Goal: Task Accomplishment & Management: Complete application form

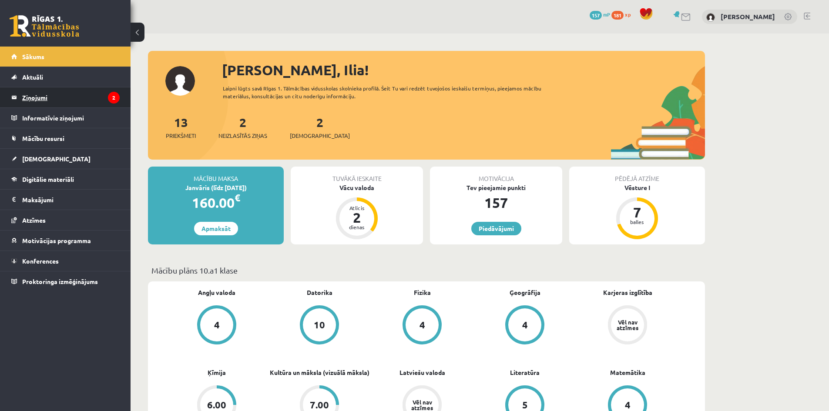
click at [88, 101] on legend "Ziņojumi 2" at bounding box center [70, 97] width 97 height 20
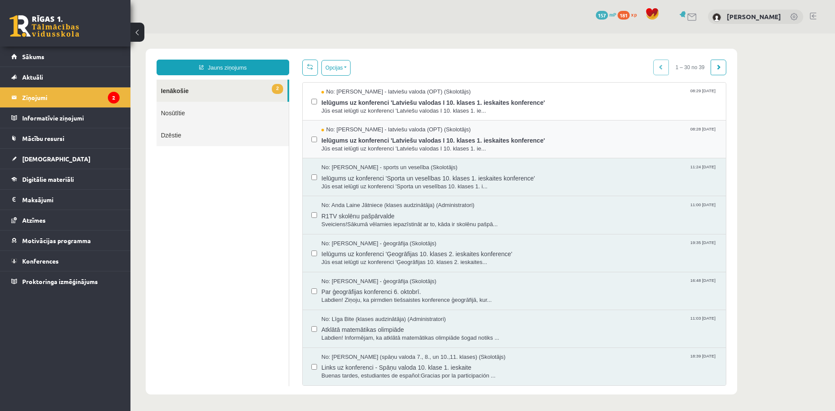
click at [317, 133] on label at bounding box center [315, 135] width 6 height 19
click at [356, 141] on span "Ielūgums uz konferenci 'Latviešu valodas I 10. klases 1. ieskaites konference'" at bounding box center [520, 139] width 396 height 11
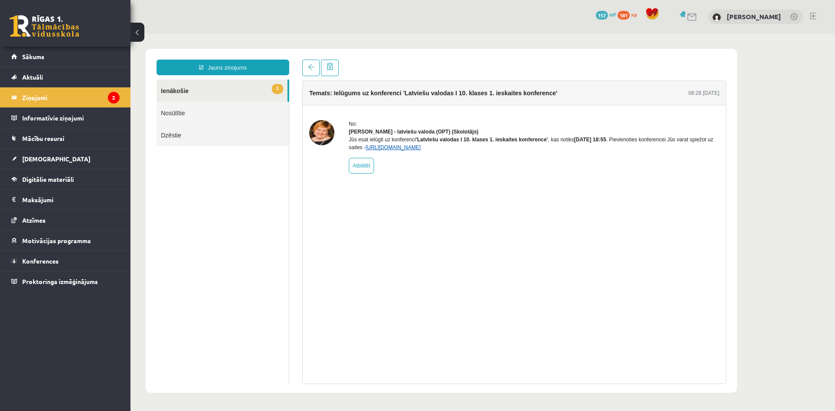
click at [421, 151] on link "[URL][DOMAIN_NAME]" at bounding box center [393, 147] width 55 height 6
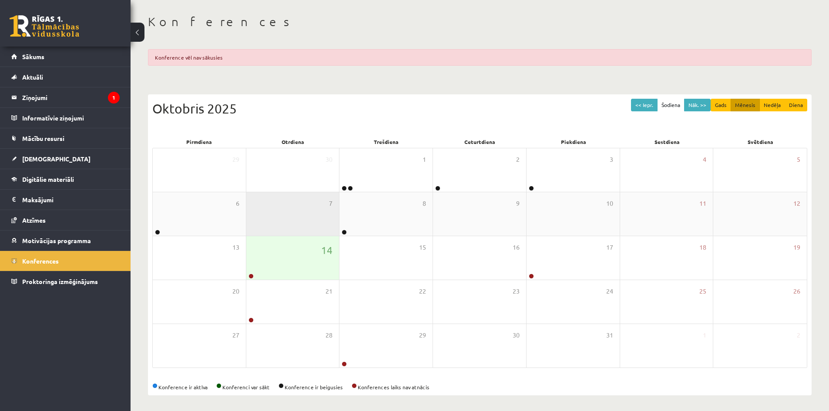
scroll to position [39, 0]
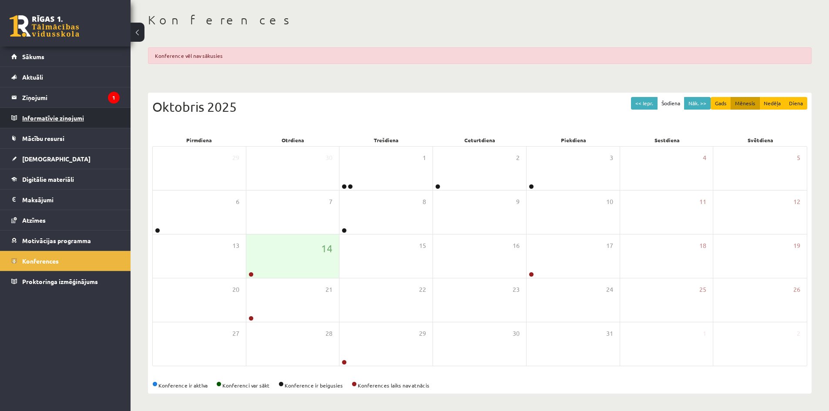
click at [48, 118] on legend "Informatīvie ziņojumi 0" at bounding box center [70, 118] width 97 height 20
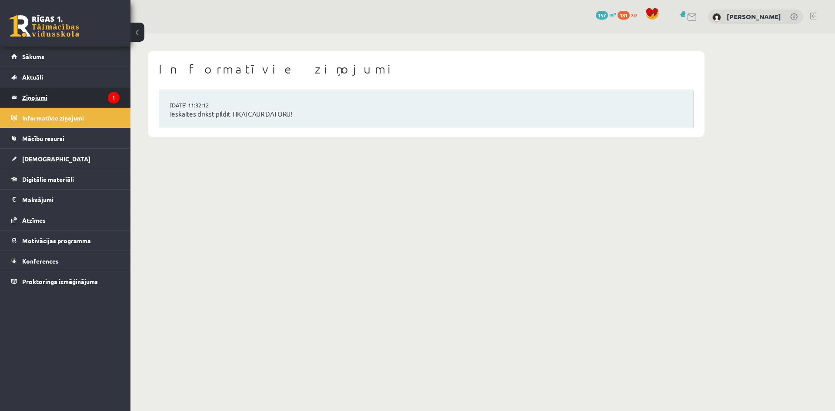
click at [49, 98] on legend "Ziņojumi 1" at bounding box center [70, 97] width 97 height 20
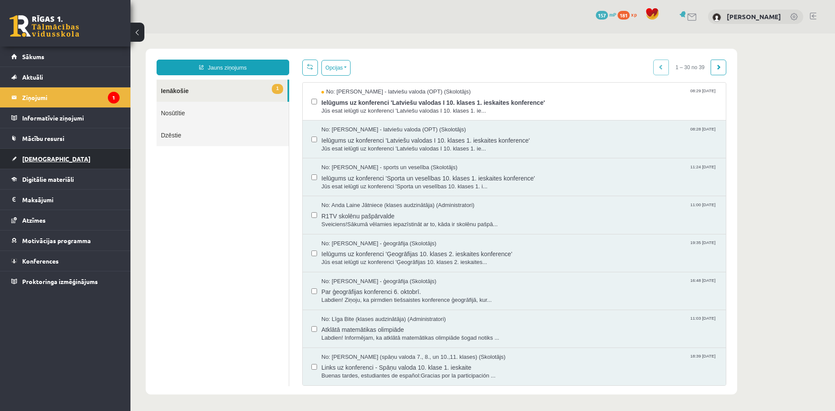
click at [45, 167] on link "[DEMOGRAPHIC_DATA]" at bounding box center [65, 159] width 108 height 20
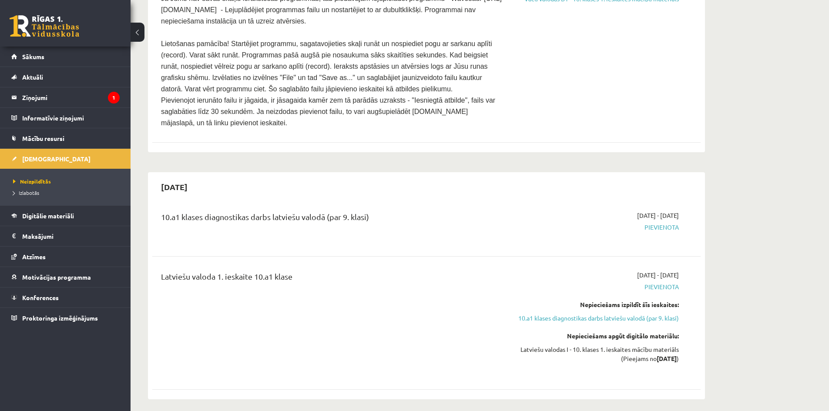
scroll to position [305, 0]
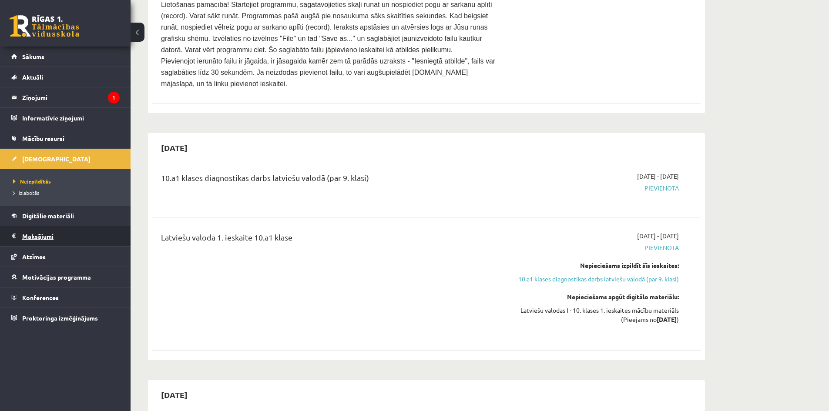
click at [56, 243] on legend "Maksājumi 0" at bounding box center [70, 236] width 97 height 20
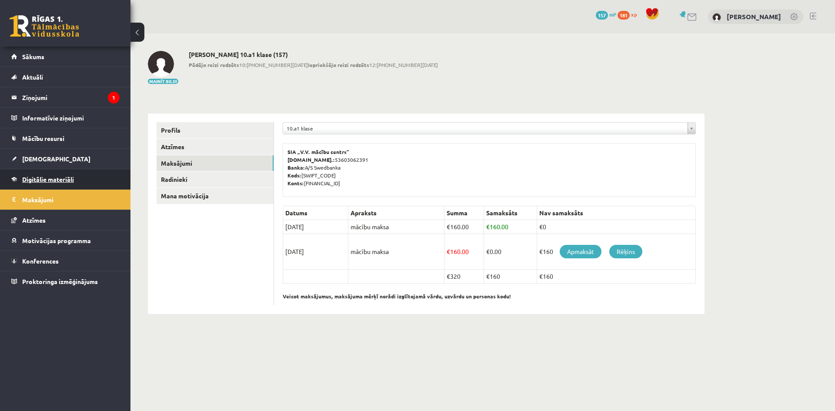
click at [62, 178] on span "Digitālie materiāli" at bounding box center [48, 179] width 52 height 8
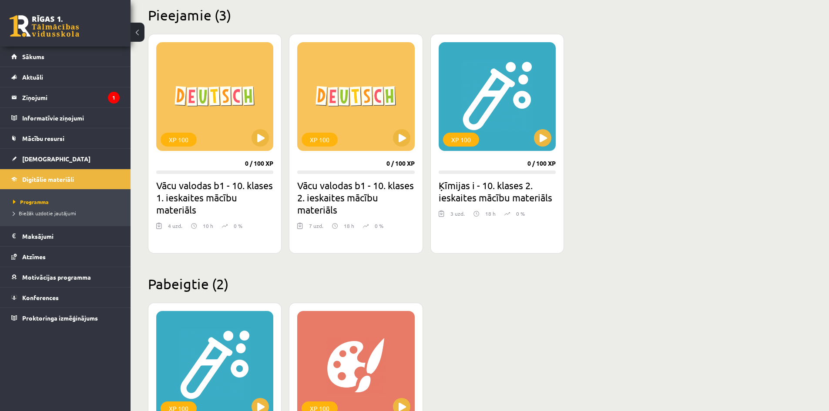
scroll to position [198, 0]
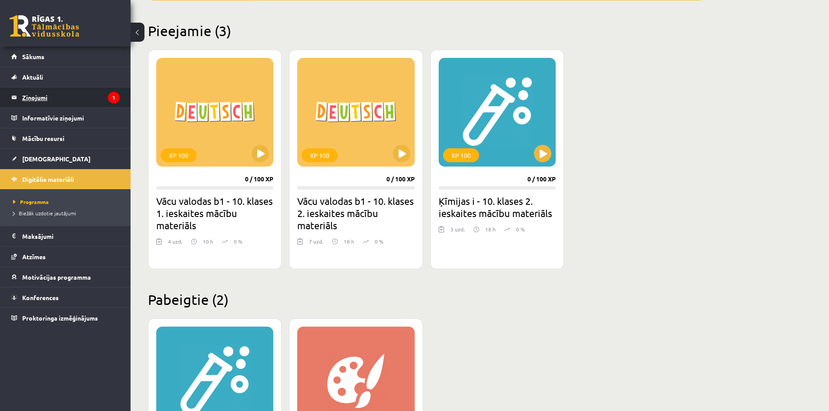
click at [27, 94] on legend "Ziņojumi 1" at bounding box center [70, 97] width 97 height 20
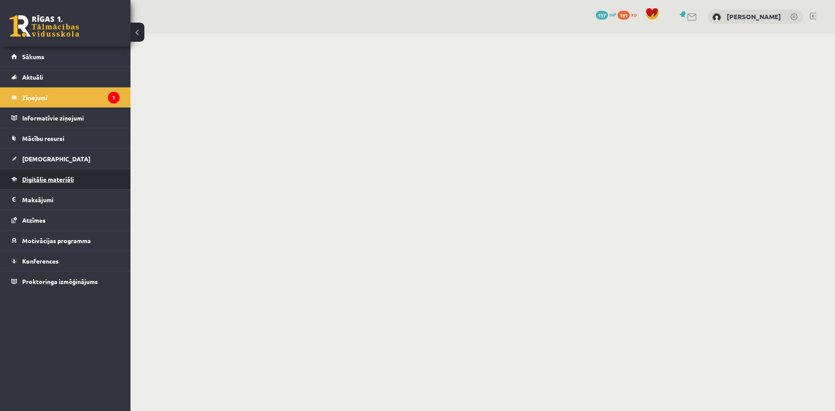
click at [41, 181] on span "Digitālie materiāli" at bounding box center [48, 179] width 52 height 8
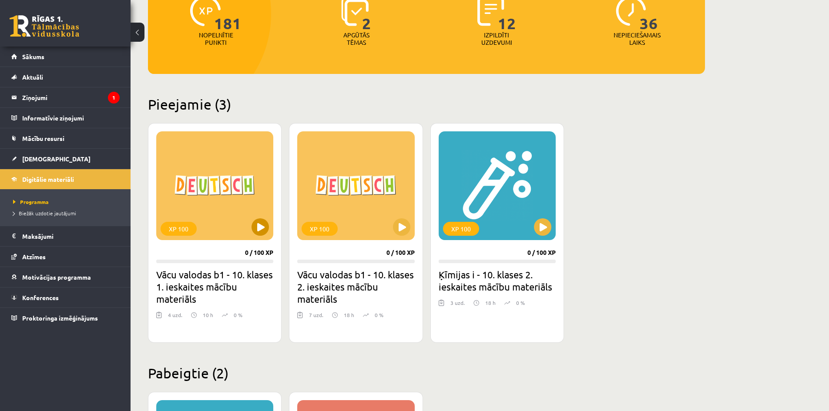
scroll to position [131, 0]
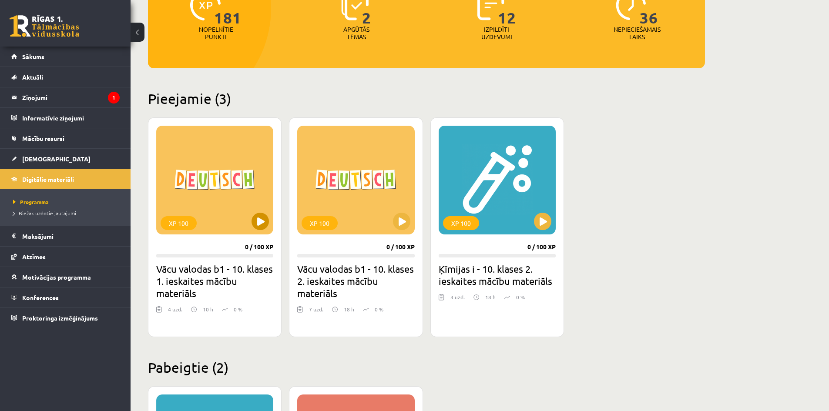
click at [200, 186] on div "XP 100" at bounding box center [214, 180] width 117 height 109
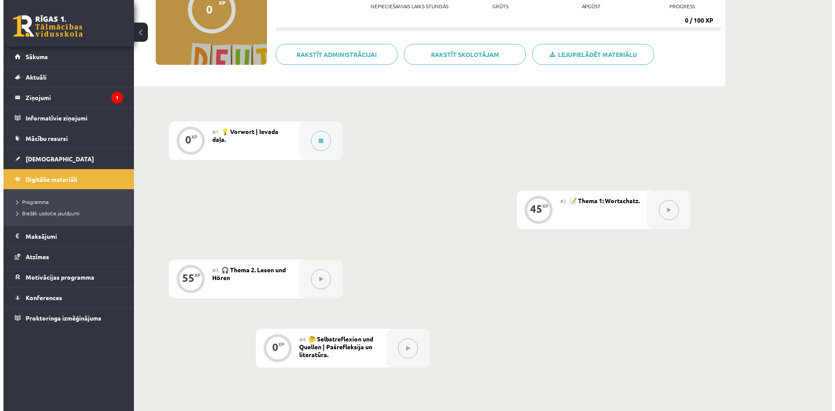
scroll to position [91, 0]
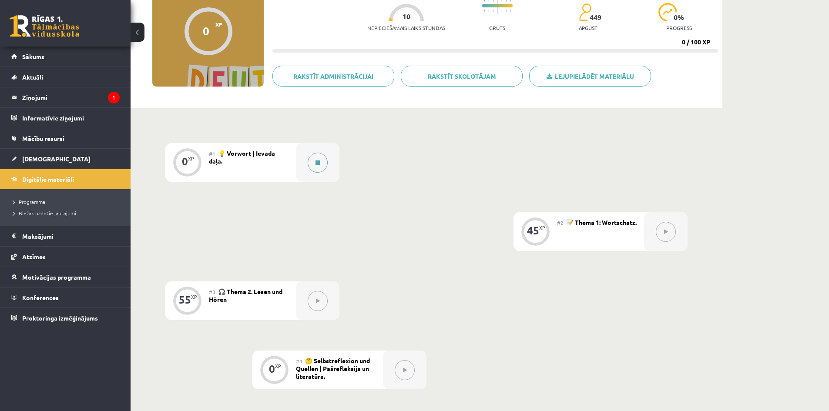
click at [307, 153] on div at bounding box center [318, 162] width 44 height 39
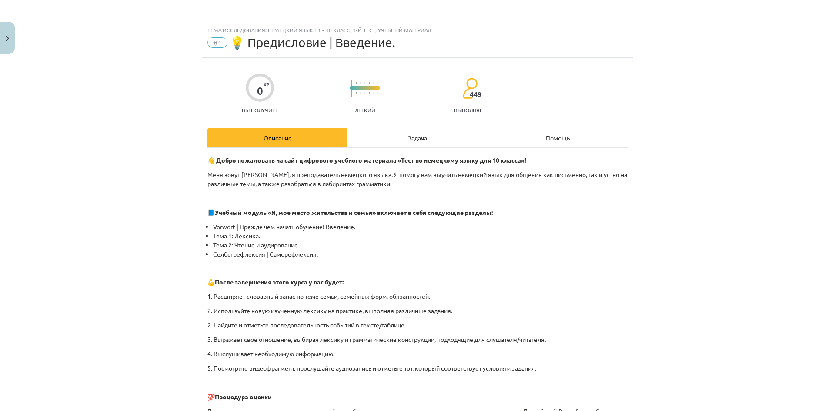
click at [702, 82] on div "Тема исследования: Немецкий язык B1 - 10 класс, 1-й тест, учебный материал #1 💡…" at bounding box center [417, 205] width 835 height 411
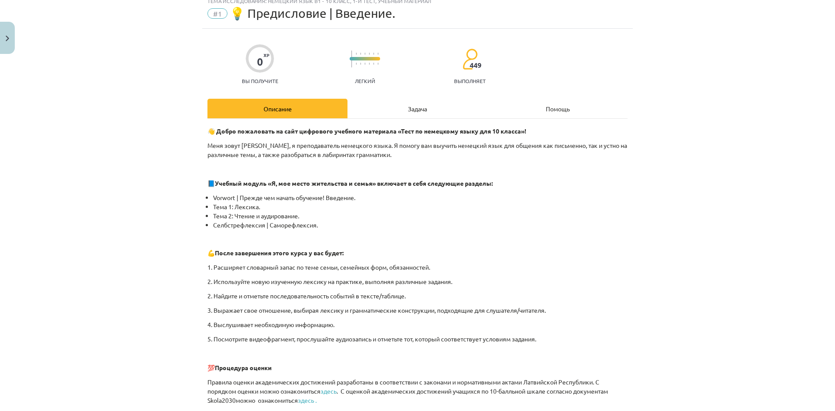
scroll to position [261, 0]
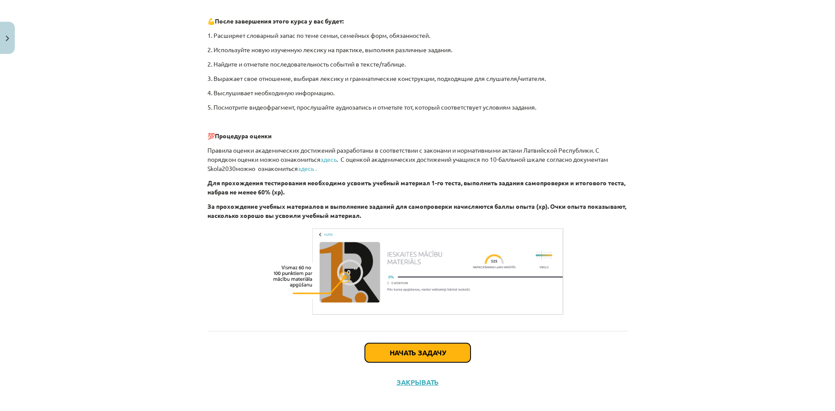
click at [411, 350] on font "Начать задачу" at bounding box center [418, 352] width 56 height 9
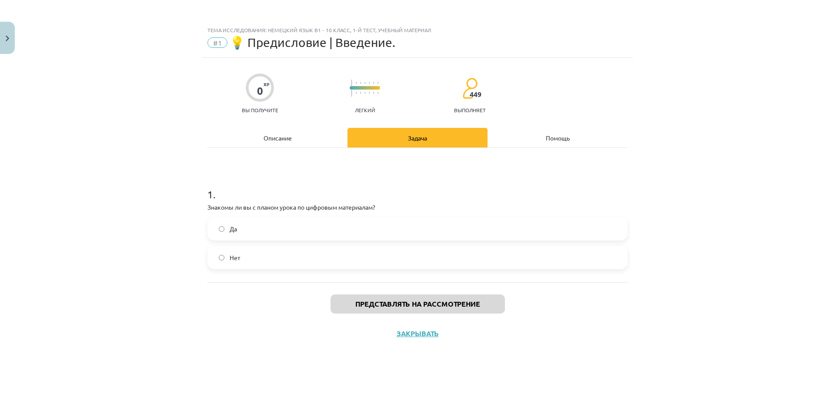
click at [215, 226] on label "Да" at bounding box center [417, 229] width 419 height 22
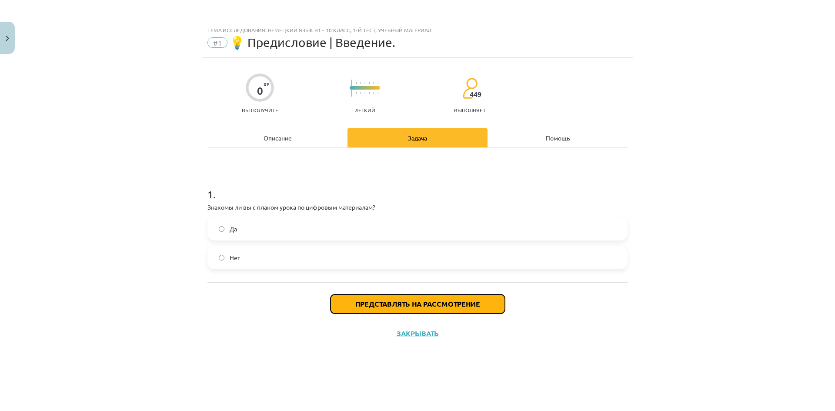
click at [380, 305] on font "Представлять на рассмотрение" at bounding box center [418, 303] width 125 height 9
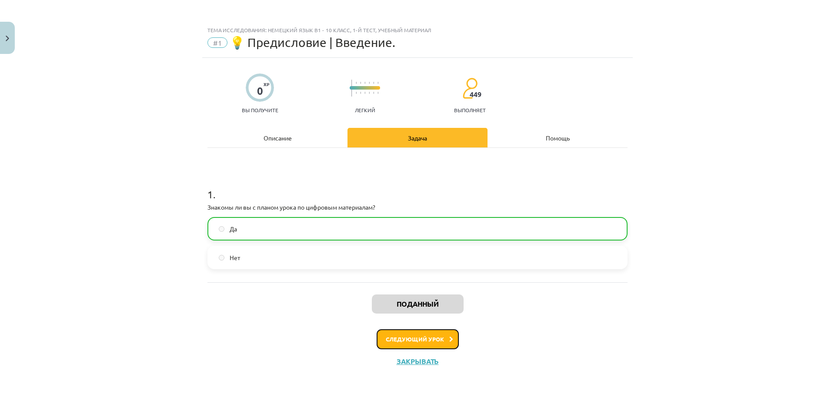
click at [422, 342] on button "Следующий урок" at bounding box center [418, 339] width 82 height 20
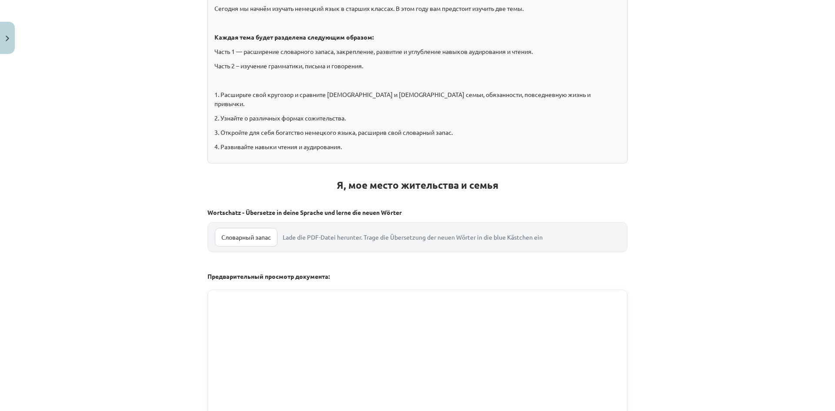
scroll to position [174, 0]
click at [221, 232] on font "Словарный запас" at bounding box center [246, 236] width 50 height 8
click at [305, 232] on font "Lade die PDF-Datei herunter. Trage die Übersetzung der neuen Wörter in die blue…" at bounding box center [413, 236] width 260 height 8
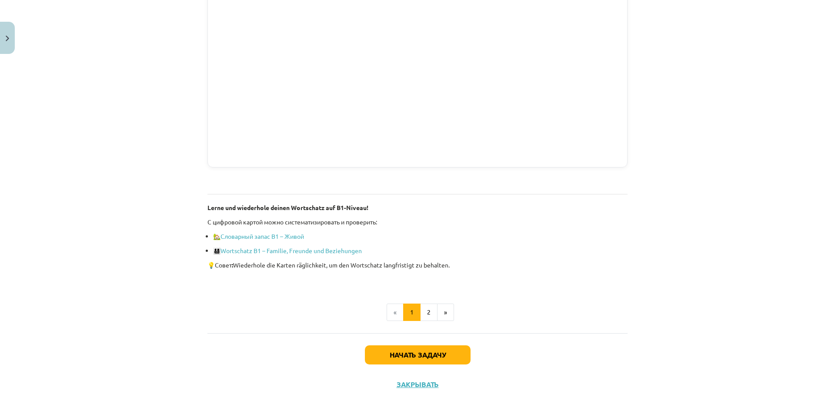
scroll to position [628, 0]
click at [427, 307] on font "2" at bounding box center [428, 311] width 3 height 8
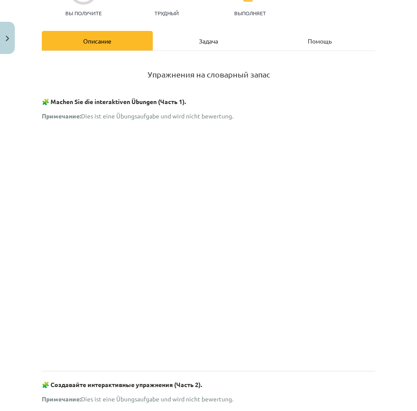
scroll to position [87, 0]
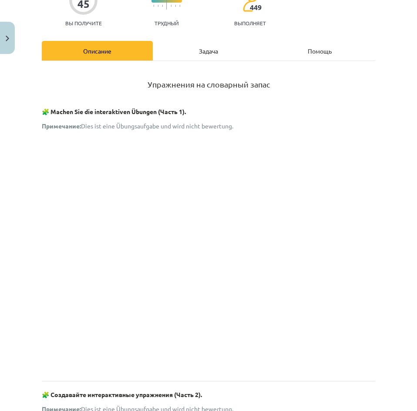
drag, startPoint x: 85, startPoint y: 126, endPoint x: 242, endPoint y: 122, distance: 157.1
click at [242, 122] on p "Примечание: Dies ist eine Übungsaufgabe und wird nicht bewertung." at bounding box center [208, 125] width 333 height 9
click at [237, 110] on div at bounding box center [237, 110] width 0 height 0
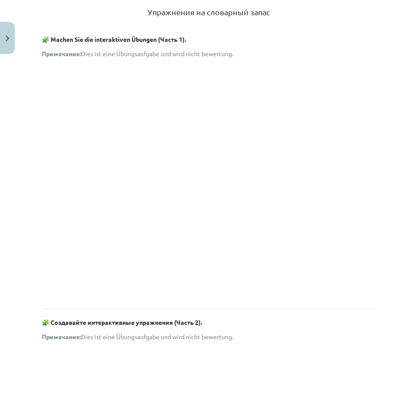
scroll to position [305, 0]
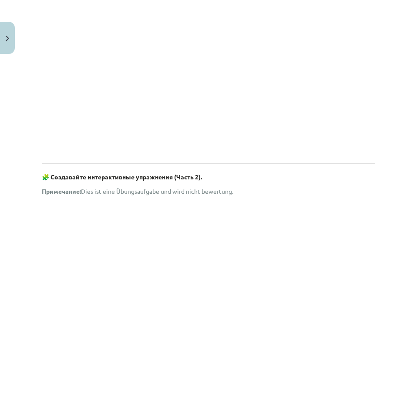
drag, startPoint x: 238, startPoint y: 193, endPoint x: 84, endPoint y: 193, distance: 153.6
click at [84, 193] on p "Примечание: Dies ist eine Übungsaufgabe und wird nicht bewertung." at bounding box center [208, 191] width 333 height 9
click at [78, 195] on div at bounding box center [78, 195] width 0 height 0
click at [274, 192] on p "Примечание: Dies ist eine Übungsaufgabe und wird nicht bewertung." at bounding box center [208, 191] width 333 height 9
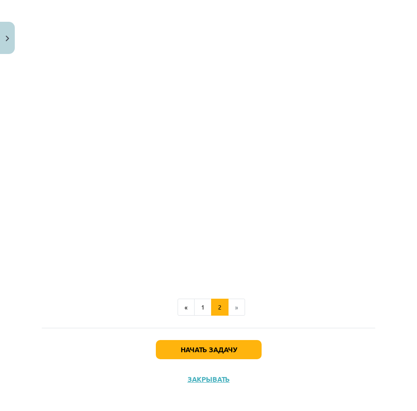
scroll to position [970, 0]
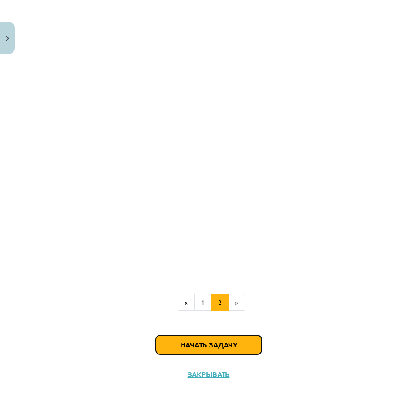
click at [213, 343] on font "Начать задачу" at bounding box center [209, 344] width 56 height 9
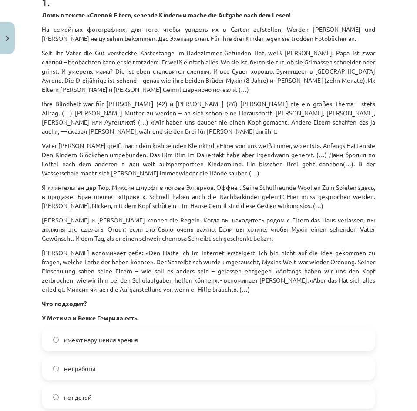
scroll to position [196, 0]
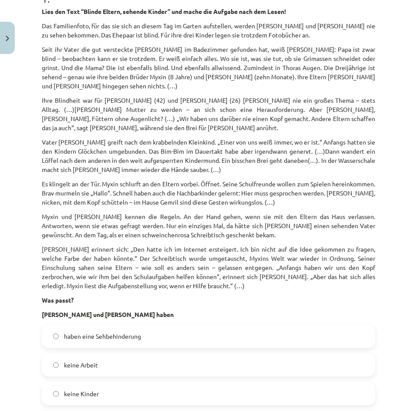
click at [22, 157] on div "Mācību tēma: Vācu valodas b1 - 10. klases 1. ieskaites mācību materiāls #2 📝 Th…" at bounding box center [208, 205] width 417 height 411
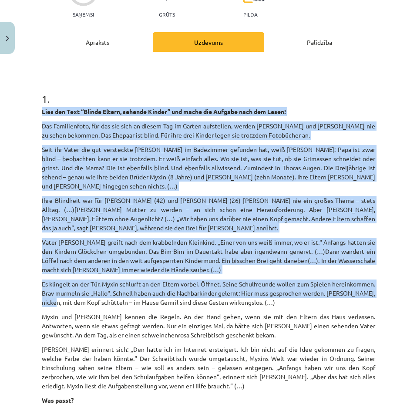
scroll to position [283, 0]
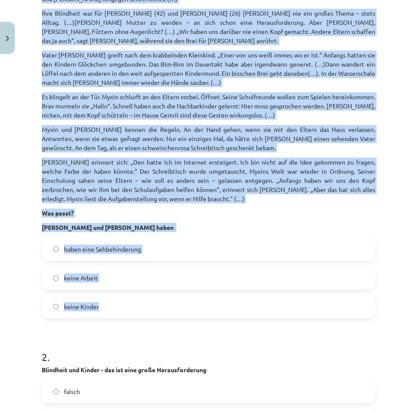
drag, startPoint x: 41, startPoint y: 10, endPoint x: 142, endPoint y: 298, distance: 304.7
copy div "Lies den Text “Blinde Eltern, sehende Kinder” und mache die Aufgabe nach dem Le…"
click at [42, 255] on div "haben eine Sehbehinderung" at bounding box center [208, 248] width 333 height 23
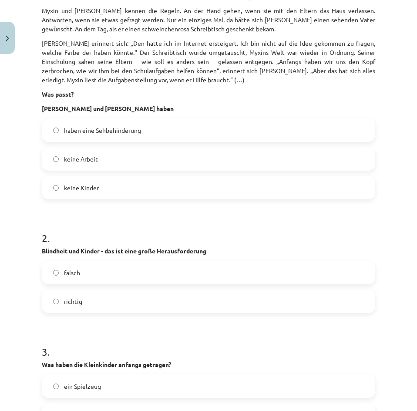
scroll to position [500, 0]
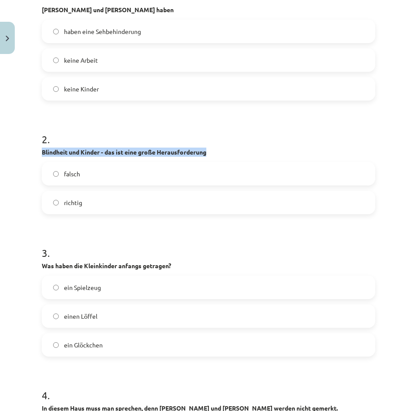
drag, startPoint x: 40, startPoint y: 153, endPoint x: 228, endPoint y: 151, distance: 188.9
copy strong "Blindheit und Kinder - das ist eine große Herausforderung"
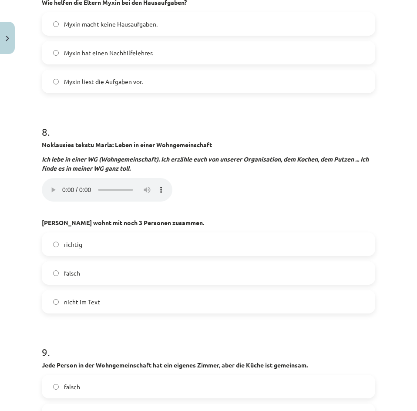
scroll to position [1327, 0]
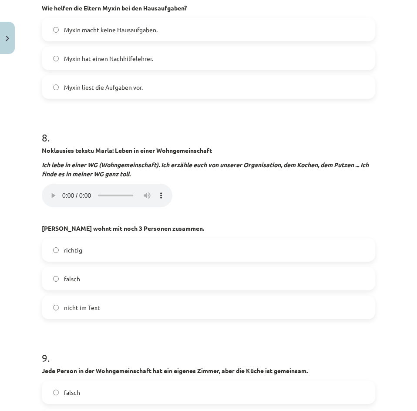
click at [25, 171] on div "Mācību tēma: Vācu valodas b1 - 10. klases 1. ieskaites mācību materiāls #2 📝 Th…" at bounding box center [208, 205] width 417 height 411
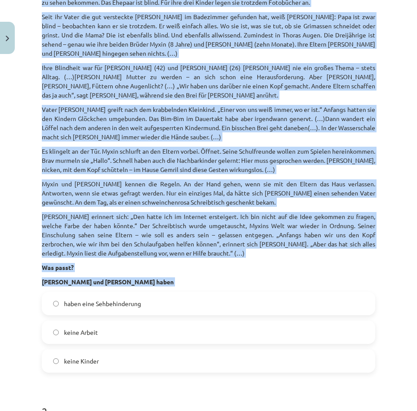
scroll to position [261, 0]
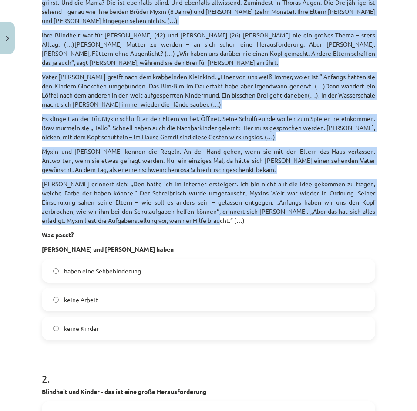
drag, startPoint x: 40, startPoint y: 33, endPoint x: 228, endPoint y: 223, distance: 267.1
copy div "Lies den Text “Blinde Eltern, sehende Kinder” und mache die Aufgabe nach dem Le…"
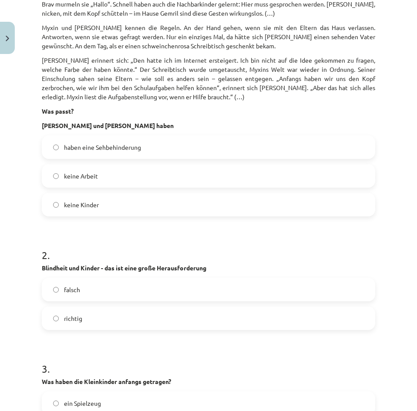
scroll to position [435, 0]
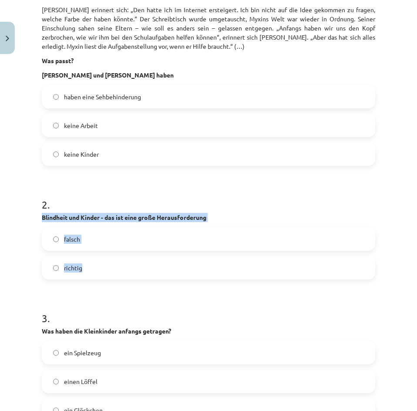
drag, startPoint x: 39, startPoint y: 214, endPoint x: 122, endPoint y: 270, distance: 100.2
copy div "Blindheit und Kinder - das ist eine große Herausforderung falsch richtig"
click at [179, 270] on label "richtig" at bounding box center [209, 268] width 332 height 22
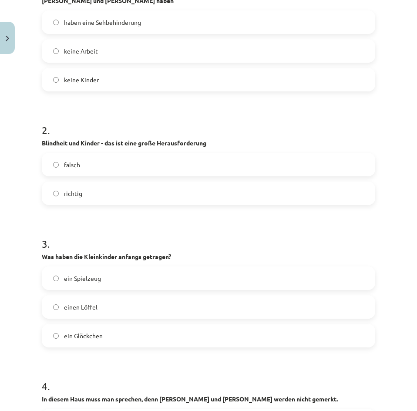
scroll to position [522, 0]
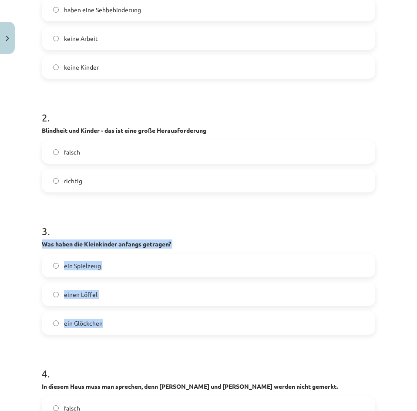
drag, startPoint x: 40, startPoint y: 242, endPoint x: 138, endPoint y: 331, distance: 133.1
copy div "Was haben die Kleinkinder anfangs getragen? ein Spielzeug einen Löffel ein Glöc…"
click at [18, 288] on div "Mācību tēma: Vācu valodas b1 - 10. klases 1. ieskaites mācību materiāls #2 📝 Th…" at bounding box center [208, 205] width 417 height 411
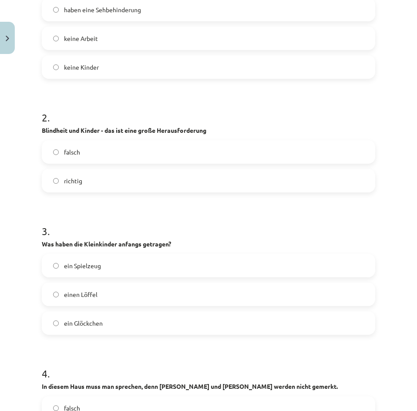
click at [57, 319] on label "ein Glöckchen" at bounding box center [209, 323] width 332 height 22
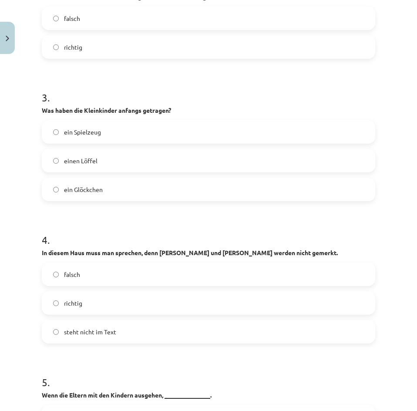
scroll to position [696, 0]
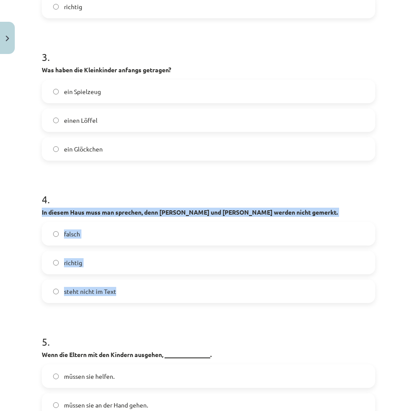
drag, startPoint x: 40, startPoint y: 211, endPoint x: 145, endPoint y: 288, distance: 131.0
copy div "In diesem Haus muss man sprechen, denn Winken und Nicken werden nicht gemerkt. …"
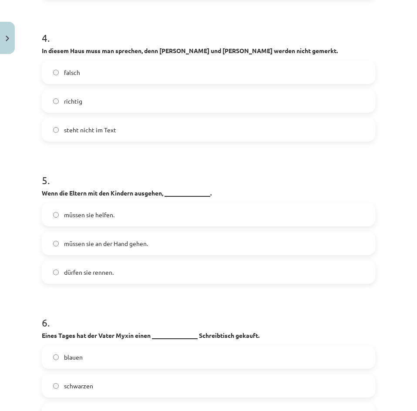
scroll to position [870, 0]
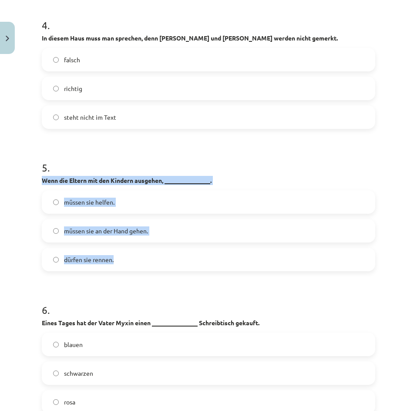
drag, startPoint x: 39, startPoint y: 179, endPoint x: 134, endPoint y: 266, distance: 129.1
copy div "Wenn die Eltern mit den Kindern ausgehen, _______________. müssen sie helfen. m…"
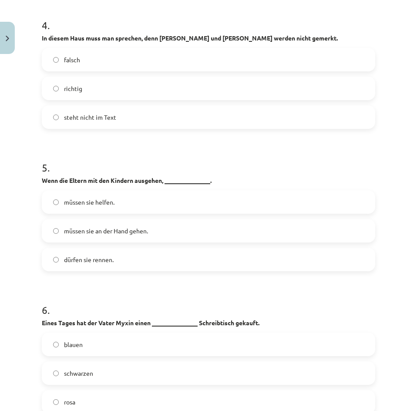
click at [56, 227] on label "müssen sie an der Hand gehen." at bounding box center [209, 231] width 332 height 22
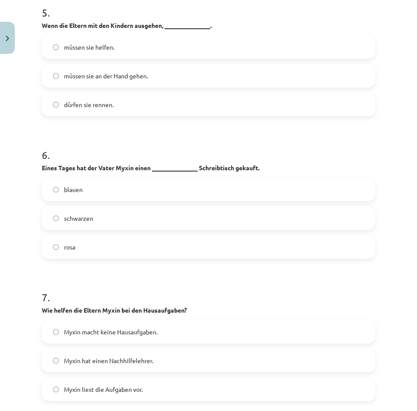
scroll to position [1044, 0]
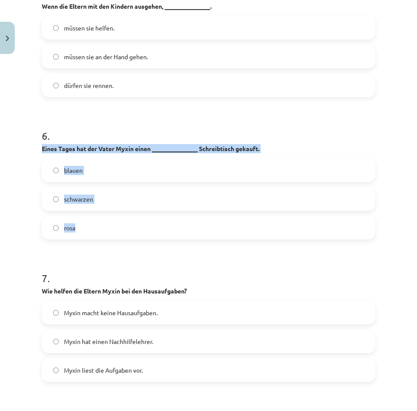
drag, startPoint x: 41, startPoint y: 144, endPoint x: 121, endPoint y: 221, distance: 110.5
copy div "Eines Tages hat der Vater Myxin einen _______________ Schreibtisch gekauft. bla…"
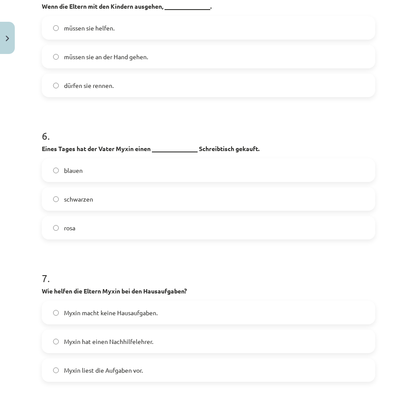
click at [53, 226] on label "rosa" at bounding box center [209, 228] width 332 height 22
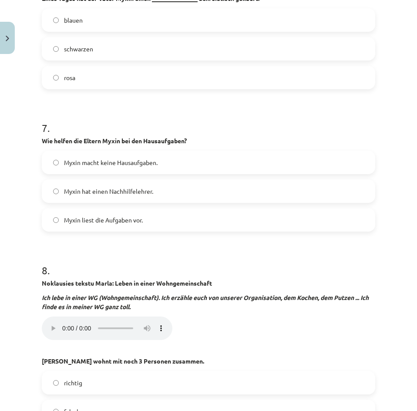
scroll to position [1218, 0]
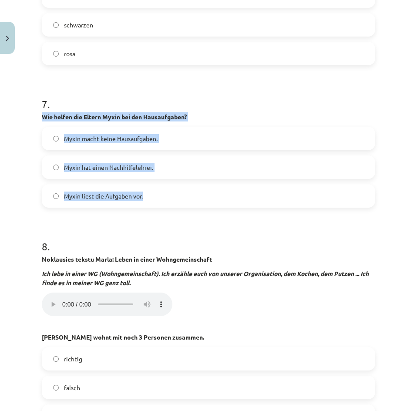
drag, startPoint x: 55, startPoint y: 124, endPoint x: 151, endPoint y: 201, distance: 123.1
copy div "Wie helfen die Eltern Myxin bei den Hausaufgaben? Myxin macht keine Hausaufgabe…"
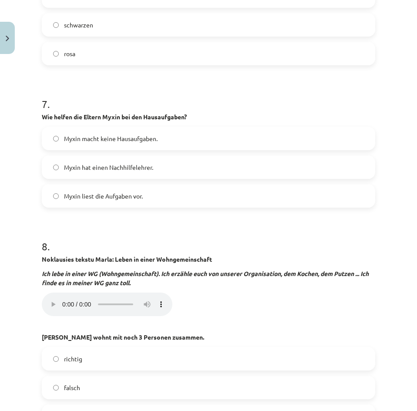
click at [247, 229] on h1 "8 ." at bounding box center [208, 238] width 333 height 27
click at [53, 195] on label "Myxin liest die Aufgaben vor." at bounding box center [209, 196] width 332 height 22
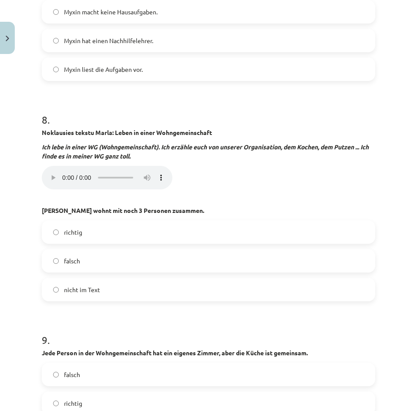
scroll to position [1349, 0]
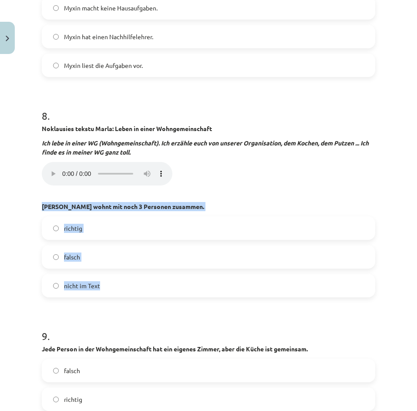
drag, startPoint x: 44, startPoint y: 208, endPoint x: 128, endPoint y: 290, distance: 117.6
copy div "Marla wohnt mit noch 3 Personen zusammen. richtig falsch nicht im Text"
click at [56, 280] on label "nicht im Text" at bounding box center [209, 286] width 332 height 22
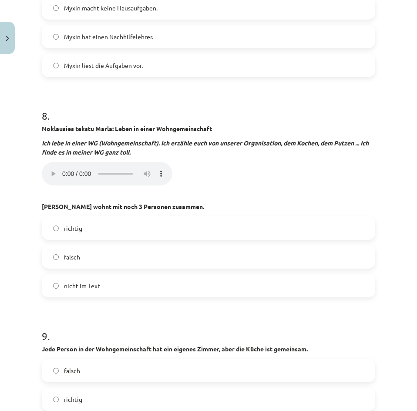
click at [14, 283] on div "Mācību tēma: Vācu valodas b1 - 10. klases 1. ieskaites mācību materiāls #2 📝 Th…" at bounding box center [208, 205] width 417 height 411
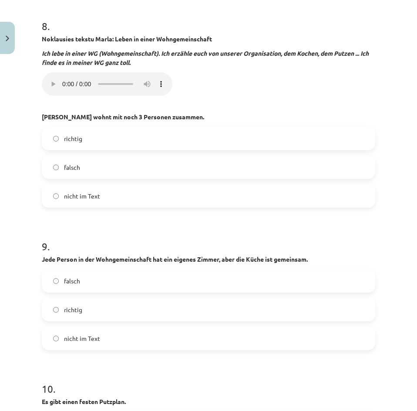
scroll to position [1436, 0]
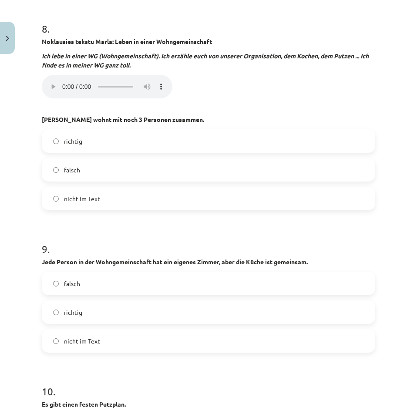
click at [55, 137] on label "richtig" at bounding box center [209, 141] width 332 height 22
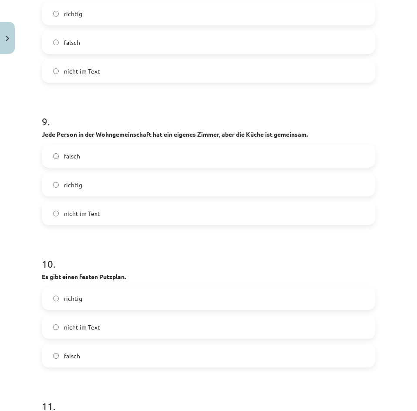
scroll to position [1567, 0]
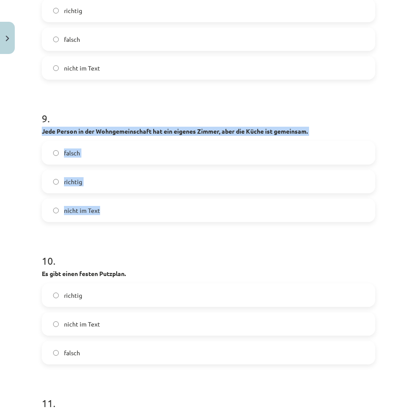
drag, startPoint x: 42, startPoint y: 132, endPoint x: 122, endPoint y: 215, distance: 115.1
click at [122, 215] on div "9 . Jede Person in der Wohngemeinschaft hat ein eigenes Zimmer, aber die Küche …" at bounding box center [208, 159] width 333 height 125
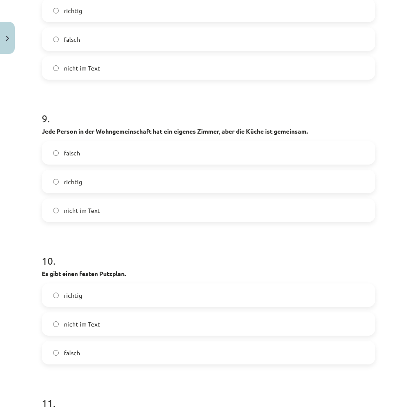
click at [143, 239] on form "1 . Lies den Text “Blinde Eltern, sehende Kinder” und mache die Aufgabe nach de…" at bounding box center [208, 305] width 333 height 3397
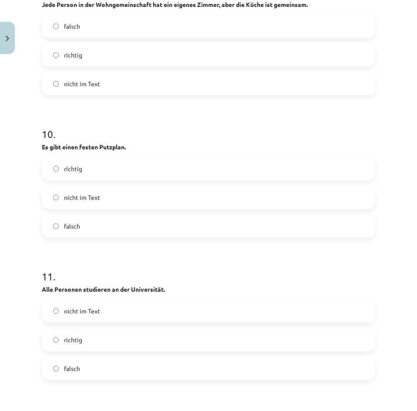
scroll to position [1697, 0]
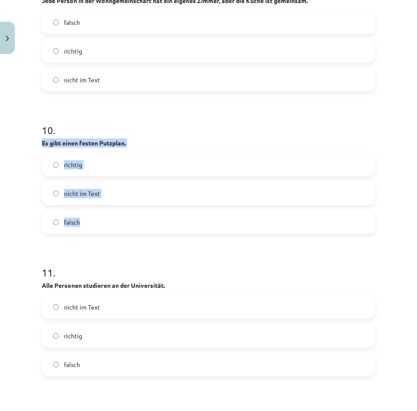
drag, startPoint x: 38, startPoint y: 140, endPoint x: 110, endPoint y: 221, distance: 108.2
click at [110, 221] on div "45 XP Saņemsi Grūts 449 pilda Apraksts Uzdevums Palīdzība 1 . Lies den Text “Bl…" at bounding box center [209, 154] width 344 height 3586
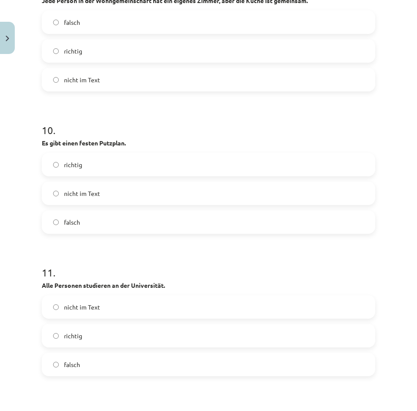
click at [141, 253] on h1 "11 ." at bounding box center [208, 264] width 333 height 27
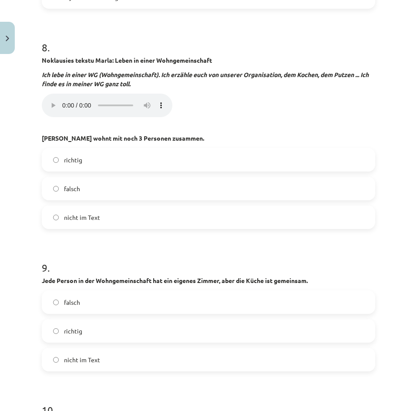
scroll to position [1349, 0]
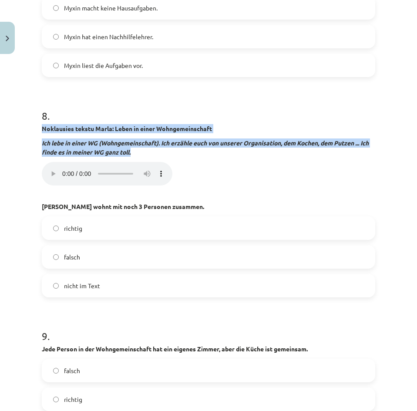
drag, startPoint x: 40, startPoint y: 128, endPoint x: 152, endPoint y: 150, distance: 114.4
click at [146, 156] on div at bounding box center [146, 156] width 0 height 0
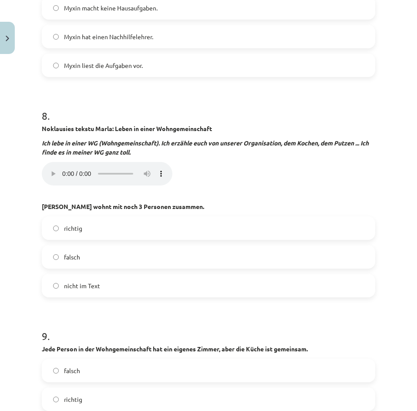
click at [343, 202] on p "Marla wohnt mit noch 3 Personen zusammen." at bounding box center [208, 202] width 333 height 18
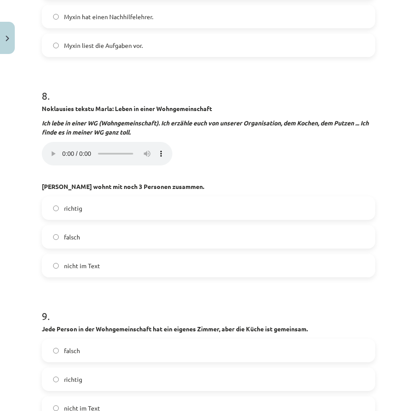
scroll to position [1479, 0]
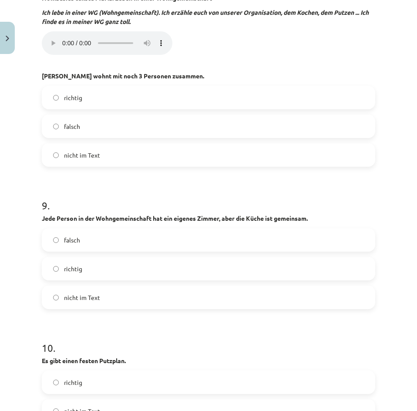
click at [228, 47] on p "Your browser does not support the audio element." at bounding box center [208, 44] width 333 height 26
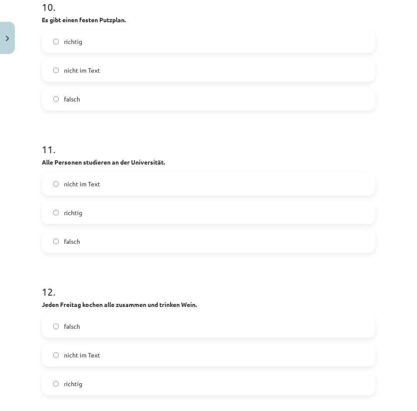
scroll to position [1828, 0]
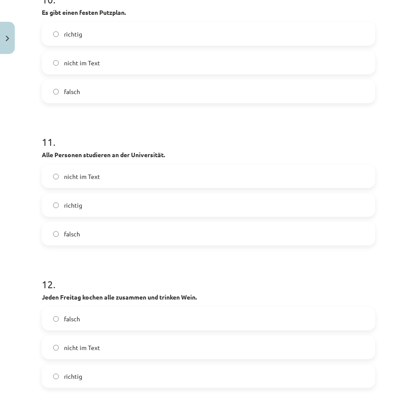
click at [52, 178] on label "nicht im Text" at bounding box center [209, 176] width 332 height 22
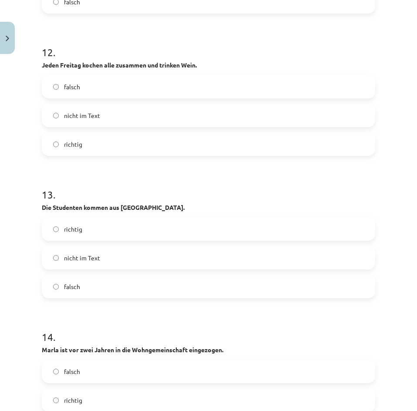
scroll to position [2089, 0]
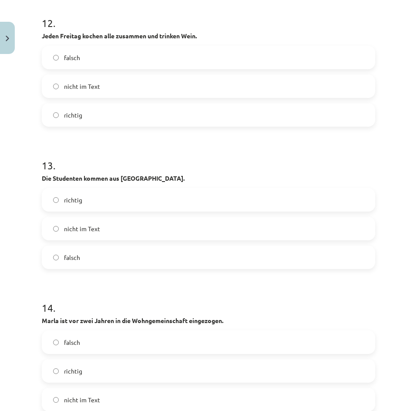
click at [55, 199] on label "richtig" at bounding box center [209, 200] width 332 height 22
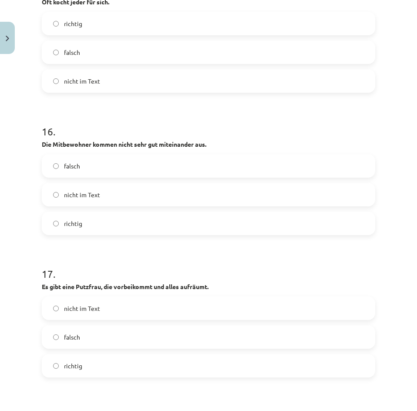
scroll to position [2567, 0]
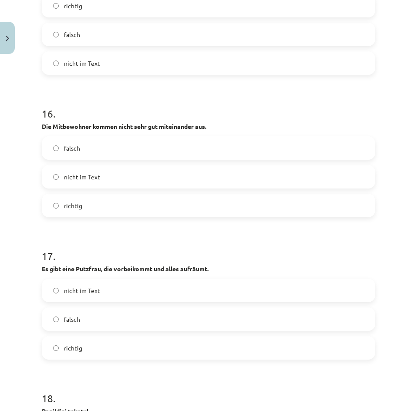
click at [57, 202] on label "richtig" at bounding box center [209, 206] width 332 height 22
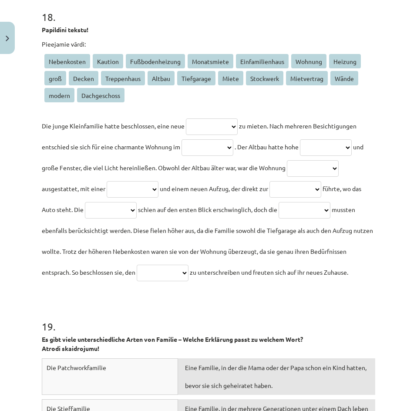
scroll to position [2954, 0]
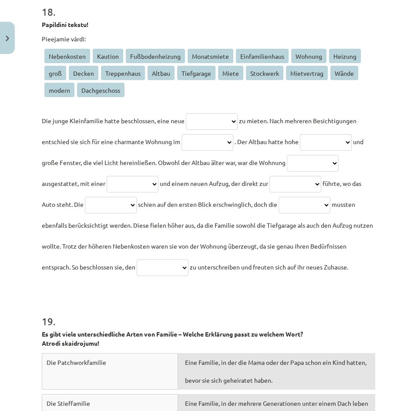
click at [238, 118] on select "**********" at bounding box center [212, 121] width 52 height 17
click at [238, 119] on select "**********" at bounding box center [212, 121] width 52 height 17
drag, startPoint x: 306, startPoint y: 59, endPoint x: 300, endPoint y: 56, distance: 6.6
click at [300, 56] on span "Wohnung" at bounding box center [308, 56] width 35 height 14
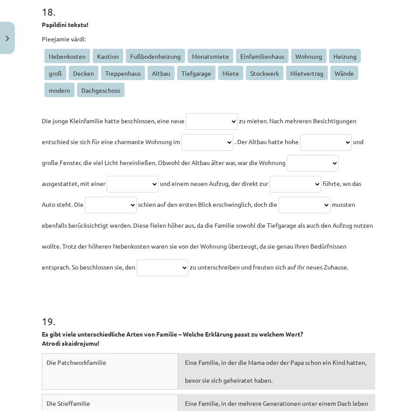
click at [238, 119] on select "**********" at bounding box center [212, 121] width 52 height 17
select select "*******"
click at [186, 113] on select "**********" at bounding box center [212, 121] width 52 height 17
click at [233, 141] on select "**********" at bounding box center [207, 142] width 52 height 17
select select "******"
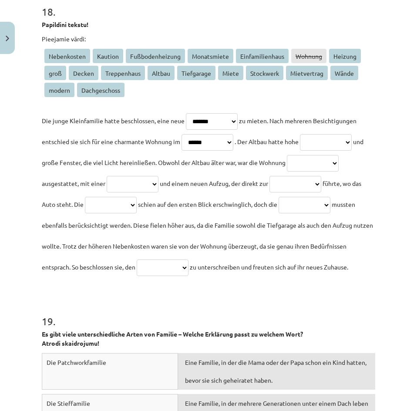
click at [227, 134] on select "**********" at bounding box center [207, 142] width 52 height 17
click at [300, 151] on select "**********" at bounding box center [326, 142] width 52 height 17
select select "******"
click at [300, 151] on select "**********" at bounding box center [326, 142] width 52 height 17
click at [287, 171] on select "**********" at bounding box center [313, 163] width 52 height 17
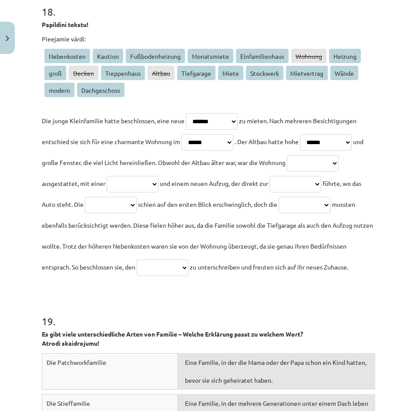
select select "******"
click at [287, 171] on select "**********" at bounding box center [313, 163] width 52 height 17
click at [158, 183] on select "**********" at bounding box center [133, 184] width 52 height 17
select select "**********"
click at [158, 176] on select "**********" at bounding box center [133, 184] width 52 height 17
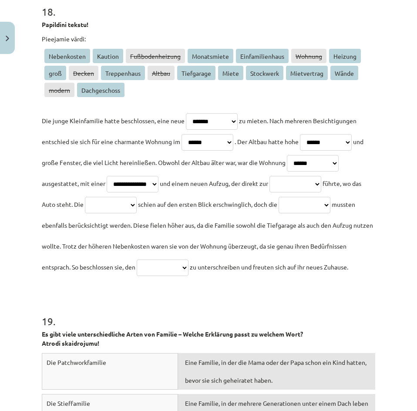
click at [269, 192] on select "**********" at bounding box center [295, 184] width 52 height 17
select select "**********"
click at [269, 192] on select "**********" at bounding box center [295, 184] width 52 height 17
click at [137, 206] on select "**********" at bounding box center [111, 205] width 52 height 17
select select "*****"
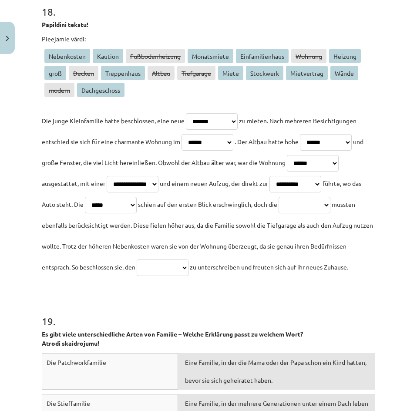
click at [137, 197] on select "**********" at bounding box center [111, 205] width 52 height 17
click at [278, 213] on select "**********" at bounding box center [304, 205] width 52 height 17
select select "**********"
click at [278, 213] on select "**********" at bounding box center [304, 205] width 52 height 17
click at [137, 276] on select "**********" at bounding box center [163, 267] width 52 height 17
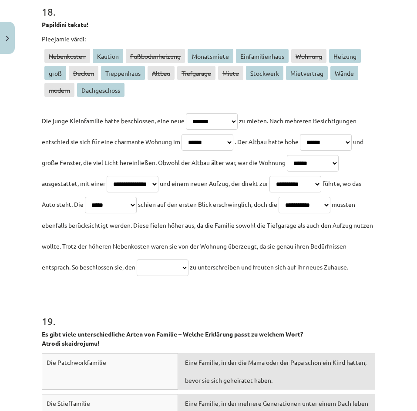
select select "**********"
click at [137, 276] on select "**********" at bounding box center [163, 267] width 52 height 17
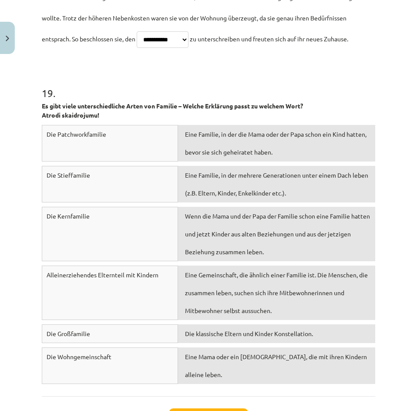
scroll to position [3215, 0]
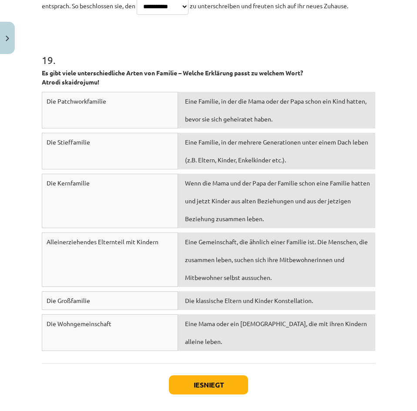
drag, startPoint x: 42, startPoint y: 94, endPoint x: 36, endPoint y: 92, distance: 5.9
click at [36, 92] on div "Mācību tēma: Vācu valodas b1 - 10. klases 1. ieskaites mācību materiāls #2 📝 Th…" at bounding box center [208, 205] width 417 height 411
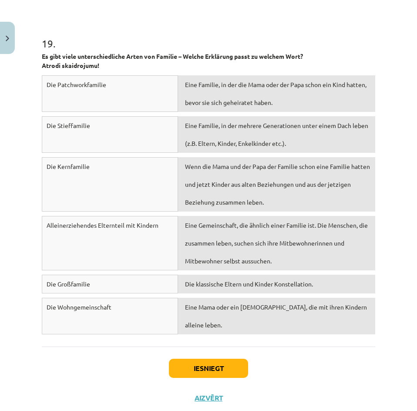
scroll to position [3258, 0]
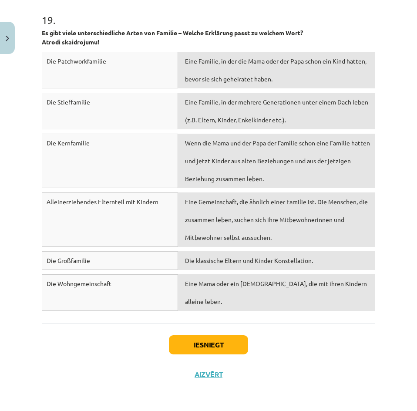
click at [257, 185] on div "Wenn die Mama und der Papa der Familie schon eine Familie hatten und jetzt Kind…" at bounding box center [276, 161] width 197 height 54
click at [257, 188] on div "Wenn die Mama und der Papa der Familie schon eine Familie hatten und jetzt Kind…" at bounding box center [276, 161] width 197 height 54
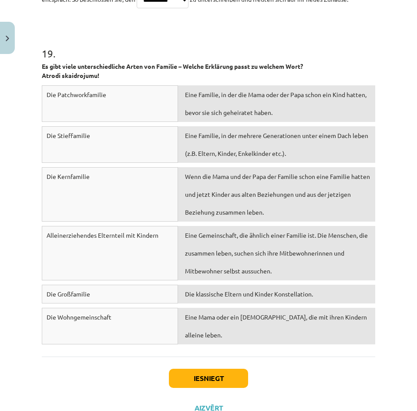
scroll to position [3215, 0]
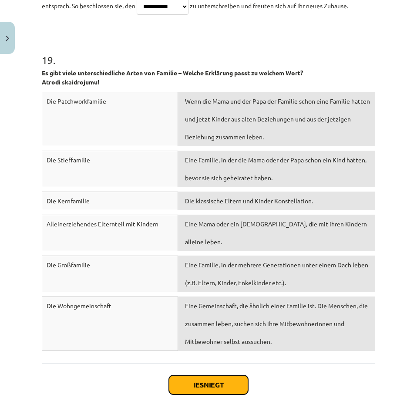
click at [219, 390] on button "Iesniegt" at bounding box center [208, 384] width 79 height 19
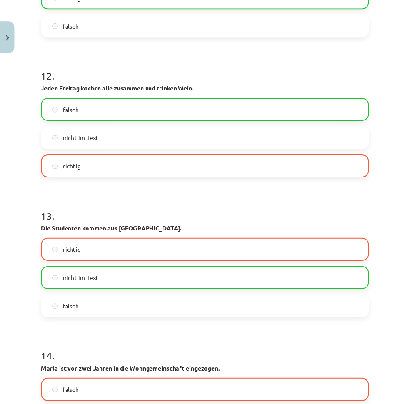
scroll to position [2002, 0]
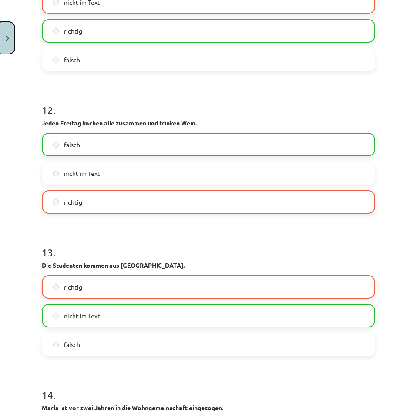
click at [9, 42] on button "Close" at bounding box center [7, 38] width 15 height 32
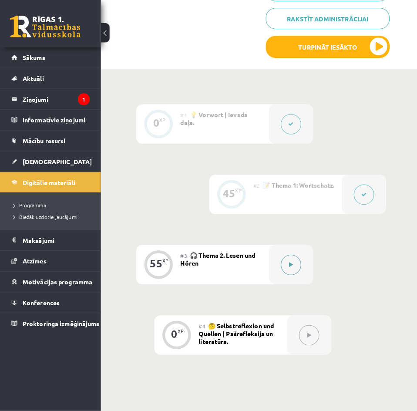
scroll to position [218, 0]
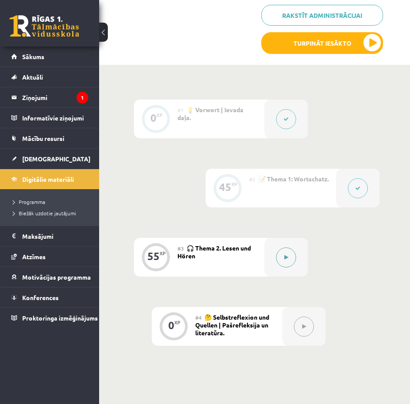
click at [277, 253] on button at bounding box center [286, 258] width 20 height 20
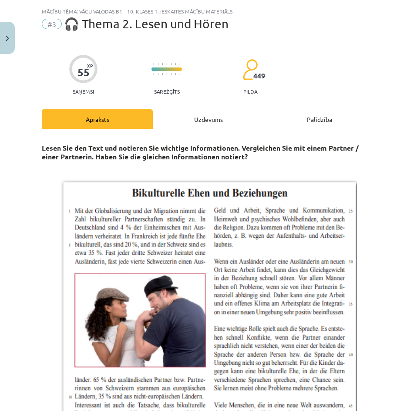
scroll to position [0, 0]
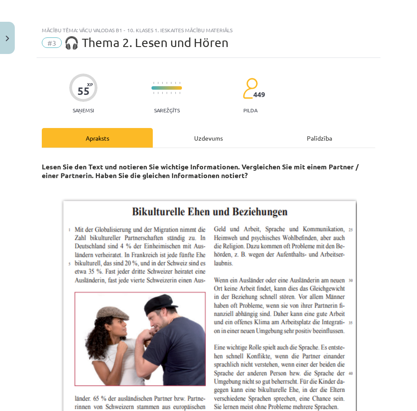
click at [202, 137] on div "Uzdevums" at bounding box center [208, 138] width 111 height 20
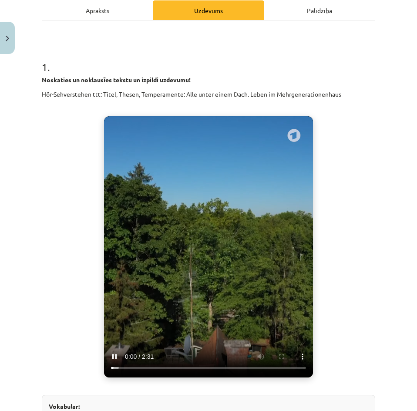
scroll to position [131, 0]
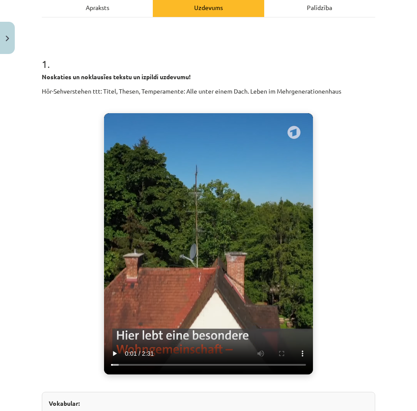
click at [163, 265] on video "Jūsu pārlūkprogramma neatbalsta video atskaņošanu." at bounding box center [208, 243] width 209 height 261
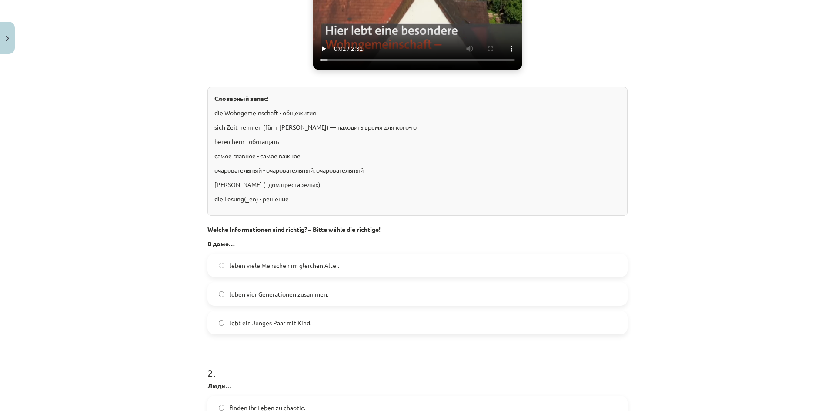
scroll to position [228, 0]
click at [719, 168] on div "Тема исследования: Немецкий язык B1 - 10 класс, 1-й тест, учебный материал #3 🎧…" at bounding box center [417, 205] width 835 height 411
click at [520, 215] on div "Vokabular: die Wohngemeinschaft - kopmītnes sich Zeit nehmen (für + Akk) - atra…" at bounding box center [418, 151] width 420 height 129
drag, startPoint x: 398, startPoint y: 228, endPoint x: 158, endPoint y: 235, distance: 239.9
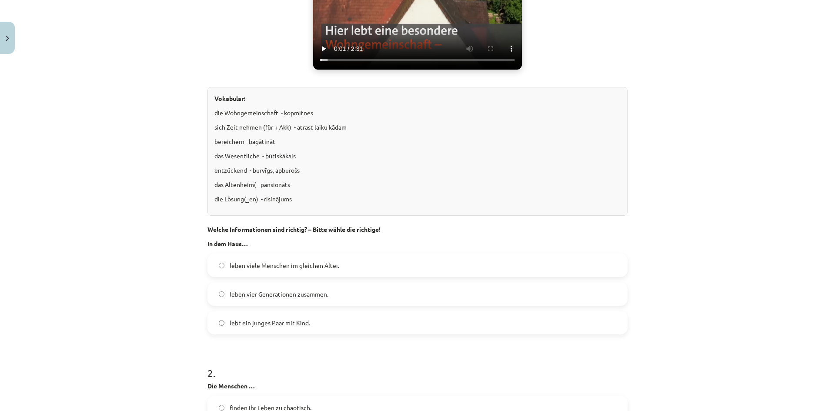
click at [158, 235] on div "Mācību tēma: Vācu valodas b1 - 10. klases 1. ieskaites mācību materiāls #3 🎧 Th…" at bounding box center [417, 205] width 835 height 411
drag, startPoint x: 202, startPoint y: 230, endPoint x: 384, endPoint y: 226, distance: 182.4
click at [379, 214] on div at bounding box center [379, 214] width 0 height 0
click at [409, 228] on p "Welche Informationen sind richtig? – Bitte wähle die richtige!" at bounding box center [418, 225] width 420 height 18
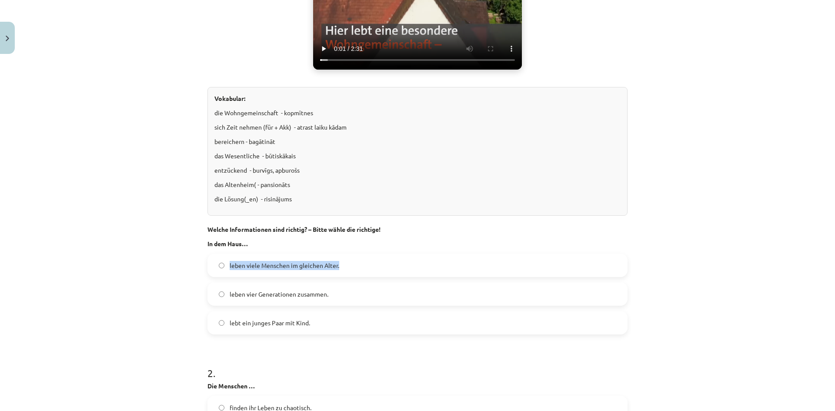
drag, startPoint x: 350, startPoint y: 267, endPoint x: 224, endPoint y: 267, distance: 125.8
click at [224, 267] on label "leben viele Menschen im gleichen Alter." at bounding box center [417, 266] width 419 height 22
click at [230, 277] on div "leben viele Menschen im gleichen Alter." at bounding box center [418, 265] width 420 height 23
click at [225, 269] on div at bounding box center [225, 269] width 0 height 0
drag, startPoint x: 332, startPoint y: 294, endPoint x: 225, endPoint y: 297, distance: 108.0
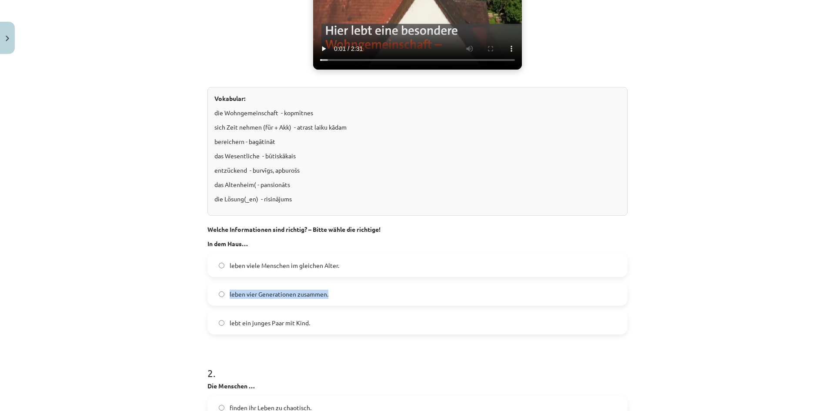
click at [225, 297] on label "leben vier Generationen zusammen." at bounding box center [417, 294] width 419 height 22
click at [219, 298] on div at bounding box center [219, 298] width 0 height 0
click at [313, 321] on label "lebt ein junges Paar mit Kind." at bounding box center [417, 323] width 419 height 22
click at [220, 324] on label "lebt ein junges Paar mit Kind." at bounding box center [417, 323] width 419 height 22
click at [214, 327] on div at bounding box center [214, 327] width 0 height 0
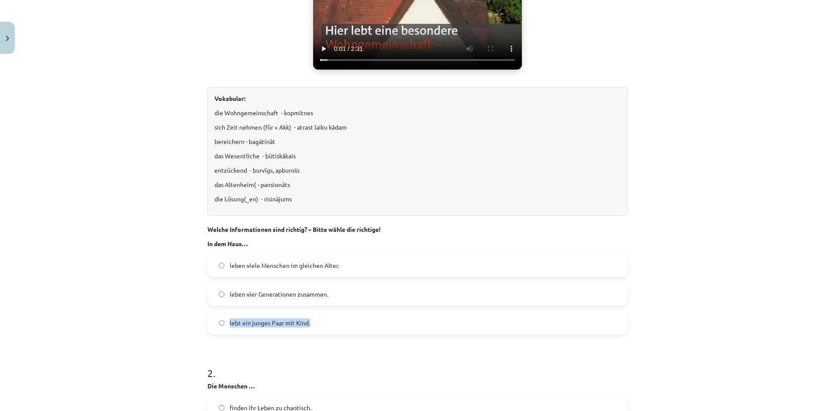
click at [171, 327] on div "Mācību tēma: Vācu valodas b1 - 10. klases 1. ieskaites mācību materiāls #3 🎧 Th…" at bounding box center [417, 205] width 835 height 411
click at [214, 298] on label "leben vier Generationen zusammen." at bounding box center [417, 294] width 419 height 22
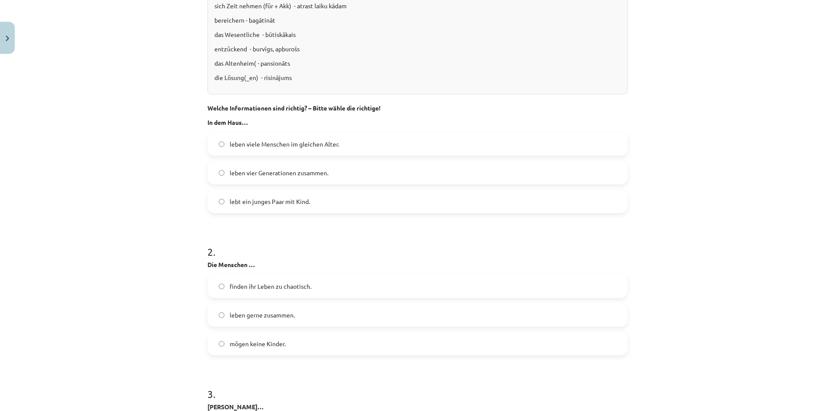
scroll to position [696, 0]
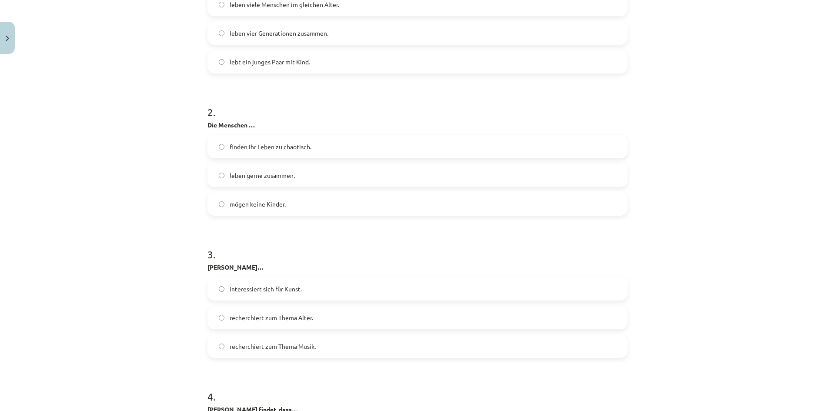
drag, startPoint x: 262, startPoint y: 124, endPoint x: 187, endPoint y: 124, distance: 75.3
click at [187, 124] on div "Mācību tēma: Vācu valodas b1 - 10. klases 1. ieskaites mācību materiāls #3 🎧 Th…" at bounding box center [417, 205] width 835 height 411
click at [181, 109] on div at bounding box center [181, 109] width 0 height 0
click at [157, 163] on div "Mācību tēma: Vācu valodas b1 - 10. klases 1. ieskaites mācību materiāls #3 🎧 Th…" at bounding box center [417, 205] width 835 height 411
click at [221, 146] on label "finden ihr Leben zu chaotisch." at bounding box center [417, 147] width 419 height 22
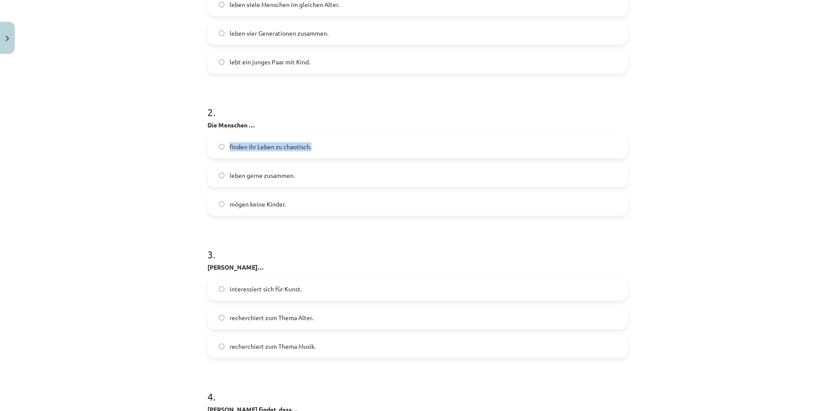
click at [215, 131] on div at bounding box center [215, 131] width 0 height 0
click at [366, 244] on h1 "3 ." at bounding box center [418, 246] width 420 height 27
drag, startPoint x: 282, startPoint y: 172, endPoint x: 220, endPoint y: 172, distance: 61.8
click at [221, 172] on label "leben gerne zusammen." at bounding box center [417, 175] width 419 height 22
click at [215, 160] on div at bounding box center [215, 160] width 0 height 0
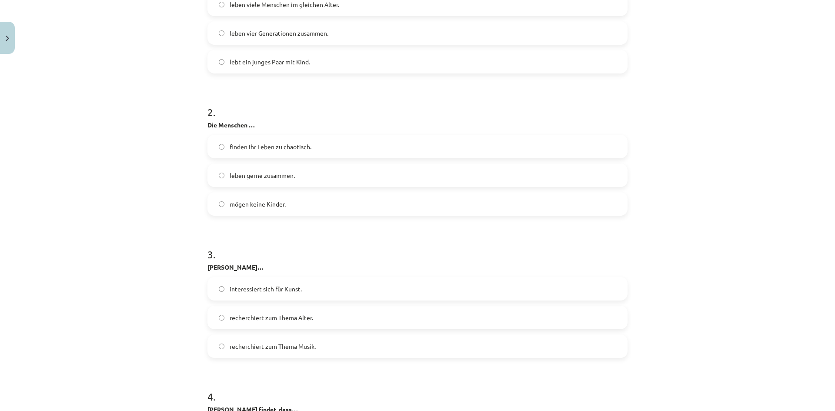
click at [360, 252] on h1 "3 ." at bounding box center [418, 246] width 420 height 27
drag, startPoint x: 290, startPoint y: 205, endPoint x: 222, endPoint y: 201, distance: 68.4
click at [222, 201] on label "mögen keine Kinder." at bounding box center [417, 204] width 419 height 22
click at [216, 188] on div at bounding box center [216, 188] width 0 height 0
click at [177, 201] on div "Mācību tēma: Vācu valodas b1 - 10. klases 1. ieskaites mācību materiāls #3 🎧 Th…" at bounding box center [417, 205] width 835 height 411
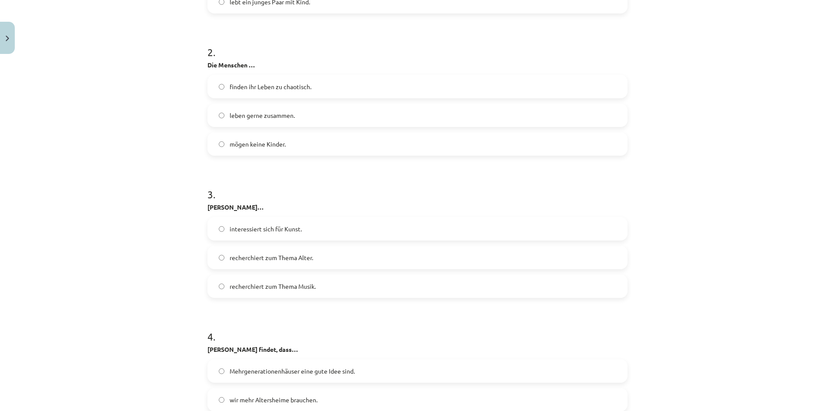
scroll to position [783, 0]
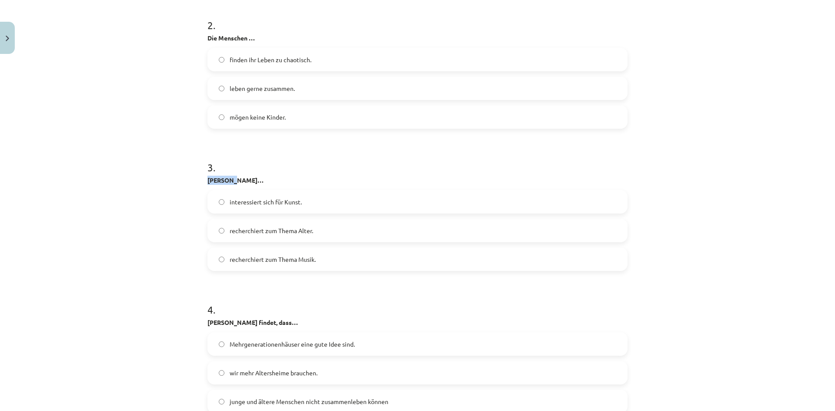
drag, startPoint x: 241, startPoint y: 180, endPoint x: 188, endPoint y: 180, distance: 52.7
click at [188, 180] on div "Mācību tēma: Vācu valodas b1 - 10. klases 1. ieskaites mācību materiāls #3 🎧 Th…" at bounding box center [417, 205] width 835 height 411
click at [183, 164] on div at bounding box center [183, 164] width 0 height 0
click at [307, 295] on h1 "4 ." at bounding box center [418, 301] width 420 height 27
click at [217, 201] on label "interessiert sich für Kunst." at bounding box center [417, 202] width 419 height 22
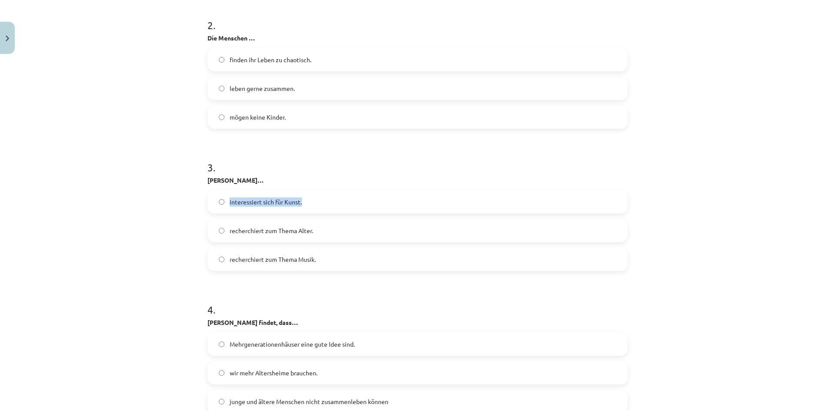
click at [211, 186] on div at bounding box center [211, 186] width 0 height 0
click at [332, 231] on label "recherchiert zum Thema Alter." at bounding box center [417, 231] width 419 height 22
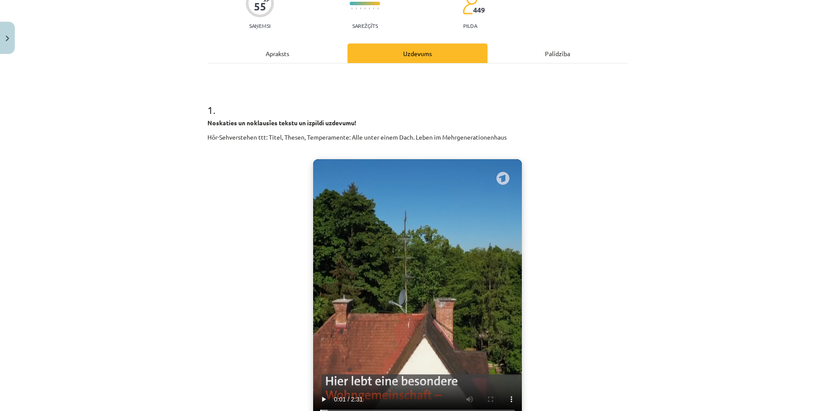
scroll to position [218, 0]
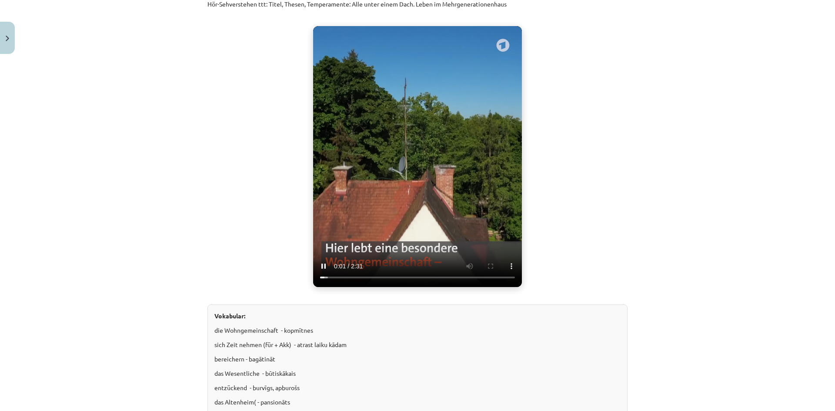
click at [282, 279] on div "Noskaties un noklausīes tekstu un izpildi uzdevumu! Hör-Sehverstehen ttt: Titel…" at bounding box center [418, 225] width 420 height 481
click at [569, 261] on div "Noskaties un noklausīes tekstu un izpildi uzdevumu! Hör-Sehverstehen ttt: Titel…" at bounding box center [418, 225] width 420 height 481
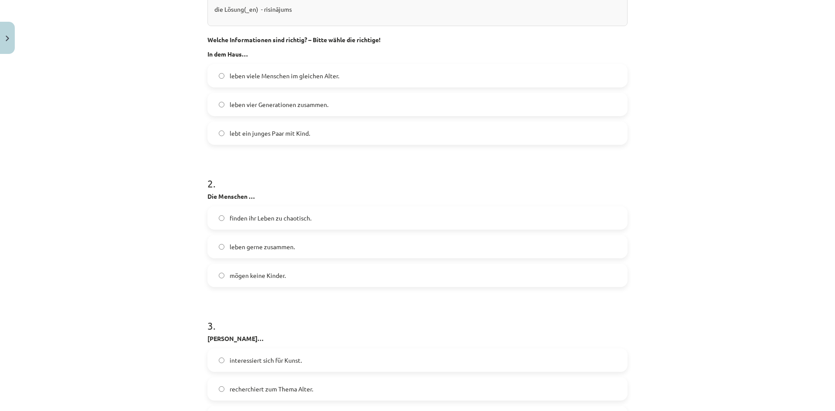
scroll to position [653, 0]
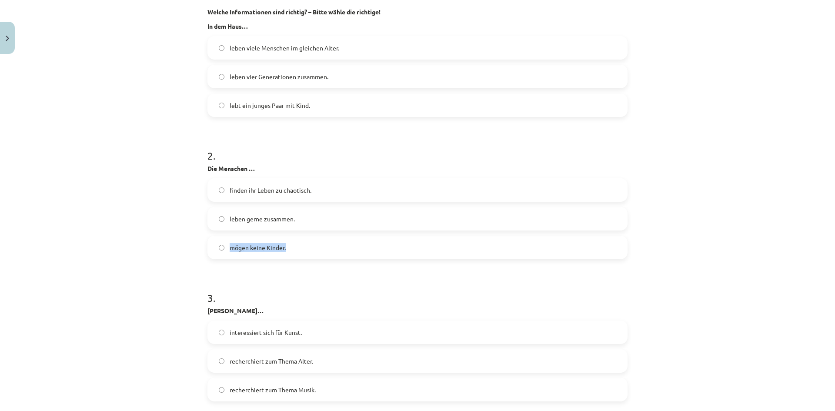
drag, startPoint x: 294, startPoint y: 250, endPoint x: 222, endPoint y: 246, distance: 72.3
click at [222, 246] on label "mögen keine Kinder." at bounding box center [417, 248] width 419 height 22
click at [216, 232] on div at bounding box center [216, 232] width 0 height 0
click at [173, 250] on div "Mācību tēma: Vācu valodas b1 - 10. klases 1. ieskaites mācību materiāls #3 🎧 Th…" at bounding box center [417, 205] width 835 height 411
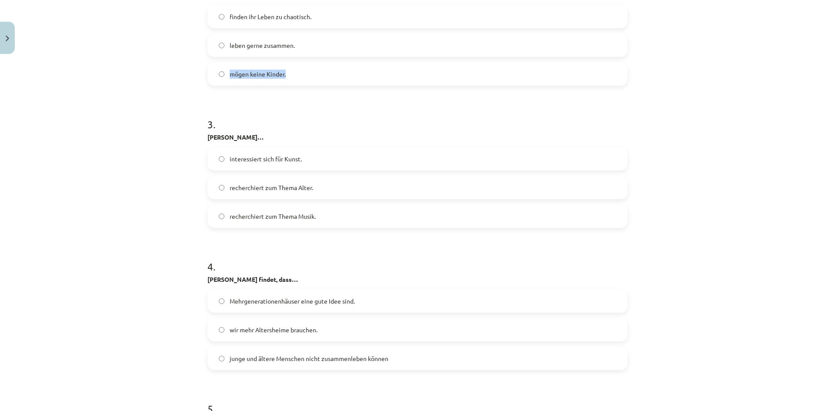
scroll to position [827, 0]
drag, startPoint x: 301, startPoint y: 220, endPoint x: 223, endPoint y: 220, distance: 77.5
click at [223, 220] on label "recherchiert zum Thema Musik." at bounding box center [417, 216] width 419 height 22
click at [218, 220] on div at bounding box center [218, 220] width 0 height 0
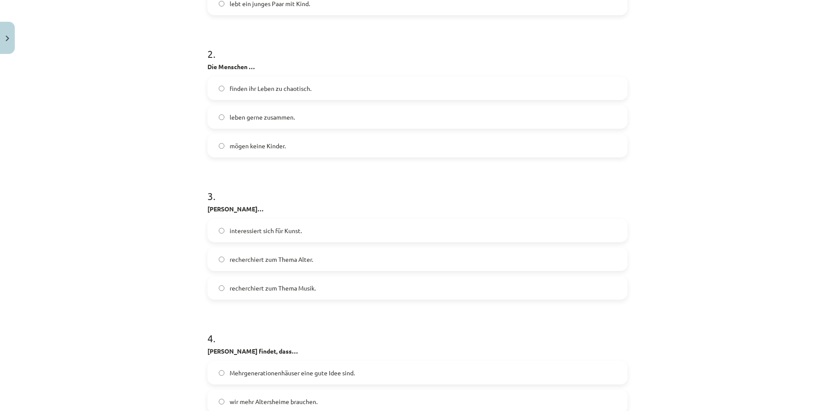
scroll to position [740, 0]
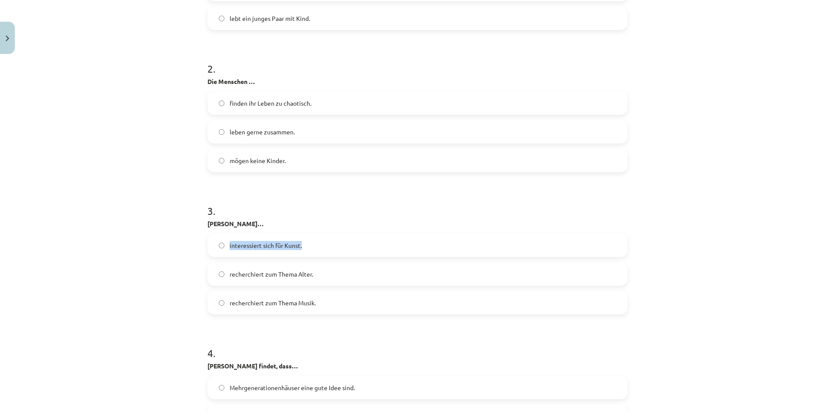
drag, startPoint x: 304, startPoint y: 244, endPoint x: 223, endPoint y: 242, distance: 80.5
click at [223, 242] on label "interessiert sich für Kunst." at bounding box center [417, 246] width 419 height 22
click at [218, 230] on div at bounding box center [218, 230] width 0 height 0
click at [176, 232] on div "Mācību tēma: Vācu valodas b1 - 10. klases 1. ieskaites mācību materiāls #3 🎧 Th…" at bounding box center [417, 205] width 835 height 411
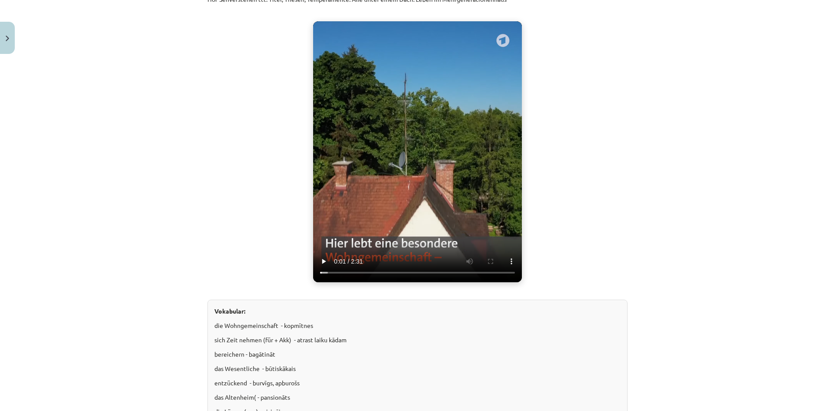
scroll to position [218, 0]
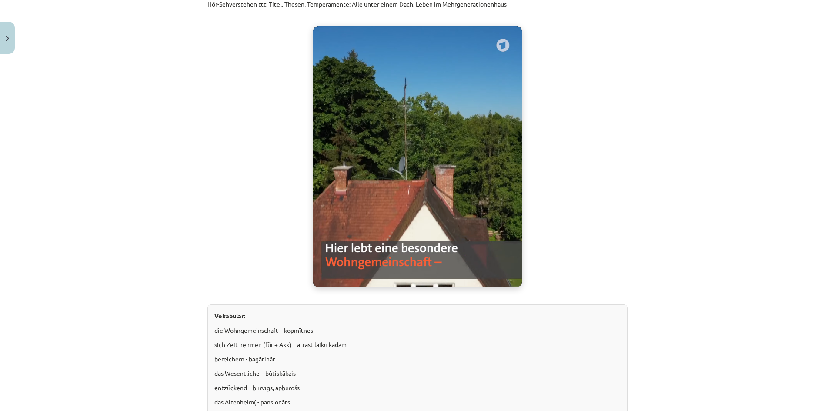
click at [409, 201] on video "Jūsu pārlūkprogramma neatbalsta video atskaņošanu." at bounding box center [417, 156] width 209 height 261
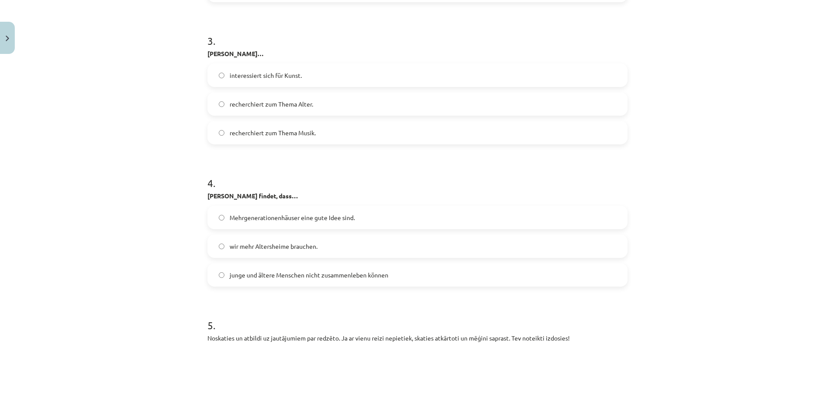
scroll to position [914, 0]
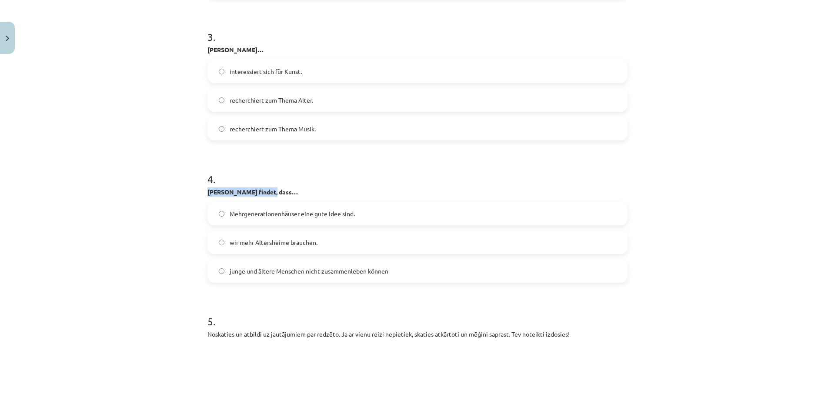
drag, startPoint x: 276, startPoint y: 192, endPoint x: 187, endPoint y: 192, distance: 89.2
click at [187, 192] on div "Mācību tēma: Vācu valodas b1 - 10. klases 1. ieskaites mācību materiāls #3 🎧 Th…" at bounding box center [417, 205] width 835 height 411
click at [181, 196] on div at bounding box center [181, 196] width 0 height 0
click at [354, 193] on p "Lorenz findet, dass…" at bounding box center [418, 192] width 420 height 9
drag, startPoint x: 367, startPoint y: 211, endPoint x: 228, endPoint y: 213, distance: 139.3
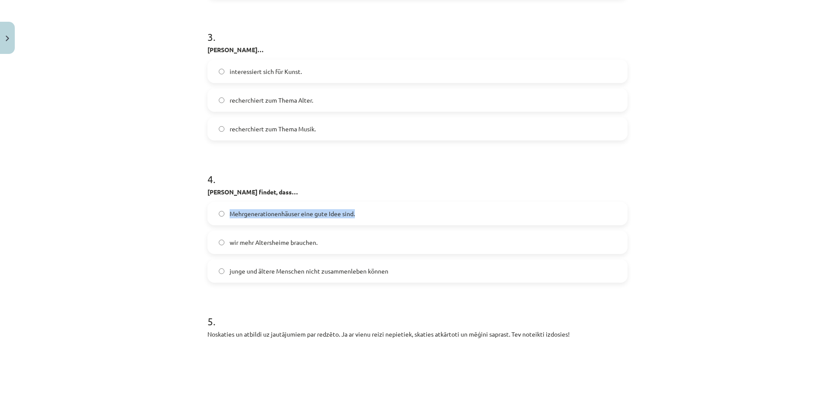
click at [228, 213] on label "Mehrgenerationenhäuser eine gute Idee sind." at bounding box center [417, 214] width 419 height 22
click at [222, 198] on div at bounding box center [222, 198] width 0 height 0
click at [342, 238] on label "wir mehr Altersheime brauchen." at bounding box center [417, 242] width 419 height 22
drag, startPoint x: 300, startPoint y: 242, endPoint x: 214, endPoint y: 242, distance: 86.2
click at [214, 242] on label "wir mehr Altersheime brauchen." at bounding box center [417, 242] width 419 height 22
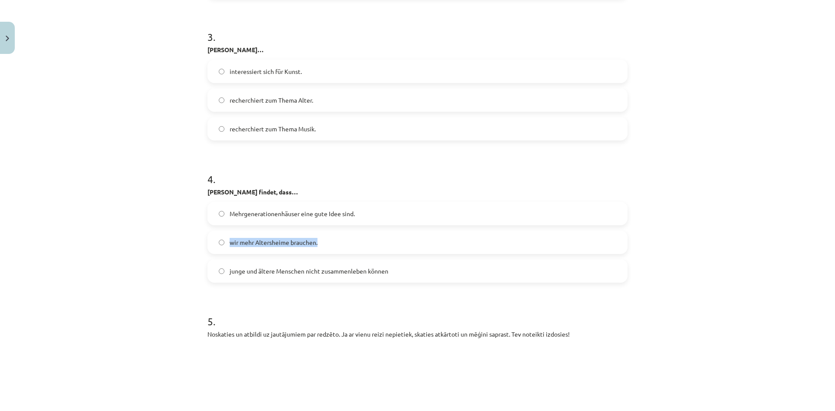
click at [208, 227] on div at bounding box center [208, 227] width 0 height 0
drag, startPoint x: 408, startPoint y: 267, endPoint x: 208, endPoint y: 268, distance: 200.2
click at [208, 268] on label "junge und ältere Menschen nicht zusammenleben können" at bounding box center [417, 271] width 419 height 22
click at [202, 255] on div at bounding box center [202, 255] width 0 height 0
click at [194, 270] on div "Mācību tēma: Vācu valodas b1 - 10. klases 1. ieskaites mācību materiāls #3 🎧 Th…" at bounding box center [417, 205] width 835 height 411
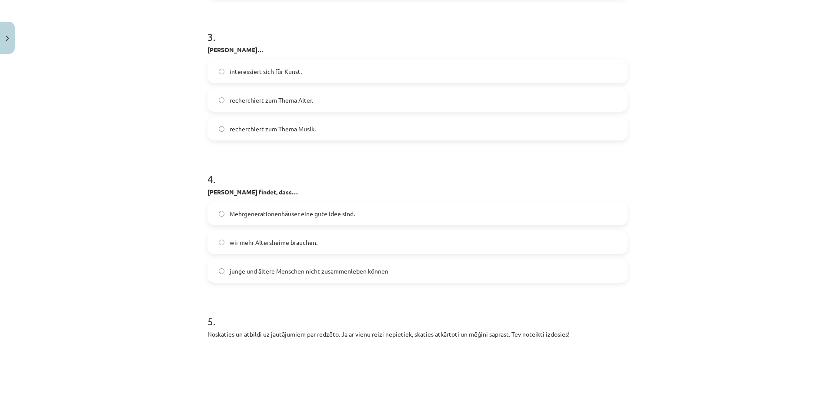
click at [209, 271] on label "junge und ältere Menschen nicht zusammenleben können" at bounding box center [417, 271] width 419 height 22
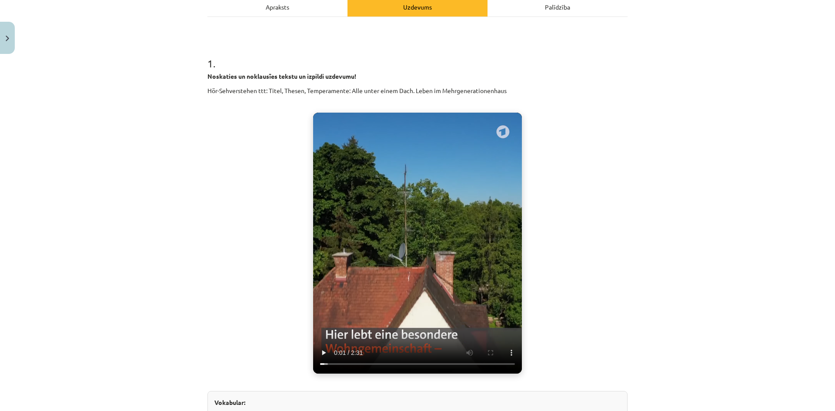
scroll to position [131, 0]
click at [341, 247] on video "Jūsu pārlūkprogramma neatbalsta video atskaņošanu." at bounding box center [417, 243] width 209 height 261
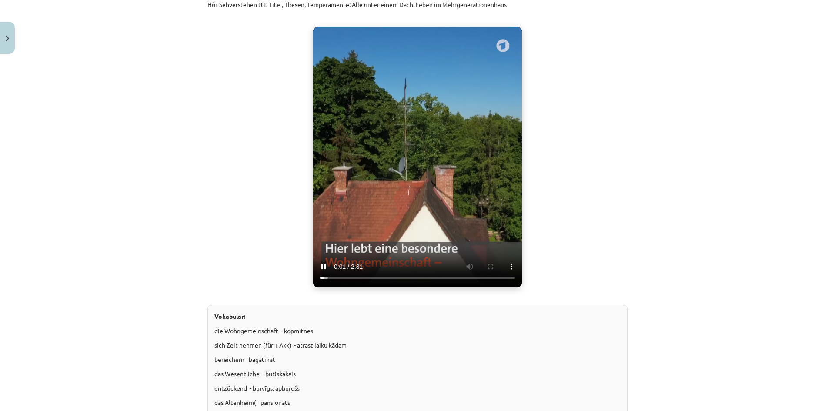
scroll to position [218, 0]
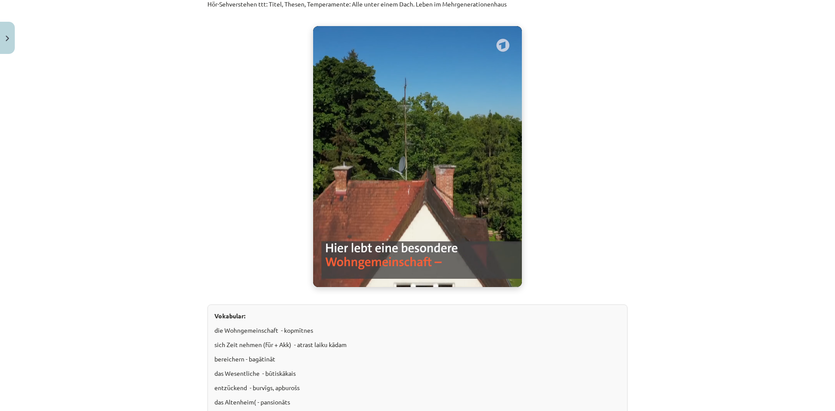
click at [388, 188] on video "Jūsu pārlūkprogramma neatbalsta video atskaņošanu." at bounding box center [417, 156] width 209 height 261
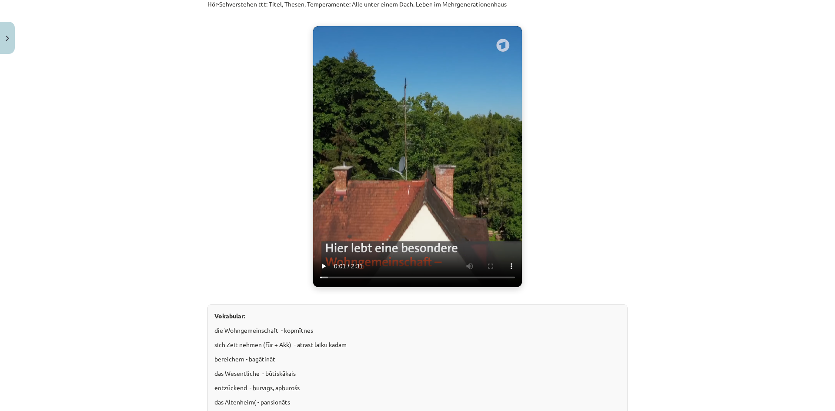
click at [439, 169] on video "Jūsu pārlūkprogramma neatbalsta video atskaņošanu." at bounding box center [417, 156] width 209 height 261
click at [349, 171] on video "Jūsu pārlūkprogramma neatbalsta video atskaņošanu." at bounding box center [417, 156] width 209 height 261
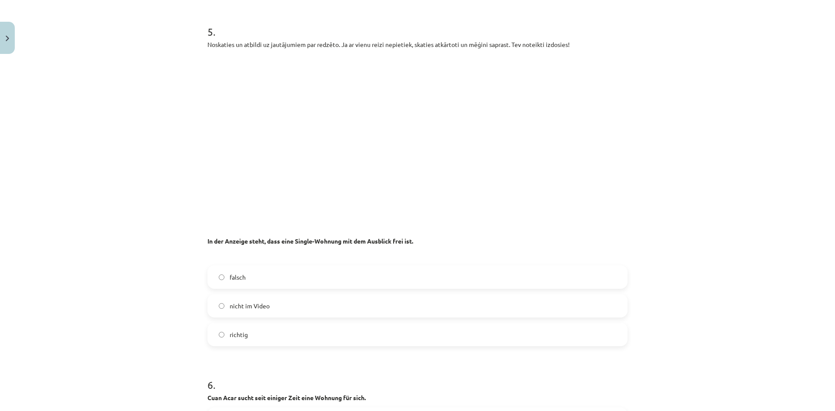
scroll to position [1175, 0]
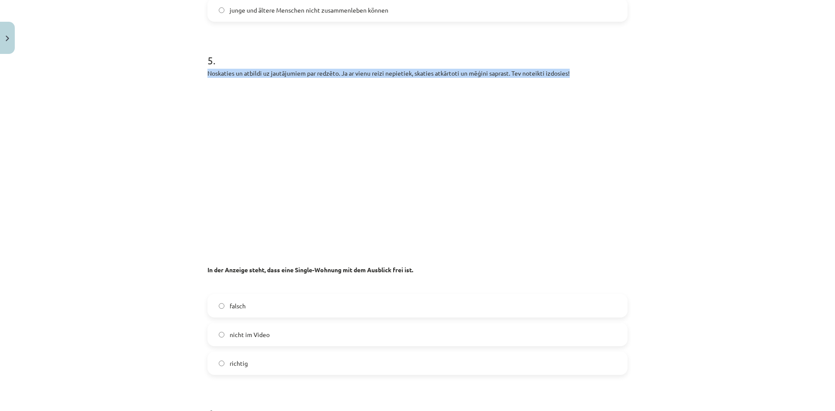
drag, startPoint x: 201, startPoint y: 73, endPoint x: 580, endPoint y: 68, distance: 378.6
click at [574, 57] on div at bounding box center [574, 57] width 0 height 0
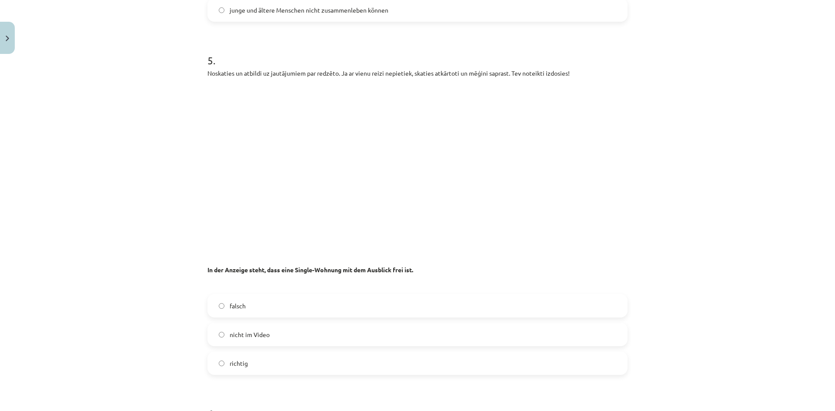
click at [556, 136] on p at bounding box center [418, 171] width 420 height 159
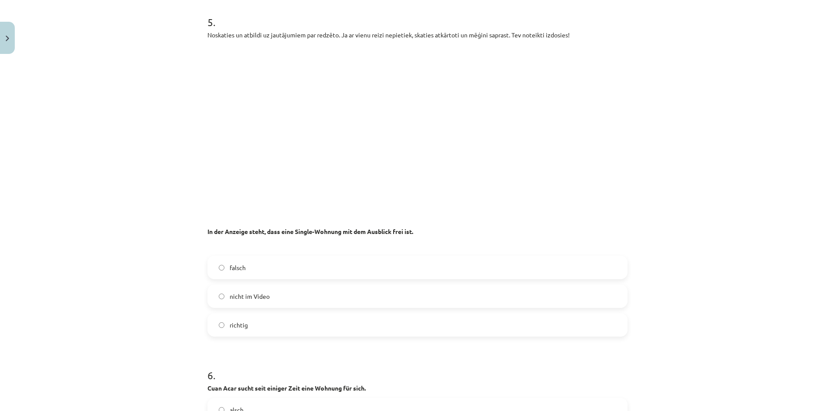
scroll to position [1218, 0]
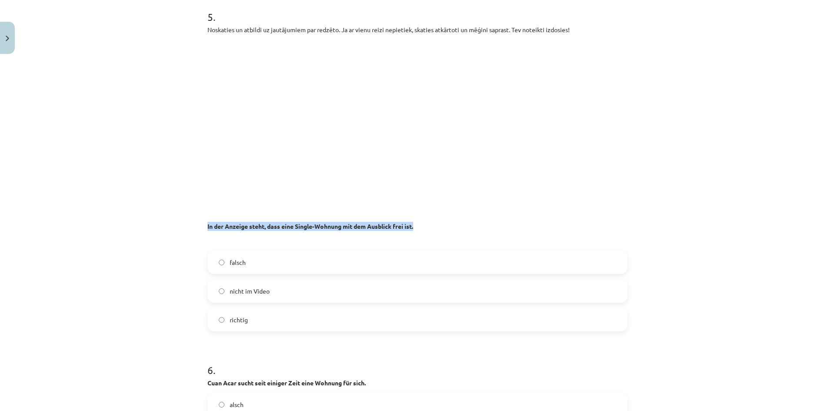
drag, startPoint x: 417, startPoint y: 228, endPoint x: 205, endPoint y: 228, distance: 212.8
click at [208, 228] on p "In der Anzeige steht, dass eine Single-Wohnung mit dem Ausblick frei ist." at bounding box center [418, 222] width 420 height 18
click at [199, 231] on div at bounding box center [199, 231] width 0 height 0
click at [325, 236] on div "Noskaties un atbildi uz jautājumiem par redzēto. Ja ar vienu reizi nepietiek, s…" at bounding box center [418, 135] width 420 height 220
click at [215, 322] on label "richtig" at bounding box center [417, 320] width 419 height 22
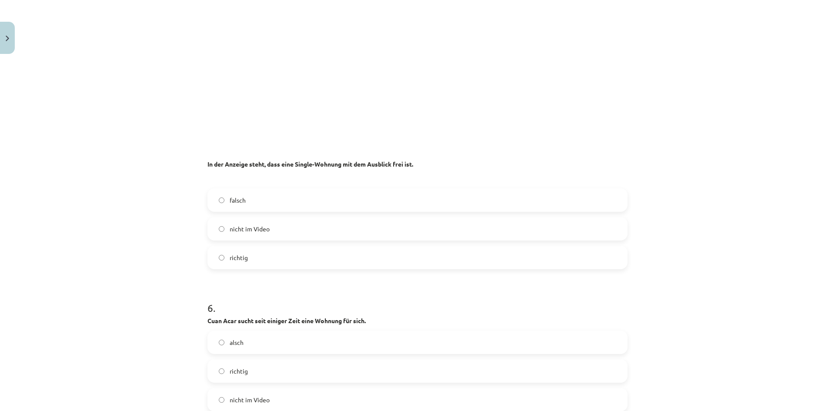
scroll to position [1305, 0]
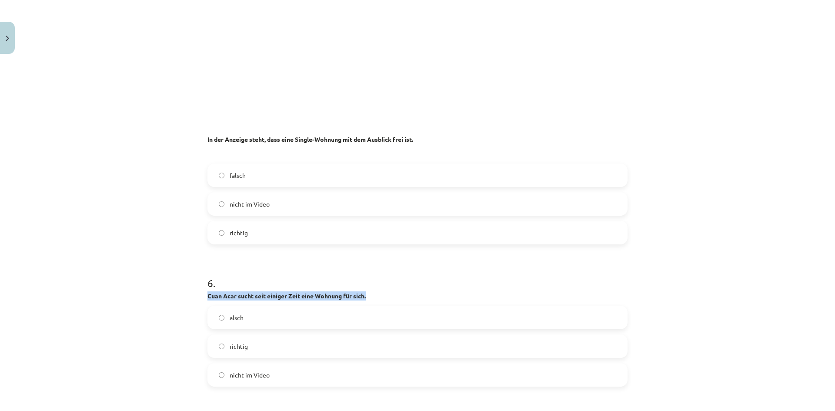
drag, startPoint x: 368, startPoint y: 294, endPoint x: 188, endPoint y: 295, distance: 179.7
click at [188, 295] on div "Mācību tēma: Vācu valodas b1 - 10. klases 1. ieskaites mācību materiāls #3 🎧 Th…" at bounding box center [417, 205] width 835 height 411
click at [182, 281] on div at bounding box center [182, 281] width 0 height 0
click at [164, 272] on div "Mācību tēma: Vācu valodas b1 - 10. klases 1. ieskaites mācību materiāls #3 🎧 Th…" at bounding box center [417, 205] width 835 height 411
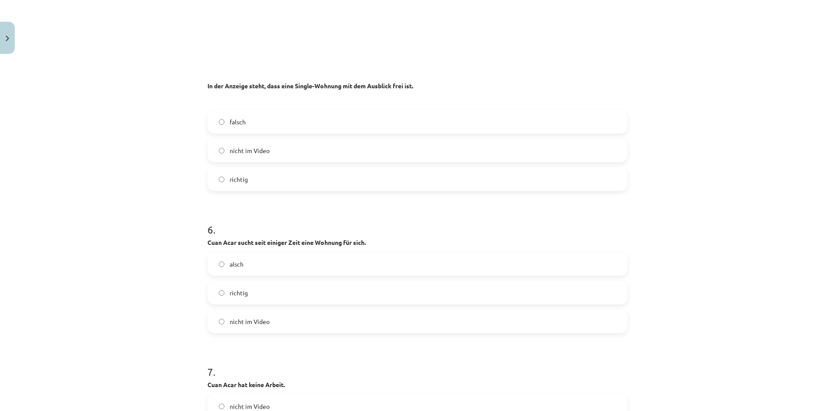
scroll to position [1349, 0]
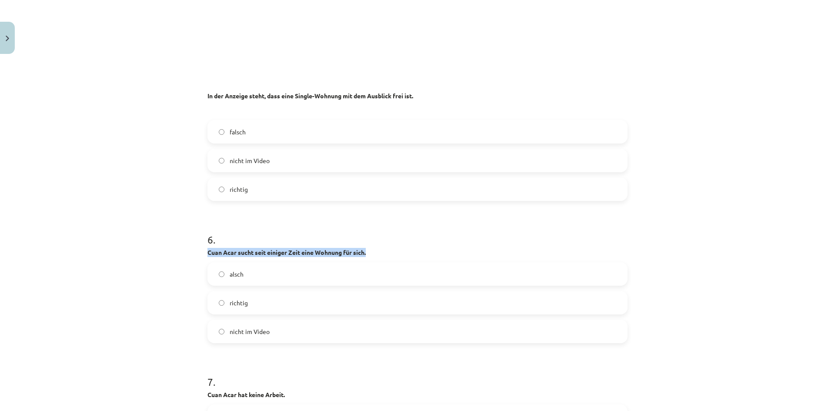
drag, startPoint x: 282, startPoint y: 259, endPoint x: 197, endPoint y: 256, distance: 85.3
click at [197, 256] on div "Mācību tēma: Vācu valodas b1 - 10. klases 1. ieskaites mācību materiāls #3 🎧 Th…" at bounding box center [417, 205] width 835 height 411
click at [191, 257] on div at bounding box center [191, 257] width 0 height 0
click at [194, 265] on div "Mācību tēma: Vācu valodas b1 - 10. klases 1. ieskaites mācību materiāls #3 🎧 Th…" at bounding box center [417, 205] width 835 height 411
click at [218, 277] on label "alsch" at bounding box center [417, 274] width 419 height 22
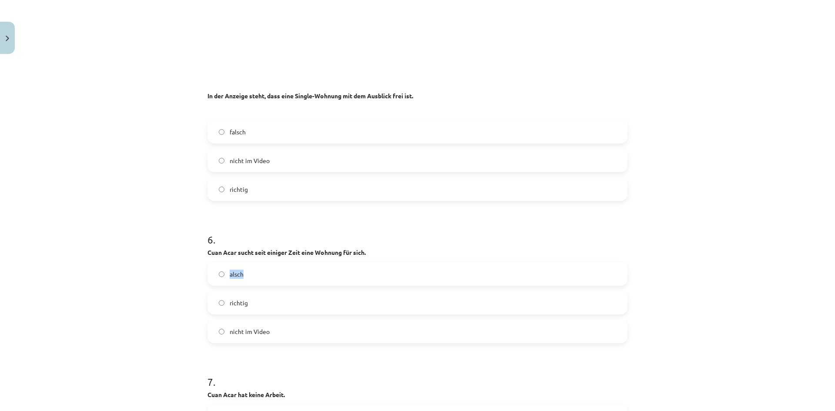
click at [212, 278] on div at bounding box center [212, 278] width 0 height 0
click at [258, 295] on label "richtig" at bounding box center [417, 303] width 419 height 22
drag, startPoint x: 245, startPoint y: 302, endPoint x: 207, endPoint y: 303, distance: 37.4
click at [208, 303] on label "richtig" at bounding box center [417, 303] width 419 height 22
click at [201, 288] on div at bounding box center [201, 288] width 0 height 0
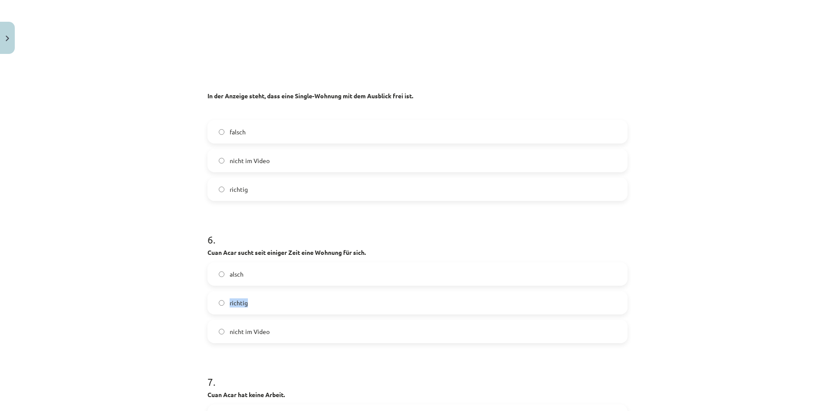
click at [270, 305] on label "richtig" at bounding box center [417, 303] width 419 height 22
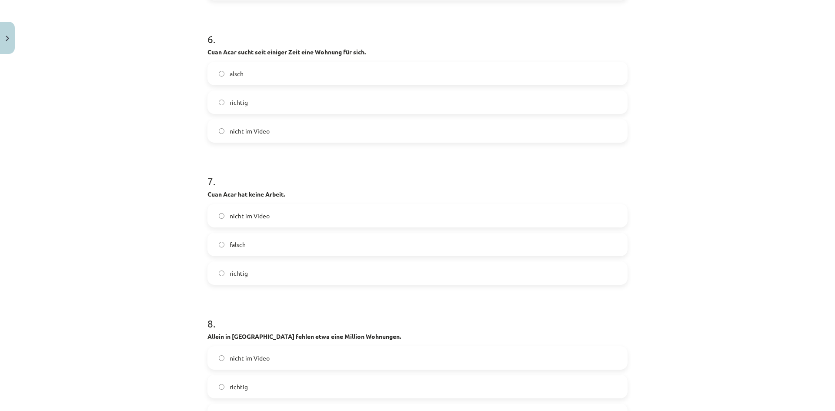
scroll to position [1523, 0]
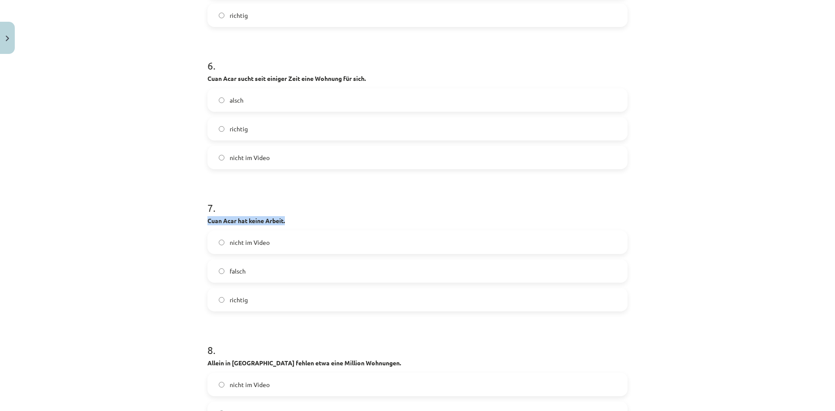
drag, startPoint x: 289, startPoint y: 222, endPoint x: 178, endPoint y: 217, distance: 111.5
click at [178, 217] on div "Mācību tēma: Vācu valodas b1 - 10. klases 1. ieskaites mācību materiāls #3 🎧 Th…" at bounding box center [417, 205] width 835 height 411
click at [172, 205] on div at bounding box center [172, 205] width 0 height 0
click at [172, 231] on div "Mācību tēma: Vācu valodas b1 - 10. klases 1. ieskaites mācību materiāls #3 🎧 Th…" at bounding box center [417, 205] width 835 height 411
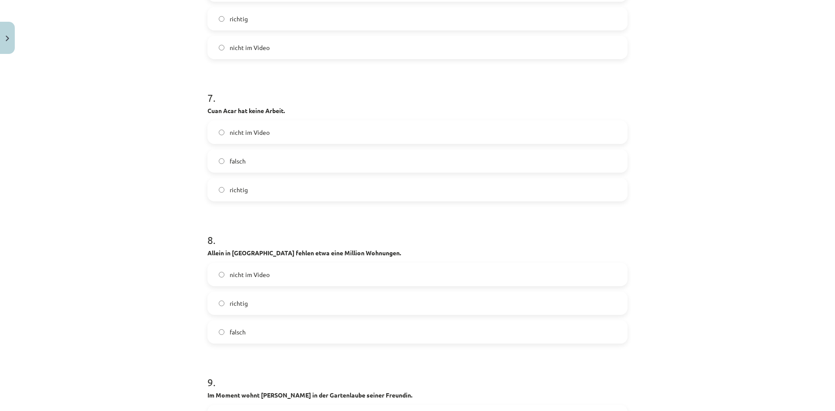
scroll to position [1697, 0]
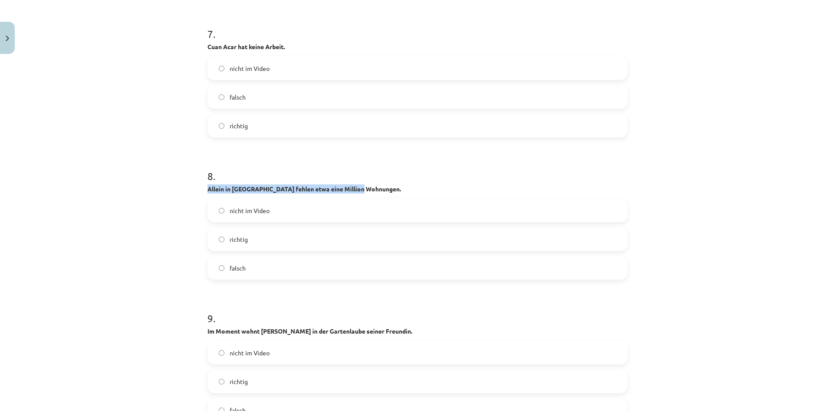
drag, startPoint x: 366, startPoint y: 187, endPoint x: 201, endPoint y: 191, distance: 165.4
click at [195, 193] on div at bounding box center [195, 193] width 0 height 0
click at [166, 208] on div "Mācību tēma: Vācu valodas b1 - 10. klases 1. ieskaites mācību materiāls #3 🎧 Th…" at bounding box center [417, 205] width 835 height 411
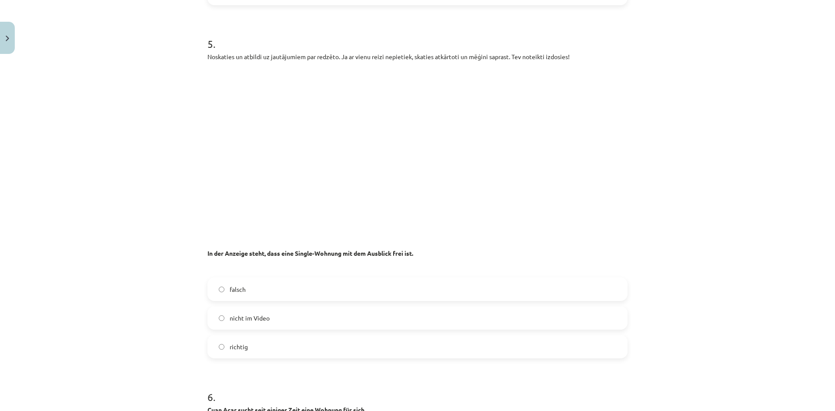
scroll to position [1218, 0]
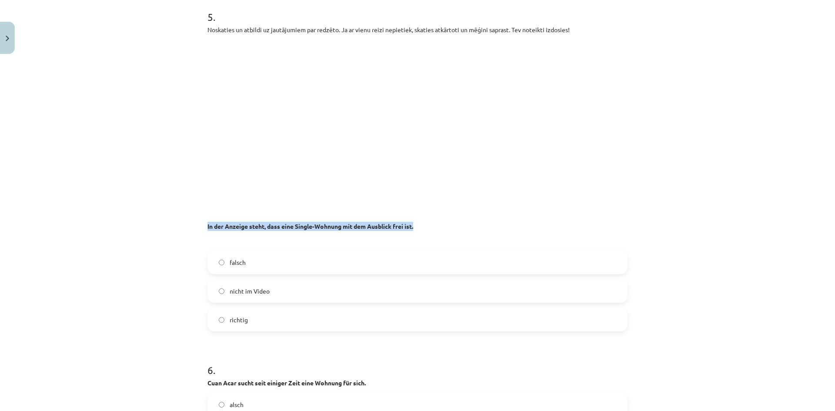
drag, startPoint x: 422, startPoint y: 227, endPoint x: 189, endPoint y: 224, distance: 232.8
click at [190, 224] on div "Mācību tēma: Vācu valodas b1 - 10. klases 1. ieskaites mācību materiāls #3 🎧 Th…" at bounding box center [417, 205] width 835 height 411
click at [185, 211] on div at bounding box center [185, 211] width 0 height 0
click at [182, 223] on div "Mācību tēma: Vācu valodas b1 - 10. klases 1. ieskaites mācību materiāls #3 🎧 Th…" at bounding box center [417, 205] width 835 height 411
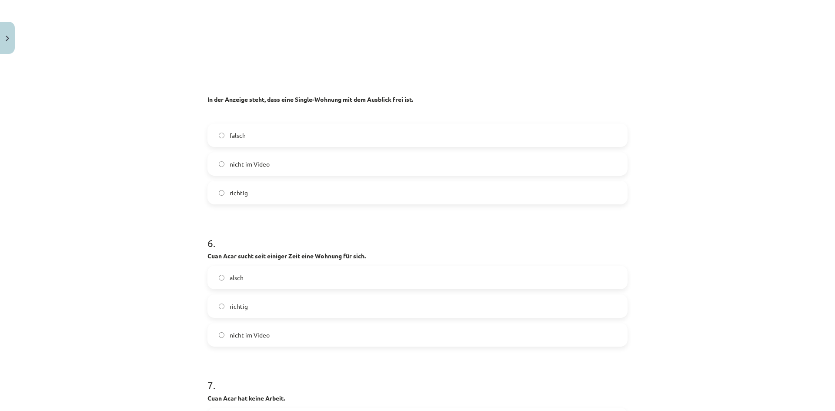
scroll to position [1349, 0]
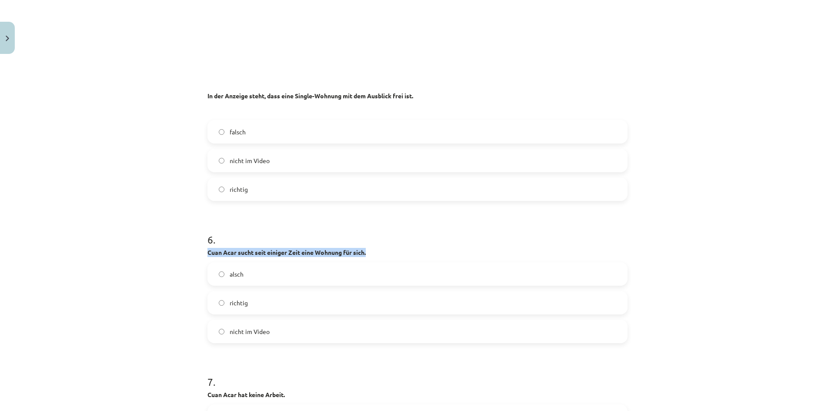
drag, startPoint x: 372, startPoint y: 255, endPoint x: 175, endPoint y: 249, distance: 196.3
click at [176, 249] on div "Mācību tēma: Vācu valodas b1 - 10. klases 1. ieskaites mācību materiāls #3 🎧 Th…" at bounding box center [417, 205] width 835 height 411
click at [171, 237] on div at bounding box center [171, 237] width 0 height 0
click at [180, 242] on div "Mācību tēma: Vācu valodas b1 - 10. klases 1. ieskaites mācību materiāls #3 🎧 Th…" at bounding box center [417, 205] width 835 height 411
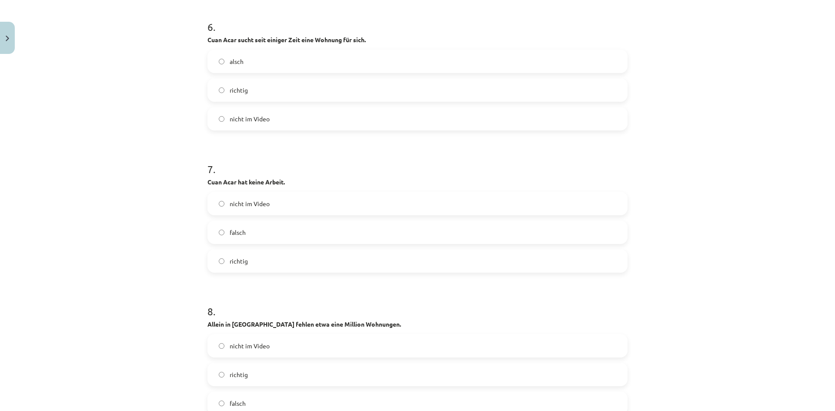
scroll to position [1567, 0]
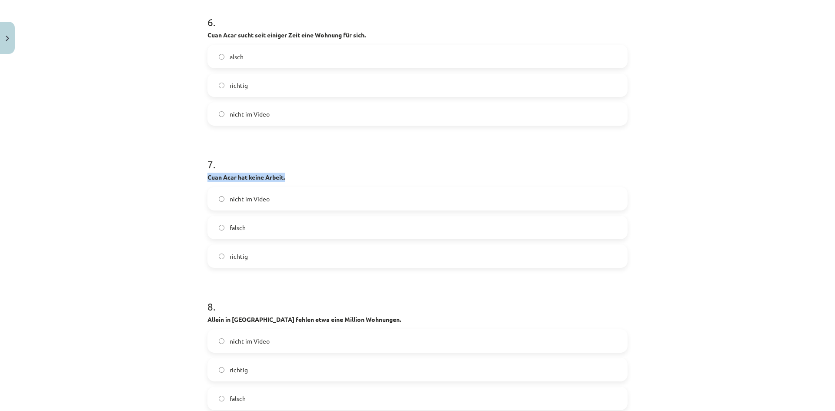
drag, startPoint x: 268, startPoint y: 179, endPoint x: 201, endPoint y: 180, distance: 67.0
click at [195, 194] on div "Mācību tēma: Vācu valodas b1 - 10. klases 1. ieskaites mācību materiāls #3 🎧 Th…" at bounding box center [417, 205] width 835 height 411
drag, startPoint x: 292, startPoint y: 175, endPoint x: 196, endPoint y: 176, distance: 96.6
click at [196, 176] on div "Mācību tēma: Vācu valodas b1 - 10. klases 1. ieskaites mācību materiāls #3 🎧 Th…" at bounding box center [417, 205] width 835 height 411
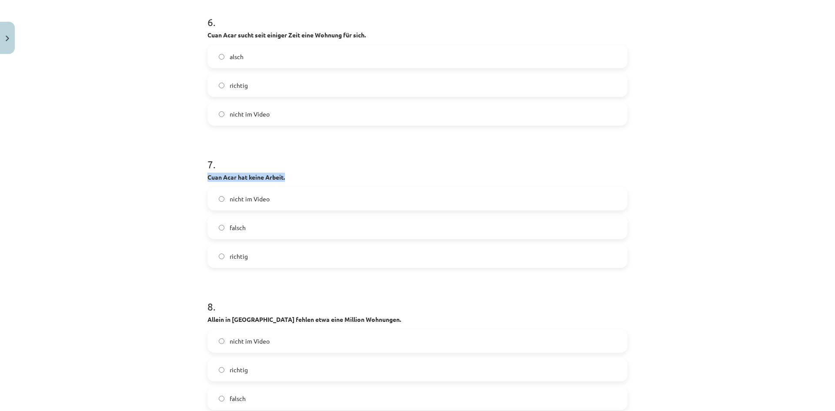
click at [190, 162] on div at bounding box center [190, 162] width 0 height 0
click at [168, 186] on div "Mācību tēma: Vācu valodas b1 - 10. klases 1. ieskaites mācību materiāls #3 🎧 Th…" at bounding box center [417, 205] width 835 height 411
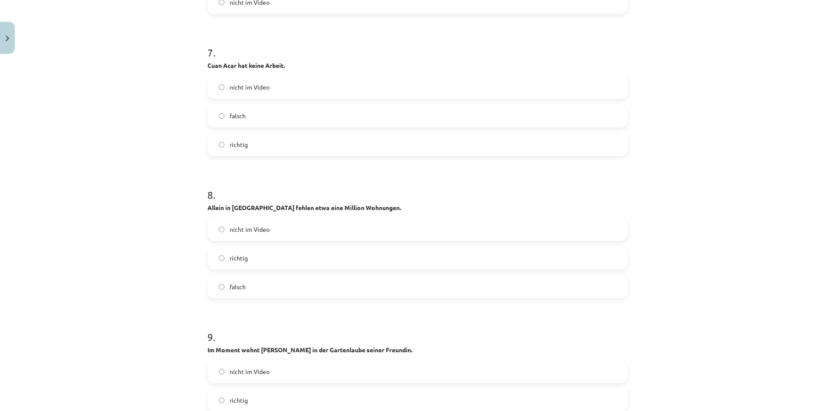
scroll to position [1697, 0]
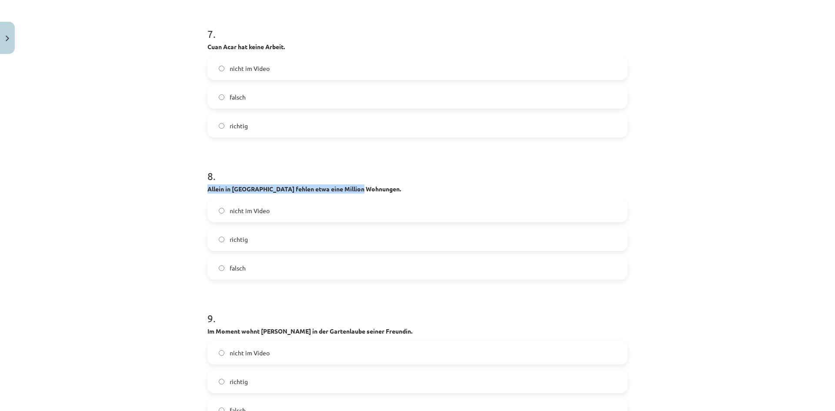
drag, startPoint x: 349, startPoint y: 191, endPoint x: 197, endPoint y: 191, distance: 151.9
click at [197, 191] on div "Mācību tēma: Vācu valodas b1 - 10. klases 1. ieskaites mācību materiāls #3 🎧 Th…" at bounding box center [417, 205] width 835 height 411
drag, startPoint x: 188, startPoint y: 172, endPoint x: 201, endPoint y: 141, distance: 33.5
click at [187, 171] on div "Mācību tēma: Vācu valodas b1 - 10. klases 1. ieskaites mācību materiāls #3 🎧 Th…" at bounding box center [417, 205] width 835 height 411
click at [220, 93] on label "falsch" at bounding box center [417, 97] width 419 height 22
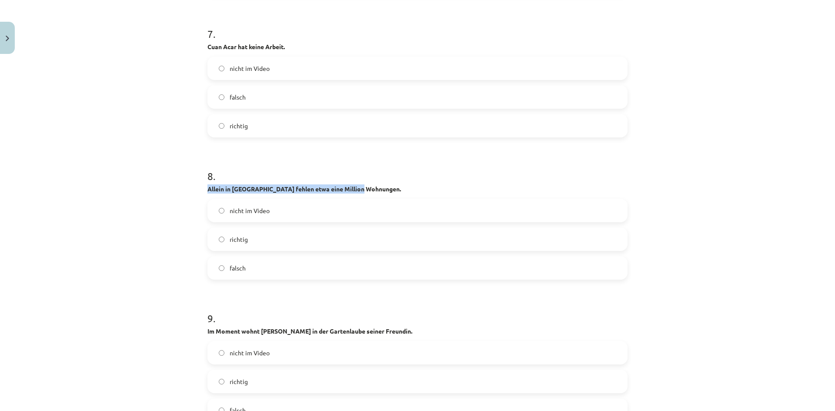
drag, startPoint x: 342, startPoint y: 188, endPoint x: 198, endPoint y: 188, distance: 144.5
click at [198, 188] on div "Mācību tēma: Vācu valodas b1 - 10. klases 1. ieskaites mācību materiāls #3 🎧 Th…" at bounding box center [417, 205] width 835 height 411
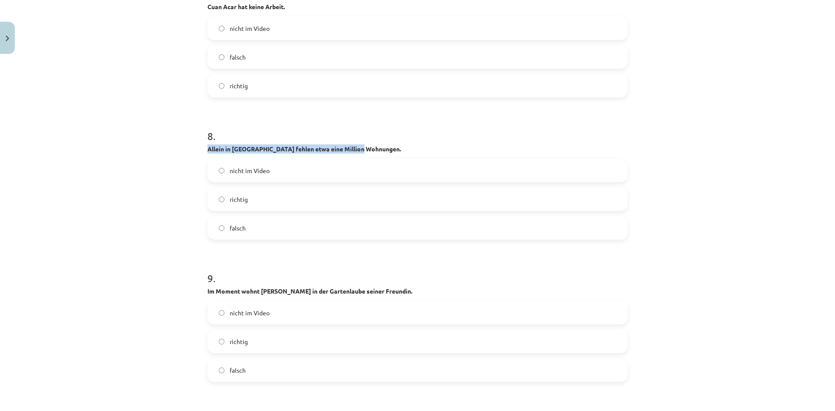
scroll to position [1741, 0]
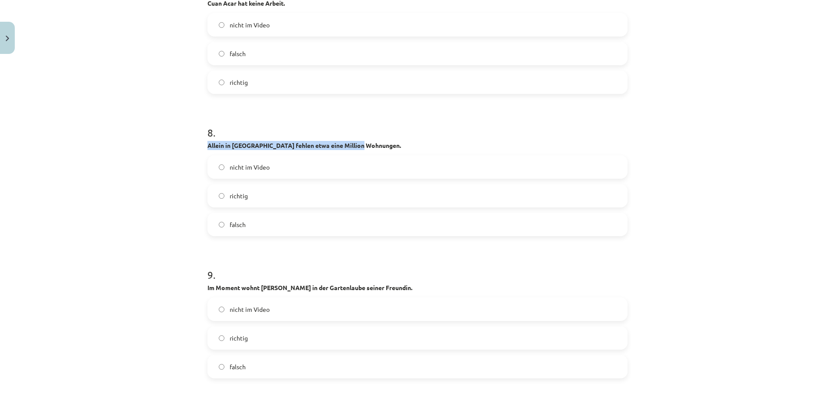
click at [192, 174] on div at bounding box center [192, 174] width 0 height 0
click at [160, 186] on div "Mācību tēma: Vācu valodas b1 - 10. klases 1. ieskaites mācību materiāls #3 🎧 Th…" at bounding box center [417, 205] width 835 height 411
click at [215, 168] on label "nicht im Video" at bounding box center [417, 167] width 419 height 22
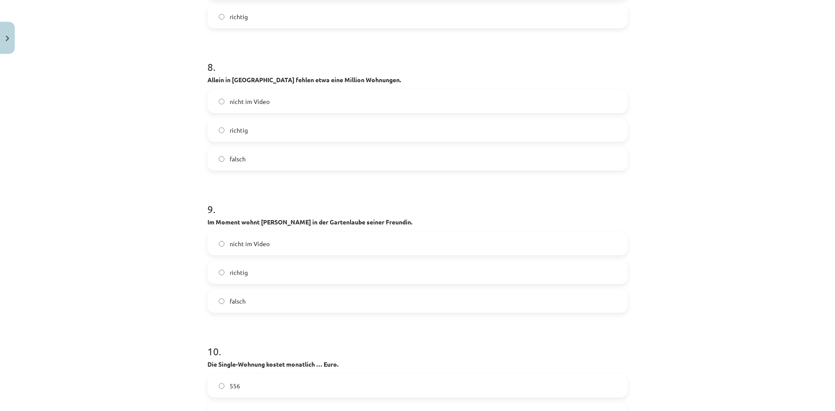
scroll to position [1828, 0]
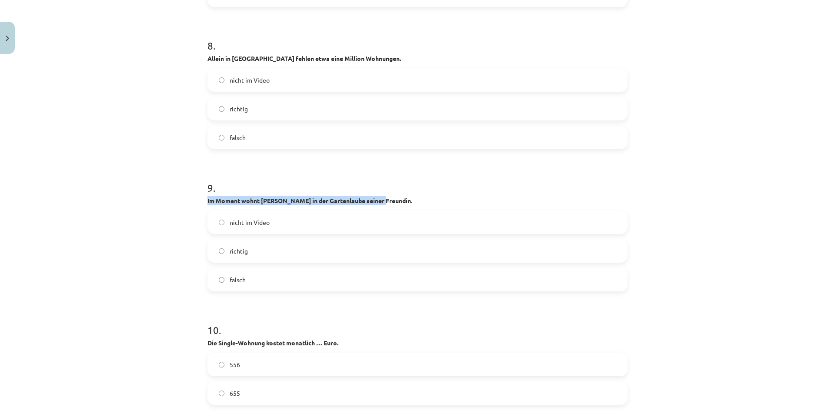
drag, startPoint x: 382, startPoint y: 200, endPoint x: 188, endPoint y: 199, distance: 193.2
click at [188, 199] on div "Mācību tēma: Vācu valodas b1 - 10. klases 1. ieskaites mācību materiāls #3 🎧 Th…" at bounding box center [417, 205] width 835 height 411
click at [183, 185] on div at bounding box center [183, 185] width 0 height 0
click at [172, 202] on div "Mācību tēma: Vācu valodas b1 - 10. klases 1. ieskaites mācību materiāls #3 🎧 Th…" at bounding box center [417, 205] width 835 height 411
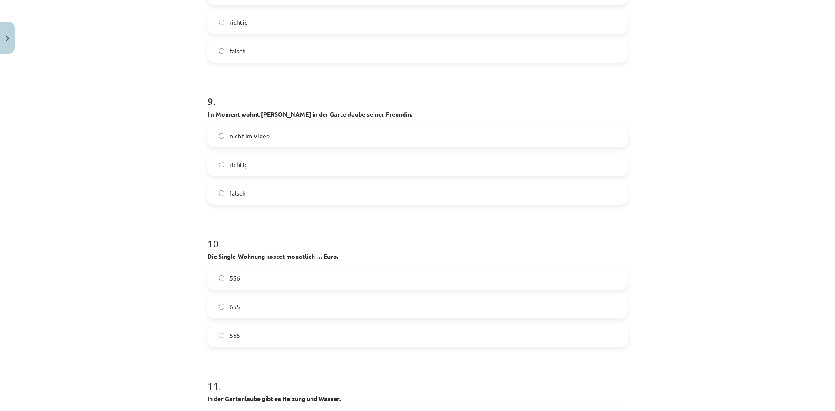
scroll to position [1958, 0]
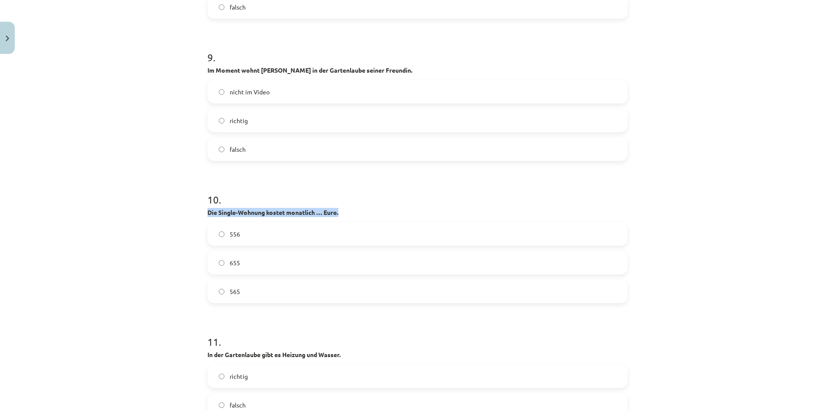
drag, startPoint x: 365, startPoint y: 209, endPoint x: 198, endPoint y: 213, distance: 167.6
click at [198, 213] on div "Mācību tēma: Vācu valodas b1 - 10. klases 1. ieskaites mācību materiāls #3 🎧 Th…" at bounding box center [417, 205] width 835 height 411
click at [192, 197] on div at bounding box center [192, 197] width 0 height 0
click at [216, 295] on label "565" at bounding box center [417, 292] width 419 height 22
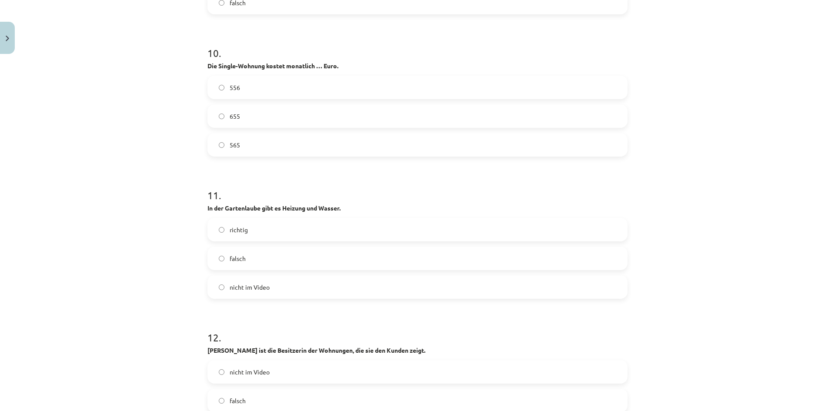
scroll to position [2132, 0]
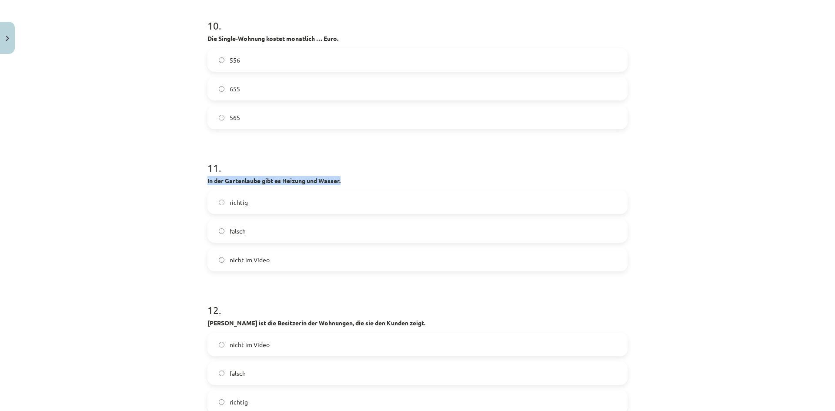
drag, startPoint x: 318, startPoint y: 183, endPoint x: 195, endPoint y: 178, distance: 122.8
click at [195, 178] on div "Mācību tēma: Vācu valodas b1 - 10. klases 1. ieskaites mācību materiāls #3 🎧 Th…" at bounding box center [417, 205] width 835 height 411
click at [190, 165] on div at bounding box center [190, 165] width 0 height 0
click at [138, 164] on div "Mācību tēma: Vācu valodas b1 - 10. klases 1. ieskaites mācību materiāls #3 🎧 Th…" at bounding box center [417, 205] width 835 height 411
drag, startPoint x: 339, startPoint y: 179, endPoint x: 218, endPoint y: 173, distance: 121.6
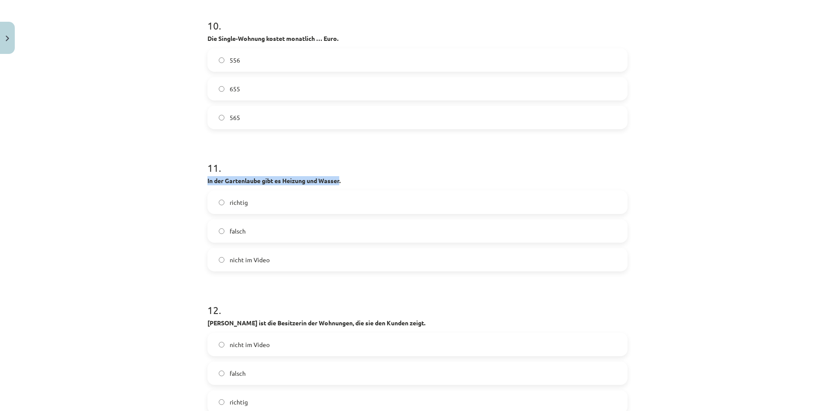
click at [218, 173] on div "11 . In der Gartenlaube gibt es Heizung und Wasser. richtig falsch nicht im Vid…" at bounding box center [418, 209] width 420 height 125
click at [343, 178] on p "In der Gartenlaube gibt es Heizung und Wasser." at bounding box center [418, 180] width 420 height 9
drag, startPoint x: 344, startPoint y: 178, endPoint x: 182, endPoint y: 178, distance: 161.9
click at [182, 179] on div "Mācību tēma: Vācu valodas b1 - 10. klases 1. ieskaites mācību materiāls #3 🎧 Th…" at bounding box center [417, 205] width 835 height 411
click at [176, 165] on div at bounding box center [176, 165] width 0 height 0
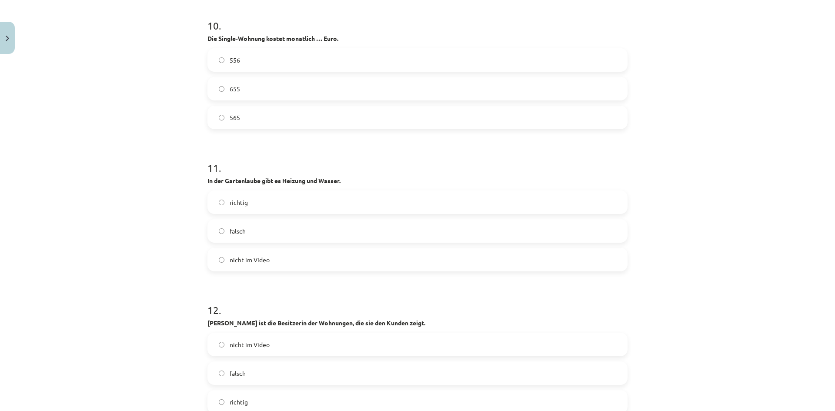
click at [132, 203] on div "Mācību tēma: Vācu valodas b1 - 10. klases 1. ieskaites mācību materiāls #3 🎧 Th…" at bounding box center [417, 205] width 835 height 411
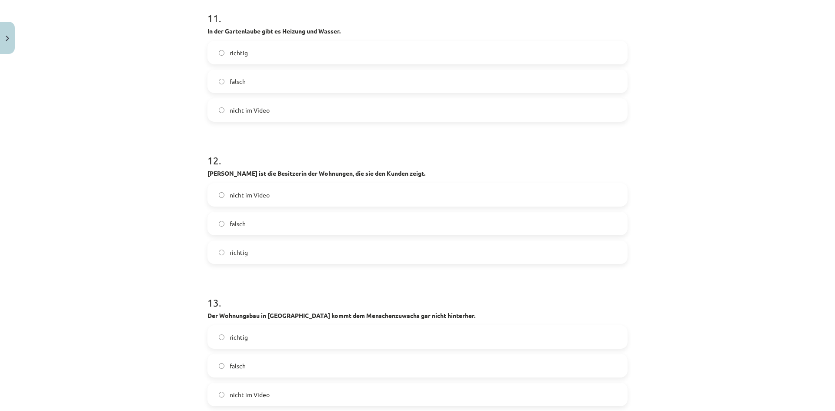
scroll to position [2219, 0]
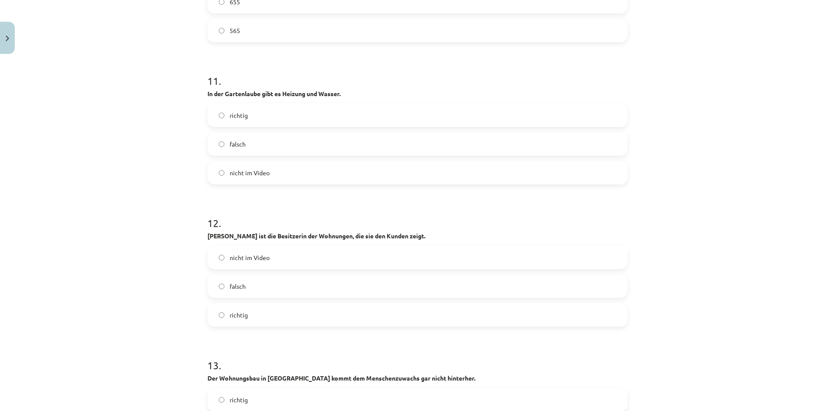
drag, startPoint x: 423, startPoint y: 238, endPoint x: 201, endPoint y: 239, distance: 221.5
click at [196, 240] on div at bounding box center [196, 240] width 0 height 0
click at [181, 237] on div "Mācību tēma: Vācu valodas b1 - 10. klases 1. ieskaites mācību materiāls #3 🎧 Th…" at bounding box center [417, 205] width 835 height 411
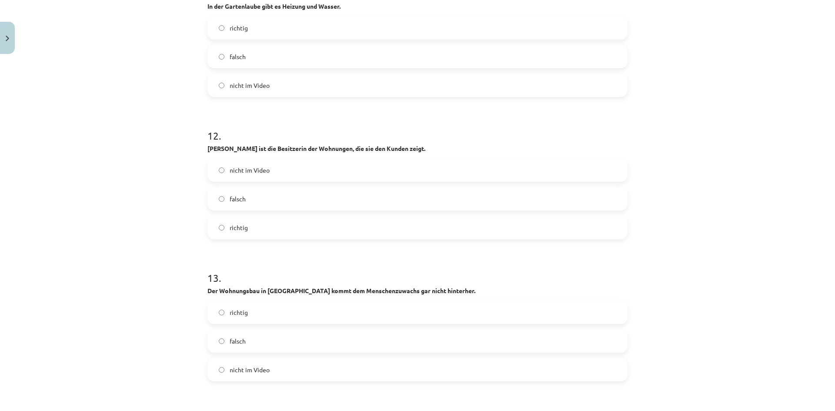
scroll to position [2350, 0]
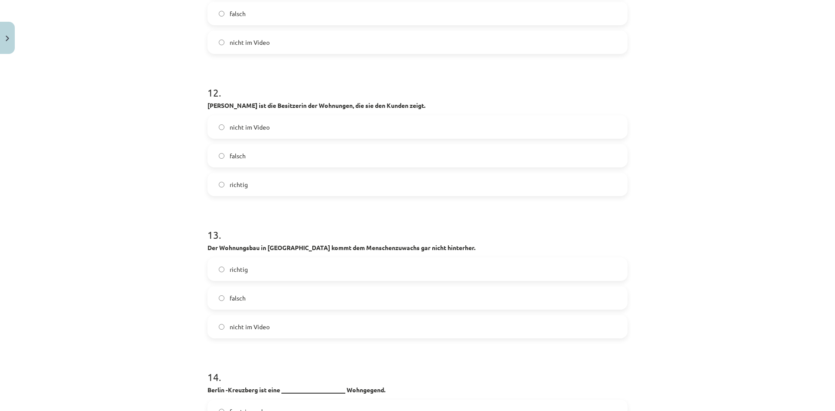
drag, startPoint x: 425, startPoint y: 102, endPoint x: 202, endPoint y: 107, distance: 223.3
click at [196, 110] on div at bounding box center [196, 110] width 0 height 0
click at [194, 127] on div "Mācību tēma: Vācu valodas b1 - 10. klases 1. ieskaites mācību materiāls #3 🎧 Th…" at bounding box center [417, 205] width 835 height 411
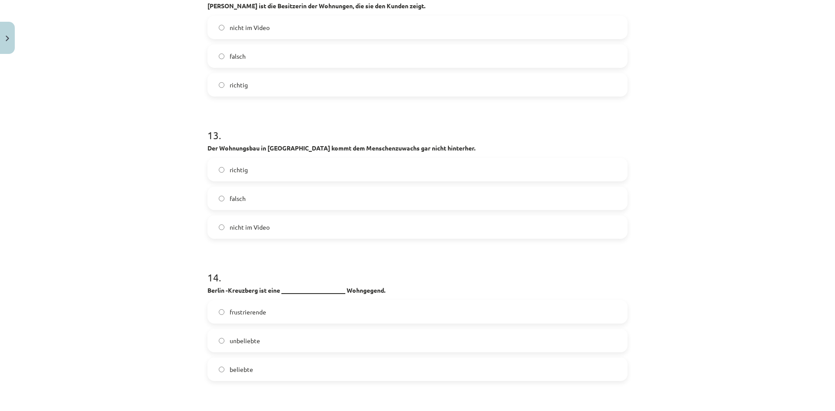
scroll to position [2480, 0]
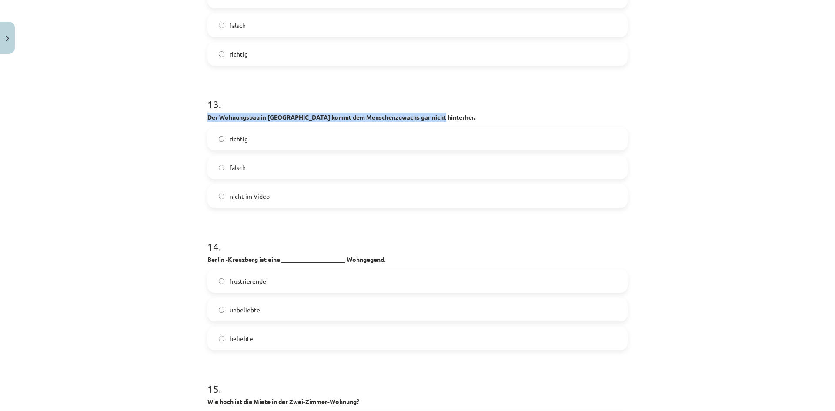
drag, startPoint x: 436, startPoint y: 117, endPoint x: 198, endPoint y: 118, distance: 238.5
click at [198, 118] on div "Mācību tēma: Vācu valodas b1 - 10. klases 1. ieskaites mācību materiāls #3 🎧 Th…" at bounding box center [417, 205] width 835 height 411
click at [192, 121] on div at bounding box center [192, 121] width 0 height 0
click at [152, 202] on div "Mācību tēma: Vācu valodas b1 - 10. klases 1. ieskaites mācību materiāls #3 🎧 Th…" at bounding box center [417, 205] width 835 height 411
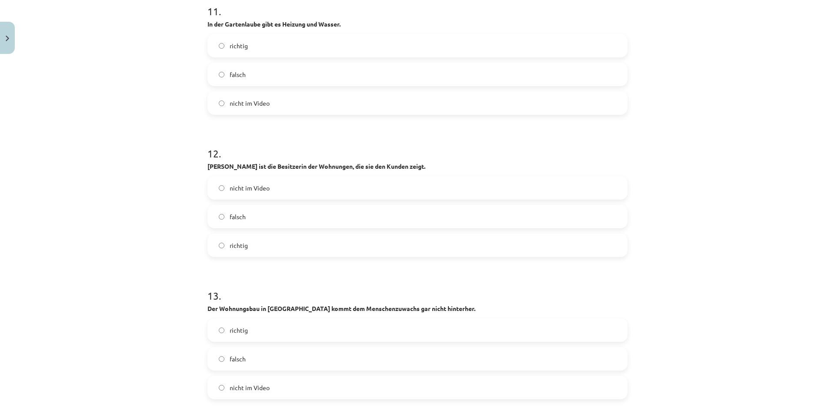
scroll to position [2393, 0]
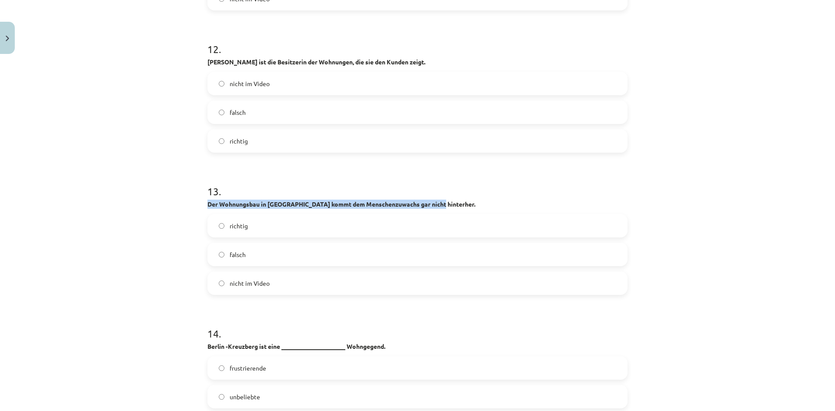
drag, startPoint x: 202, startPoint y: 205, endPoint x: 442, endPoint y: 201, distance: 240.2
click at [435, 189] on div at bounding box center [435, 189] width 0 height 0
drag, startPoint x: 458, startPoint y: 209, endPoint x: 379, endPoint y: 221, distance: 79.6
click at [458, 209] on div "13 . Der Wohnungsbau in Berlin kommt dem Menschenzuwachs gar nicht hinterher. r…" at bounding box center [418, 232] width 420 height 125
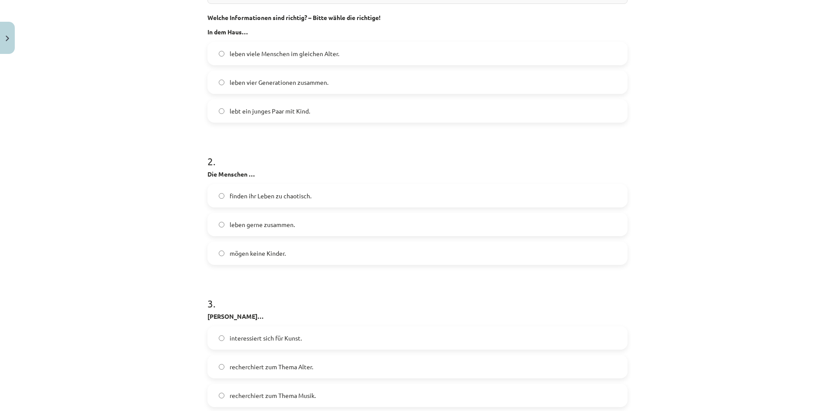
drag, startPoint x: 182, startPoint y: 278, endPoint x: 185, endPoint y: 165, distance: 112.7
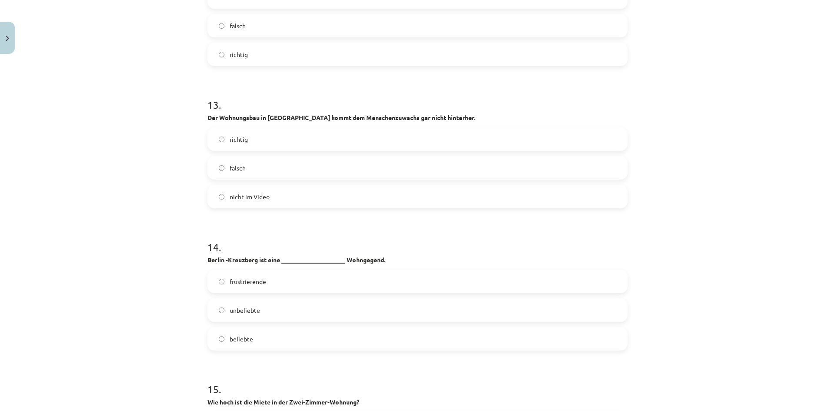
scroll to position [2475, 0]
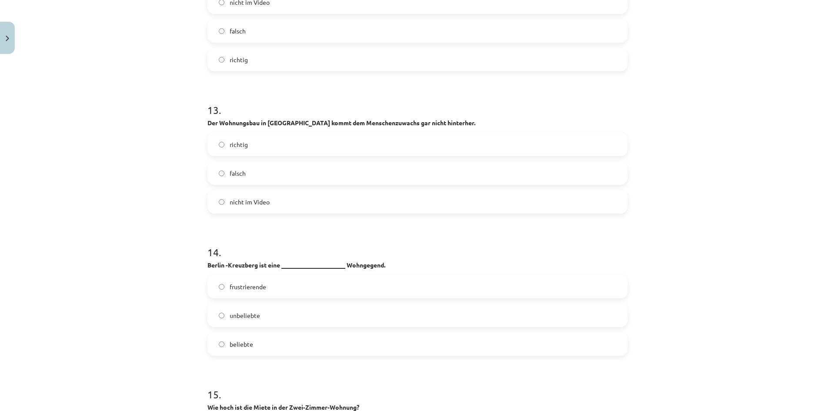
click at [212, 142] on label "richtig" at bounding box center [417, 145] width 419 height 22
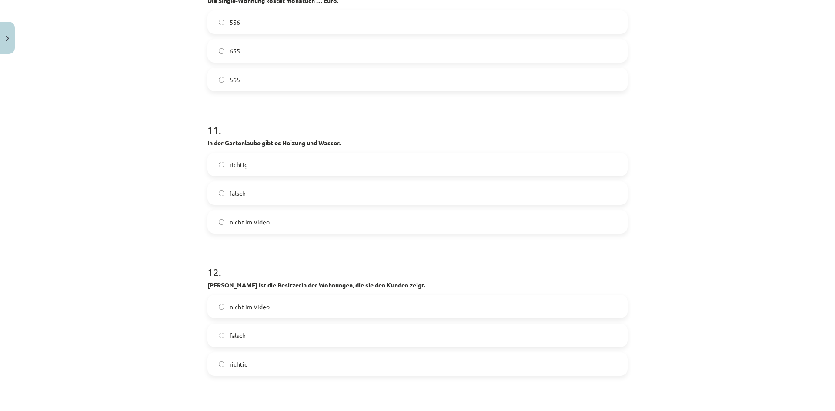
scroll to position [2562, 0]
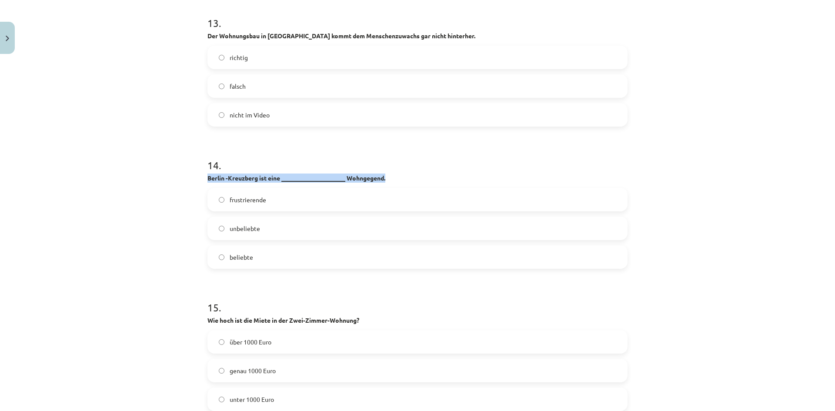
drag, startPoint x: 392, startPoint y: 179, endPoint x: 195, endPoint y: 180, distance: 197.6
click at [195, 180] on div "Mācību tēma: Vācu valodas b1 - 10. klases 1. ieskaites mācību materiāls #3 🎧 Th…" at bounding box center [417, 205] width 835 height 411
click at [189, 182] on div at bounding box center [189, 182] width 0 height 0
click at [164, 222] on div "Mācību tēma: Vācu valodas b1 - 10. klases 1. ieskaites mācību materiāls #3 🎧 Th…" at bounding box center [417, 205] width 835 height 411
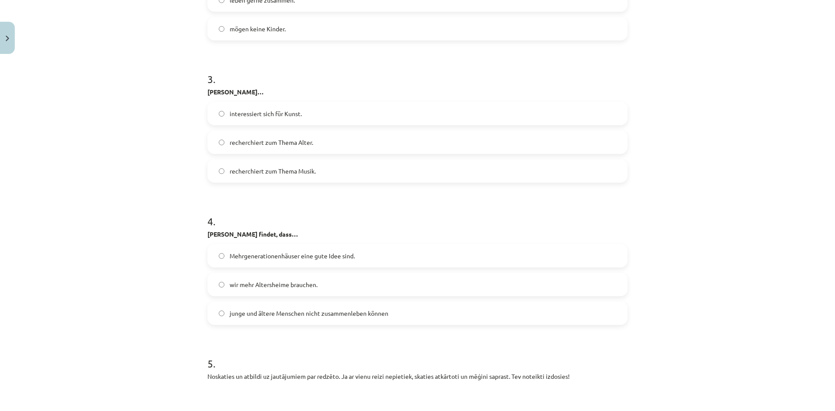
drag, startPoint x: 172, startPoint y: 317, endPoint x: 151, endPoint y: 168, distance: 151.1
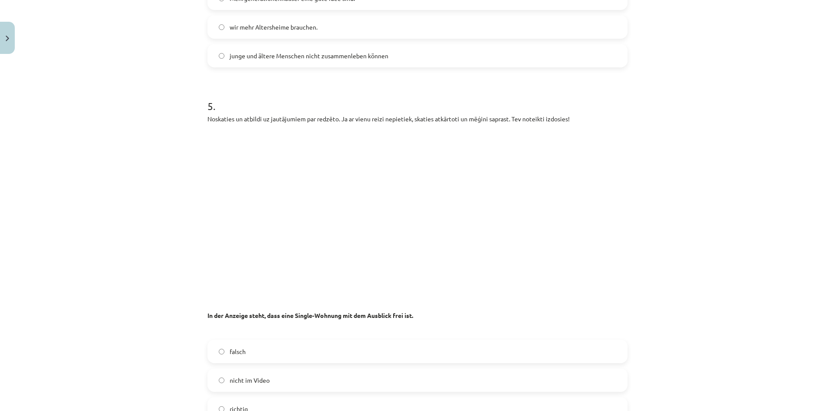
scroll to position [1098, 0]
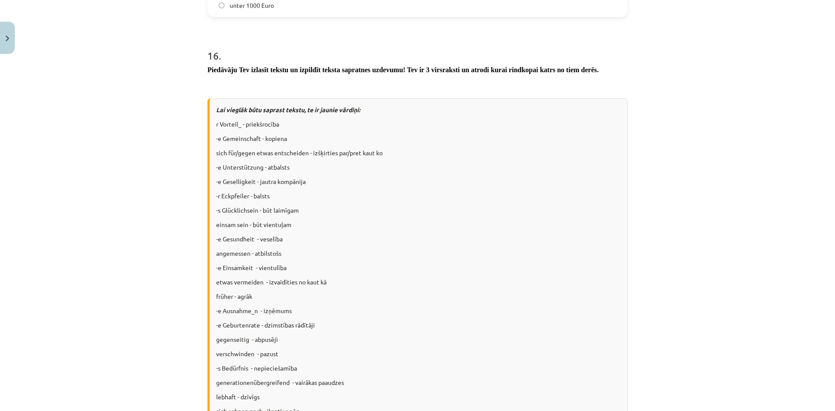
drag, startPoint x: 164, startPoint y: 170, endPoint x: 194, endPoint y: 295, distance: 128.9
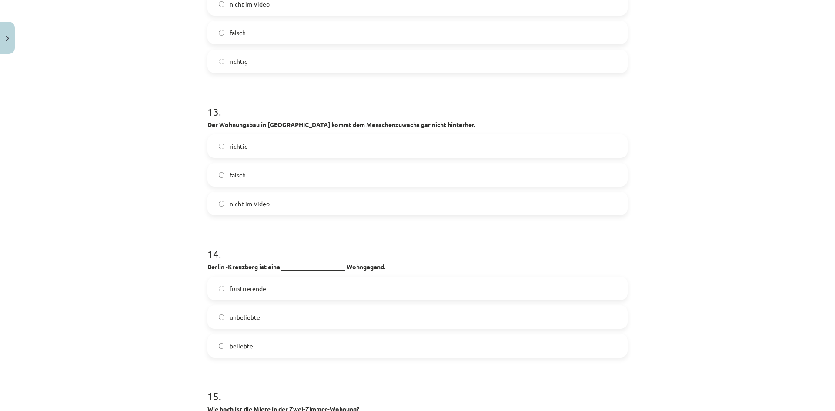
scroll to position [2504, 0]
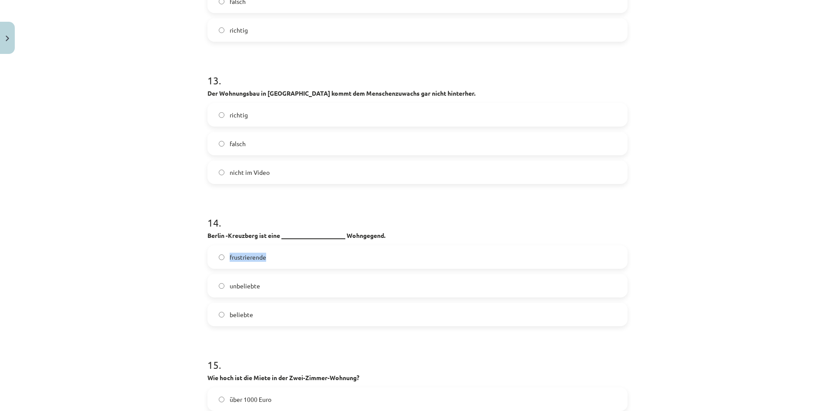
click at [220, 255] on label "frustrierende" at bounding box center [417, 257] width 419 height 22
click at [214, 243] on div "14 . Berlin -Kreuzberg ist eine _____________________ Wohngegend. frustrierende…" at bounding box center [418, 263] width 420 height 125
click at [219, 255] on label "frustrierende" at bounding box center [417, 257] width 419 height 22
click at [213, 242] on div at bounding box center [213, 242] width 0 height 0
click at [221, 283] on label "unbeliebte" at bounding box center [417, 286] width 419 height 22
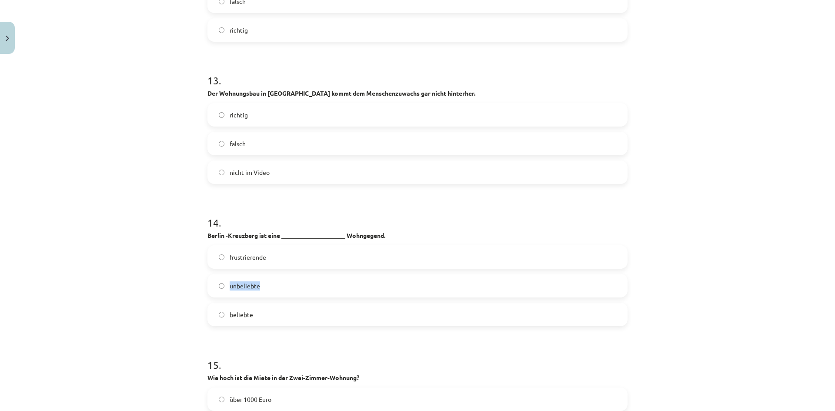
click at [211, 274] on div "frustrierende unbeliebte beliebte" at bounding box center [418, 285] width 420 height 81
drag, startPoint x: 266, startPoint y: 286, endPoint x: 224, endPoint y: 285, distance: 42.7
click at [224, 285] on label "unbeliebte" at bounding box center [417, 286] width 419 height 22
click at [218, 271] on div at bounding box center [218, 271] width 0 height 0
drag, startPoint x: 272, startPoint y: 311, endPoint x: 266, endPoint y: 314, distance: 6.6
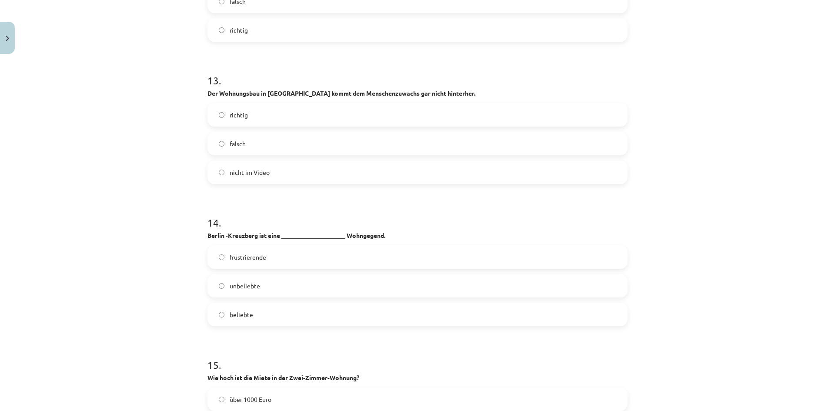
click at [266, 314] on label "beliebte" at bounding box center [417, 315] width 419 height 22
drag, startPoint x: 261, startPoint y: 315, endPoint x: 213, endPoint y: 310, distance: 48.1
click at [213, 310] on label "beliebte" at bounding box center [417, 315] width 419 height 22
click at [208, 299] on div at bounding box center [208, 299] width 0 height 0
drag, startPoint x: 174, startPoint y: 314, endPoint x: 217, endPoint y: 319, distance: 43.4
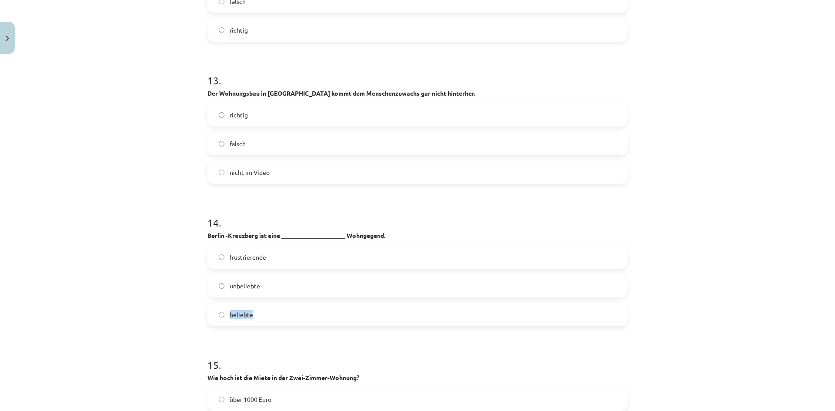
click at [175, 314] on div "Mācību tēma: Vācu valodas b1 - 10. klases 1. ieskaites mācību materiāls #3 🎧 Th…" at bounding box center [417, 205] width 835 height 411
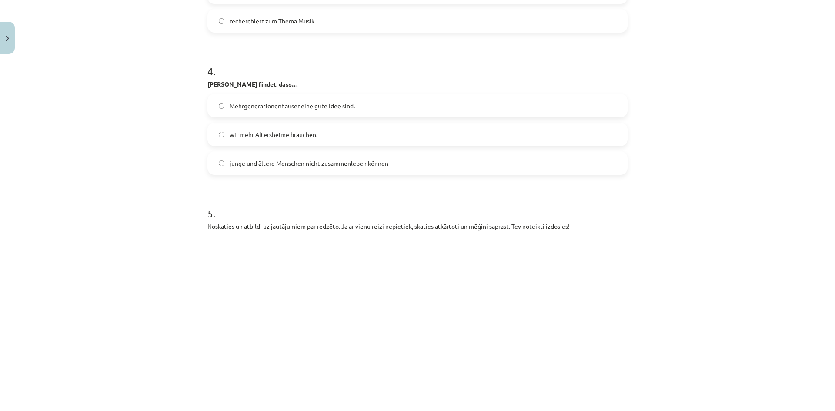
drag, startPoint x: 159, startPoint y: 305, endPoint x: 164, endPoint y: 231, distance: 74.1
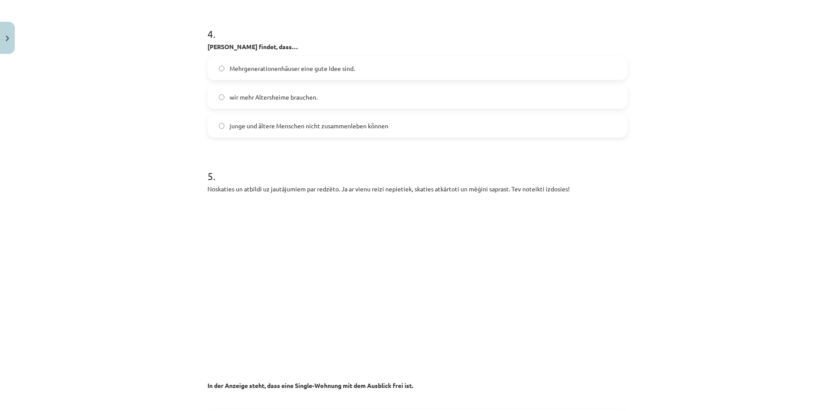
scroll to position [1072, 0]
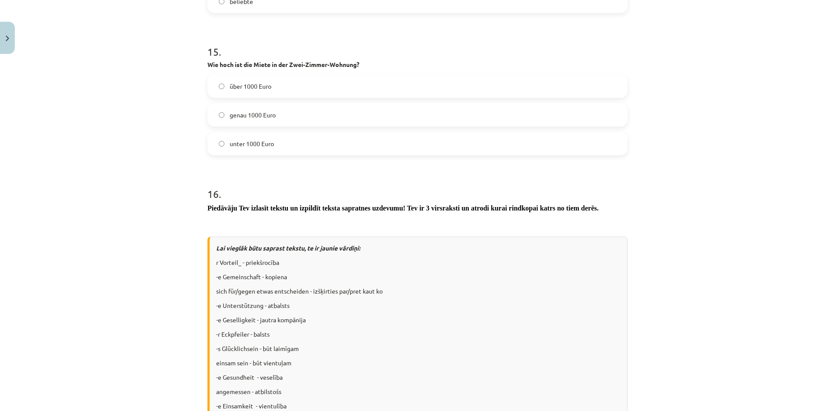
drag, startPoint x: 171, startPoint y: 255, endPoint x: 198, endPoint y: 431, distance: 178.4
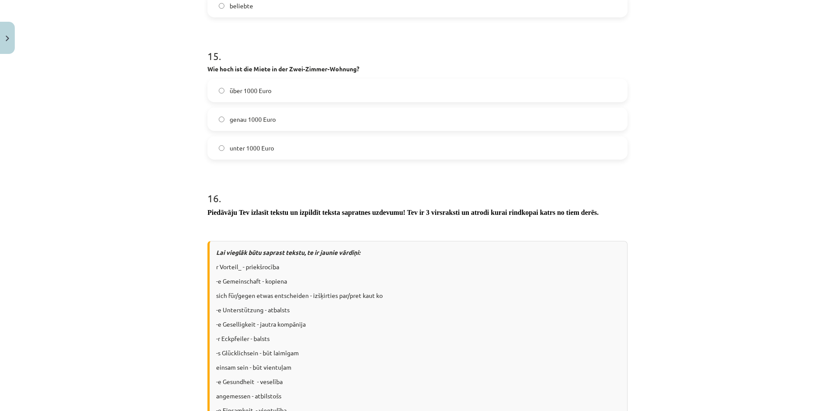
scroll to position [2710, 0]
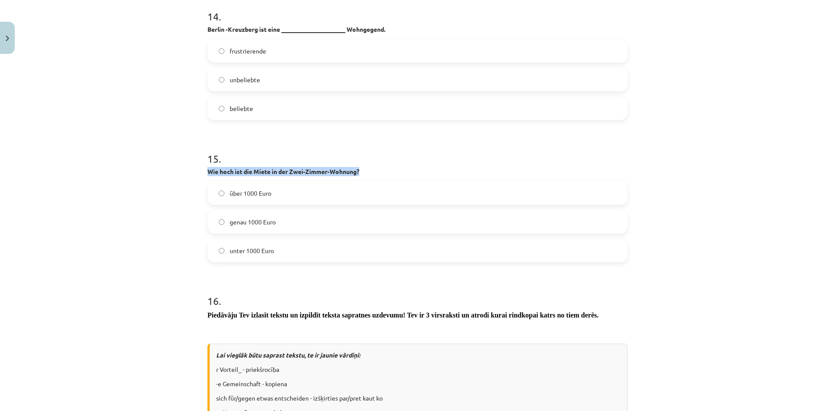
drag, startPoint x: 364, startPoint y: 174, endPoint x: 198, endPoint y: 168, distance: 166.3
click at [198, 168] on div "Mācību tēma: Vācu valodas b1 - 10. klases 1. ieskaites mācību materiāls #3 🎧 Th…" at bounding box center [417, 205] width 835 height 411
click at [192, 156] on div at bounding box center [192, 156] width 0 height 0
click at [149, 222] on div "Mācību tēma: Vācu valodas b1 - 10. klases 1. ieskaites mācību materiāls #3 🎧 Th…" at bounding box center [417, 205] width 835 height 411
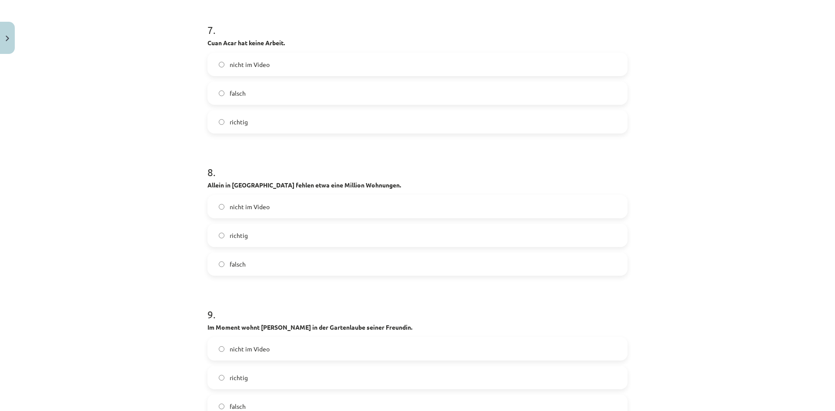
drag, startPoint x: 178, startPoint y: 310, endPoint x: 161, endPoint y: 186, distance: 125.2
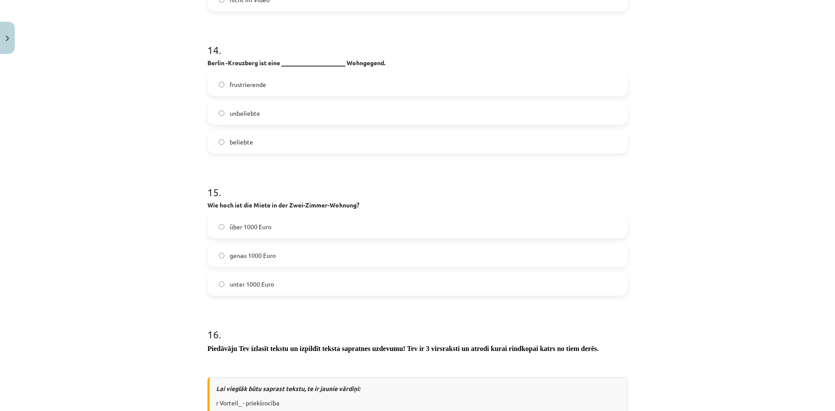
scroll to position [2698, 0]
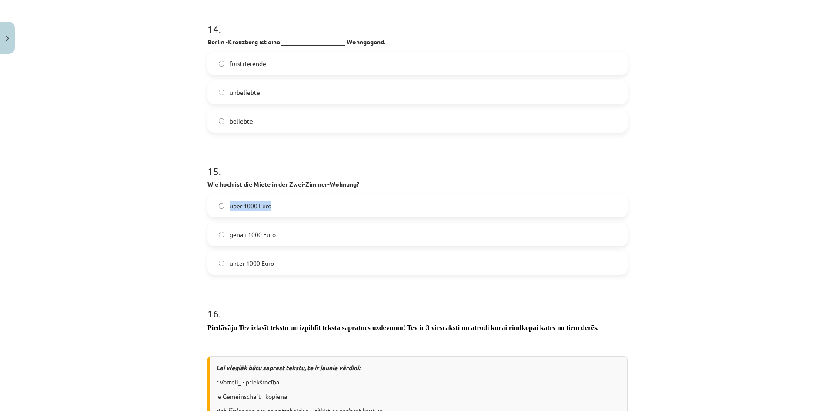
drag, startPoint x: 273, startPoint y: 205, endPoint x: 222, endPoint y: 205, distance: 50.9
click at [222, 205] on label "über 1000 Euro" at bounding box center [417, 206] width 419 height 22
click at [217, 191] on div at bounding box center [217, 191] width 0 height 0
click at [198, 209] on div "Mācību tēma: Vācu valodas b1 - 10. klases 1. ieskaites mācību materiāls #3 🎧 Th…" at bounding box center [417, 205] width 835 height 411
drag, startPoint x: 249, startPoint y: 235, endPoint x: 222, endPoint y: 235, distance: 26.5
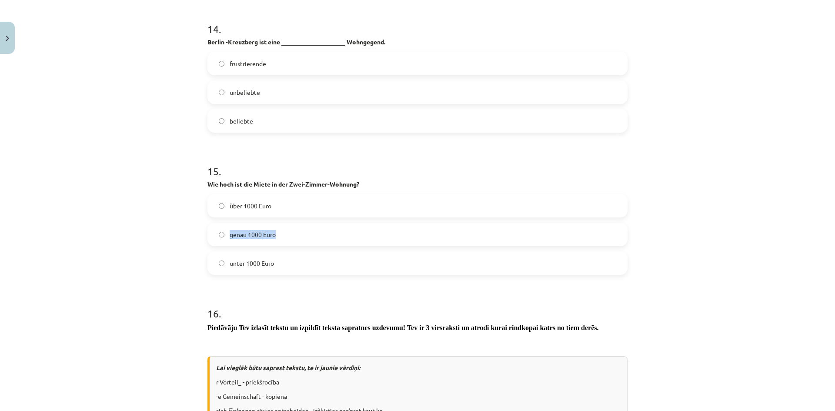
click at [222, 235] on label "genau 1000 Euro" at bounding box center [417, 235] width 419 height 22
click at [217, 239] on div at bounding box center [217, 239] width 0 height 0
click at [315, 234] on label "genau 1000 Euro" at bounding box center [417, 235] width 419 height 22
drag, startPoint x: 257, startPoint y: 264, endPoint x: 214, endPoint y: 260, distance: 43.2
click at [214, 260] on label "unter 1000 Euro" at bounding box center [417, 263] width 419 height 22
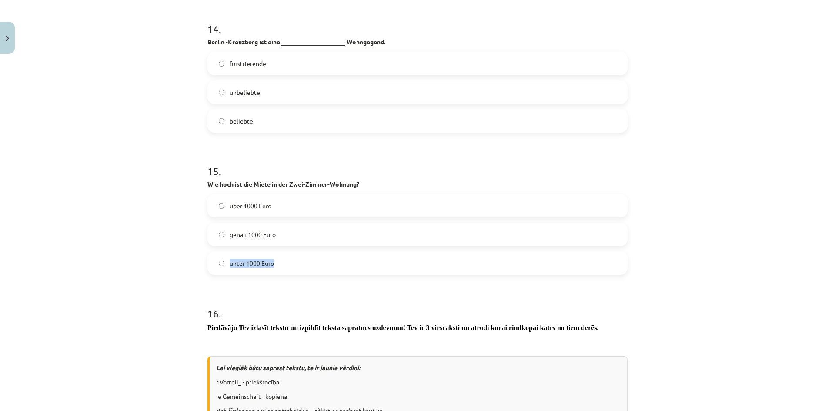
click at [208, 248] on div at bounding box center [208, 248] width 0 height 0
click at [174, 249] on div "Mācību tēma: Vācu valodas b1 - 10. klases 1. ieskaites mācību materiāls #3 🎧 Th…" at bounding box center [417, 205] width 835 height 411
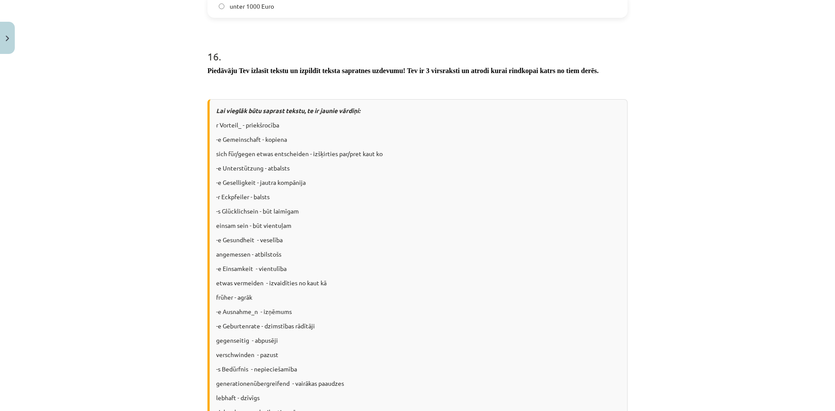
scroll to position [2959, 0]
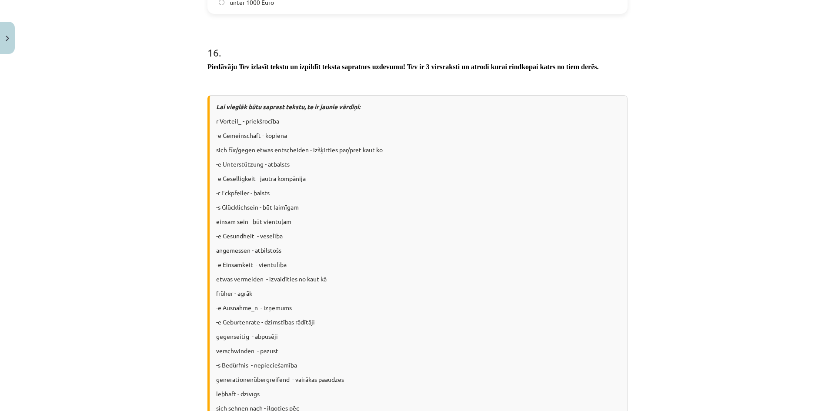
drag, startPoint x: 601, startPoint y: 68, endPoint x: 198, endPoint y: 68, distance: 402.5
click at [193, 71] on div at bounding box center [193, 71] width 0 height 0
click at [182, 101] on div "Mācību tēma: Vācu valodas b1 - 10. klases 1. ieskaites mācību materiāls #3 🎧 Th…" at bounding box center [417, 205] width 835 height 411
drag, startPoint x: 609, startPoint y: 65, endPoint x: 191, endPoint y: 63, distance: 418.6
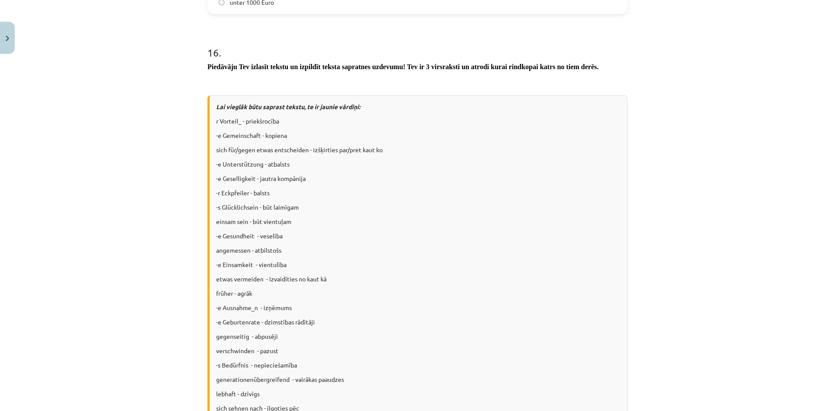
click at [191, 63] on div "Mācību tēma: Vācu valodas b1 - 10. klases 1. ieskaites mācību materiāls #3 🎧 Th…" at bounding box center [417, 205] width 835 height 411
click at [185, 51] on div at bounding box center [185, 51] width 0 height 0
click at [168, 82] on div "Mācību tēma: Vācu valodas b1 - 10. klases 1. ieskaites mācību materiāls #3 🎧 Th…" at bounding box center [417, 205] width 835 height 411
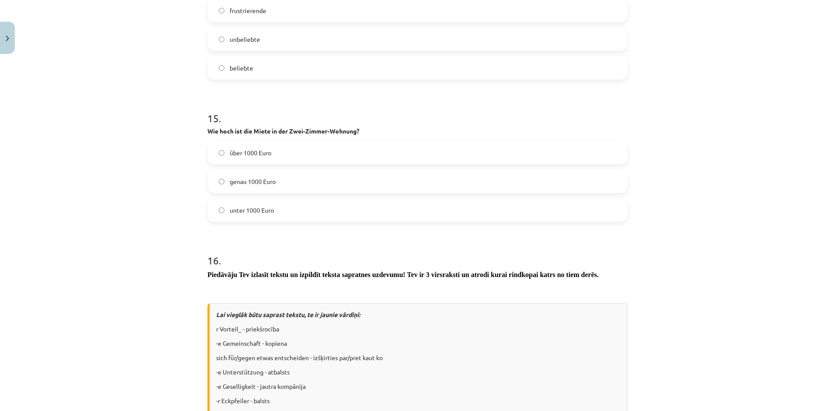
scroll to position [2785, 0]
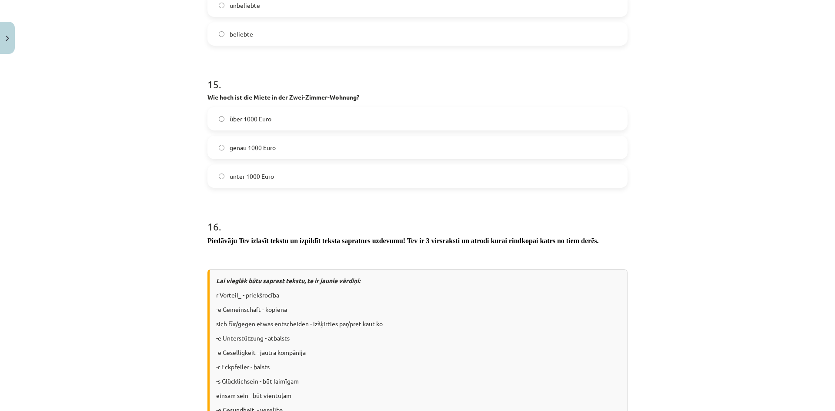
drag, startPoint x: 197, startPoint y: 242, endPoint x: 614, endPoint y: 240, distance: 417.3
click at [614, 240] on div "Mācību tēma: Vācu valodas b1 - 10. klases 1. ieskaites mācību materiāls #3 🎧 Th…" at bounding box center [417, 205] width 835 height 411
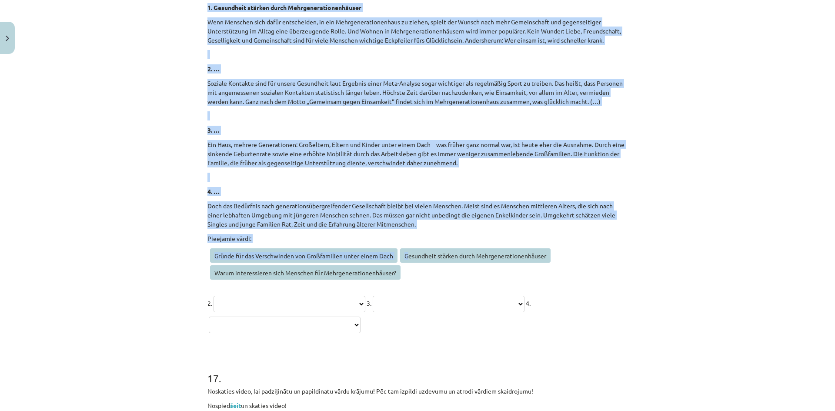
scroll to position [3481, 0]
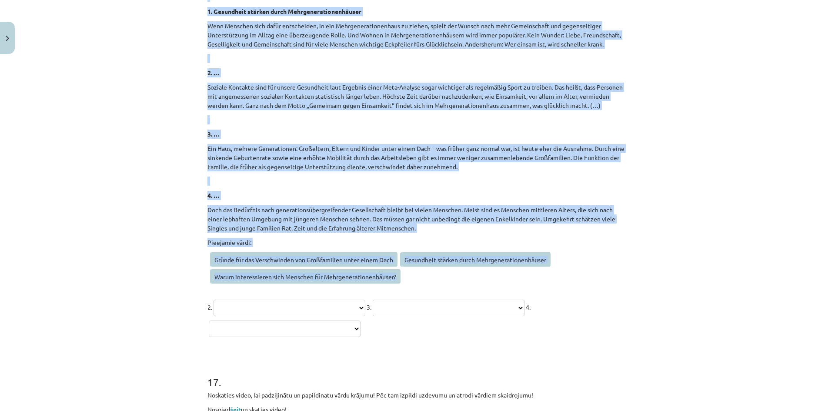
drag, startPoint x: 204, startPoint y: 44, endPoint x: 397, endPoint y: 277, distance: 302.2
click at [471, 266] on span "Gesundheit stärken durch Mehrgenerationenhäuser" at bounding box center [475, 259] width 151 height 14
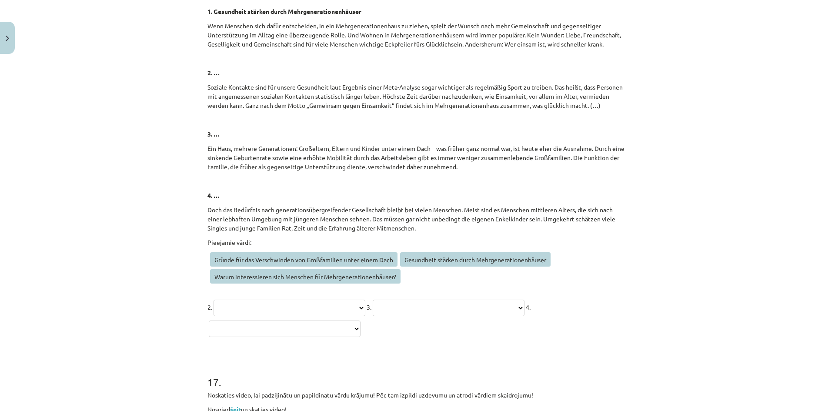
click at [366, 312] on select "**********" at bounding box center [290, 308] width 152 height 17
select select "**********"
click at [214, 300] on select "**********" at bounding box center [290, 308] width 152 height 17
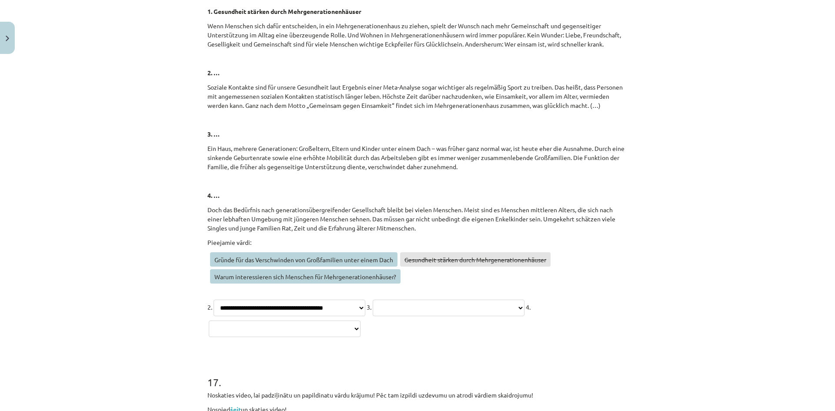
click at [399, 316] on select "**********" at bounding box center [449, 308] width 152 height 17
select select "**********"
click at [373, 316] on select "**********" at bounding box center [449, 308] width 152 height 17
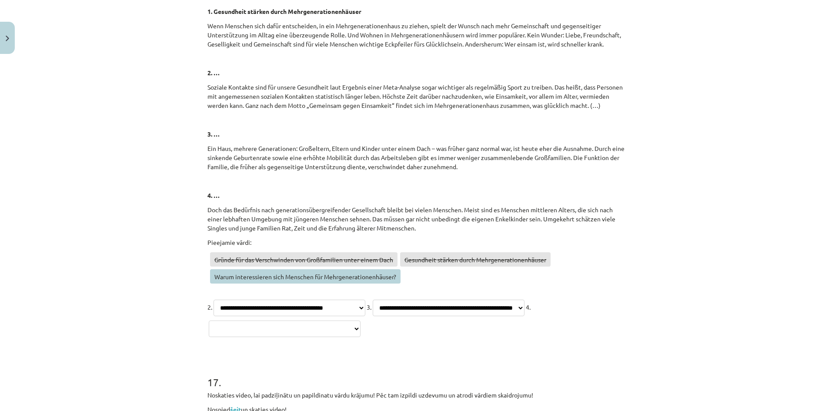
click at [361, 327] on select "**********" at bounding box center [285, 329] width 152 height 17
select select "**********"
click at [361, 321] on select "**********" at bounding box center [285, 329] width 152 height 17
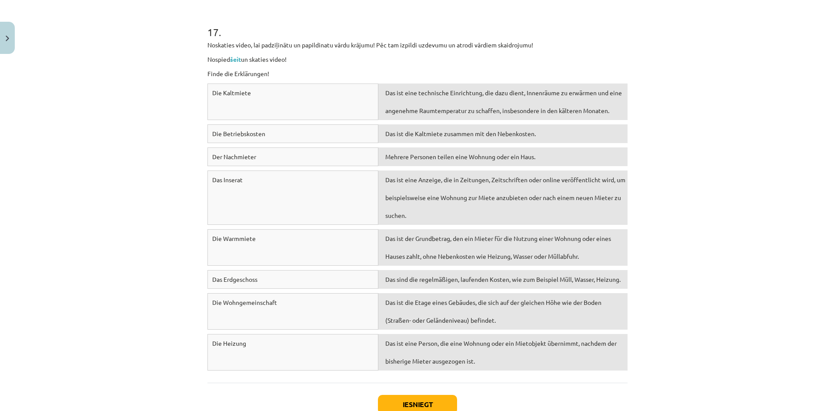
scroll to position [3804, 0]
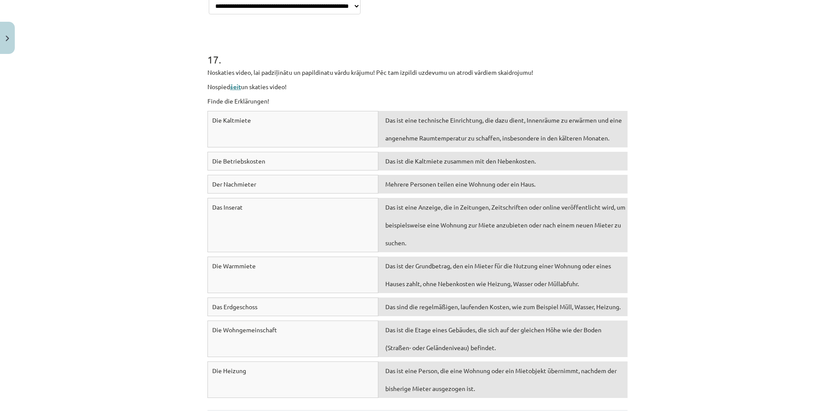
click at [237, 89] on link "šeit" at bounding box center [235, 87] width 11 height 8
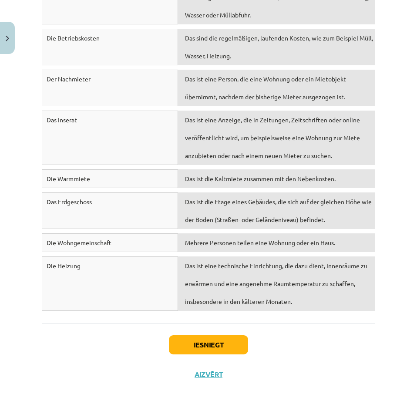
scroll to position [4049, 0]
click at [213, 344] on button "Iesniegt" at bounding box center [208, 344] width 79 height 19
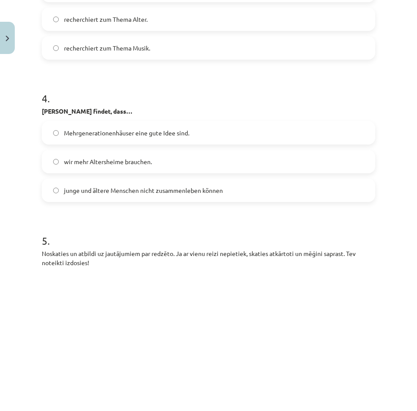
scroll to position [0, 0]
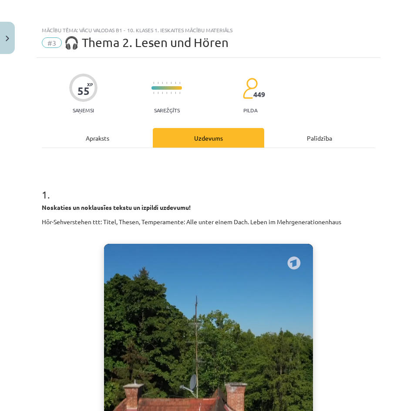
drag, startPoint x: 360, startPoint y: 311, endPoint x: 385, endPoint y: 97, distance: 215.1
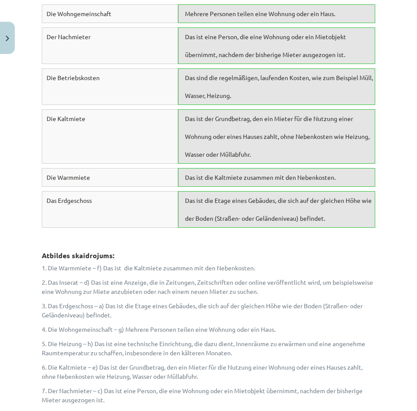
scroll to position [4350, 0]
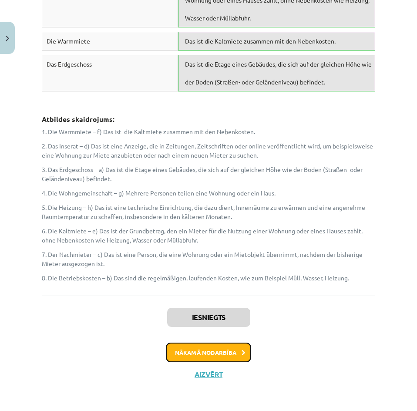
click at [220, 356] on button "Nākamā nodarbība" at bounding box center [208, 352] width 85 height 20
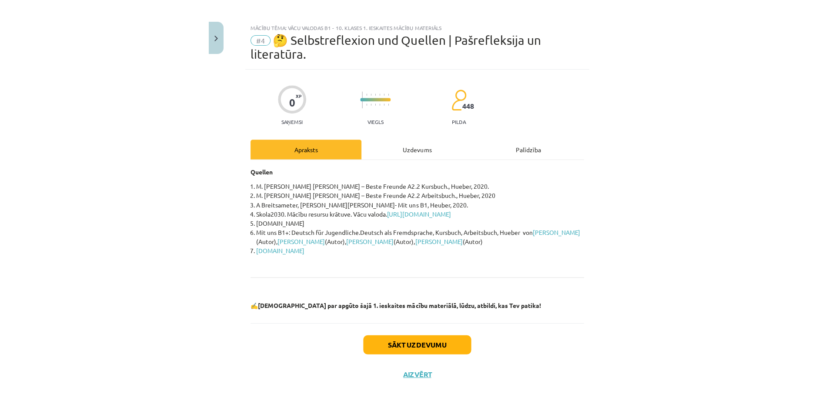
scroll to position [2, 0]
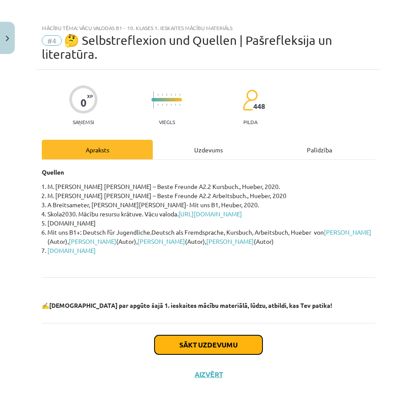
click at [191, 348] on button "Sākt uzdevumu" at bounding box center [208, 344] width 108 height 19
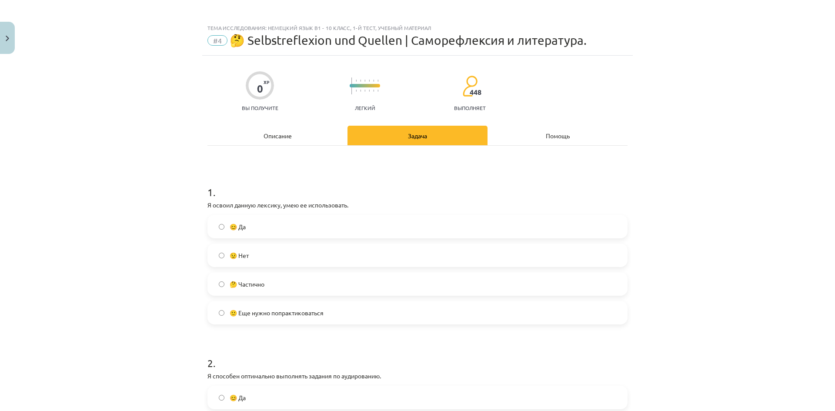
scroll to position [228, 0]
click at [694, 106] on div "Тема исследования: Немецкий язык B1 - 10 класс, 1-й тест, учебный материал #4 🤔…" at bounding box center [417, 205] width 835 height 411
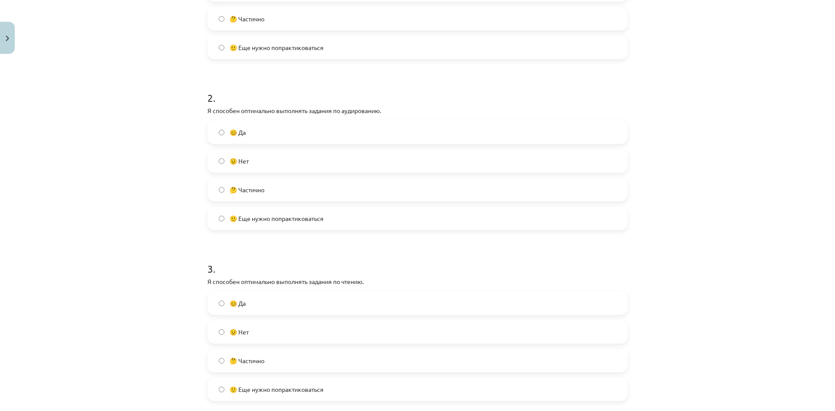
scroll to position [307, 0]
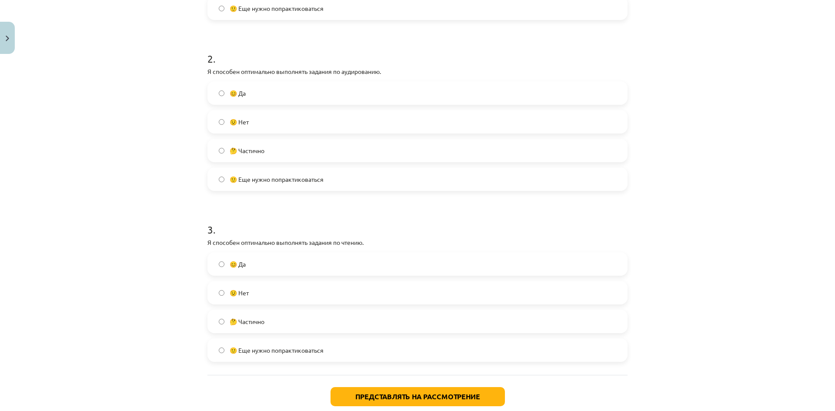
click at [214, 152] on label "🤔 Частично" at bounding box center [417, 151] width 419 height 22
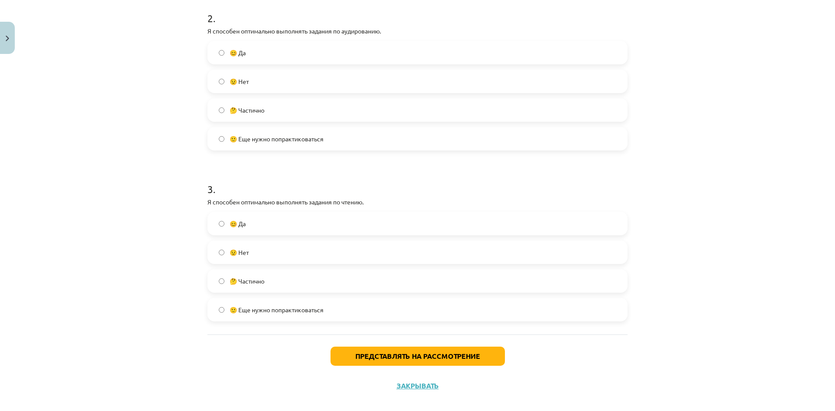
scroll to position [350, 0]
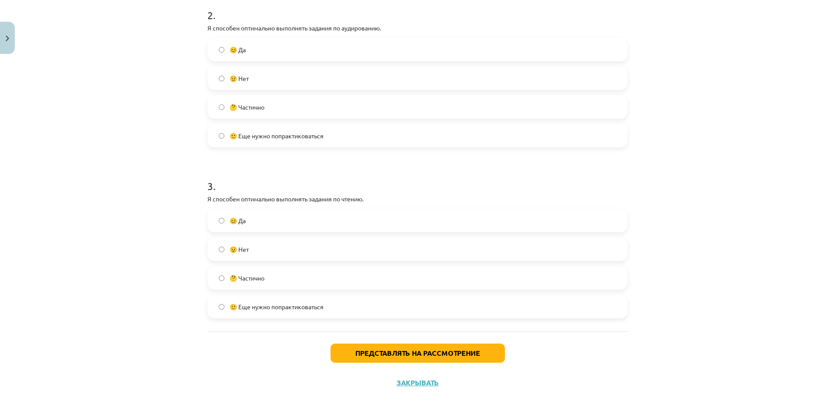
click at [214, 277] on label "🤔 Частично" at bounding box center [417, 278] width 419 height 22
click at [215, 308] on label "🙂 Еще нужно попрактиковаться" at bounding box center [417, 307] width 419 height 22
click at [379, 356] on font "Представлять на рассмотрение" at bounding box center [418, 353] width 125 height 9
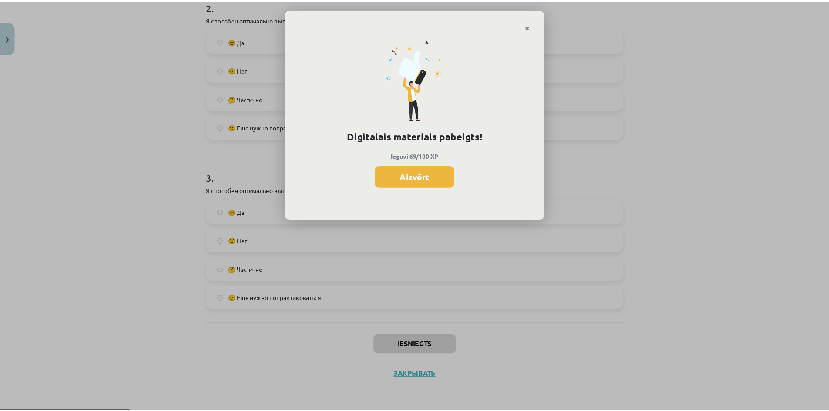
scroll to position [218, 0]
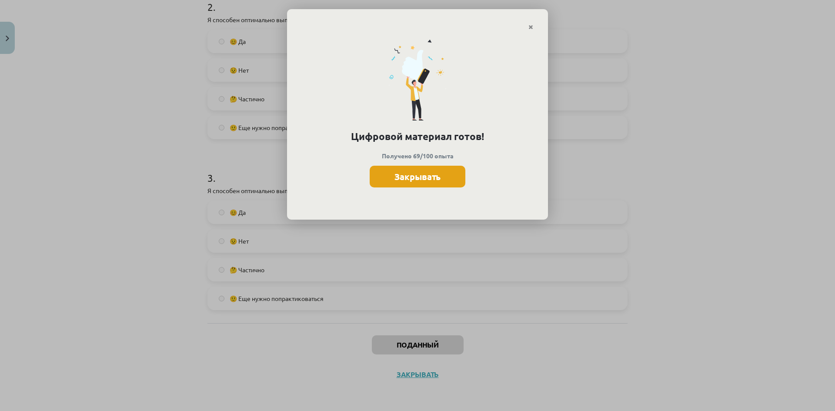
click at [405, 177] on font "Закрывать" at bounding box center [418, 176] width 46 height 11
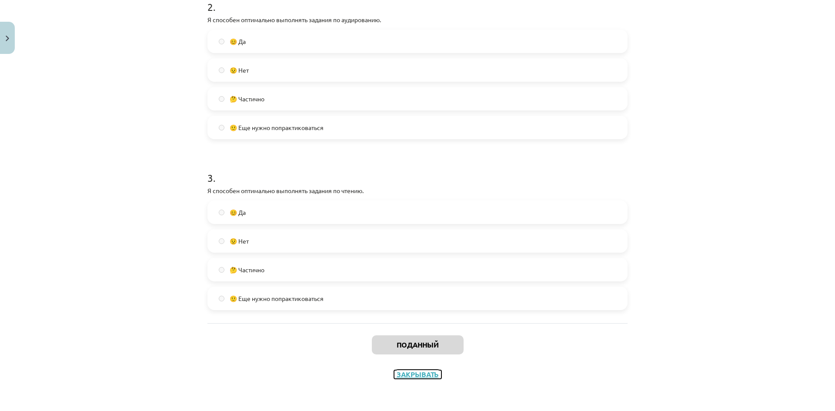
click at [416, 376] on font "Закрывать" at bounding box center [418, 374] width 42 height 9
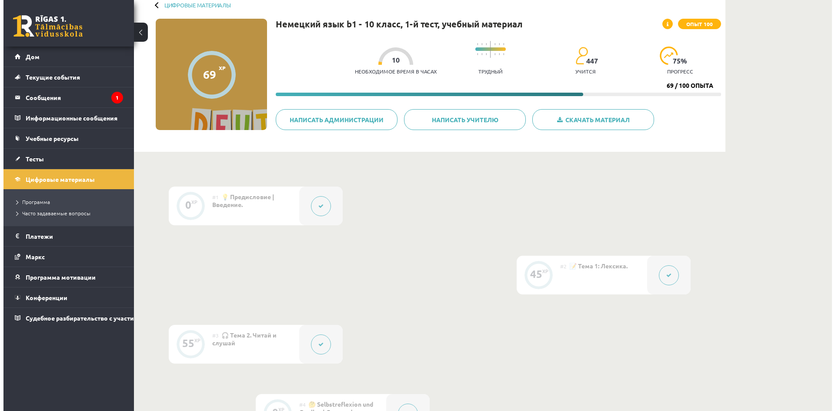
scroll to position [0, 0]
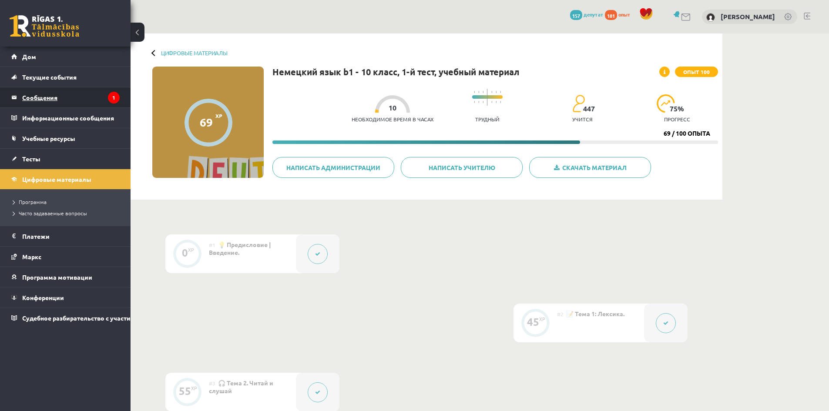
click at [42, 93] on legend "Сообщения 1" at bounding box center [70, 97] width 97 height 20
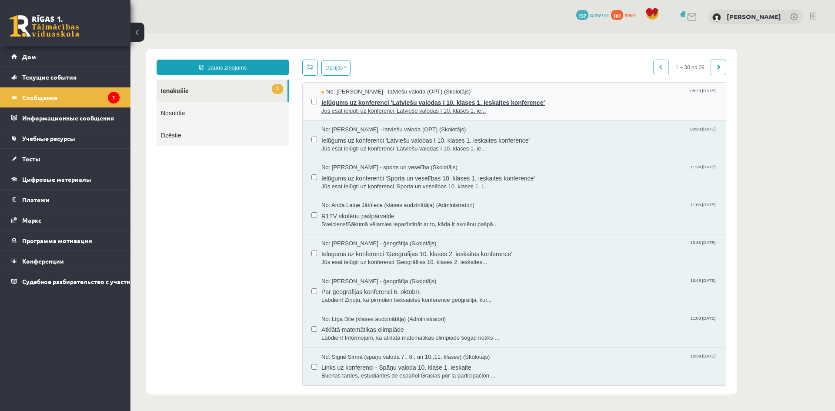
click at [340, 103] on span "Ielūgums uz konferenci 'Latviešu valodas I 10. klases 1. ieskaites konference'" at bounding box center [520, 101] width 396 height 11
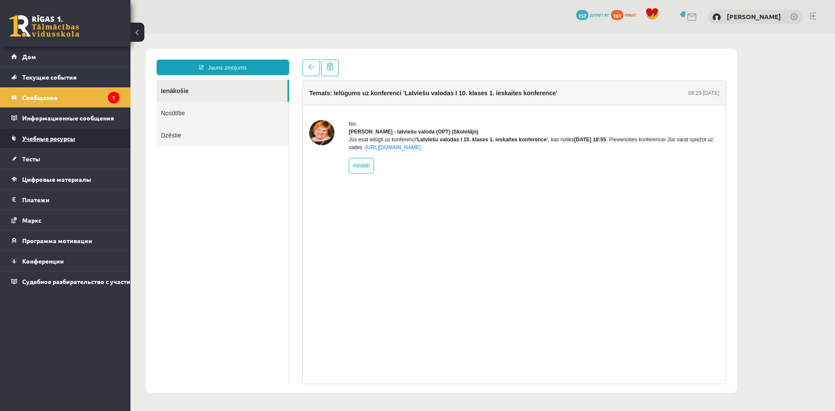
click at [40, 144] on link "Учебные ресурсы" at bounding box center [65, 138] width 108 height 20
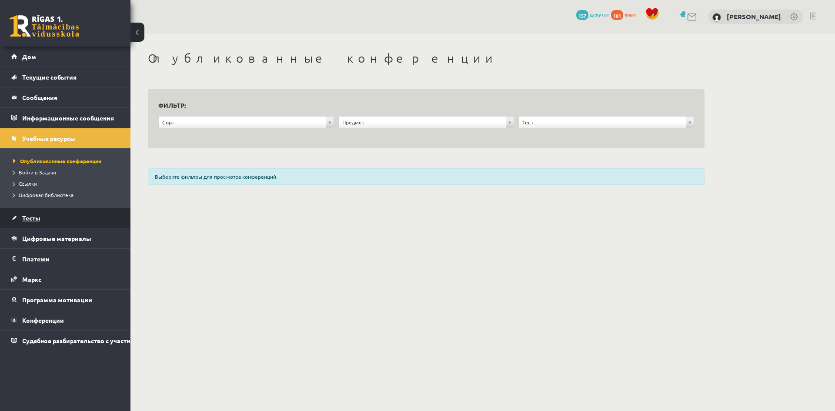
click at [39, 219] on font "Тесты" at bounding box center [31, 218] width 18 height 8
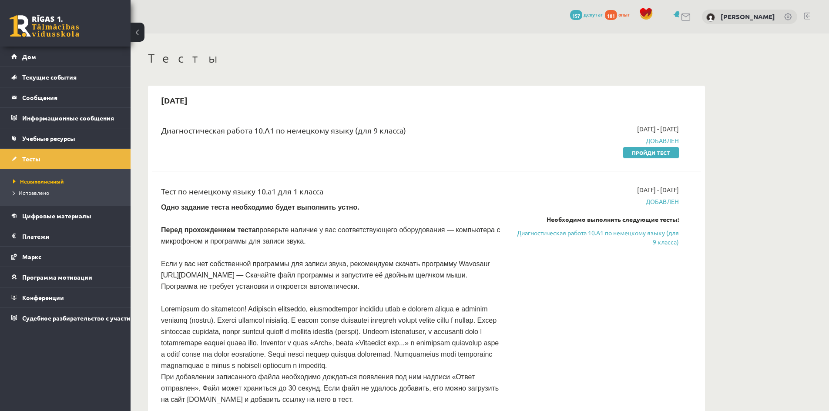
drag, startPoint x: 335, startPoint y: 209, endPoint x: 348, endPoint y: 207, distance: 13.2
click at [348, 207] on p "Одно задание теста необходимо будет выполнить устно." at bounding box center [331, 206] width 341 height 11
click at [652, 151] on font "Пройди тест" at bounding box center [651, 152] width 38 height 7
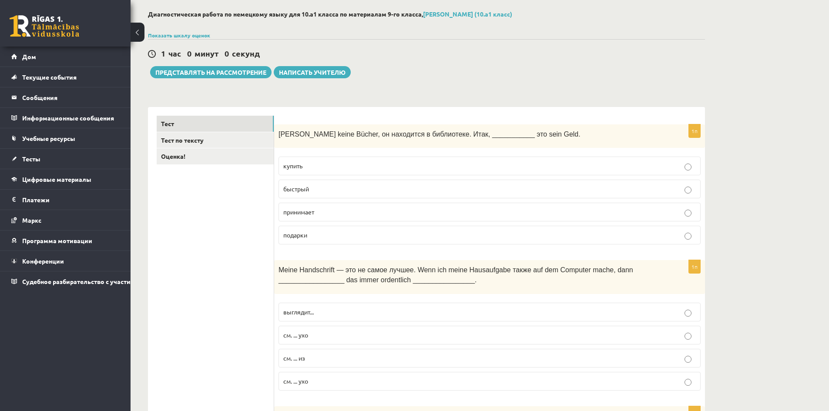
scroll to position [44, 0]
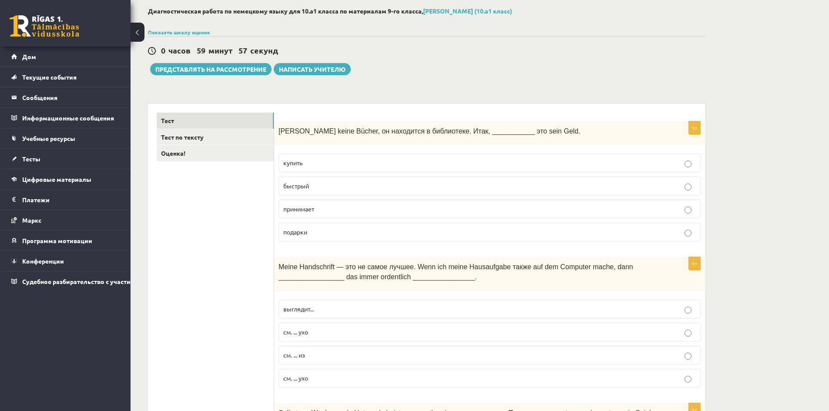
click at [278, 131] on div "Leo kauft keine Bücher, он находится в библиотеке. Итак, ___________ это sein G…" at bounding box center [489, 133] width 431 height 24
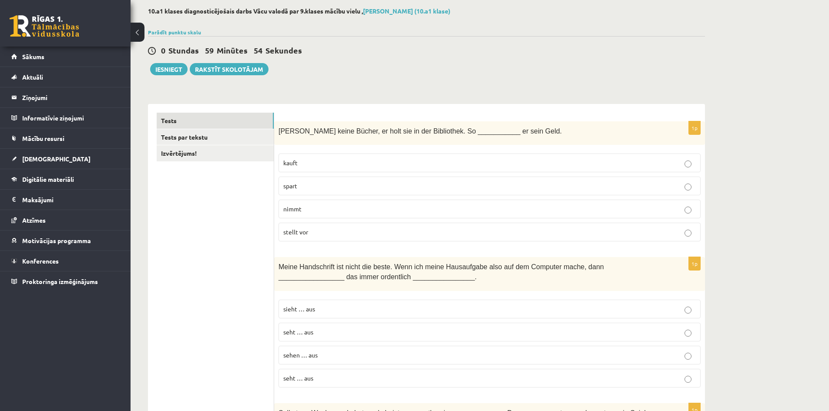
click at [546, 134] on p "Leo kauft keine Bücher, er holt sie in der Bibliothek. So ___________ er sein G…" at bounding box center [467, 131] width 379 height 10
drag, startPoint x: 524, startPoint y: 130, endPoint x: 278, endPoint y: 129, distance: 245.9
click at [278, 129] on div "Leo kauft keine Bücher, er holt sie in der Bibliothek. So ___________ er sein G…" at bounding box center [489, 133] width 431 height 24
click at [272, 115] on div at bounding box center [272, 115] width 0 height 0
click at [541, 130] on p "Leo kauft keine Bücher, er holt sie in der Bibliothek. So ___________ er sein G…" at bounding box center [467, 131] width 379 height 10
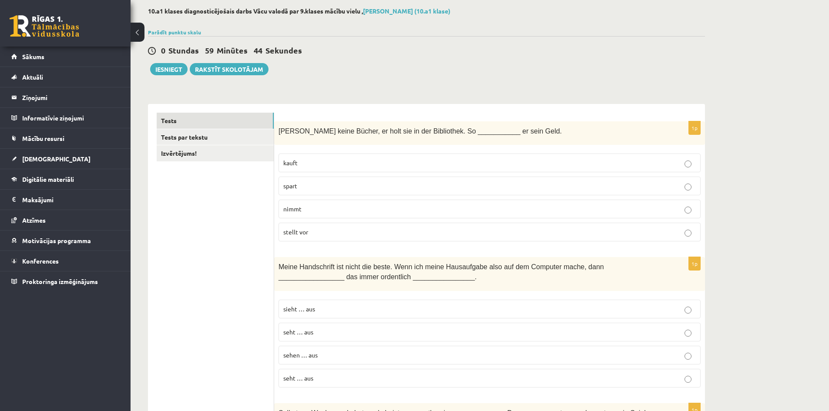
drag, startPoint x: 279, startPoint y: 131, endPoint x: 313, endPoint y: 161, distance: 45.0
click at [277, 128] on div "Leo kauft keine Bücher, er holt sie in der Bibliothek. So ___________ er sein G…" at bounding box center [489, 133] width 431 height 24
drag, startPoint x: 311, startPoint y: 165, endPoint x: 275, endPoint y: 161, distance: 36.9
click at [275, 161] on div "1p Leo kauft keine Bücher, er holt sie in der Bibliothek. So ___________ er sei…" at bounding box center [489, 184] width 431 height 127
click at [269, 148] on div at bounding box center [269, 148] width 0 height 0
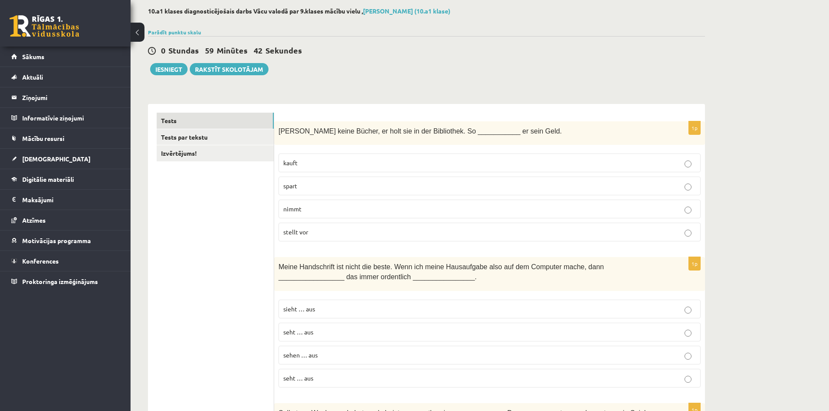
click at [369, 185] on p "spart" at bounding box center [489, 185] width 413 height 9
drag, startPoint x: 299, startPoint y: 185, endPoint x: 275, endPoint y: 185, distance: 23.5
click at [275, 185] on div "1p Leo kauft keine Bücher, er holt sie in der Bibliothek. So ___________ er sei…" at bounding box center [489, 184] width 431 height 127
click at [269, 171] on div at bounding box center [269, 171] width 0 height 0
click at [373, 199] on fieldset "kauft spart nimmt stellt vor" at bounding box center [489, 196] width 422 height 95
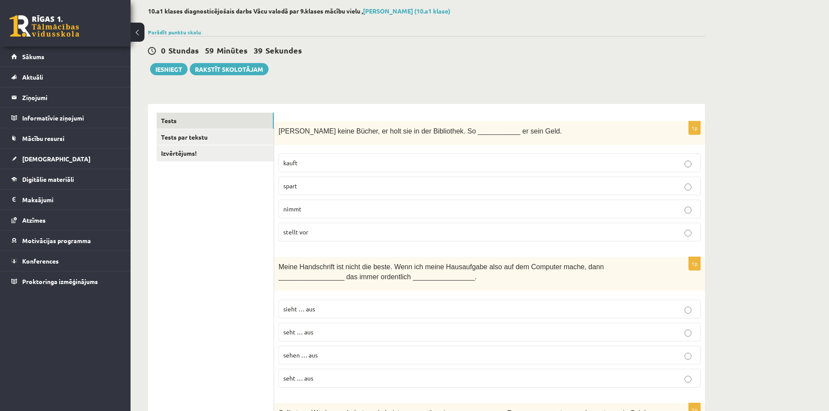
drag, startPoint x: 309, startPoint y: 209, endPoint x: 265, endPoint y: 206, distance: 44.0
click at [311, 207] on p "nimmt" at bounding box center [489, 209] width 413 height 9
drag, startPoint x: 303, startPoint y: 209, endPoint x: 279, endPoint y: 209, distance: 24.4
click at [279, 209] on label "nimmt" at bounding box center [489, 209] width 422 height 19
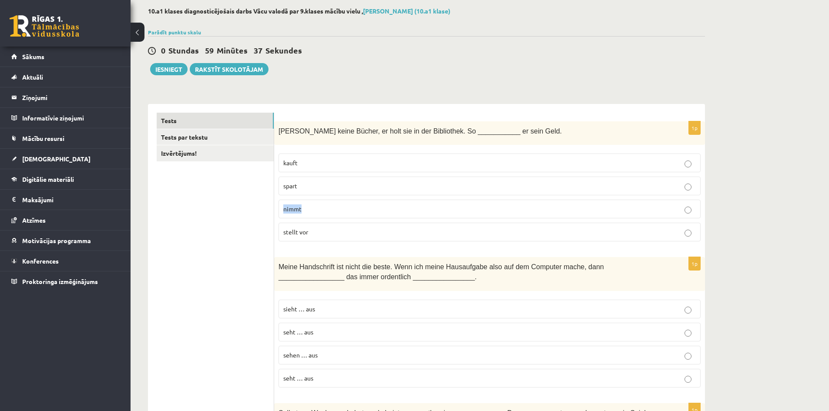
click at [273, 194] on div at bounding box center [273, 194] width 0 height 0
click at [320, 224] on label "stellt vor" at bounding box center [489, 232] width 422 height 19
drag, startPoint x: 312, startPoint y: 234, endPoint x: 276, endPoint y: 233, distance: 35.7
click at [276, 233] on div "1p Leo kauft keine Bücher, er holt sie in der Bibliothek. So ___________ er sei…" at bounding box center [489, 184] width 431 height 127
click at [270, 236] on div at bounding box center [270, 236] width 0 height 0
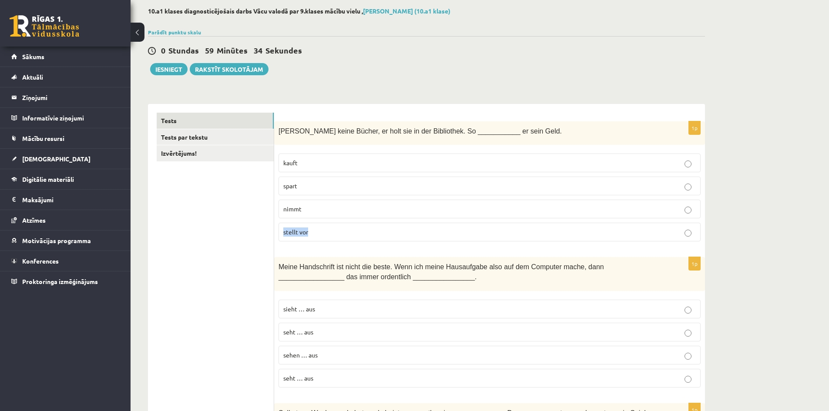
click at [319, 242] on fieldset "kauft spart nimmt stellt vor" at bounding box center [489, 196] width 422 height 95
click at [316, 188] on p "spart" at bounding box center [489, 185] width 413 height 9
click at [302, 185] on p "spart" at bounding box center [489, 185] width 413 height 9
drag, startPoint x: 302, startPoint y: 185, endPoint x: 272, endPoint y: 186, distance: 30.9
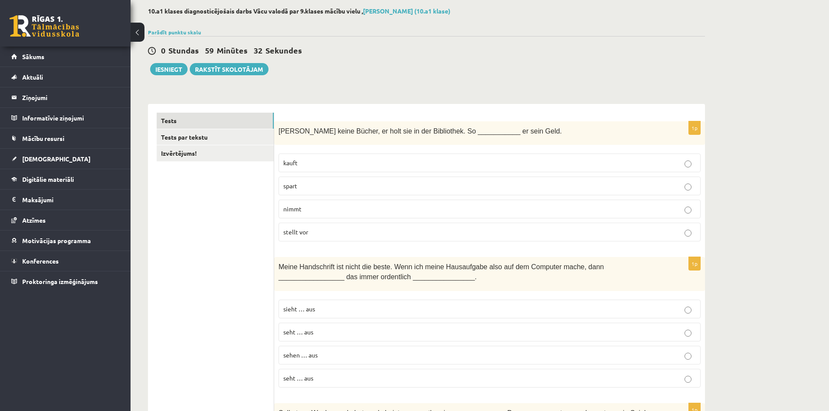
click at [295, 189] on span "spart" at bounding box center [290, 186] width 14 height 8
drag, startPoint x: 298, startPoint y: 188, endPoint x: 283, endPoint y: 187, distance: 14.8
click at [283, 187] on p "spart" at bounding box center [489, 185] width 413 height 9
click at [278, 190] on div at bounding box center [278, 190] width 0 height 0
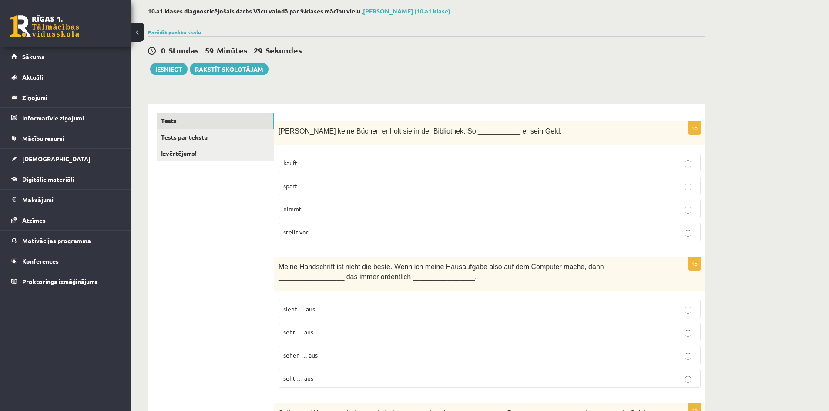
click at [387, 213] on p "nimmt" at bounding box center [489, 209] width 413 height 9
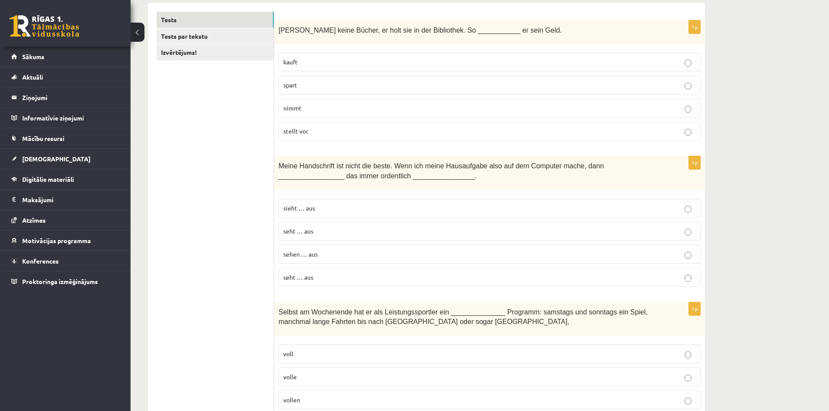
scroll to position [174, 0]
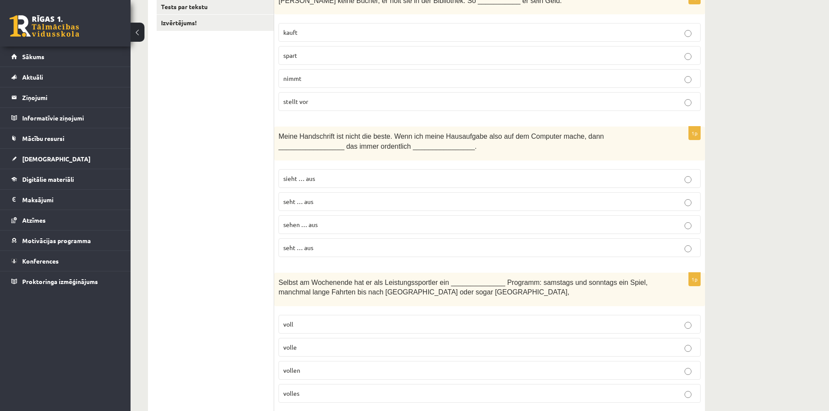
click at [363, 50] on label "spart" at bounding box center [489, 55] width 422 height 19
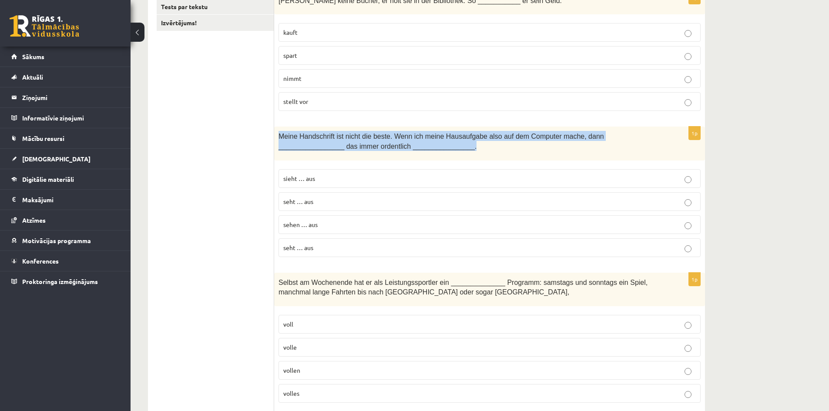
drag, startPoint x: 279, startPoint y: 137, endPoint x: 399, endPoint y: 148, distance: 120.2
click at [399, 148] on p "Meine Handschrift ist nicht die beste. Wenn ich meine Hausaufgabe also auf dem …" at bounding box center [467, 141] width 379 height 20
click at [393, 151] on div at bounding box center [393, 151] width 0 height 0
drag, startPoint x: 579, startPoint y: 148, endPoint x: 282, endPoint y: 160, distance: 297.0
click at [578, 148] on p "Meine Handschrift ist nicht die beste. Wenn ich meine Hausaufgabe also auf dem …" at bounding box center [467, 141] width 379 height 20
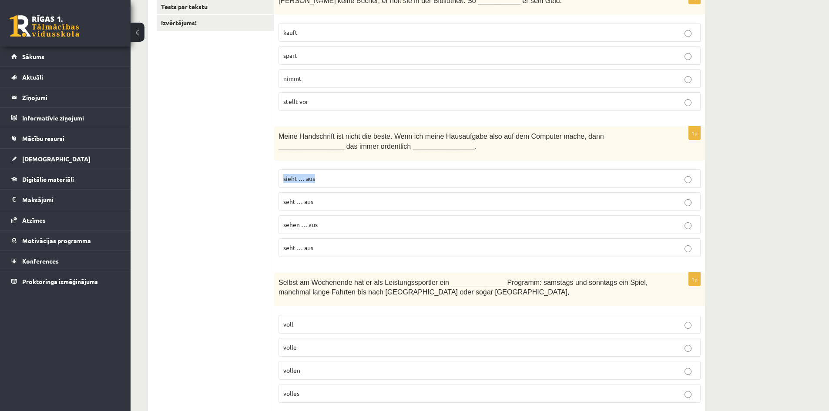
drag, startPoint x: 326, startPoint y: 179, endPoint x: 283, endPoint y: 178, distance: 43.1
click at [283, 178] on label "sieht … aus" at bounding box center [489, 178] width 422 height 19
click at [277, 163] on div at bounding box center [277, 163] width 0 height 0
click at [367, 182] on p "sieht … aus" at bounding box center [489, 178] width 413 height 9
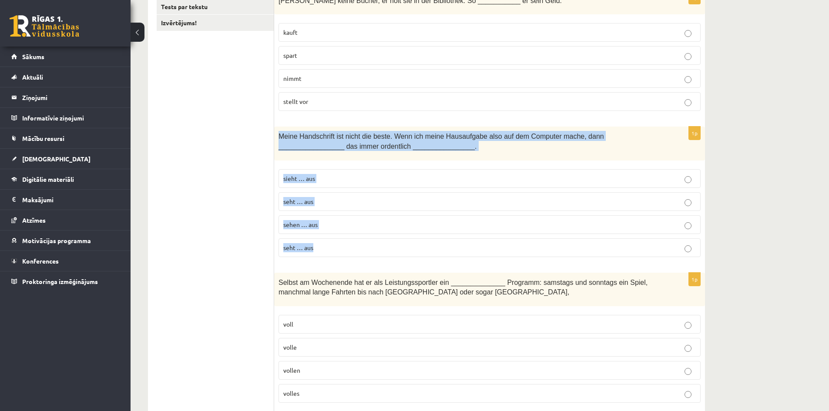
drag, startPoint x: 277, startPoint y: 136, endPoint x: 349, endPoint y: 251, distance: 135.2
click at [349, 251] on div "1p Meine Handschrift ist nicht die beste. Wenn ich meine Hausaufgabe also auf d…" at bounding box center [489, 195] width 431 height 137
copy div "Meine Handschrift ist nicht die beste. Wenn ich meine Hausaufgabe also auf dem …"
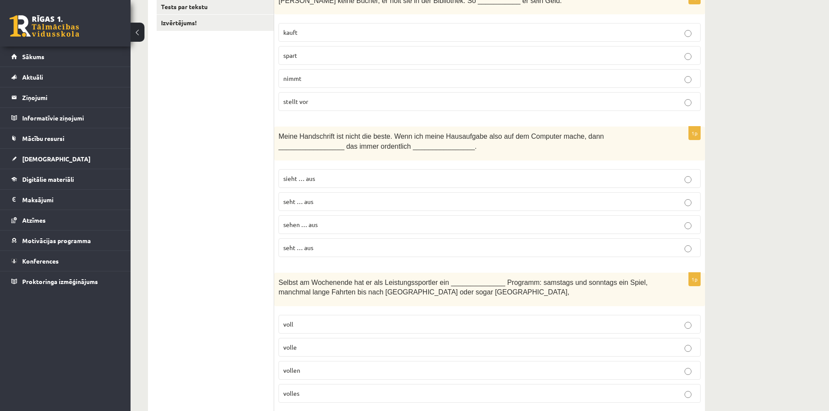
click at [347, 179] on p "sieht … aus" at bounding box center [489, 178] width 413 height 9
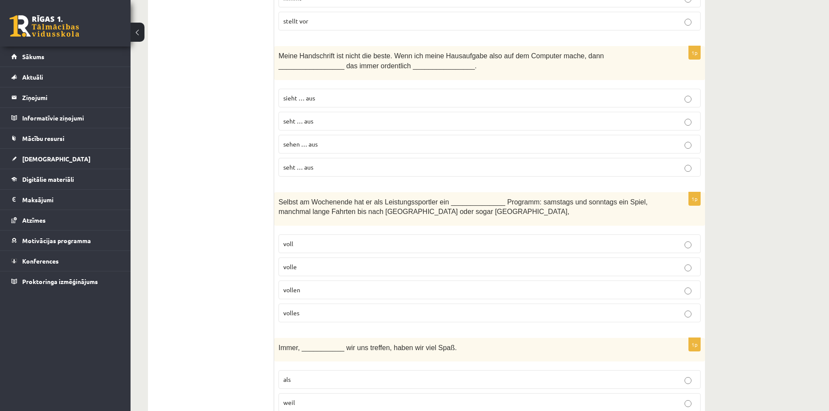
scroll to position [261, 0]
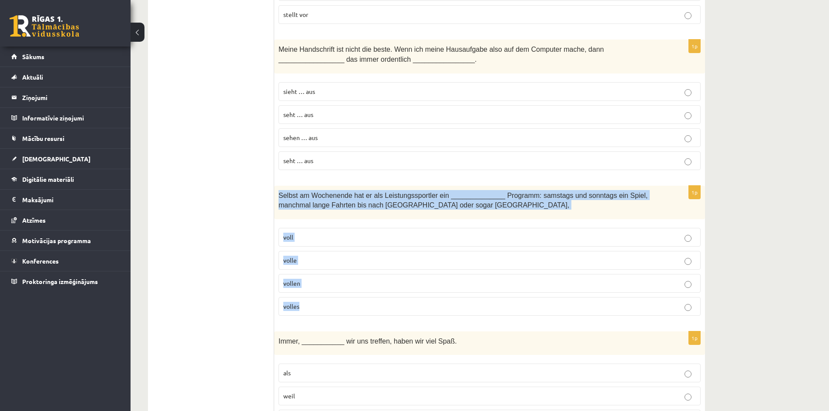
drag, startPoint x: 279, startPoint y: 195, endPoint x: 325, endPoint y: 304, distance: 117.4
click at [325, 304] on div "1p Selbst am Wochenende hat er als Leistungssportler ein ______________ Program…" at bounding box center [489, 254] width 431 height 137
copy div "Selbst am Wochenende hat er als Leistungssportler ein ______________ Programm: …"
click at [283, 198] on span "Selbst am Wochenende hat er als Leistungssportler ein ______________ Programm: …" at bounding box center [462, 200] width 369 height 17
drag, startPoint x: 280, startPoint y: 196, endPoint x: 409, endPoint y: 211, distance: 129.6
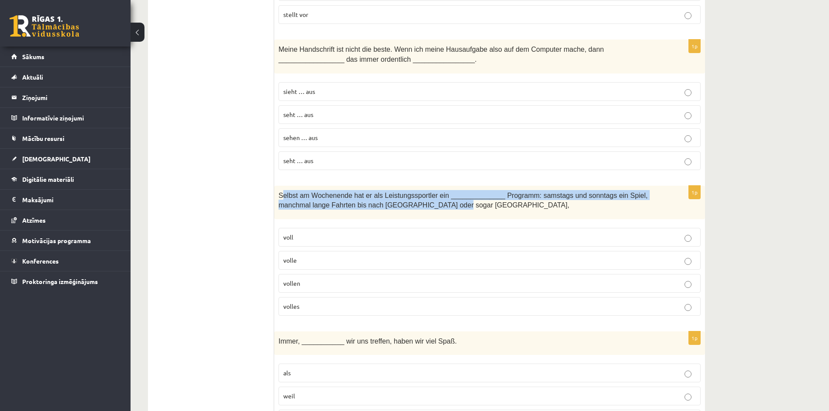
click at [409, 211] on div "Selbst am Wochenende hat er als Leistungssportler ein ______________ Programm: …" at bounding box center [489, 203] width 431 height 34
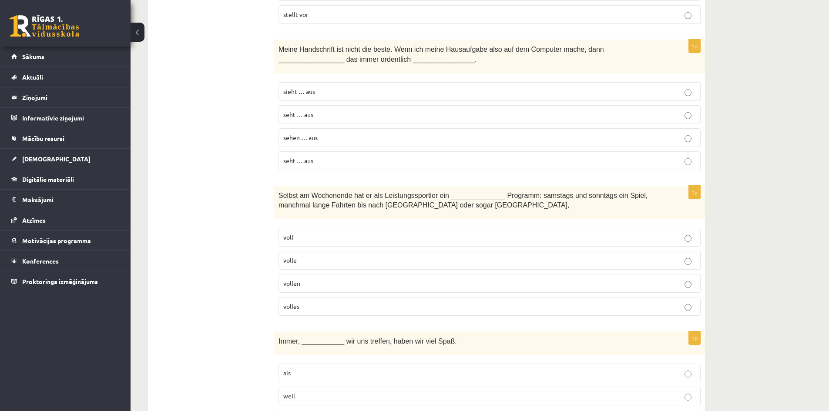
click at [431, 208] on p "Selbst am Wochenende hat er als Leistungssportler ein ______________ Programm: …" at bounding box center [467, 200] width 379 height 20
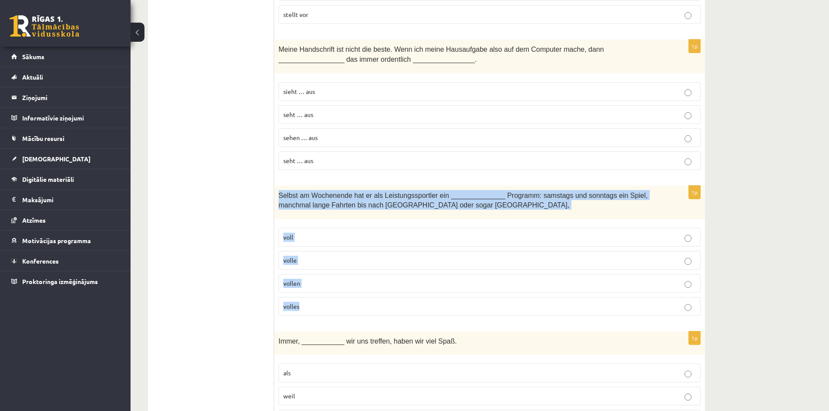
drag, startPoint x: 278, startPoint y: 195, endPoint x: 313, endPoint y: 305, distance: 115.6
click at [313, 305] on div "1p Selbst am Wochenende hat er als Leistungssportler ein ______________ Program…" at bounding box center [489, 254] width 431 height 137
click at [307, 312] on div at bounding box center [307, 312] width 0 height 0
click at [331, 225] on fieldset "voll volle vollen volles" at bounding box center [489, 271] width 422 height 95
click at [294, 210] on p "Selbst am Wochenende hat er als Leistungssportler ein ______________ Programm: …" at bounding box center [467, 200] width 379 height 20
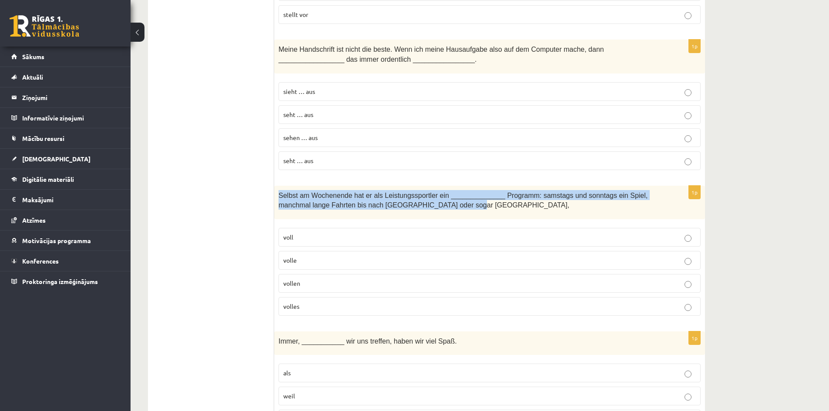
drag, startPoint x: 278, startPoint y: 193, endPoint x: 430, endPoint y: 208, distance: 153.1
click at [430, 208] on div "Selbst am Wochenende hat er als Leistungssportler ein ______________ Programm: …" at bounding box center [489, 203] width 431 height 34
click at [425, 210] on div at bounding box center [425, 210] width 0 height 0
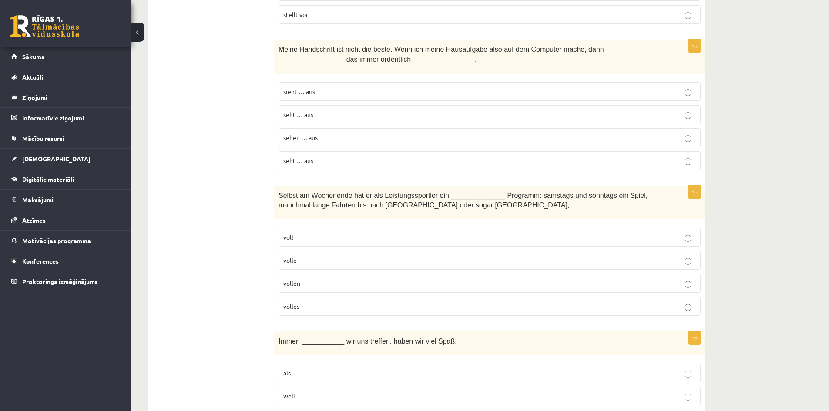
click at [302, 232] on label "voll" at bounding box center [489, 237] width 422 height 19
click at [280, 237] on label "voll" at bounding box center [489, 237] width 422 height 19
click at [275, 222] on div at bounding box center [275, 222] width 0 height 0
click at [327, 261] on p "volle" at bounding box center [489, 260] width 413 height 9
drag, startPoint x: 305, startPoint y: 262, endPoint x: 283, endPoint y: 260, distance: 21.8
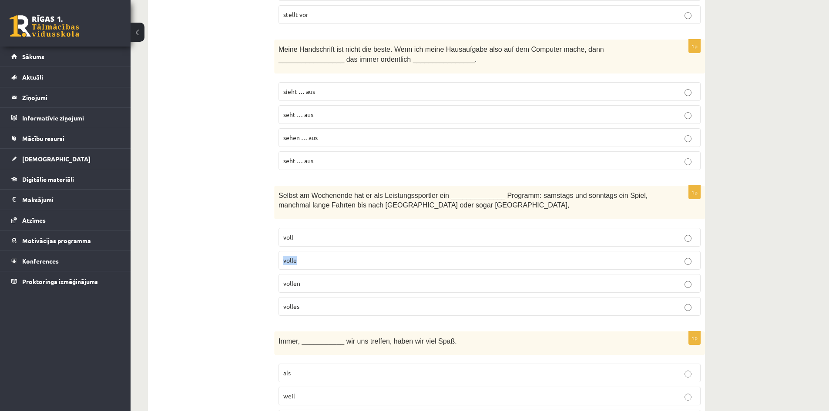
click at [283, 260] on label "volle" at bounding box center [489, 260] width 422 height 19
click at [277, 245] on div at bounding box center [277, 245] width 0 height 0
click at [322, 278] on label "vollen" at bounding box center [489, 283] width 422 height 19
drag, startPoint x: 315, startPoint y: 283, endPoint x: 283, endPoint y: 282, distance: 32.2
click at [283, 282] on p "vollen" at bounding box center [489, 283] width 413 height 9
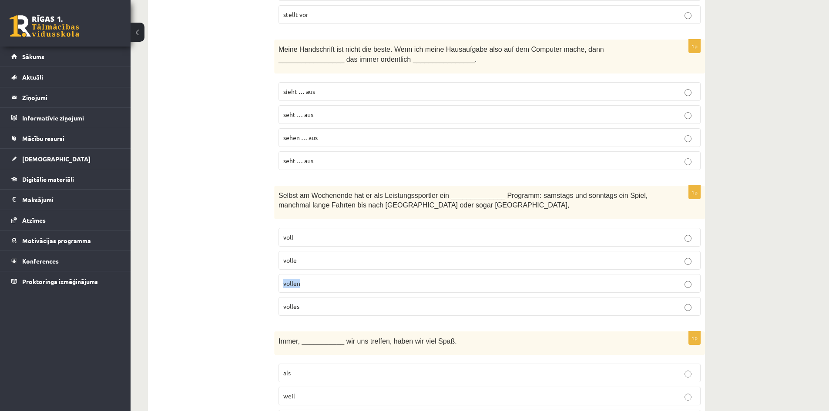
click at [277, 274] on div "1p Selbst am Wochenende hat er als Leistungssportler ein ______________ Program…" at bounding box center [489, 254] width 431 height 137
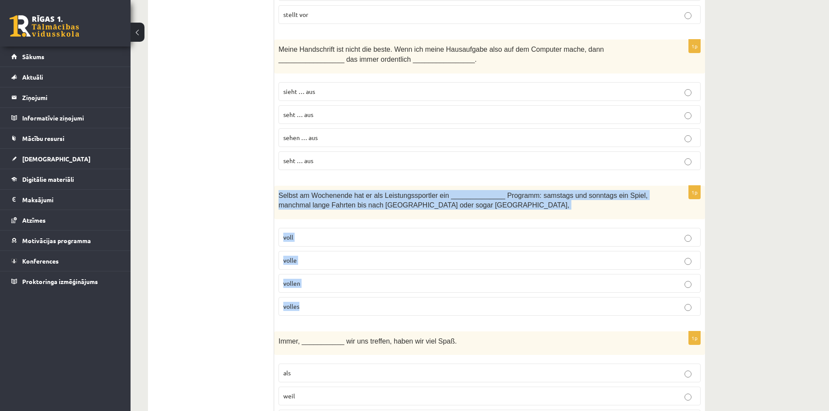
drag, startPoint x: 278, startPoint y: 195, endPoint x: 314, endPoint y: 304, distance: 115.0
click at [314, 304] on div "1p Selbst am Wochenende hat er als Leistungssportler ein ______________ Program…" at bounding box center [489, 254] width 431 height 137
copy div "Selbst am Wochenende hat er als Leistungssportler ein ______________ Programm: …"
click at [332, 292] on label "vollen" at bounding box center [489, 283] width 422 height 19
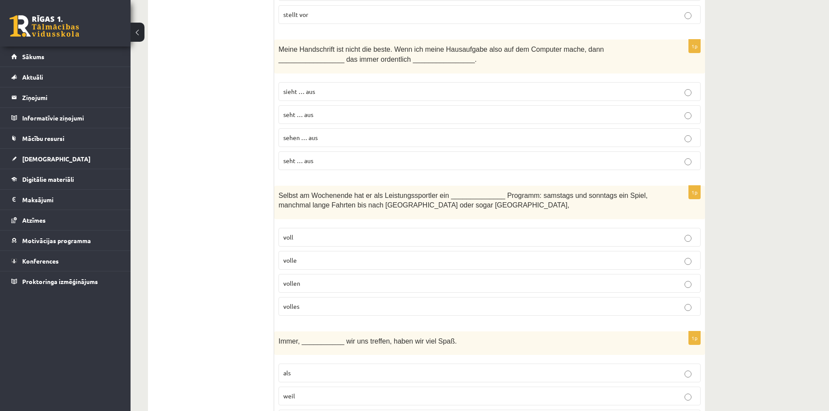
click at [339, 308] on p "volles" at bounding box center [489, 306] width 413 height 9
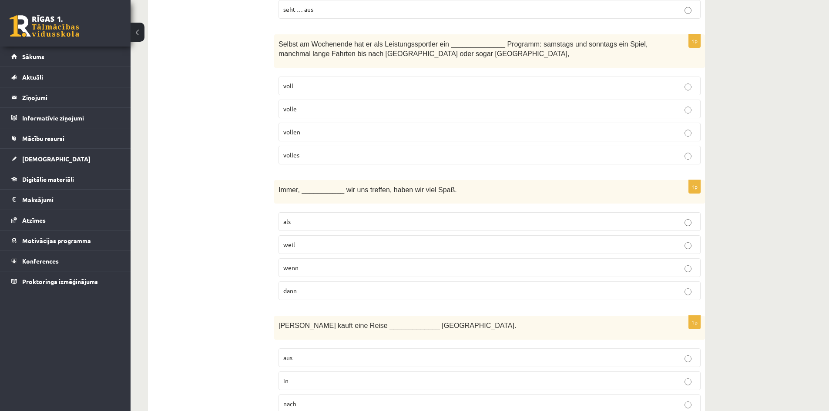
scroll to position [435, 0]
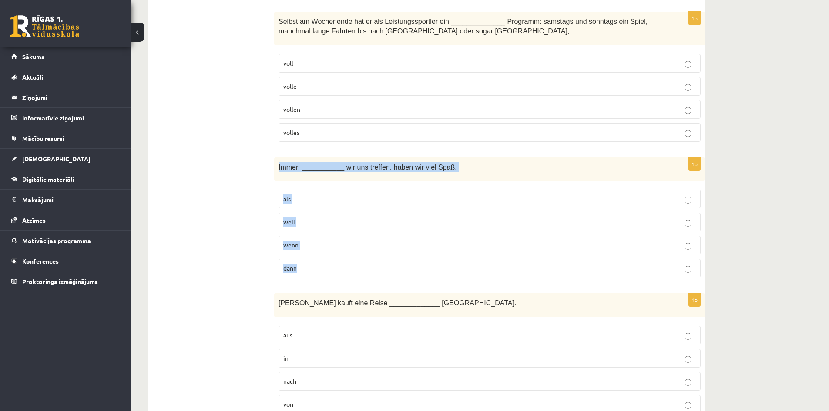
drag, startPoint x: 275, startPoint y: 164, endPoint x: 332, endPoint y: 268, distance: 119.4
click at [332, 268] on div "1p Immer, ___________ wir uns treffen, haben wir viel Spaß. als weil wenn dann" at bounding box center [489, 221] width 431 height 127
copy div "Immer, ___________ wir uns treffen, haben wir viel Spaß. als weil wenn dann"
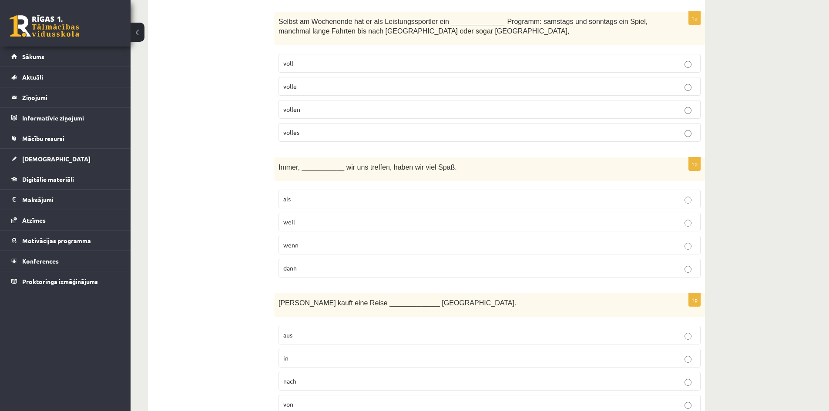
click at [317, 246] on p "wenn" at bounding box center [489, 245] width 413 height 9
drag, startPoint x: 274, startPoint y: 164, endPoint x: 461, endPoint y: 168, distance: 186.7
click at [461, 168] on div "Immer, ___________ wir uns treffen, haben wir viel Spaß." at bounding box center [489, 170] width 431 height 24
click at [455, 172] on div at bounding box center [455, 172] width 0 height 0
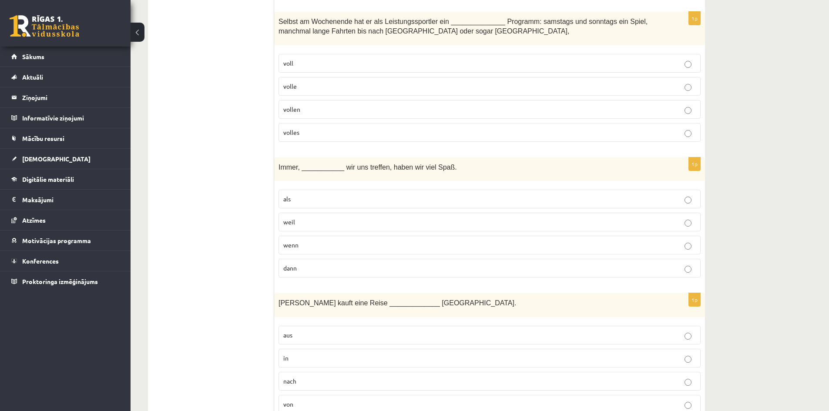
drag, startPoint x: 304, startPoint y: 263, endPoint x: 309, endPoint y: 267, distance: 6.5
click at [309, 267] on label "dann" at bounding box center [489, 268] width 422 height 19
drag, startPoint x: 282, startPoint y: 242, endPoint x: 271, endPoint y: 241, distance: 10.9
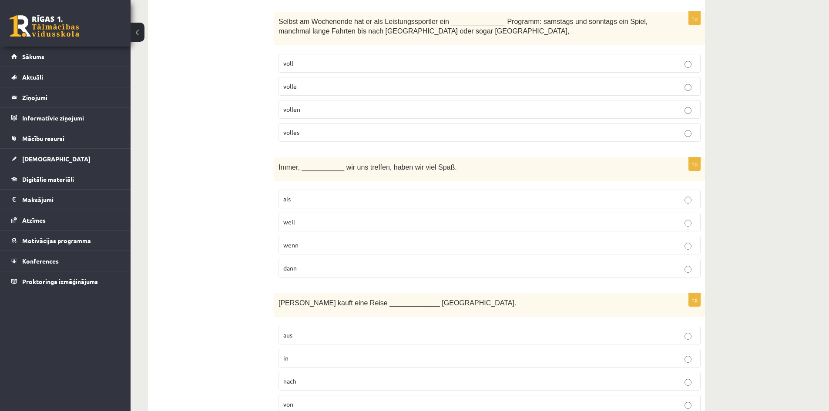
click at [307, 258] on fieldset "als weil wenn dann" at bounding box center [489, 232] width 422 height 95
drag, startPoint x: 303, startPoint y: 246, endPoint x: 278, endPoint y: 244, distance: 25.8
click at [278, 245] on div "1p Immer, ___________ wir uns treffen, haben wir viel Spaß. als weil wenn dann" at bounding box center [489, 221] width 431 height 127
click at [272, 230] on div at bounding box center [272, 230] width 0 height 0
drag, startPoint x: 235, startPoint y: 236, endPoint x: 242, endPoint y: 219, distance: 18.1
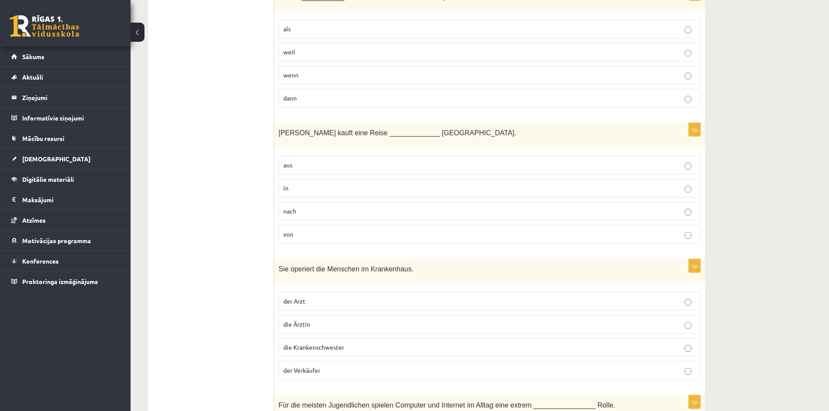
scroll to position [609, 0]
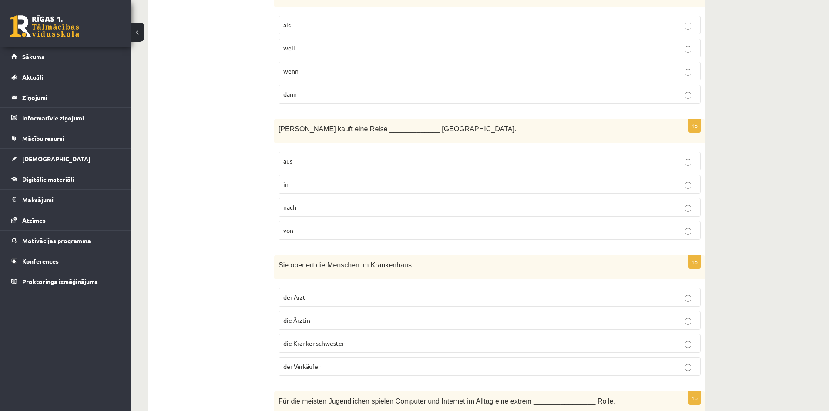
click at [299, 65] on label "wenn" at bounding box center [489, 71] width 422 height 19
drag, startPoint x: 276, startPoint y: 126, endPoint x: 321, endPoint y: 234, distance: 116.6
click at [321, 234] on div "1p Frau Müller kauft eine Reise _____________ Chile. aus in nach von" at bounding box center [489, 182] width 431 height 127
copy div "Frau Müller kauft eine Reise _____________ Chile. aus in nach von"
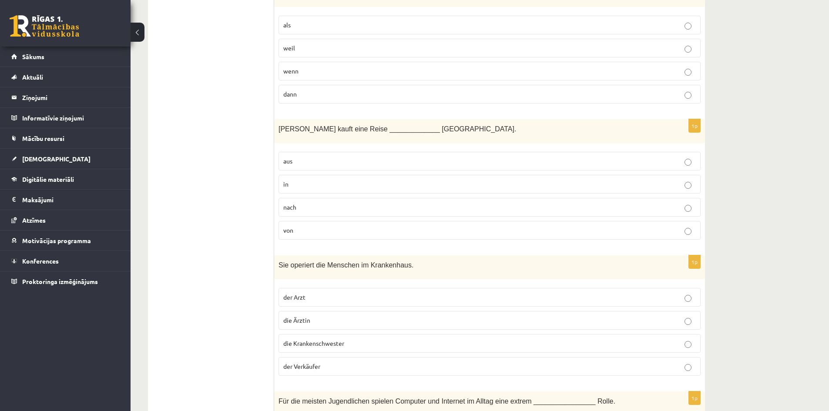
click at [352, 215] on label "nach" at bounding box center [489, 207] width 422 height 19
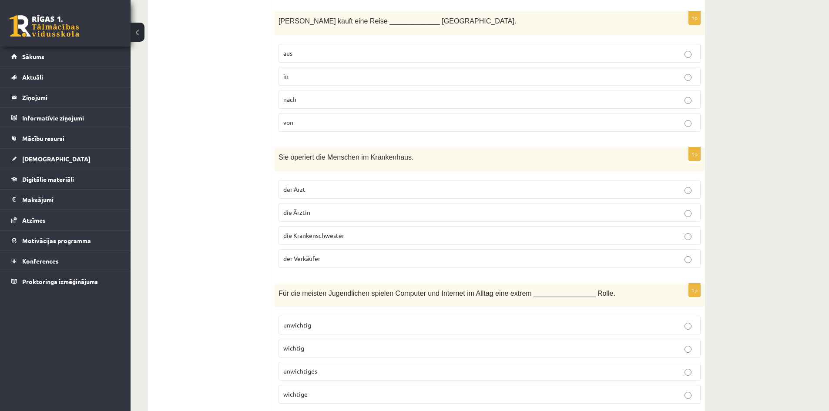
scroll to position [740, 0]
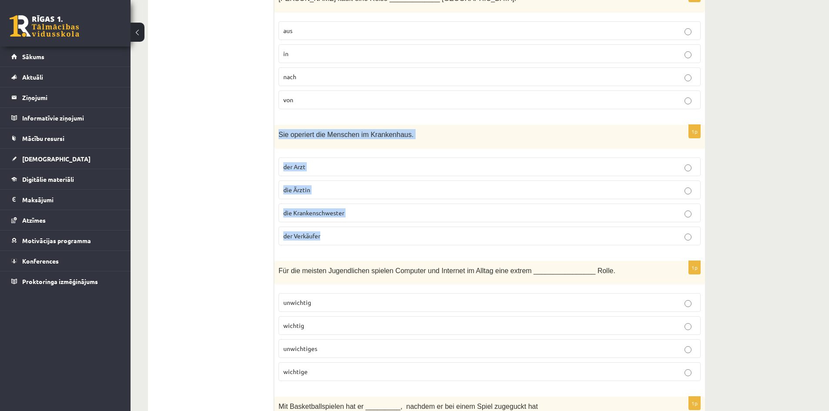
drag, startPoint x: 277, startPoint y: 132, endPoint x: 342, endPoint y: 234, distance: 120.8
click at [342, 234] on div "1p Sie operiert die Menschen im Krankenhaus. der Arzt die Ärztin die Krankensch…" at bounding box center [489, 188] width 431 height 127
copy div "Sie operiert die Menschen im Krankenhaus. der Arzt die Ärztin die Krankenschwes…"
click at [415, 152] on div "1p Sie operiert die Menschen im Krankenhaus. der Arzt die Ärztin die Krankensch…" at bounding box center [489, 188] width 431 height 127
drag, startPoint x: 413, startPoint y: 131, endPoint x: 268, endPoint y: 136, distance: 145.4
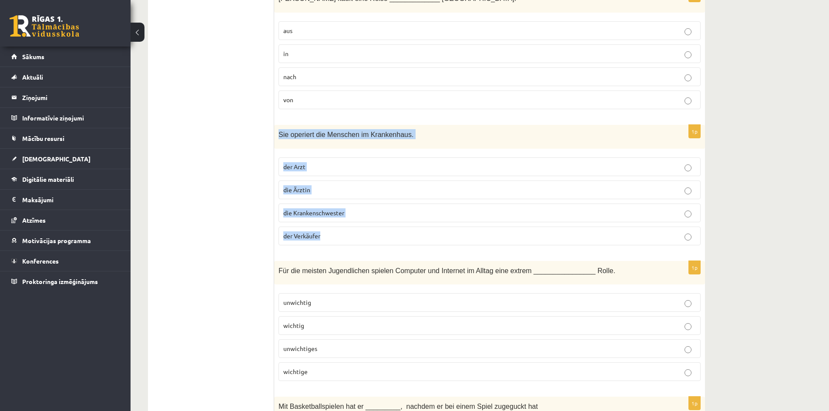
click at [383, 142] on div "Sie operiert die Menschen im Krankenhaus." at bounding box center [489, 137] width 431 height 24
drag, startPoint x: 406, startPoint y: 137, endPoint x: 275, endPoint y: 138, distance: 131.4
click at [275, 138] on div "Sie operiert die Menschen im Krankenhaus." at bounding box center [489, 137] width 431 height 24
click at [269, 139] on div at bounding box center [269, 139] width 0 height 0
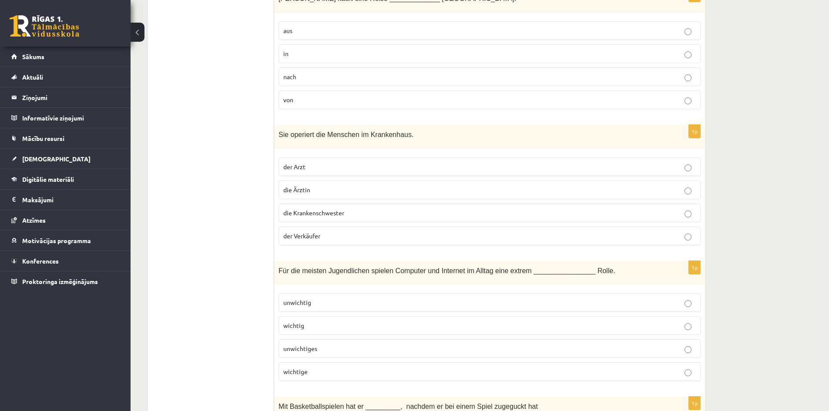
drag, startPoint x: 314, startPoint y: 168, endPoint x: 277, endPoint y: 168, distance: 37.4
click at [277, 168] on div "1p Sie operiert die Menschen im Krankenhaus. der Arzt die Ärztin die Krankensch…" at bounding box center [489, 188] width 431 height 127
click at [271, 171] on div at bounding box center [271, 171] width 0 height 0
click at [363, 190] on p "die Ärztin" at bounding box center [489, 189] width 413 height 9
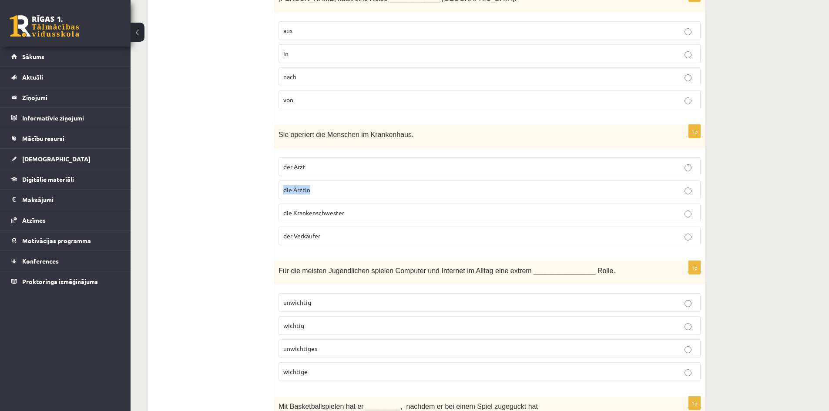
drag, startPoint x: 310, startPoint y: 190, endPoint x: 281, endPoint y: 187, distance: 29.7
click at [281, 187] on label "die Ärztin" at bounding box center [489, 190] width 422 height 19
click at [275, 174] on div at bounding box center [275, 174] width 0 height 0
click at [366, 209] on p "die Krankenschwester" at bounding box center [489, 212] width 413 height 9
drag, startPoint x: 352, startPoint y: 211, endPoint x: 279, endPoint y: 209, distance: 73.1
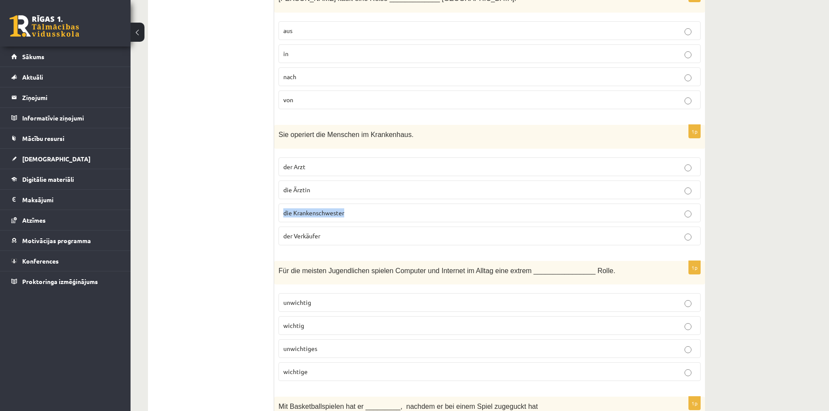
click at [279, 209] on label "die Krankenschwester" at bounding box center [489, 213] width 422 height 19
click at [273, 198] on div at bounding box center [273, 198] width 0 height 0
click at [327, 231] on label "der Verkäufer" at bounding box center [489, 236] width 422 height 19
drag, startPoint x: 301, startPoint y: 234, endPoint x: 281, endPoint y: 234, distance: 20.0
click at [281, 234] on label "der Verkäufer" at bounding box center [489, 236] width 422 height 19
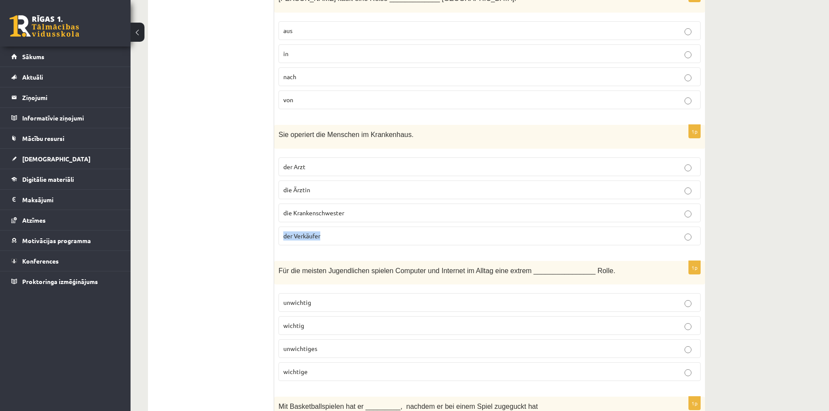
click at [275, 221] on div at bounding box center [275, 221] width 0 height 0
click at [324, 190] on p "die Ärztin" at bounding box center [489, 189] width 413 height 9
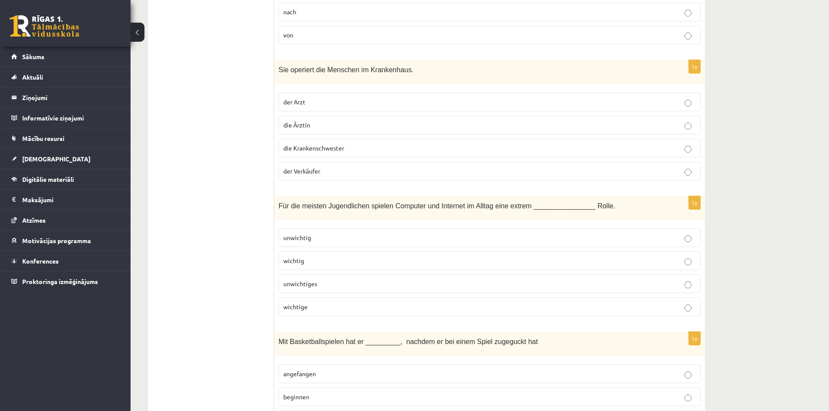
scroll to position [827, 0]
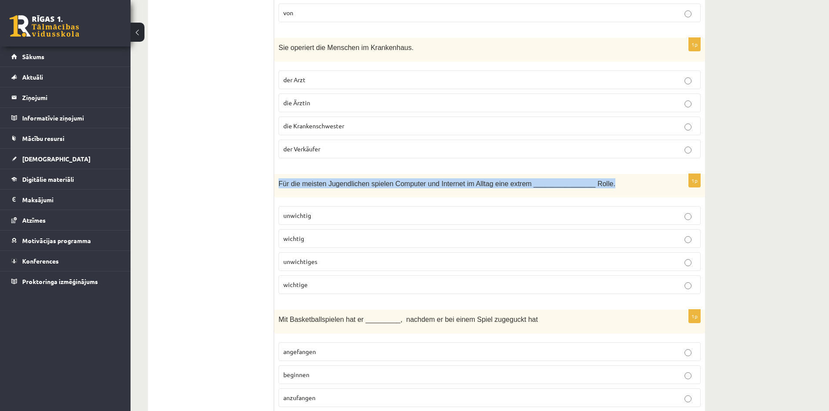
drag, startPoint x: 275, startPoint y: 184, endPoint x: 600, endPoint y: 186, distance: 325.1
click at [600, 186] on div "Für die meisten Jugendlichen spielen Computer und Internet im Alltag eine extre…" at bounding box center [489, 186] width 431 height 24
click at [595, 188] on div at bounding box center [595, 188] width 0 height 0
drag, startPoint x: 599, startPoint y: 189, endPoint x: 416, endPoint y: 214, distance: 184.4
click at [598, 189] on div "Für die meisten Jugendlichen spielen Computer und Internet im Alltag eine extre…" at bounding box center [489, 186] width 431 height 24
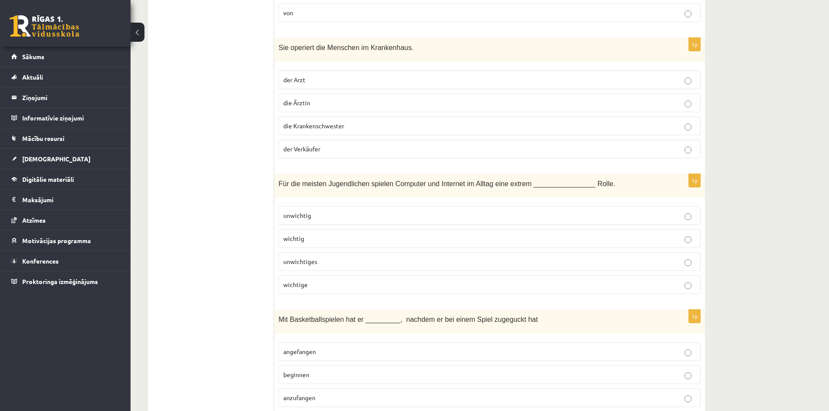
click at [331, 206] on fieldset "unwichtig wichtig unwichtiges wichtige" at bounding box center [489, 249] width 422 height 95
drag, startPoint x: 316, startPoint y: 220, endPoint x: 276, endPoint y: 217, distance: 40.1
click at [276, 217] on div "1p Für die meisten Jugendlichen spielen Computer und Internet im Alltag eine ex…" at bounding box center [489, 237] width 431 height 127
click at [271, 220] on div at bounding box center [271, 220] width 0 height 0
click at [320, 234] on label "wichtig" at bounding box center [489, 238] width 422 height 19
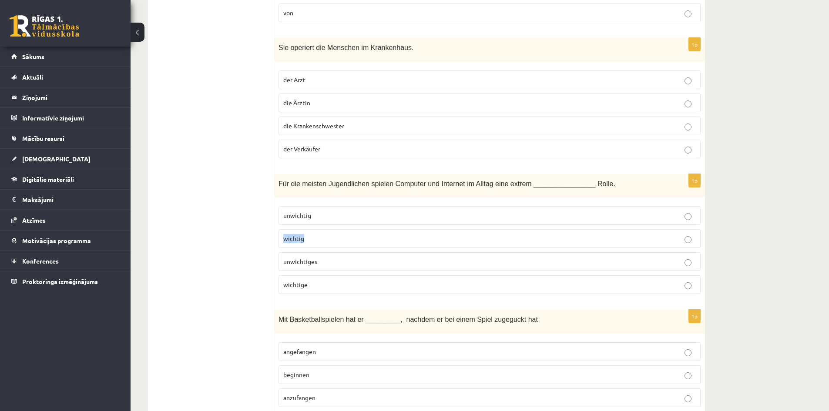
drag, startPoint x: 313, startPoint y: 238, endPoint x: 275, endPoint y: 239, distance: 37.4
click at [275, 239] on div "1p Für die meisten Jugendlichen spielen Computer und Internet im Alltag eine ex…" at bounding box center [489, 237] width 431 height 127
drag, startPoint x: 295, startPoint y: 236, endPoint x: 276, endPoint y: 238, distance: 18.8
click at [276, 238] on div "1p Für die meisten Jugendlichen spielen Computer und Internet im Alltag eine ex…" at bounding box center [489, 237] width 431 height 127
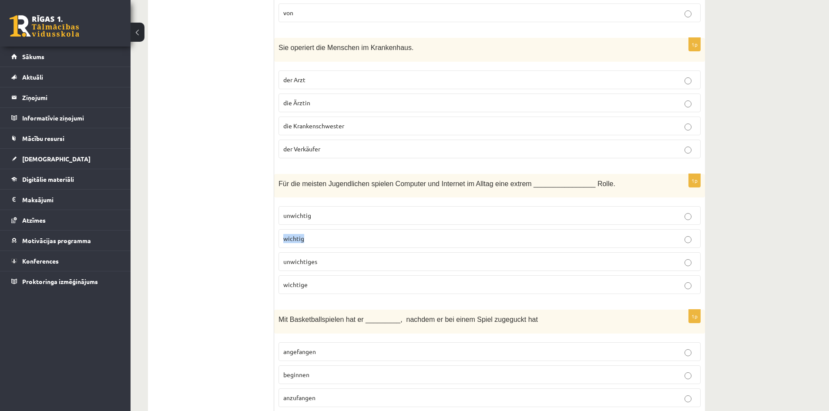
click at [271, 223] on div at bounding box center [271, 223] width 0 height 0
click at [318, 237] on p "wichtig" at bounding box center [489, 238] width 413 height 9
click at [318, 239] on p "wichtig" at bounding box center [489, 238] width 413 height 9
drag, startPoint x: 310, startPoint y: 261, endPoint x: 274, endPoint y: 261, distance: 36.1
click at [274, 261] on div "1p Für die meisten Jugendlichen spielen Computer und Internet im Alltag eine ex…" at bounding box center [489, 237] width 431 height 127
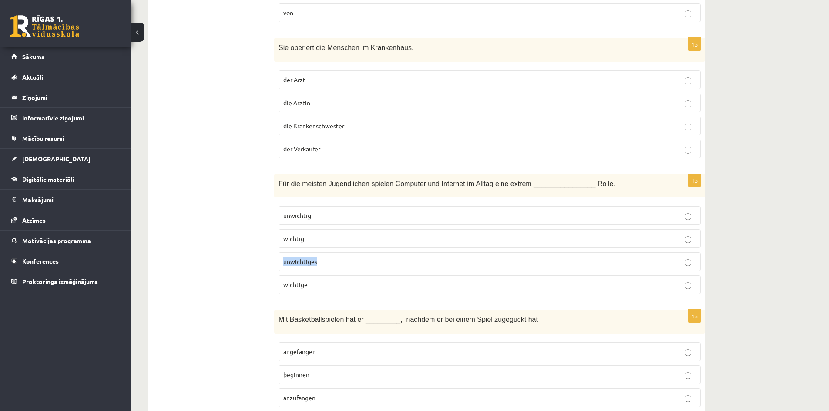
click at [268, 246] on div at bounding box center [268, 246] width 0 height 0
click at [346, 261] on p "unwichtiges" at bounding box center [489, 261] width 413 height 9
drag, startPoint x: 309, startPoint y: 288, endPoint x: 280, endPoint y: 285, distance: 28.9
click at [280, 285] on label "wichtige" at bounding box center [489, 284] width 422 height 19
click at [275, 269] on div at bounding box center [275, 269] width 0 height 0
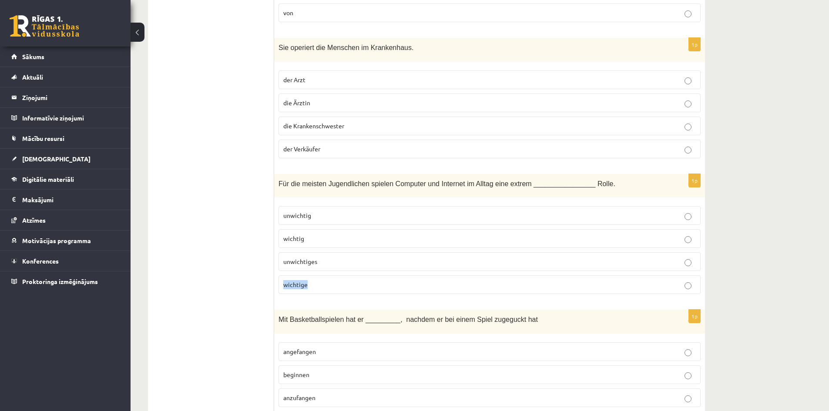
click at [328, 288] on p "wichtige" at bounding box center [489, 284] width 413 height 9
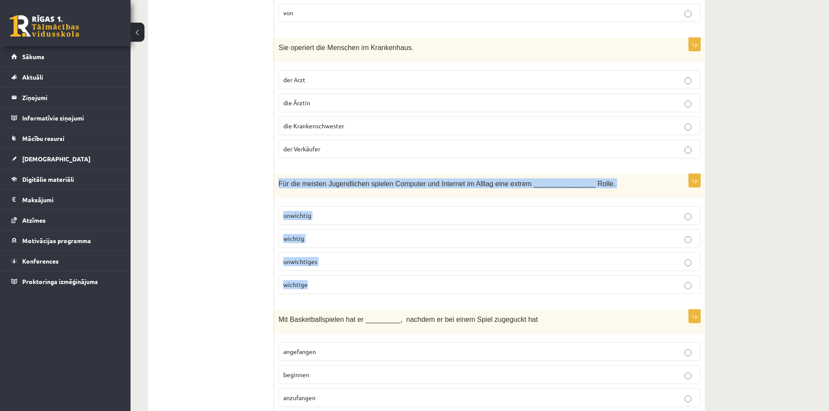
drag, startPoint x: 277, startPoint y: 184, endPoint x: 315, endPoint y: 281, distance: 103.6
click at [315, 281] on div "1p Für die meisten Jugendlichen spielen Computer und Internet im Alltag eine ex…" at bounding box center [489, 237] width 431 height 127
copy div "Für die meisten Jugendlichen spielen Computer und Internet im Alltag eine extre…"
click at [346, 234] on label "wichtig" at bounding box center [489, 238] width 422 height 19
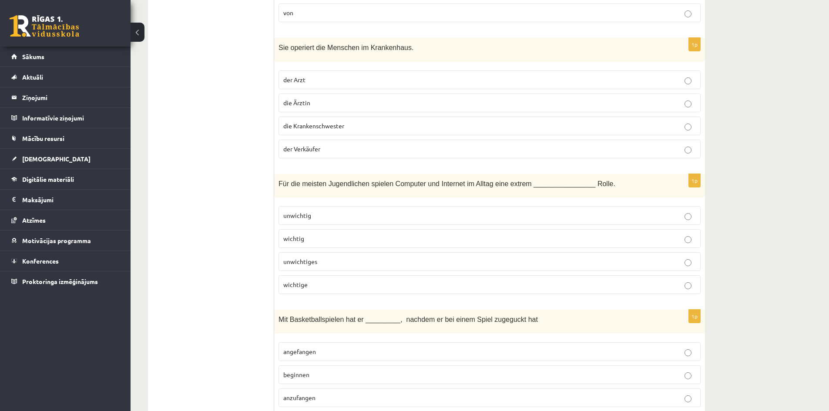
click at [345, 290] on label "wichtige" at bounding box center [489, 284] width 422 height 19
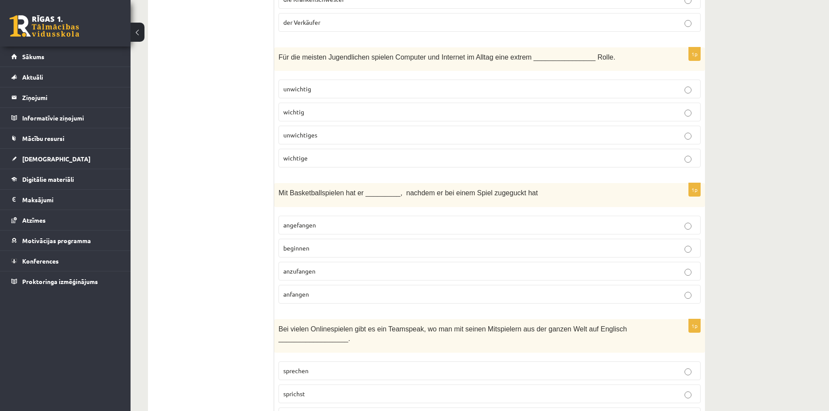
scroll to position [957, 0]
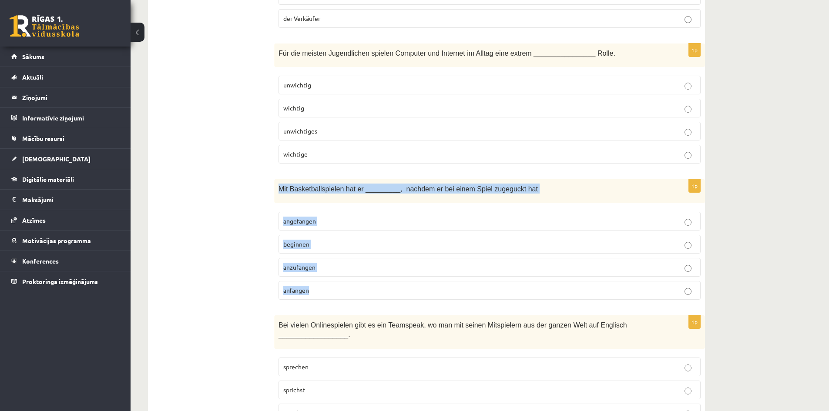
drag, startPoint x: 447, startPoint y: 209, endPoint x: 385, endPoint y: 294, distance: 105.2
click at [385, 294] on div "1p Mit Basketballspielen hat er _________, nachdem er bei einem Spiel zugeguckt…" at bounding box center [489, 242] width 431 height 127
copy div "Mit Basketballspielen hat er _________, nachdem er bei einem Spiel zugeguckt ha…"
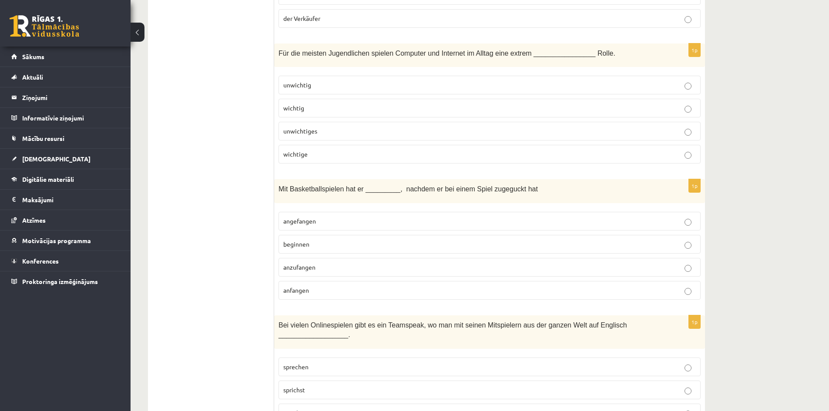
click at [337, 223] on p "angefangen" at bounding box center [489, 221] width 413 height 9
click at [316, 219] on span "angefangen" at bounding box center [299, 221] width 33 height 8
click at [326, 223] on p "angefangen" at bounding box center [489, 221] width 413 height 9
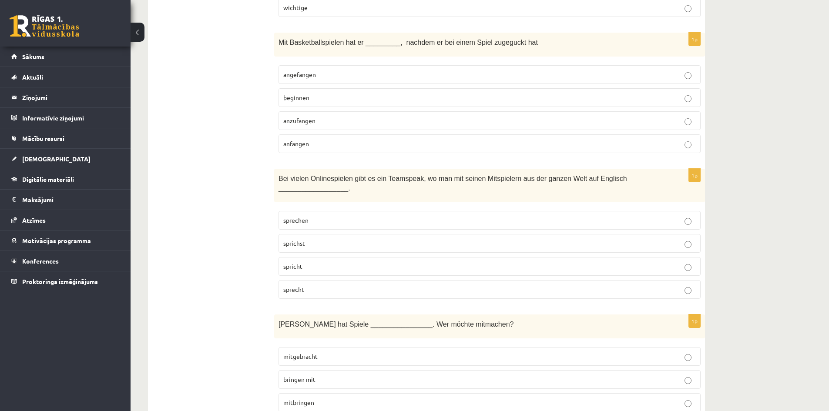
scroll to position [1131, 0]
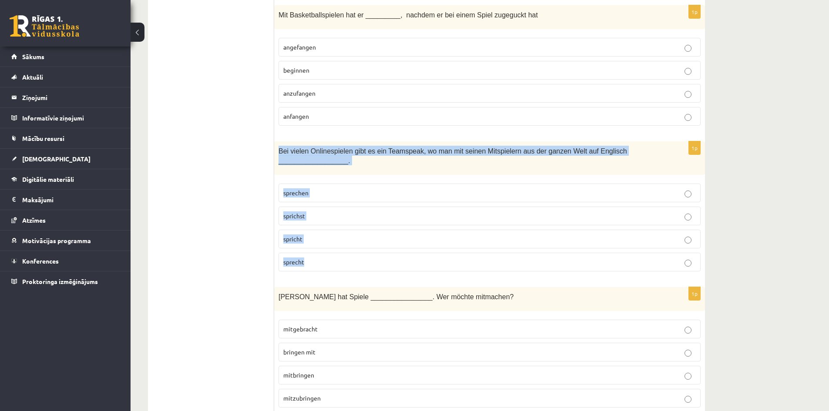
drag, startPoint x: 278, startPoint y: 150, endPoint x: 362, endPoint y: 268, distance: 144.2
click at [362, 268] on div "1p Bei vielen Onlinespielen gibt es ein Teamspeak, wo man mit seinen Mitspieler…" at bounding box center [489, 209] width 431 height 137
copy div "Bei vielen Onlinespielen gibt es ein Teamspeak, wo man mit seinen Mitspielern a…"
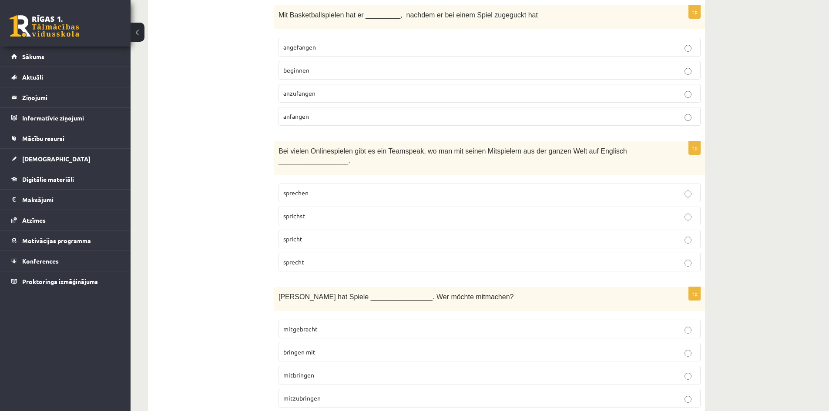
click at [316, 239] on p "spricht" at bounding box center [489, 239] width 413 height 9
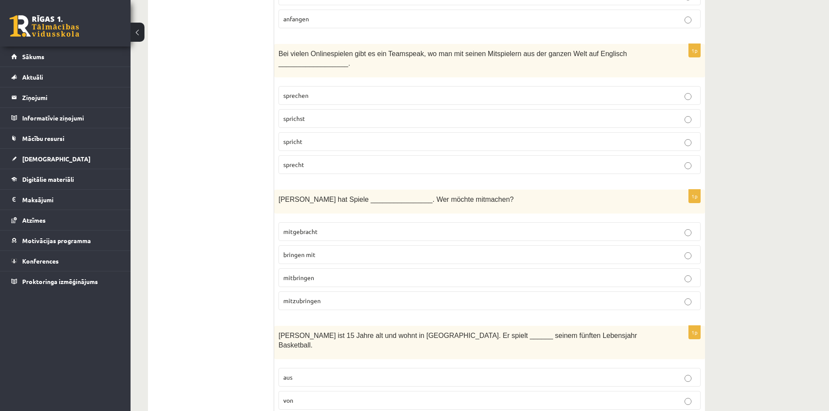
scroll to position [1262, 0]
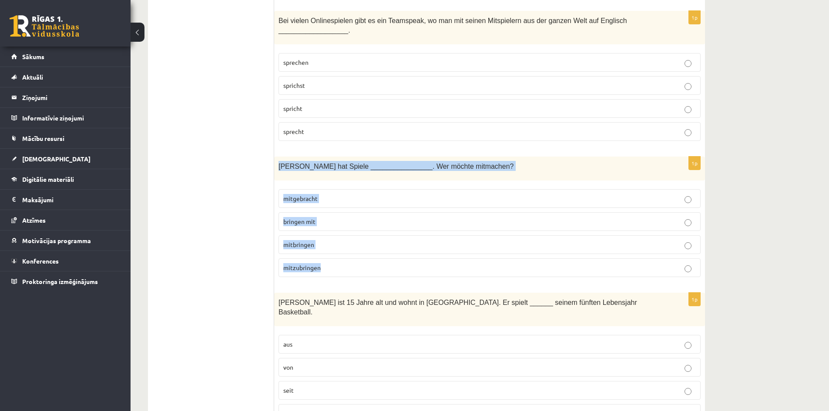
drag, startPoint x: 278, startPoint y: 165, endPoint x: 330, endPoint y: 268, distance: 114.8
click at [330, 268] on div "1p Paul hat Spiele ________________. Wer möchte mitmachen? mitgebracht bringen …" at bounding box center [489, 220] width 431 height 127
copy div "Paul hat Spiele ________________. Wer möchte mitmachen? mitgebracht bringen mit…"
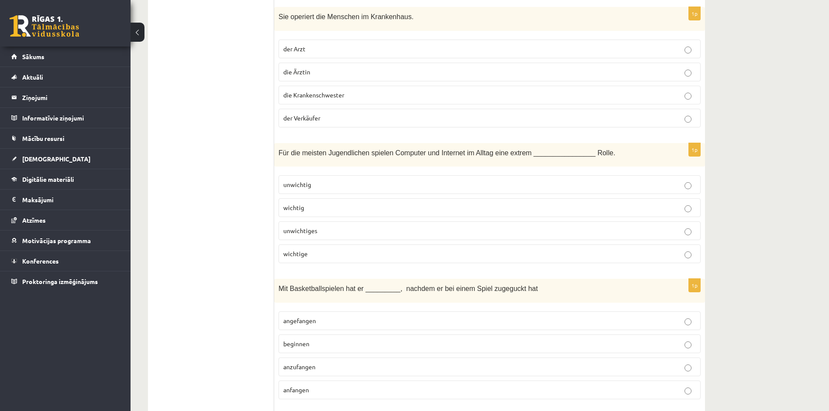
drag, startPoint x: 210, startPoint y: 291, endPoint x: 219, endPoint y: 141, distance: 150.4
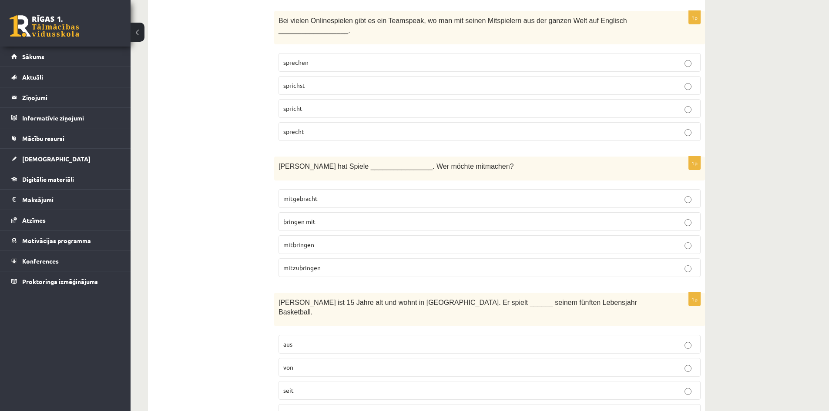
click at [333, 199] on p "mitgebracht" at bounding box center [489, 198] width 413 height 9
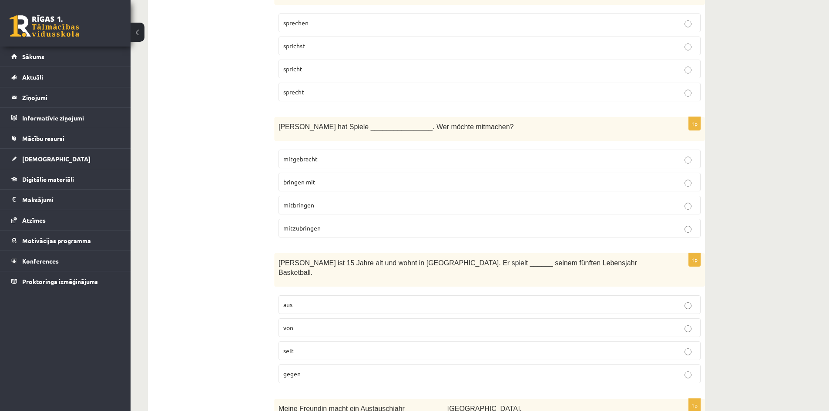
scroll to position [1305, 0]
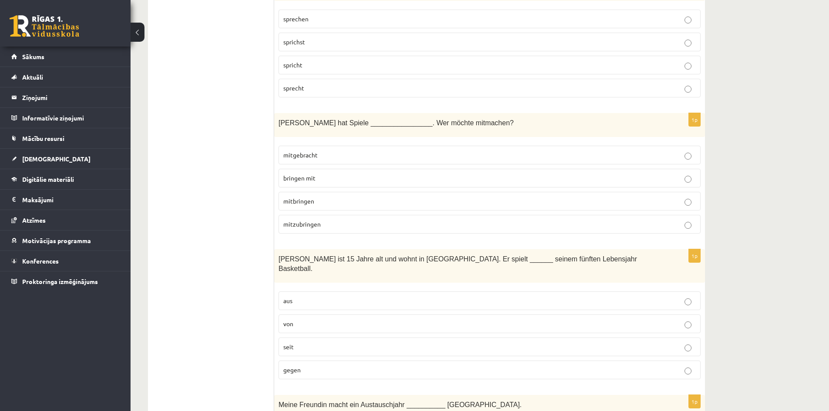
drag, startPoint x: 569, startPoint y: 258, endPoint x: 272, endPoint y: 253, distance: 297.2
click at [282, 258] on span "Arne ist 15 Jahre alt und wohnt in Hamburg. Er spielt ______ seinem fünften Leb…" at bounding box center [457, 263] width 359 height 17
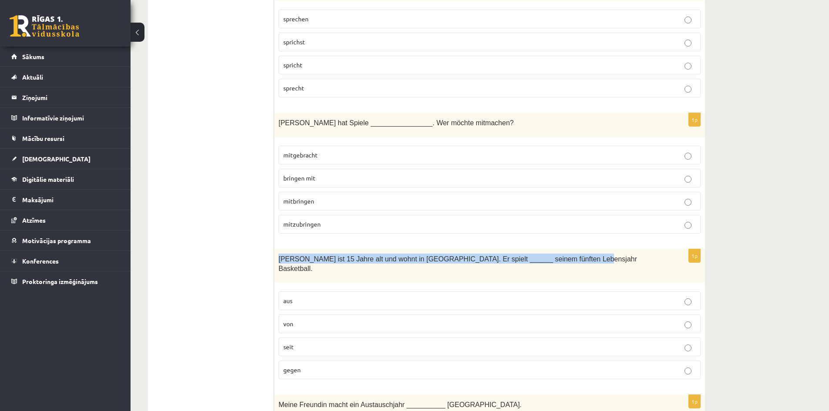
drag, startPoint x: 278, startPoint y: 259, endPoint x: 562, endPoint y: 262, distance: 283.7
click at [562, 262] on div "Arne ist 15 Jahre alt und wohnt in Hamburg. Er spielt ______ seinem fünften Leb…" at bounding box center [489, 266] width 431 height 34
click at [286, 255] on span "Arne ist 15 Jahre alt und wohnt in Hamburg. Er spielt ______ seinem fünften Leb…" at bounding box center [457, 263] width 359 height 17
drag, startPoint x: 280, startPoint y: 259, endPoint x: 319, endPoint y: 361, distance: 109.3
click at [319, 361] on div "1p Arne ist 15 Jahre alt und wohnt in Hamburg. Er spielt ______ seinem fünften …" at bounding box center [489, 317] width 431 height 137
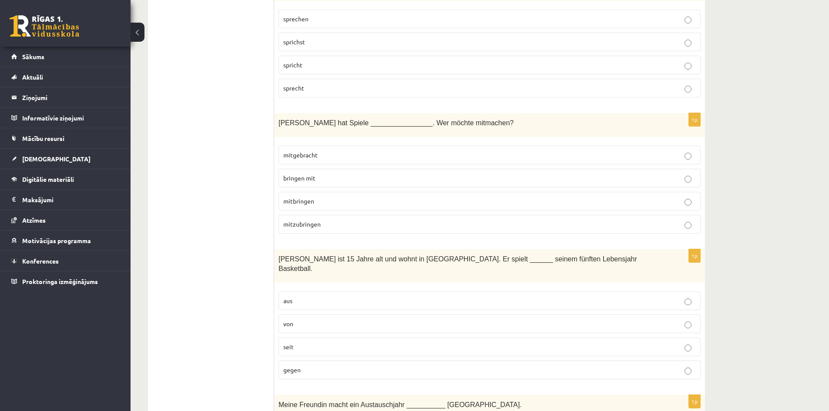
drag, startPoint x: 334, startPoint y: 338, endPoint x: 328, endPoint y: 334, distance: 6.9
click at [334, 342] on p "seit" at bounding box center [489, 346] width 413 height 9
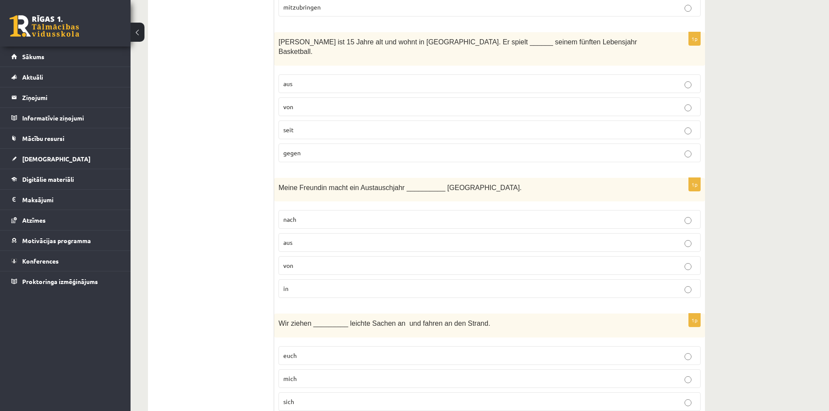
scroll to position [1523, 0]
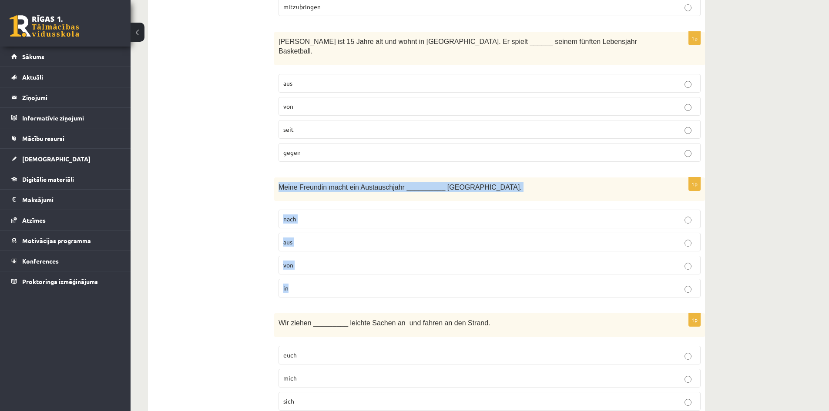
drag, startPoint x: 280, startPoint y: 179, endPoint x: 308, endPoint y: 282, distance: 106.0
click at [308, 282] on div "1p Meine Freundin macht ein Austauschjahr __________ Kanada. nach aus von in" at bounding box center [489, 241] width 431 height 127
click at [354, 284] on p "in" at bounding box center [489, 288] width 413 height 9
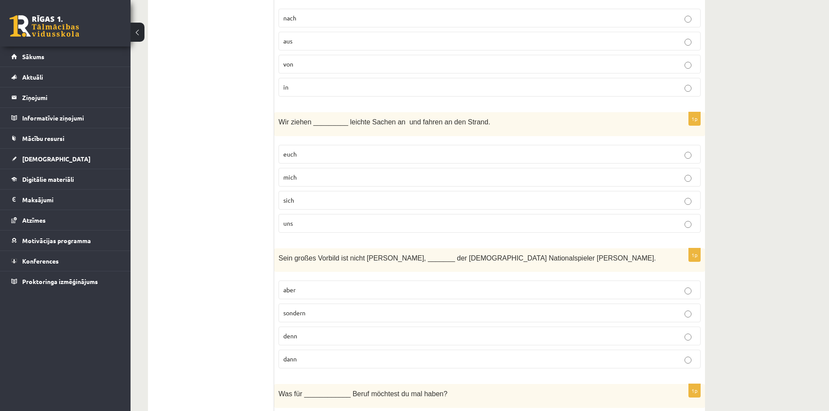
scroll to position [1741, 0]
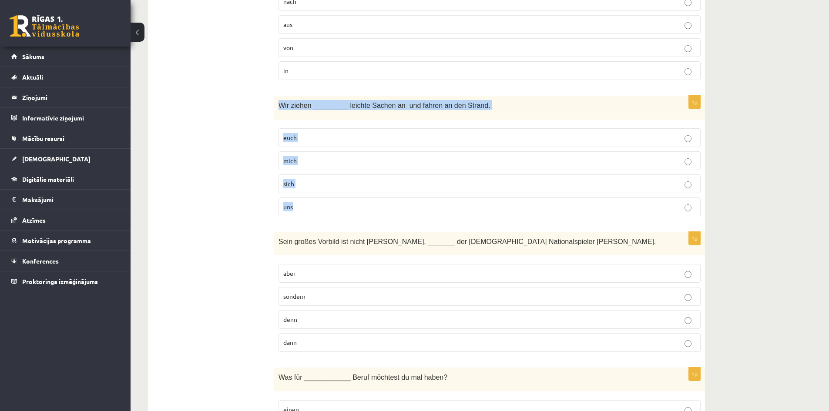
drag, startPoint x: 276, startPoint y: 92, endPoint x: 309, endPoint y: 195, distance: 107.6
click at [309, 195] on div "1p Wir ziehen _________ leichte Sachen an und fahren an den Strand. euch mich s…" at bounding box center [489, 159] width 431 height 127
click at [381, 202] on p "uns" at bounding box center [489, 206] width 413 height 9
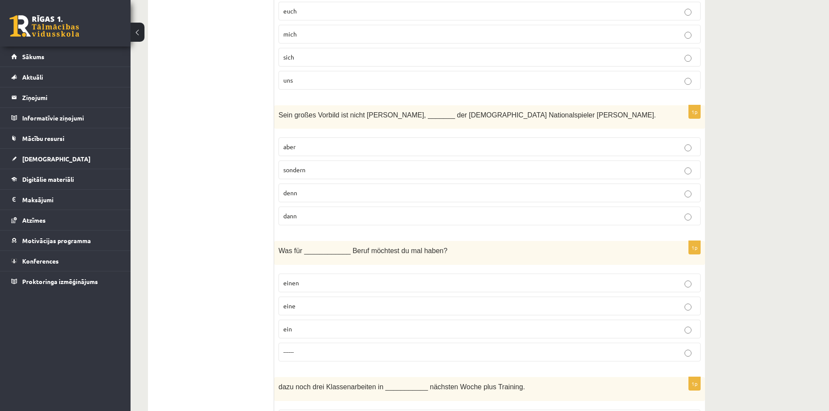
scroll to position [1871, 0]
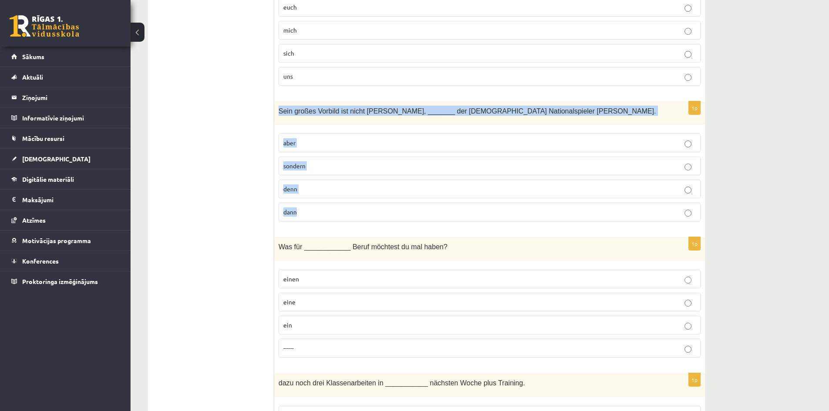
drag, startPoint x: 288, startPoint y: 107, endPoint x: 340, endPoint y: 200, distance: 105.8
click at [340, 200] on div "1p Sein großes Vorbild ist nicht Dirk Nowitzki, _______ der finnische Nationals…" at bounding box center [489, 164] width 431 height 127
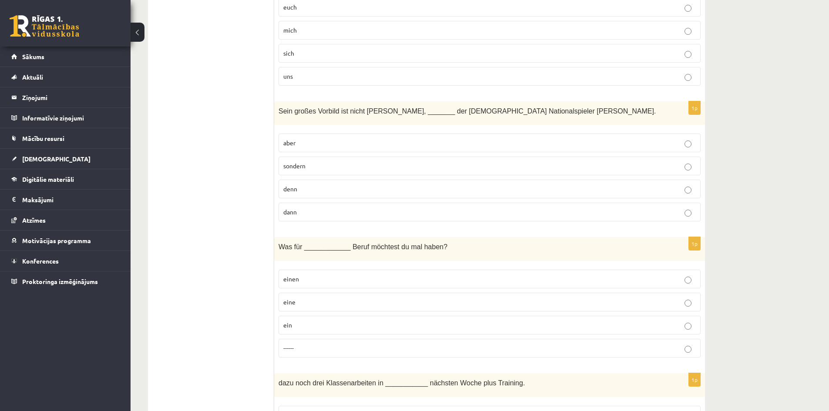
click at [350, 161] on p "sondern" at bounding box center [489, 165] width 413 height 9
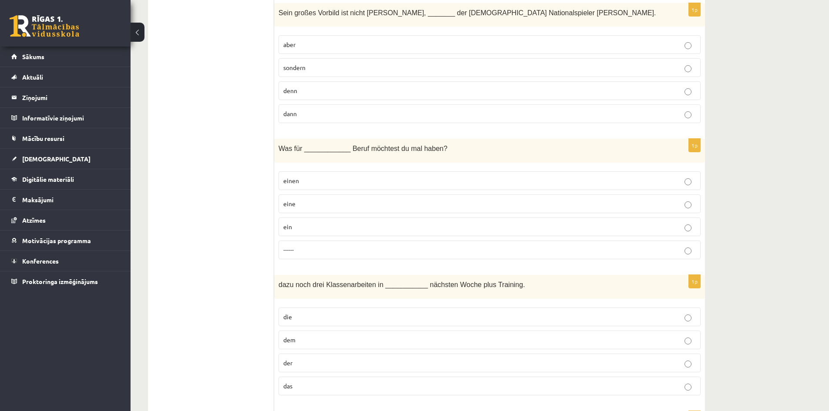
scroll to position [2002, 0]
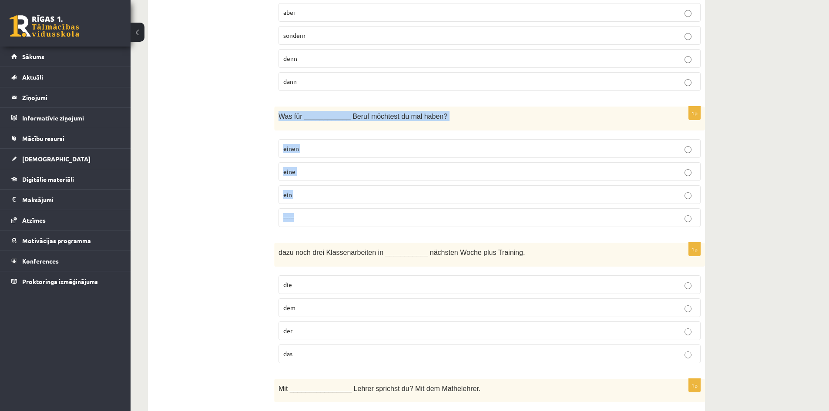
drag, startPoint x: 278, startPoint y: 107, endPoint x: 319, endPoint y: 203, distance: 104.3
click at [319, 203] on div "1p Was für ____________ Beruf möchtest du mal haben? einen eine ein ------" at bounding box center [489, 170] width 431 height 127
click at [367, 167] on p "eine" at bounding box center [489, 171] width 413 height 9
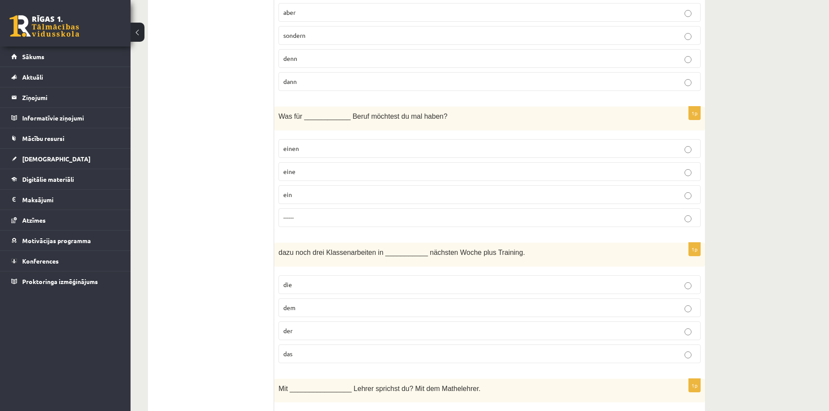
click at [399, 144] on p "einen" at bounding box center [489, 148] width 413 height 9
click at [412, 167] on p "eine" at bounding box center [489, 171] width 413 height 9
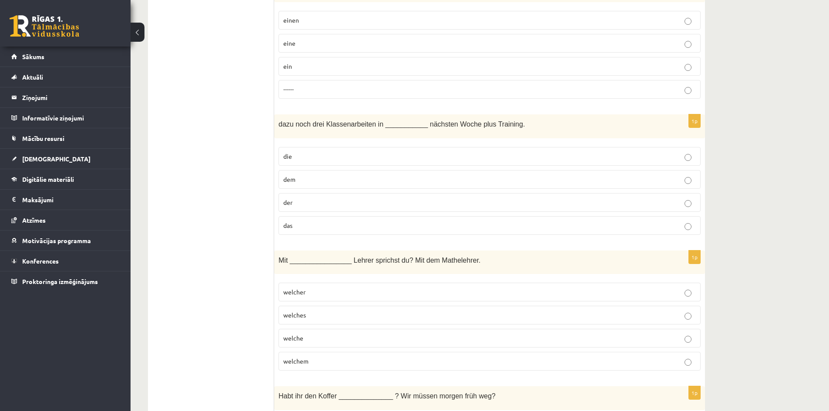
scroll to position [2176, 0]
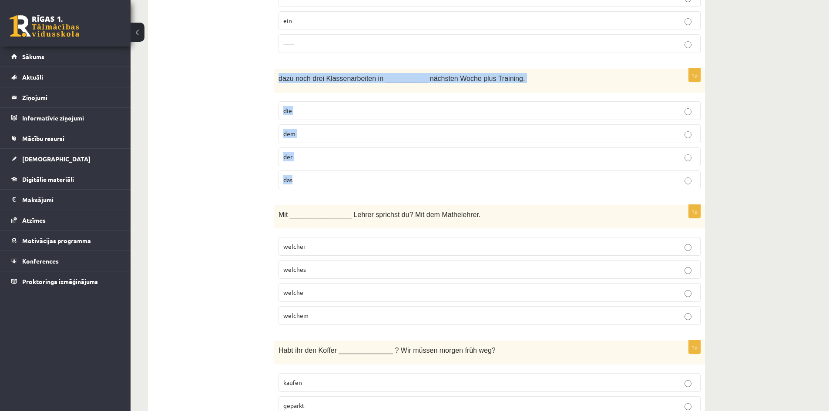
drag, startPoint x: 276, startPoint y: 64, endPoint x: 341, endPoint y: 171, distance: 125.5
click at [341, 171] on div "1p dazu noch drei Klassenarbeiten in ___________ nächsten Woche plus Training. …" at bounding box center [489, 132] width 431 height 127
click at [331, 152] on p "der" at bounding box center [489, 156] width 413 height 9
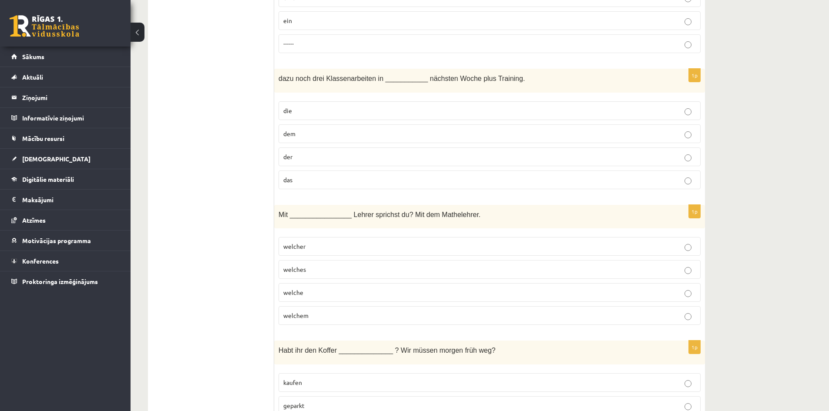
click at [335, 148] on label "der" at bounding box center [489, 157] width 422 height 19
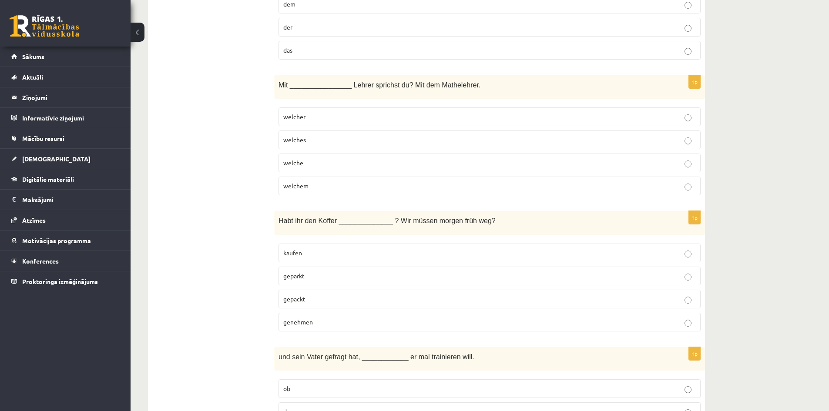
scroll to position [2350, 0]
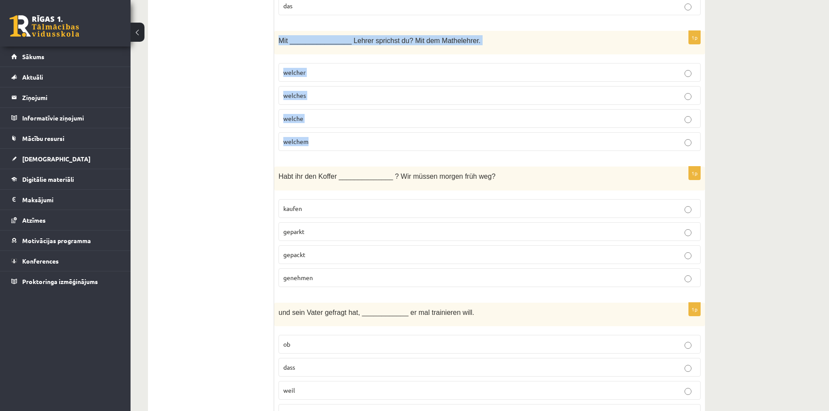
drag, startPoint x: 279, startPoint y: 27, endPoint x: 324, endPoint y: 139, distance: 120.3
click at [324, 139] on div "1p Mit ________________ Lehrer sprichst du? Mit dem Mathelehrer. welcher welche…" at bounding box center [489, 94] width 431 height 127
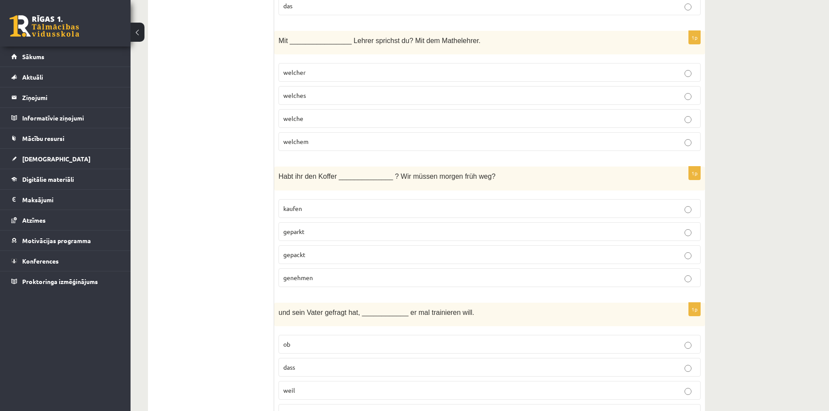
click at [339, 132] on label "welchem" at bounding box center [489, 141] width 422 height 19
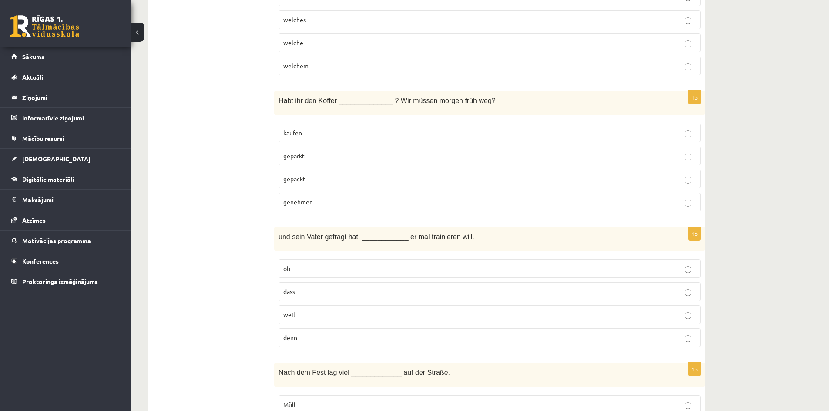
scroll to position [2437, 0]
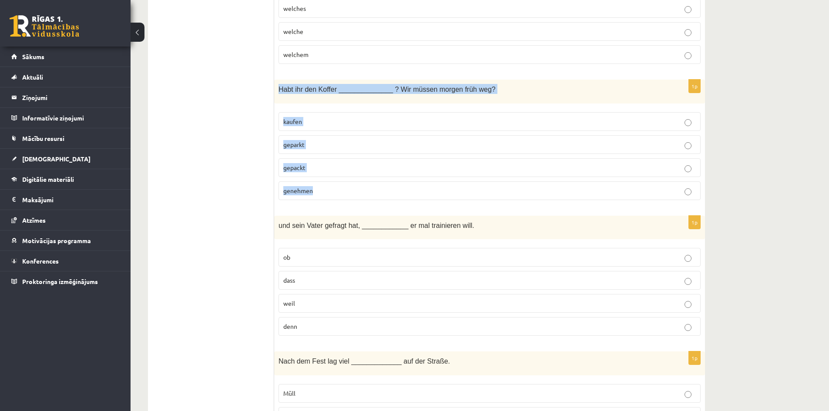
drag, startPoint x: 280, startPoint y: 82, endPoint x: 323, endPoint y: 178, distance: 104.8
click at [323, 178] on div "1p Habt ihr den Koffer ______________ ? Wir müssen morgen früh weg? kaufen gepa…" at bounding box center [489, 143] width 431 height 127
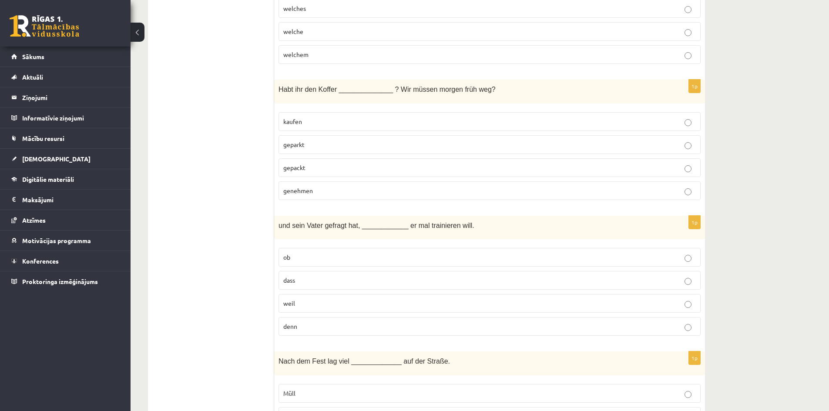
click at [343, 163] on p "gepackt" at bounding box center [489, 167] width 413 height 9
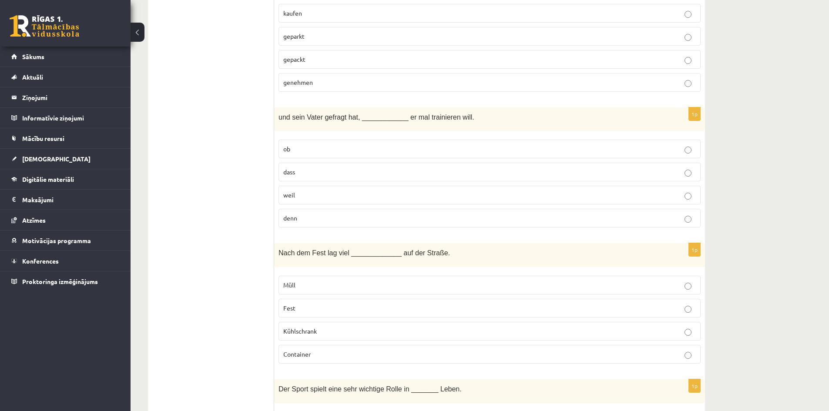
scroll to position [2567, 0]
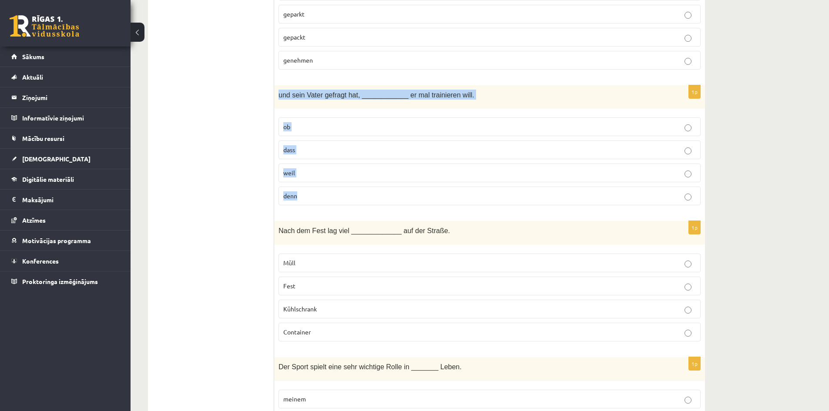
drag, startPoint x: 277, startPoint y: 86, endPoint x: 325, endPoint y: 188, distance: 113.3
click at [325, 188] on div "1p und sein Vater gefragt hat, ____________ er mal trainieren will. ob dass wei…" at bounding box center [489, 148] width 431 height 127
click at [310, 122] on p "ob" at bounding box center [489, 126] width 413 height 9
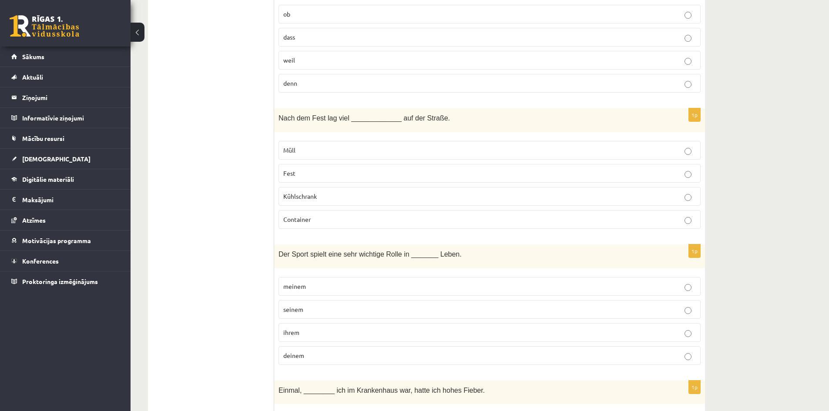
scroll to position [2698, 0]
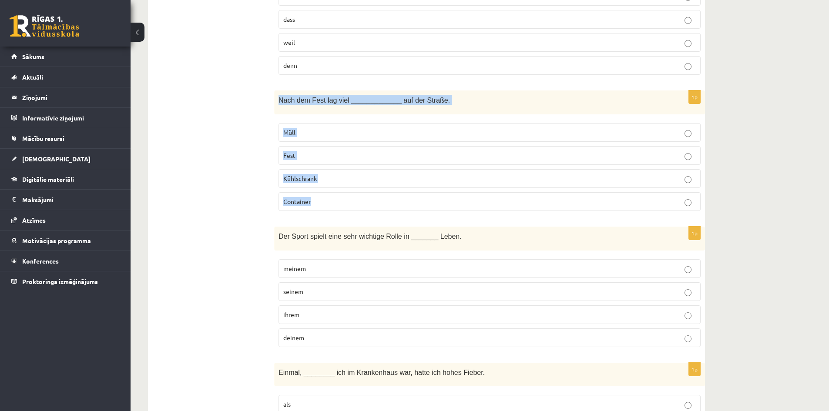
drag, startPoint x: 276, startPoint y: 93, endPoint x: 322, endPoint y: 190, distance: 107.3
click at [322, 190] on div "1p Nach dem Fest lag viel _____________ auf der Straße. Müll Fest Kühlschrank C…" at bounding box center [489, 154] width 431 height 127
click at [295, 128] on p "Müll" at bounding box center [489, 132] width 413 height 9
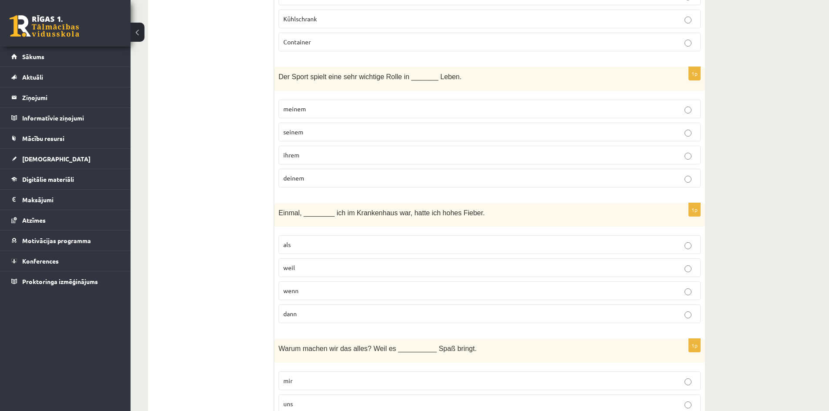
scroll to position [2872, 0]
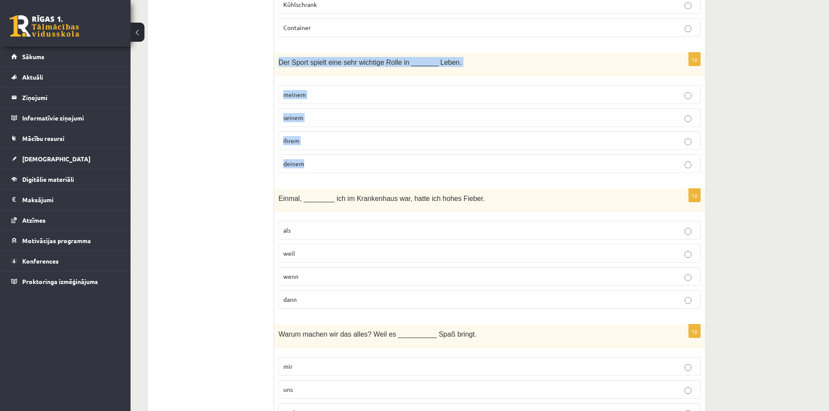
drag, startPoint x: 274, startPoint y: 45, endPoint x: 311, endPoint y: 151, distance: 112.7
click at [311, 151] on div "1p Der Sport spielt eine sehr wichtige Rolle in _______ Leben. meinem seinem ih…" at bounding box center [489, 116] width 431 height 127
click at [344, 113] on p "seinem" at bounding box center [489, 117] width 413 height 9
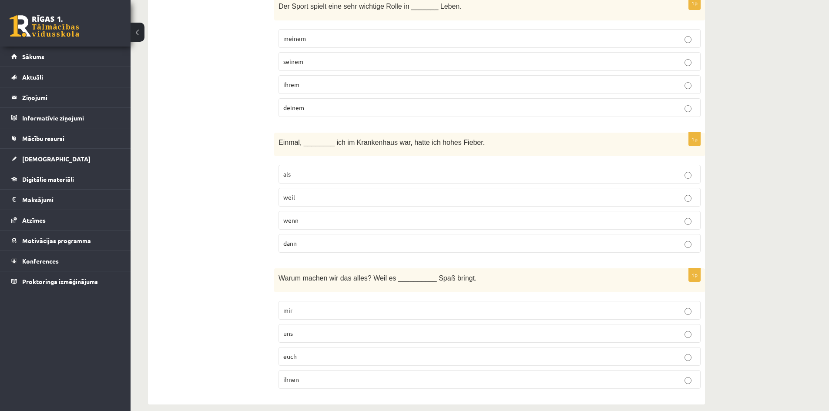
scroll to position [2929, 0]
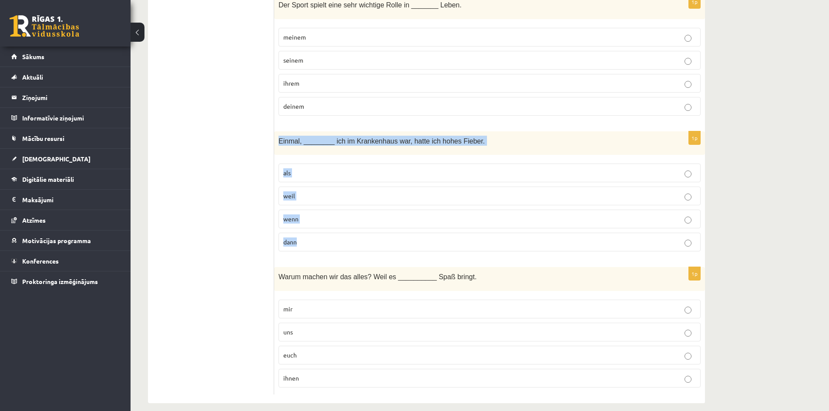
drag, startPoint x: 277, startPoint y: 131, endPoint x: 313, endPoint y: 235, distance: 109.7
click at [313, 231] on div "1p Einmal, ________ ich im Krankenhaus war, hatte ich hohes Fieber. als weil we…" at bounding box center [489, 194] width 431 height 127
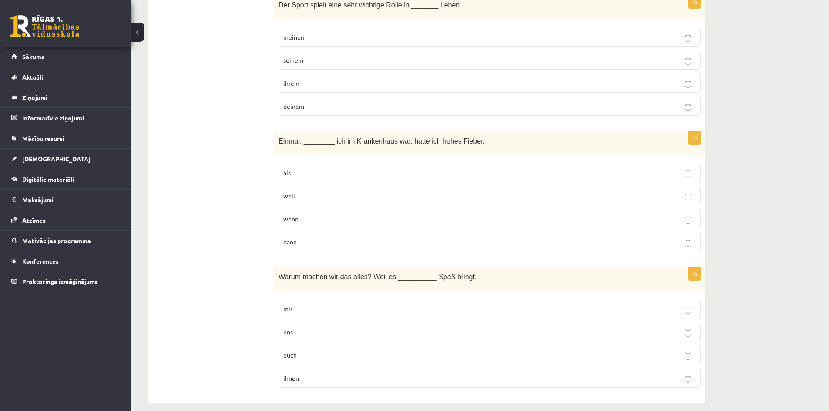
click at [343, 168] on p "als" at bounding box center [489, 172] width 413 height 9
drag, startPoint x: 275, startPoint y: 269, endPoint x: 312, endPoint y: 389, distance: 125.8
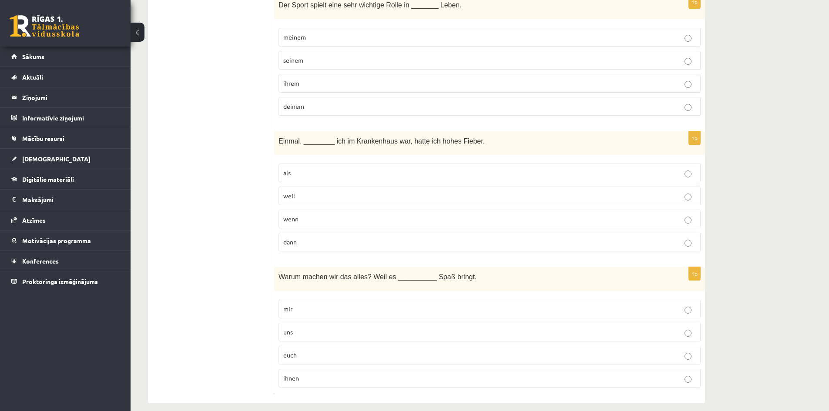
click at [354, 328] on p "uns" at bounding box center [489, 332] width 413 height 9
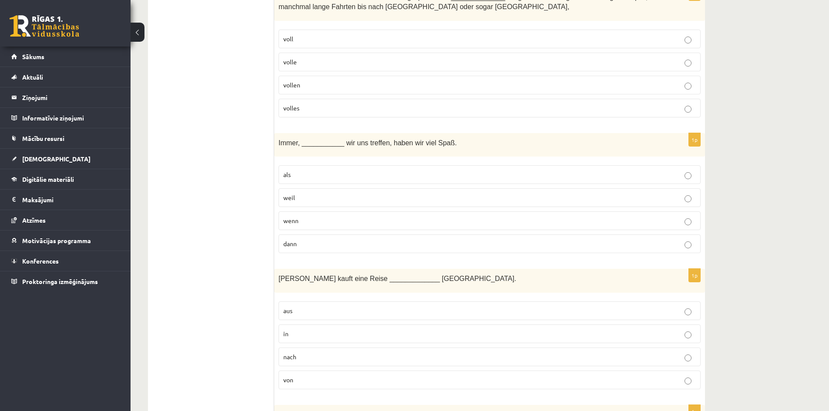
scroll to position [0, 0]
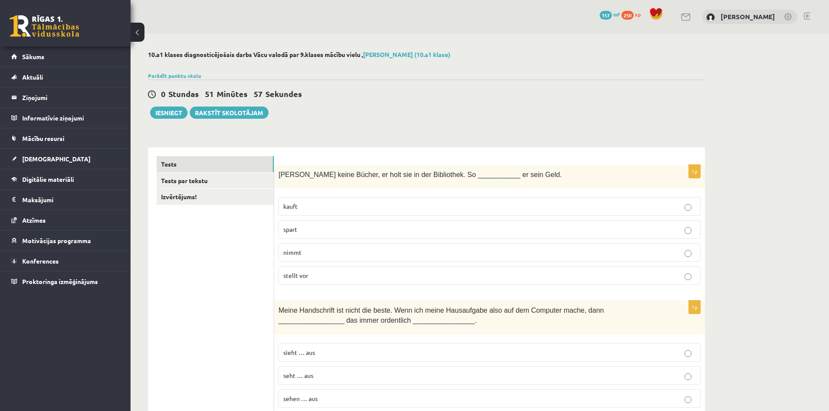
drag, startPoint x: 221, startPoint y: 319, endPoint x: 205, endPoint y: 80, distance: 239.1
click at [201, 178] on link "Tests par tekstu" at bounding box center [215, 181] width 117 height 16
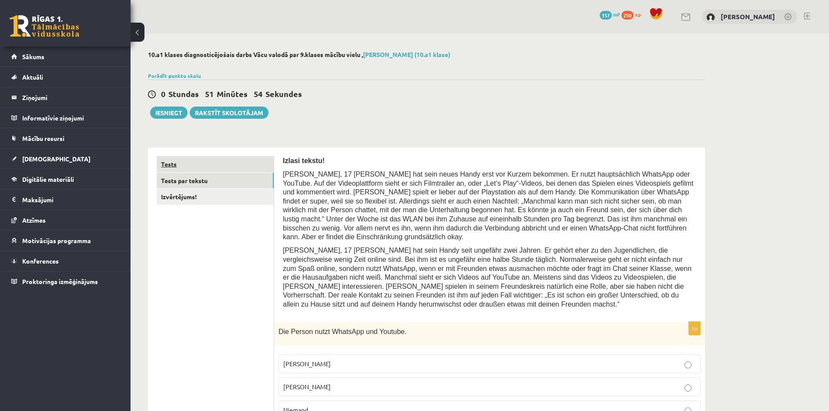
click at [207, 164] on link "Tests" at bounding box center [215, 164] width 117 height 16
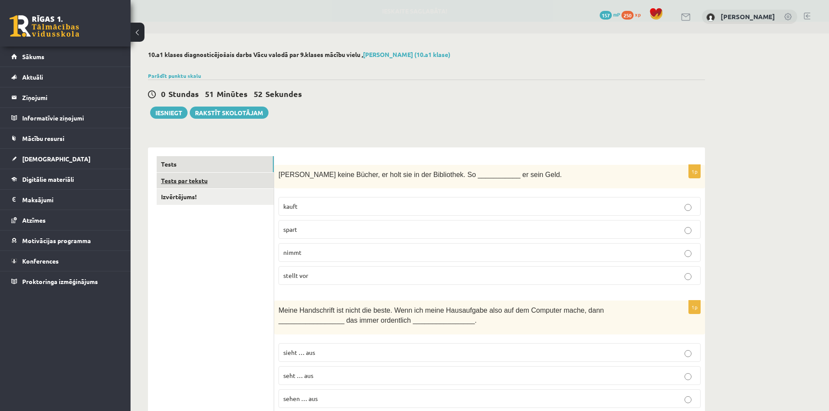
click at [206, 186] on link "Tests par tekstu" at bounding box center [215, 181] width 117 height 16
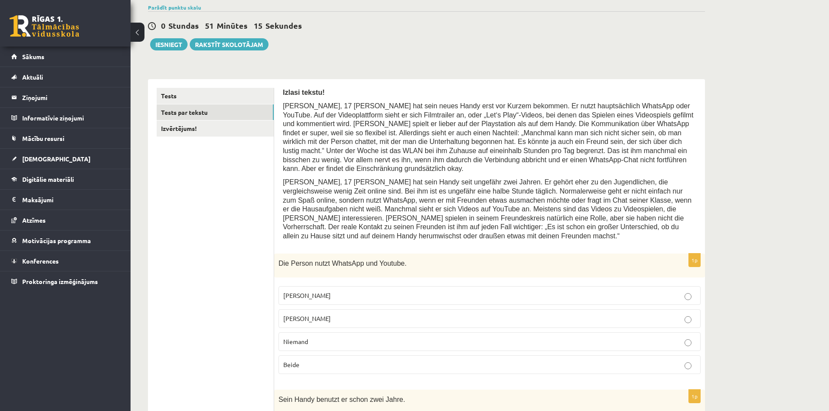
scroll to position [44, 0]
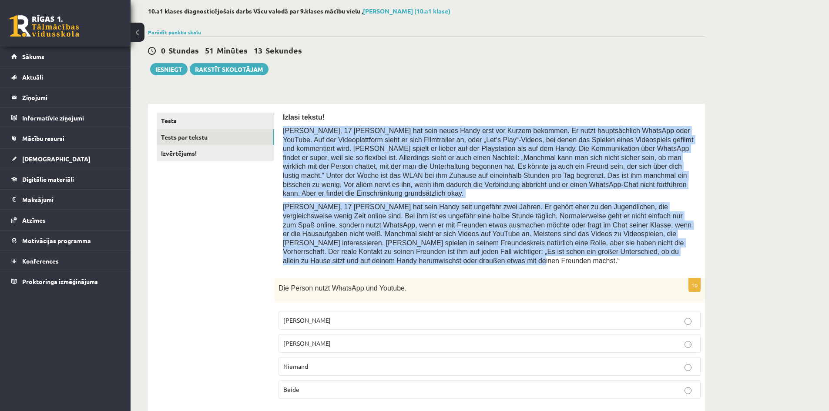
drag, startPoint x: 284, startPoint y: 129, endPoint x: 664, endPoint y: 244, distance: 397.0
click at [664, 244] on div "Izlasi tekstu! Jacob, 17 Jacob hat sein neues Handy erst vor Kurzem bekommen. E…" at bounding box center [489, 191] width 413 height 157
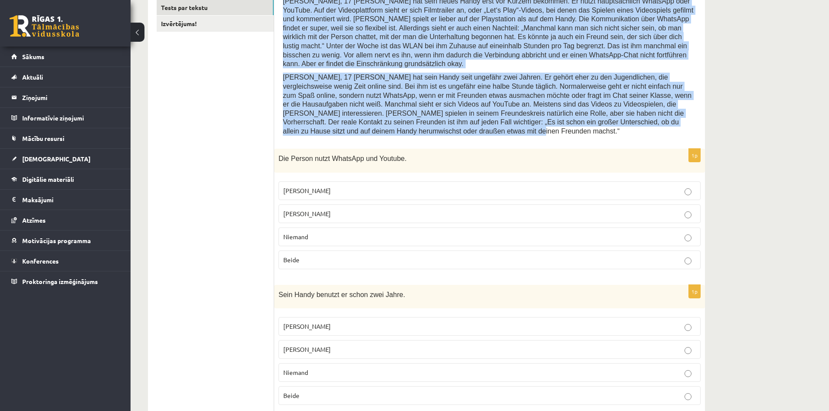
scroll to position [174, 0]
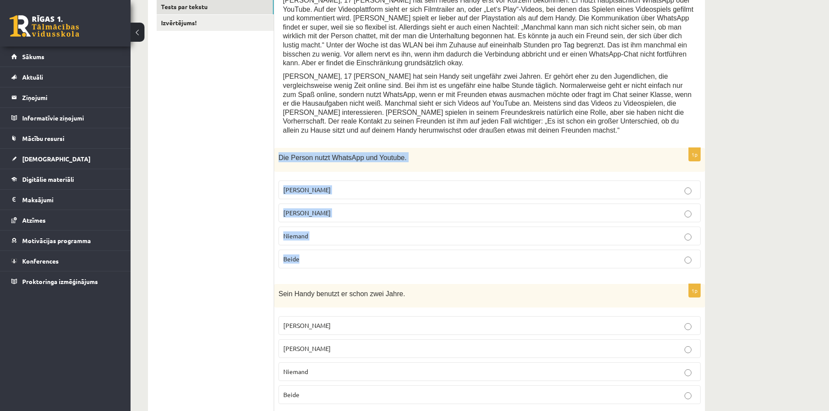
drag, startPoint x: 278, startPoint y: 139, endPoint x: 375, endPoint y: 237, distance: 137.8
click at [375, 237] on div "1p Die Person nutzt WhatsApp und Youtube. Jacob Jonathan Niemand Beide" at bounding box center [489, 211] width 431 height 127
click at [344, 250] on label "Beide" at bounding box center [489, 259] width 422 height 19
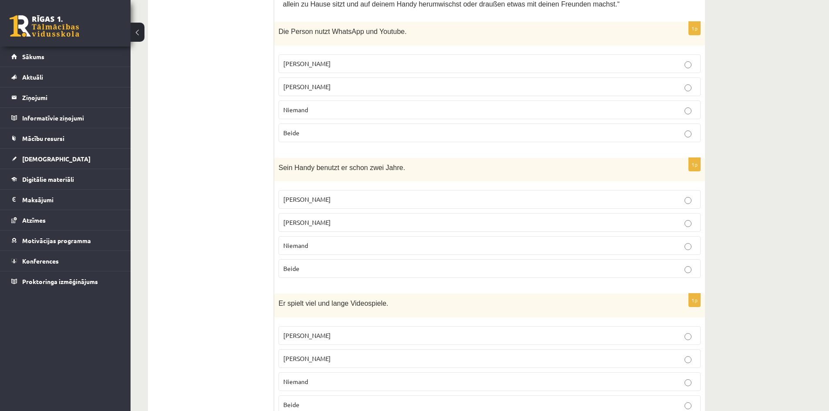
scroll to position [305, 0]
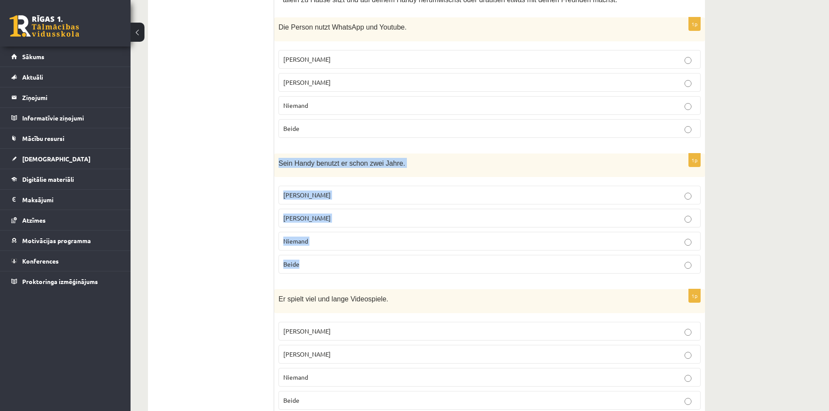
drag, startPoint x: 276, startPoint y: 142, endPoint x: 317, endPoint y: 246, distance: 112.2
click at [317, 246] on div "1p Sein Handy benutzt er schon zwei Jahre. Jacob Jonathan Niemand Beide" at bounding box center [489, 217] width 431 height 127
click at [241, 149] on ul "Tests Tests par tekstu Izvērtējums!" at bounding box center [215, 338] width 117 height 973
click at [518, 209] on label "Jonathan" at bounding box center [489, 218] width 422 height 19
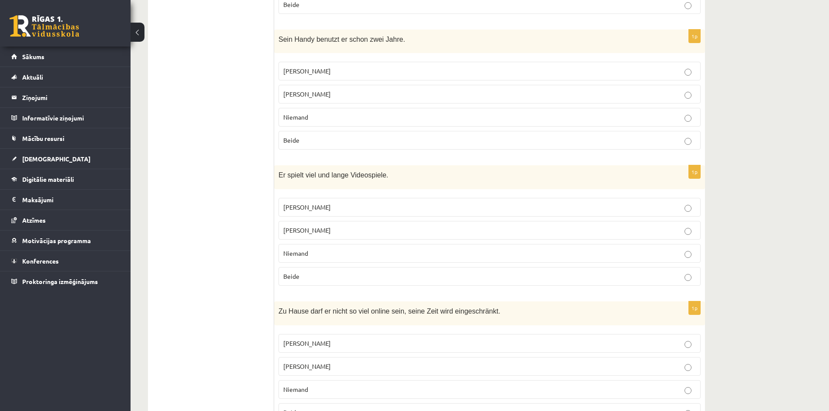
scroll to position [435, 0]
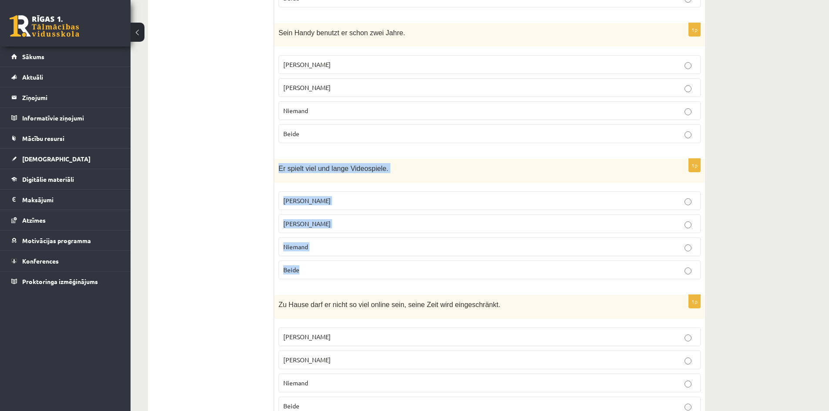
drag, startPoint x: 275, startPoint y: 148, endPoint x: 320, endPoint y: 247, distance: 108.5
click at [320, 247] on div "1p Er spielt viel und lange Videospiele. Jacob Jonathan Niemand Beide" at bounding box center [489, 222] width 431 height 127
click at [370, 196] on p "Jacob" at bounding box center [489, 200] width 413 height 9
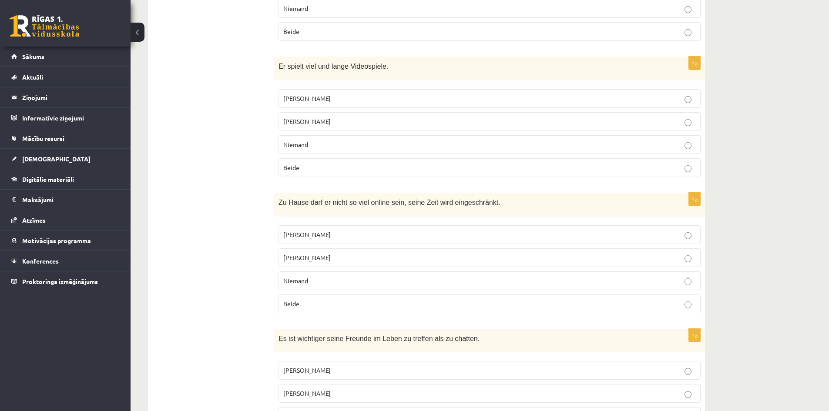
scroll to position [566, 0]
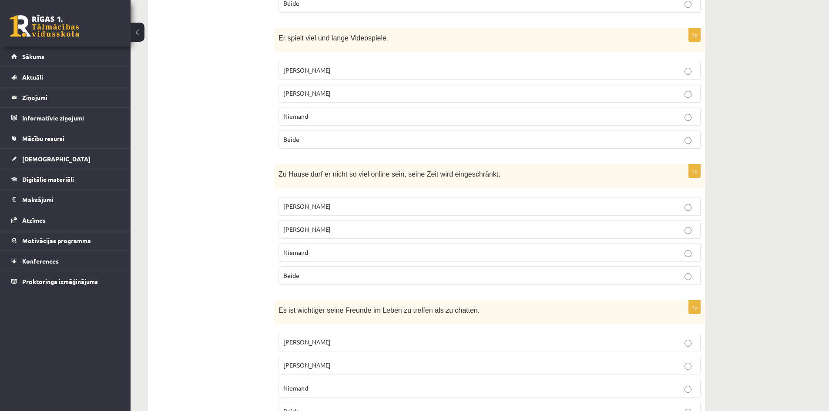
drag, startPoint x: 272, startPoint y: 151, endPoint x: 312, endPoint y: 219, distance: 79.1
click at [312, 220] on div "**********" at bounding box center [426, 77] width 557 height 991
click at [275, 164] on div "Zu Hause darf er nicht so viel online sein, seine Zeit wird eingeschränkt." at bounding box center [489, 176] width 431 height 24
click at [278, 164] on div "Zu Hause darf er nicht so viel online sein, seine Zeit wird eingeschränkt." at bounding box center [489, 176] width 431 height 24
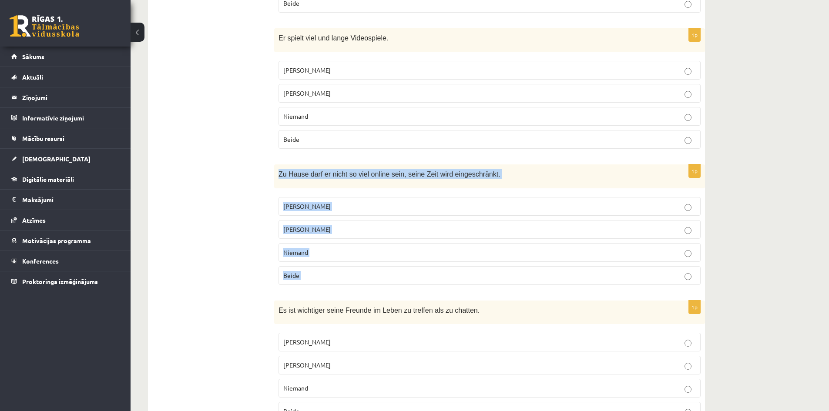
drag, startPoint x: 279, startPoint y: 156, endPoint x: 315, endPoint y: 258, distance: 108.0
click at [315, 258] on div "1p Zu Hause darf er nicht so viel online sein, seine Zeit wird eingeschränkt. J…" at bounding box center [489, 227] width 431 height 127
click at [353, 202] on p "Jacob" at bounding box center [489, 206] width 413 height 9
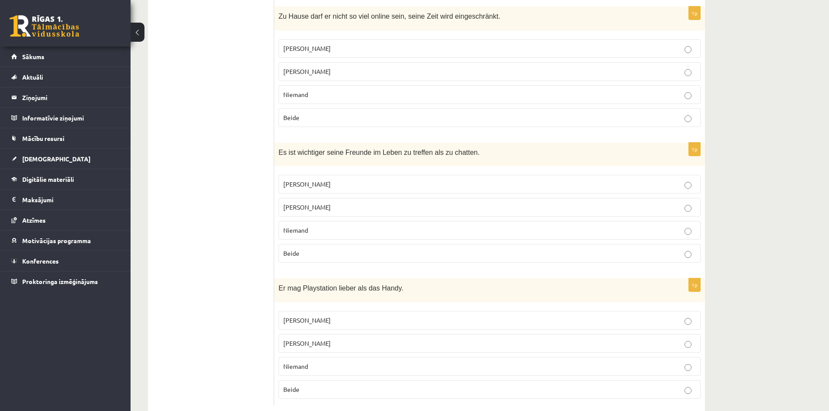
scroll to position [727, 0]
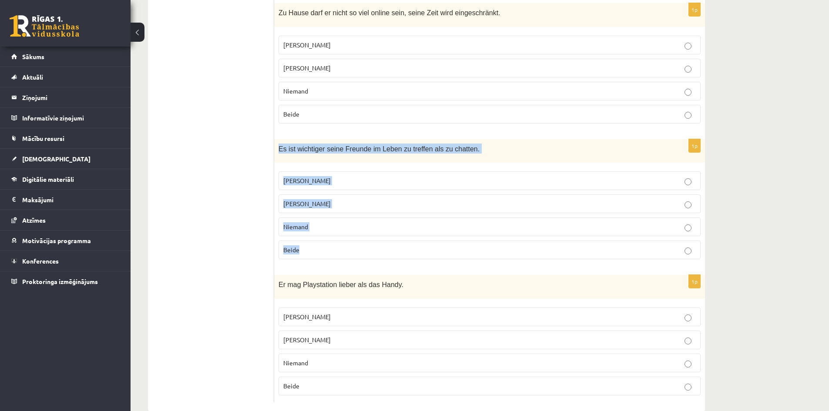
drag, startPoint x: 277, startPoint y: 131, endPoint x: 320, endPoint y: 233, distance: 111.4
click at [320, 233] on div "1p Es ist wichtiger seine Freunde im Leben zu treffen als zu chatten. Jacob Jon…" at bounding box center [489, 202] width 431 height 127
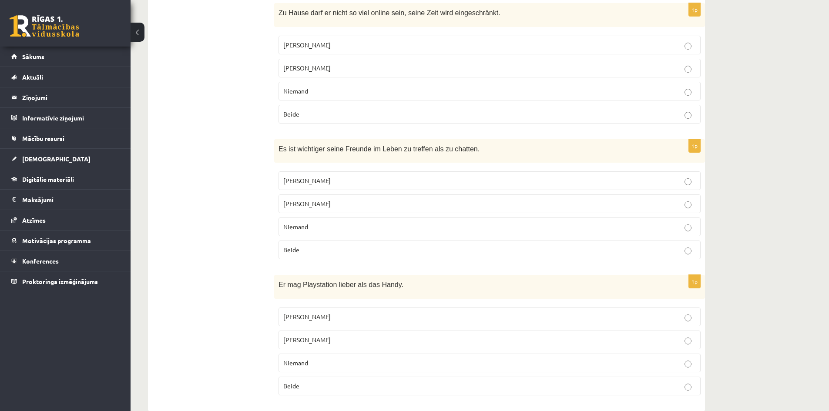
click at [396, 199] on p "Jonathan" at bounding box center [489, 203] width 413 height 9
drag, startPoint x: 277, startPoint y: 266, endPoint x: 319, endPoint y: 364, distance: 106.3
click at [319, 364] on div "1p Er mag Playstation lieber als das Handy. Jacob Jonathan Niemand Beide" at bounding box center [489, 338] width 431 height 127
click at [401, 312] on p "Jacob" at bounding box center [489, 316] width 413 height 9
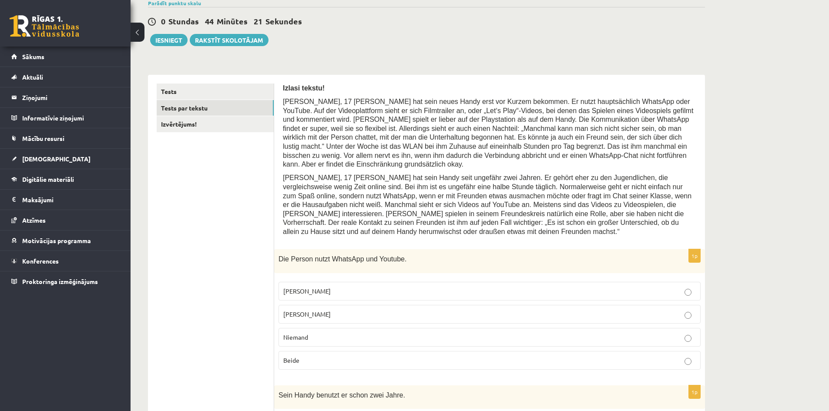
scroll to position [0, 0]
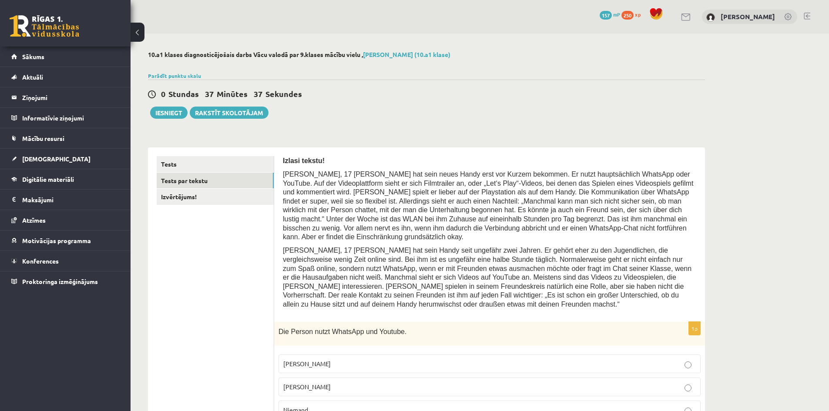
click at [210, 197] on link "Izvērtējums!" at bounding box center [215, 197] width 117 height 16
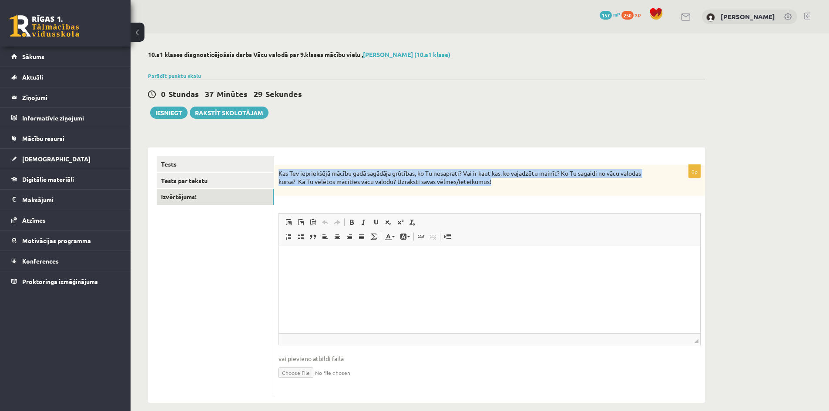
drag, startPoint x: 278, startPoint y: 173, endPoint x: 504, endPoint y: 181, distance: 225.5
click at [504, 181] on p "Kas Tev iepriekšējā mācību gadā sagādāja grūtības, ko Tu nesaprati? Vai ir kaut…" at bounding box center [467, 177] width 379 height 17
click at [498, 186] on div at bounding box center [498, 186] width 0 height 0
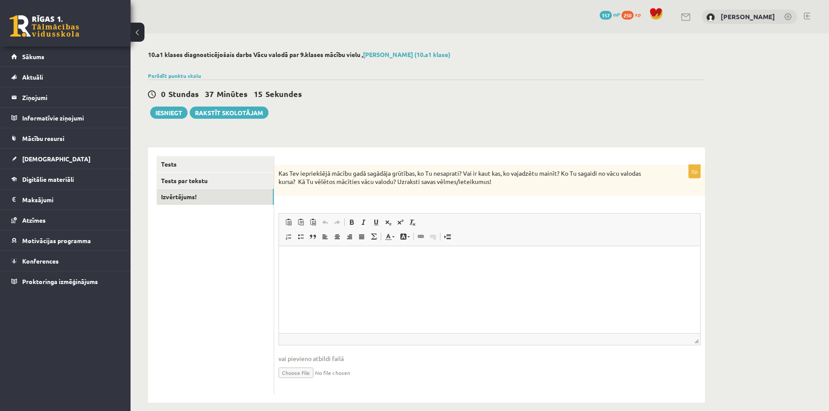
click at [605, 196] on div "0p Kas Tev iepriekšējā mācību gadā sagādāja grūtības, ko Tu nesaprati? Vai ir k…" at bounding box center [489, 279] width 431 height 229
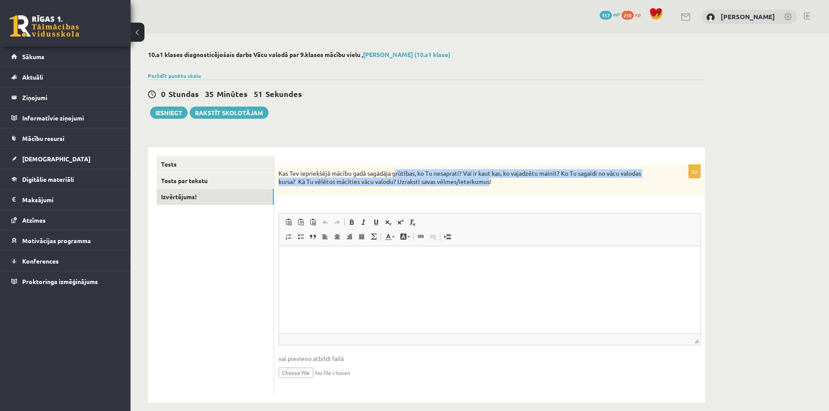
drag, startPoint x: 489, startPoint y: 184, endPoint x: 475, endPoint y: 186, distance: 14.5
click at [400, 176] on p "Kas Tev iepriekšējā mācību gadā sagādāja grūtības, ko Tu nesaprati? Vai ir kaut…" at bounding box center [467, 177] width 379 height 17
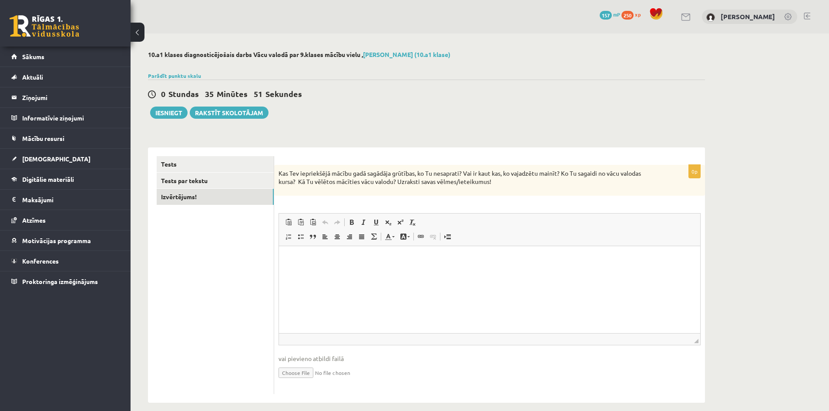
click at [492, 185] on p "Kas Tev iepriekšējā mācību gadā sagādāja grūtības, ko Tu nesaprati? Vai ir kaut…" at bounding box center [467, 177] width 379 height 17
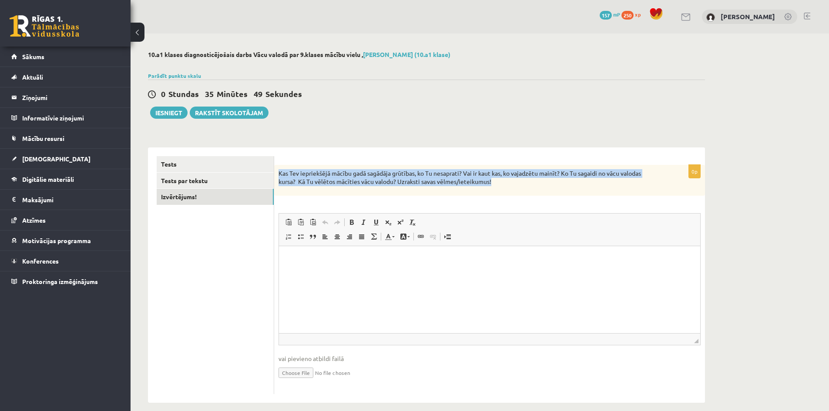
drag, startPoint x: 492, startPoint y: 183, endPoint x: 278, endPoint y: 174, distance: 214.3
click at [278, 174] on div "Kas Tev iepriekšējā mācību gadā sagādāja grūtības, ko Tu nesaprati? Vai ir kaut…" at bounding box center [489, 180] width 431 height 31
click at [272, 158] on div at bounding box center [272, 158] width 0 height 0
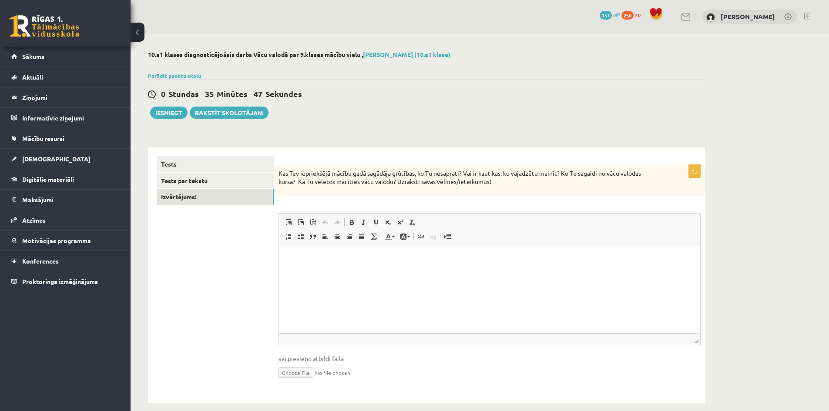
click at [437, 99] on div "0 Stundas 35 Minūtes 47 Sekundes" at bounding box center [426, 94] width 557 height 11
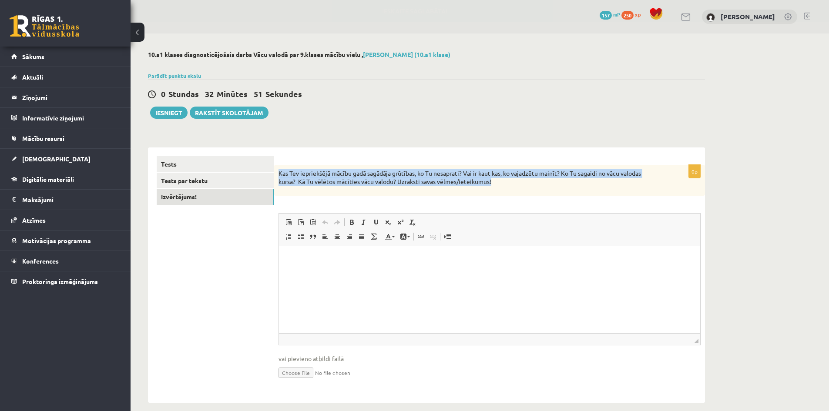
drag, startPoint x: 501, startPoint y: 181, endPoint x: 277, endPoint y: 175, distance: 224.6
click at [277, 175] on div "Kas Tev iepriekšējā mācību gadā sagādāja grūtības, ko Tu nesaprati? Vai ir kaut…" at bounding box center [489, 180] width 431 height 31
click at [271, 158] on div at bounding box center [271, 158] width 0 height 0
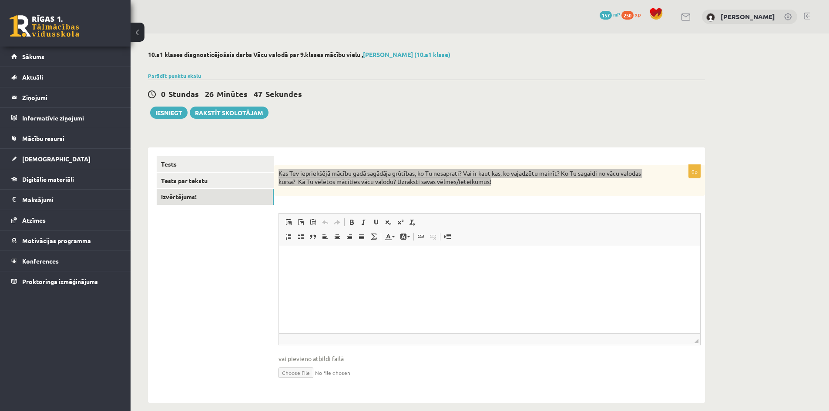
click at [338, 272] on html at bounding box center [489, 259] width 421 height 27
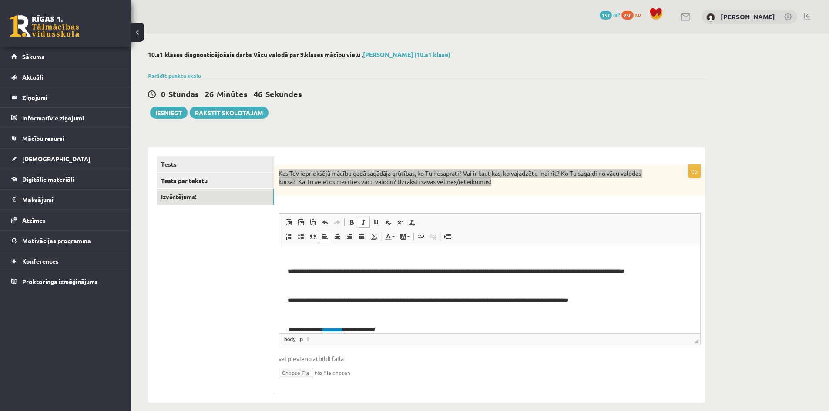
click at [325, 263] on body "**********" at bounding box center [490, 267] width 404 height 136
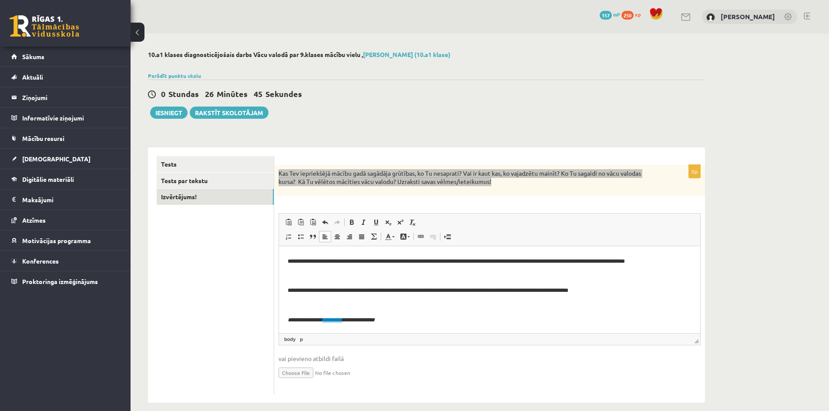
scroll to position [66, 0]
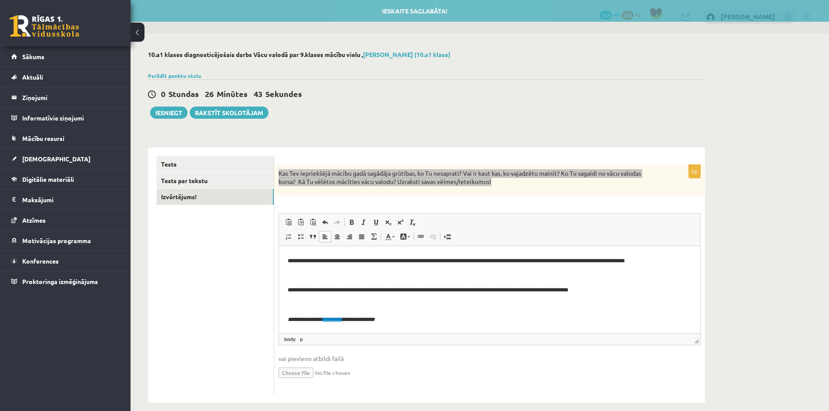
click at [288, 289] on p "**********" at bounding box center [486, 289] width 397 height 9
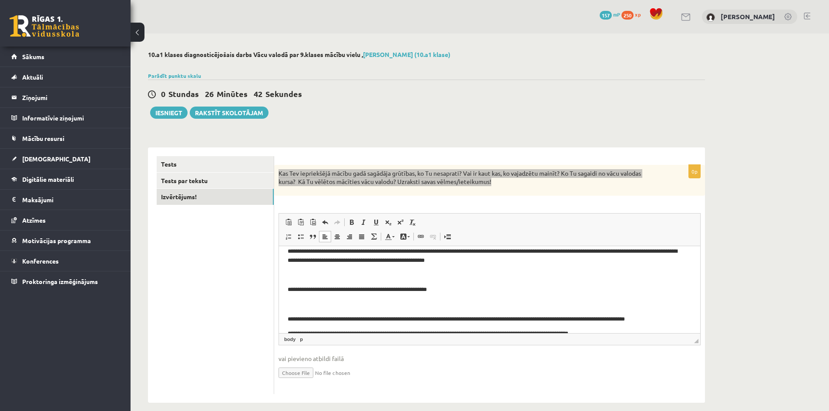
scroll to position [0, 0]
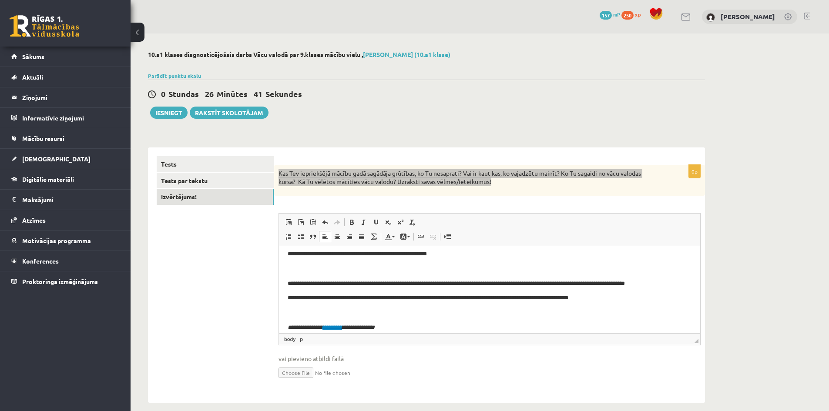
click at [288, 284] on p "**********" at bounding box center [486, 283] width 397 height 9
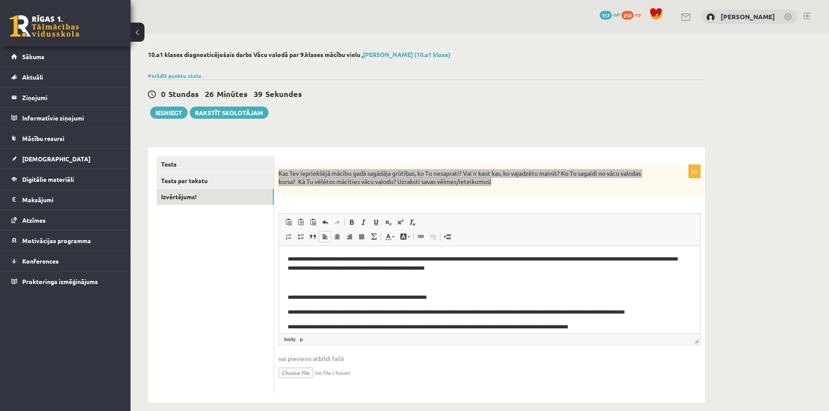
click at [288, 296] on p "**********" at bounding box center [486, 297] width 397 height 9
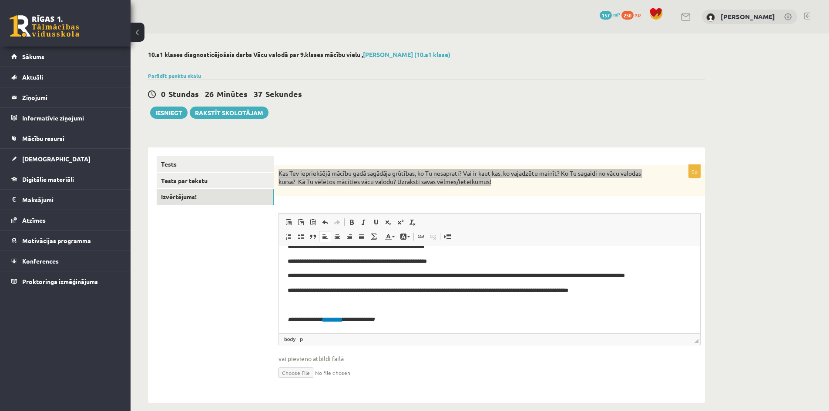
click at [289, 320] on icon "**********" at bounding box center [331, 319] width 87 height 6
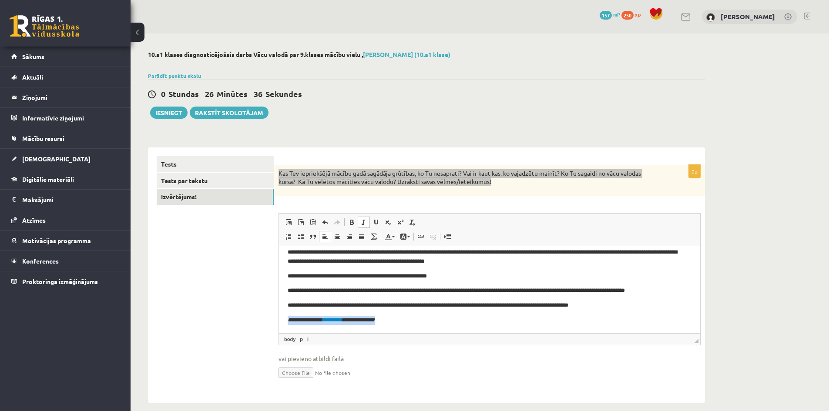
drag, startPoint x: 391, startPoint y: 318, endPoint x: 282, endPoint y: 320, distance: 109.2
click at [282, 320] on html "**********" at bounding box center [489, 286] width 421 height 94
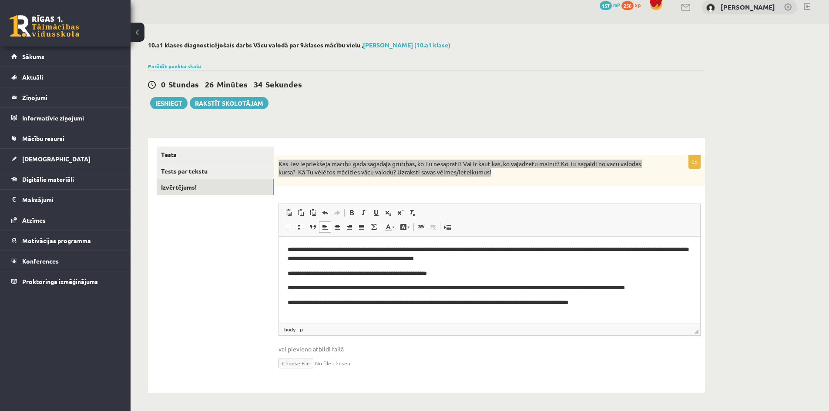
scroll to position [10, 0]
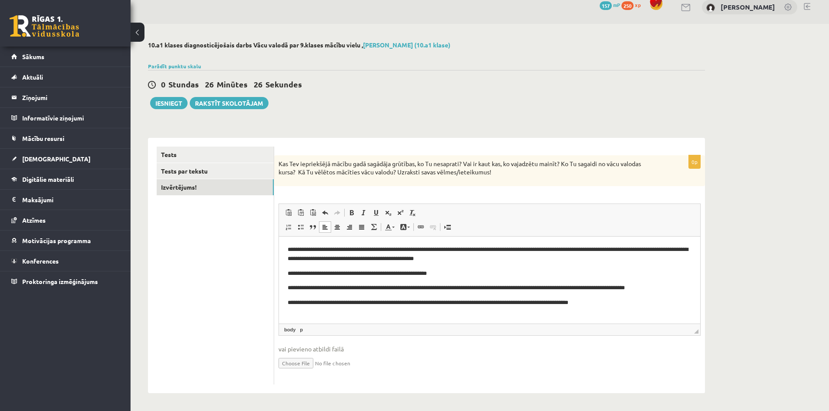
click at [215, 235] on ul "Tests Tests par tekstu Izvērtējums!" at bounding box center [215, 266] width 117 height 238
click at [173, 105] on button "Iesniegt" at bounding box center [168, 103] width 37 height 12
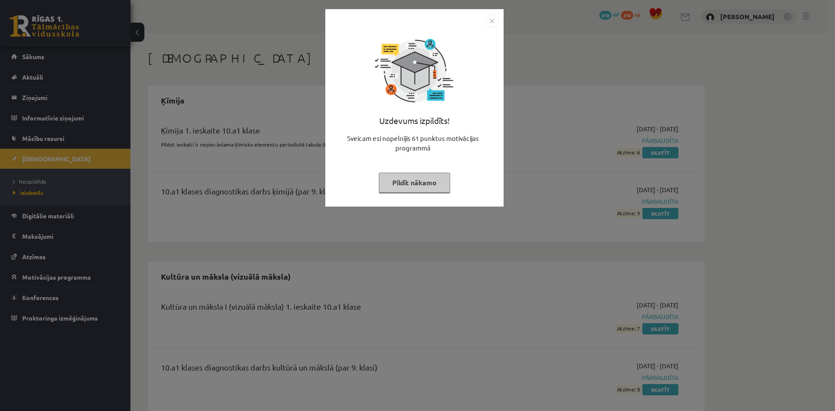
click at [414, 181] on button "Pildīt nākamo" at bounding box center [414, 183] width 71 height 20
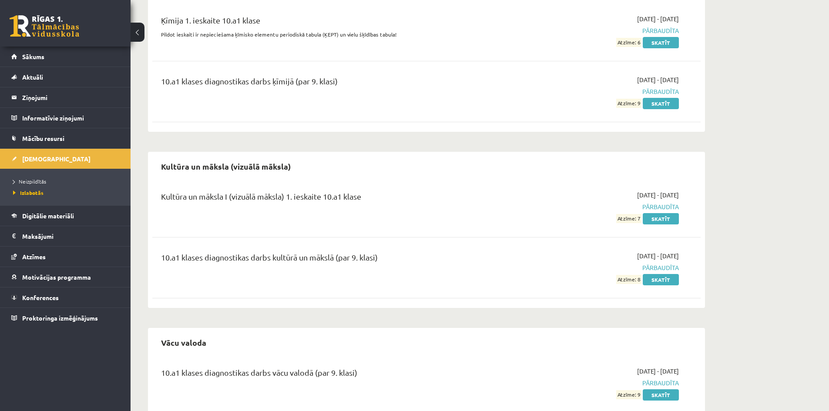
scroll to position [140, 0]
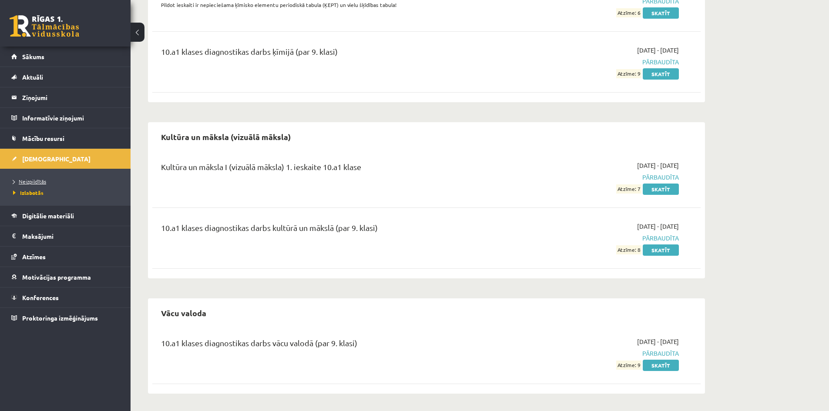
click at [33, 180] on span "Neizpildītās" at bounding box center [29, 181] width 33 height 7
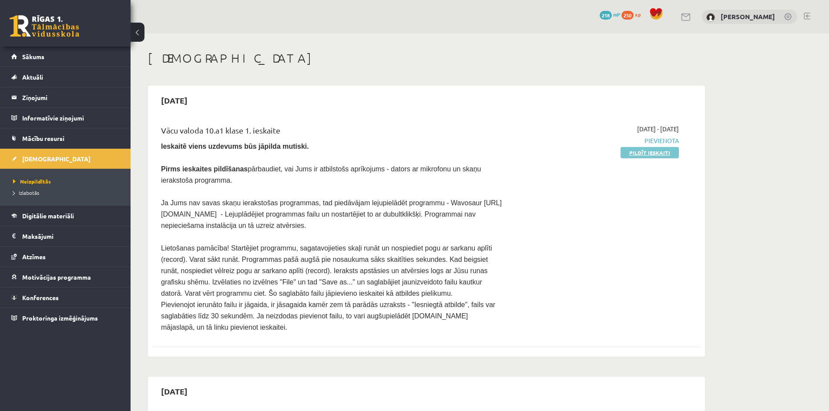
click at [632, 152] on link "Pildīt ieskaiti" at bounding box center [650, 152] width 58 height 11
drag, startPoint x: 645, startPoint y: 154, endPoint x: 456, endPoint y: 44, distance: 218.4
click at [645, 154] on link "Pildīt ieskaiti" at bounding box center [650, 152] width 58 height 11
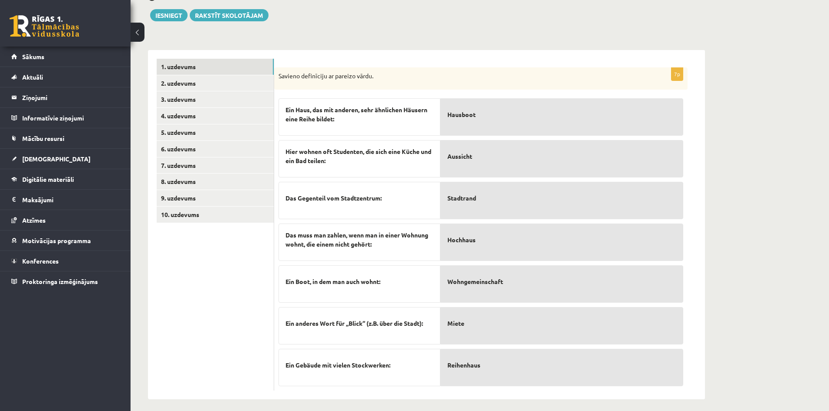
scroll to position [234, 0]
drag, startPoint x: 365, startPoint y: 70, endPoint x: 275, endPoint y: 69, distance: 90.1
click at [275, 69] on div "Savieno definīciju ar pareizo vārdu." at bounding box center [480, 78] width 413 height 23
click at [269, 54] on div at bounding box center [269, 54] width 0 height 0
click at [174, 411] on div at bounding box center [87, 416] width 174 height 0
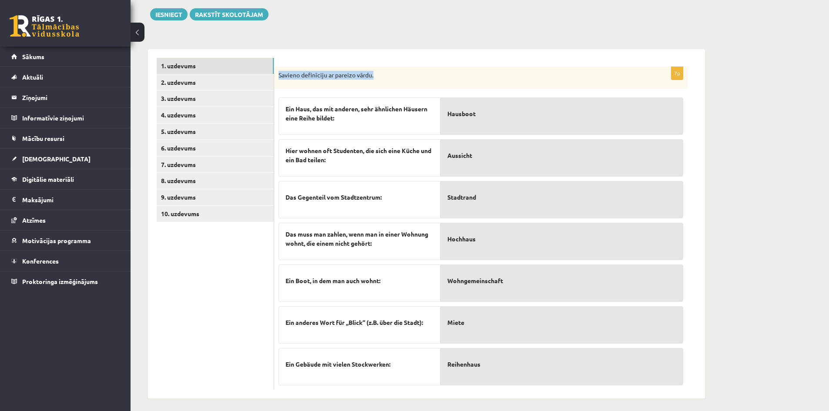
click at [174, 411] on div at bounding box center [87, 416] width 174 height 0
click at [448, 51] on div "7p Savieno definīciju ar pareizo vārdu. Ein Haus, das mit anderen, sehr ähnlich…" at bounding box center [489, 224] width 431 height 350
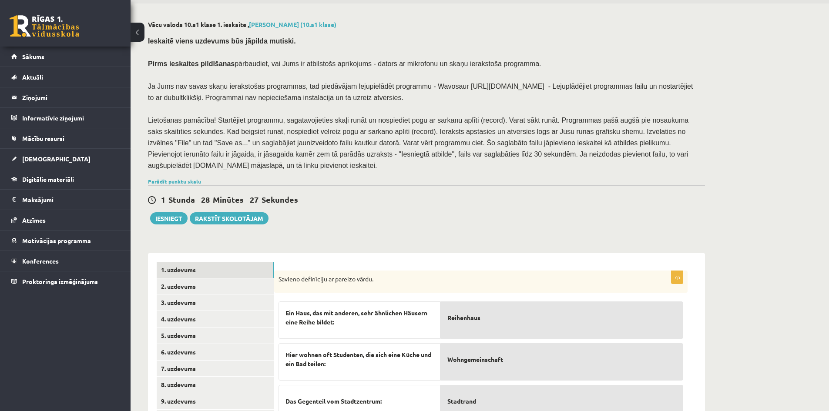
scroll to position [17, 0]
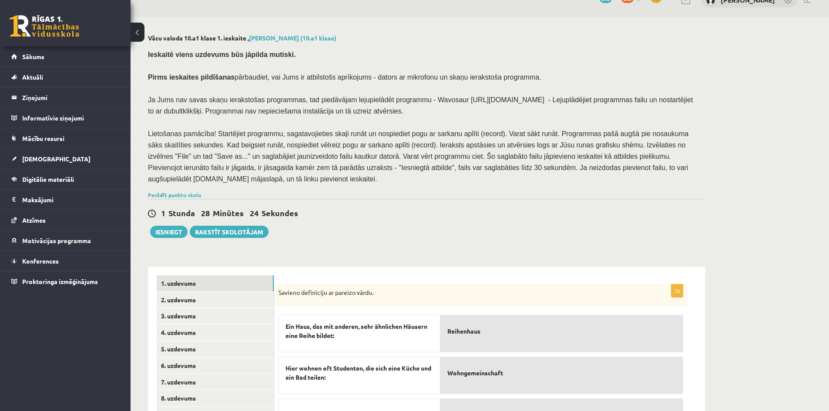
drag, startPoint x: 148, startPoint y: 75, endPoint x: 320, endPoint y: 181, distance: 201.6
click at [320, 181] on div "Ieskaitē viens uzdevums būs jāpilda mutiski. Pirms ieskaites pildīšanas pārbaud…" at bounding box center [426, 116] width 557 height 144
copy div "Pirms ieskaites pildīšanas pārbaudiet, vai Jums ir atbilstošs aprīkojums - dato…"
click at [354, 184] on div "Vācu valoda 10.a1 klase 1. ieskaite , Ilia Ganebnyi (10.a1 klase) Ieskaitē vien…" at bounding box center [427, 325] width 592 height 617
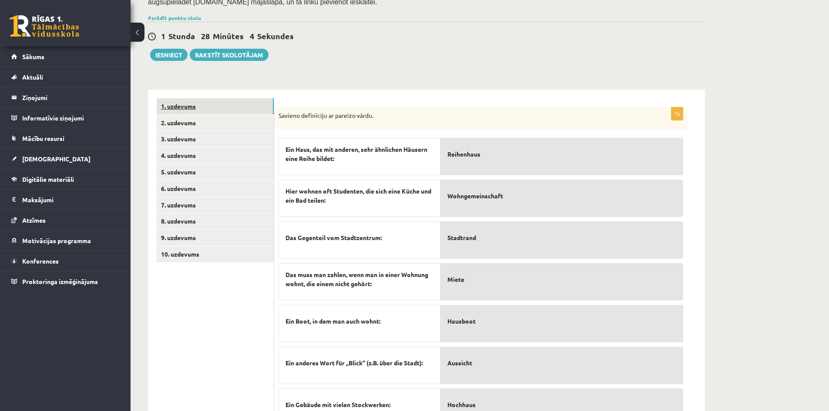
scroll to position [191, 0]
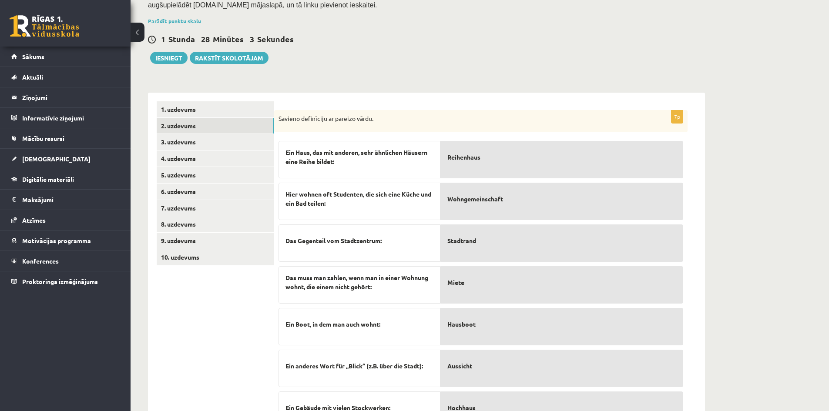
click at [195, 118] on link "2. uzdevums" at bounding box center [215, 126] width 117 height 16
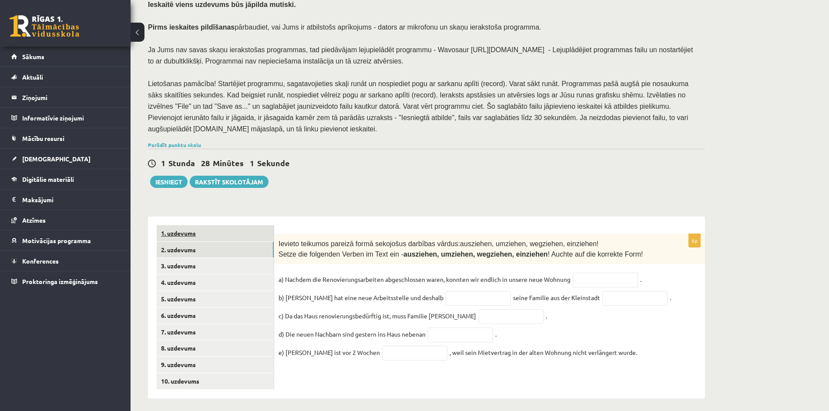
click at [210, 231] on link "1. uzdevums" at bounding box center [215, 233] width 117 height 16
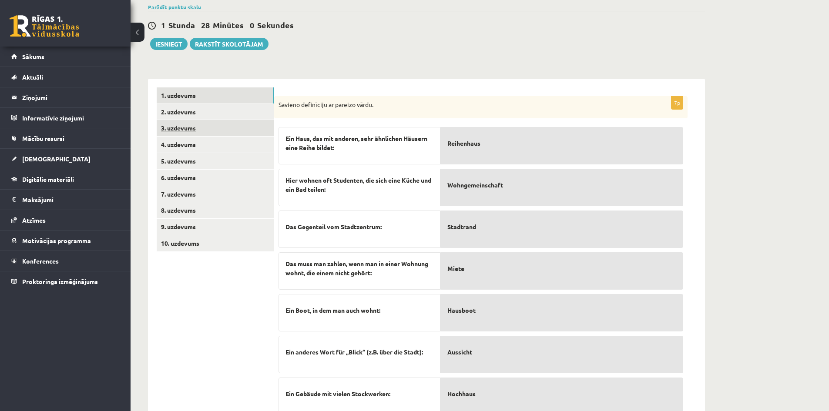
scroll to position [234, 0]
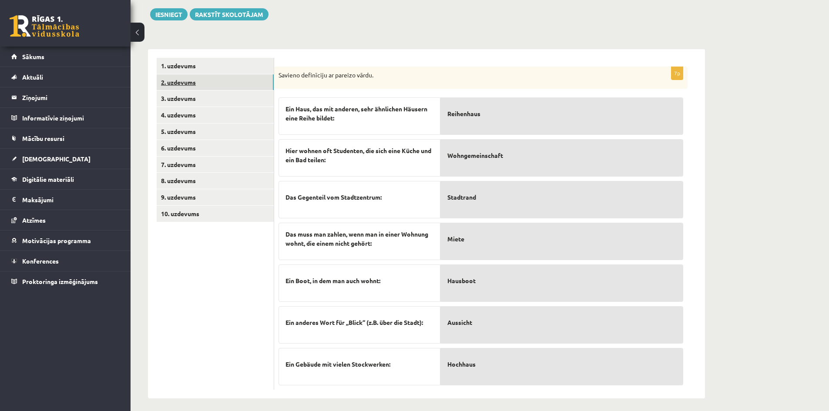
click at [203, 80] on link "2. uzdevums" at bounding box center [215, 82] width 117 height 16
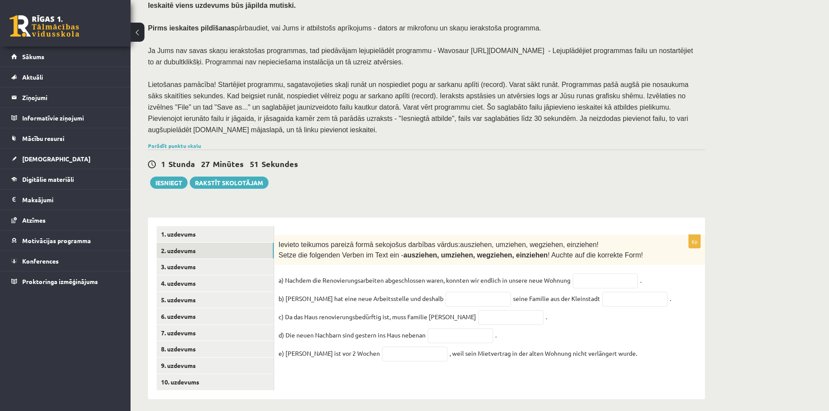
scroll to position [67, 0]
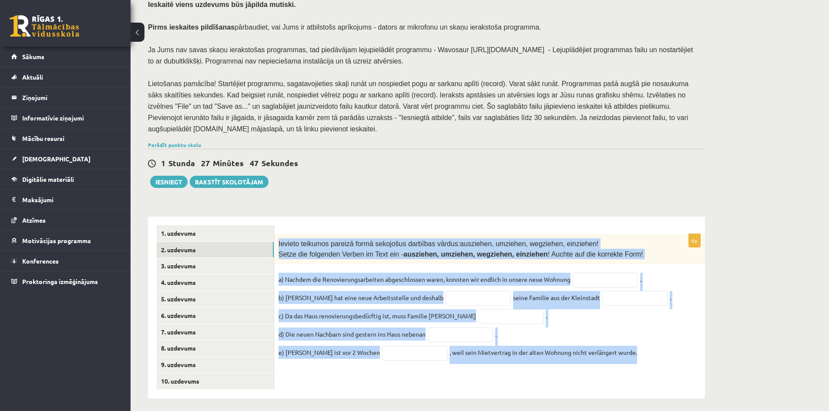
drag, startPoint x: 278, startPoint y: 238, endPoint x: 614, endPoint y: 351, distance: 354.1
click at [614, 351] on div "6p Ievieto teikumos pareizā formā sekojošus darbības vārdus: ausziehen, umziehe…" at bounding box center [489, 301] width 431 height 134
copy div "Ievieto teikumos pareizā formā sekojošus darbības vārdus: ausziehen, umziehen, …"
click at [598, 276] on input "text" at bounding box center [605, 280] width 65 height 15
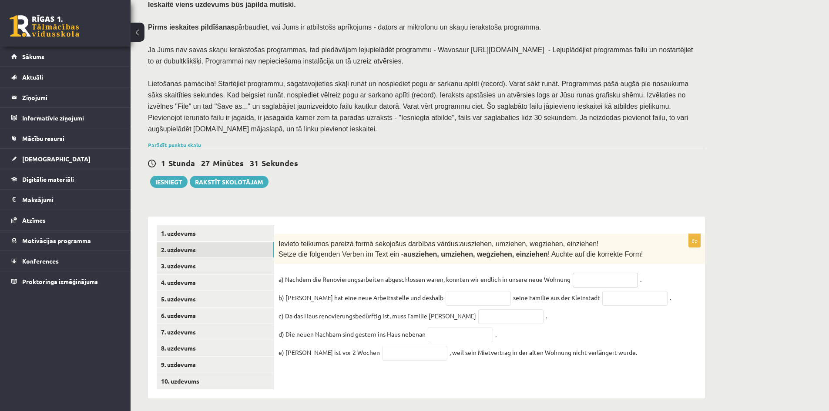
paste input "*********"
type input "*********"
click at [602, 294] on input "text" at bounding box center [634, 298] width 65 height 15
click at [461, 291] on input "text" at bounding box center [478, 298] width 65 height 15
click at [612, 291] on input "text" at bounding box center [634, 298] width 65 height 15
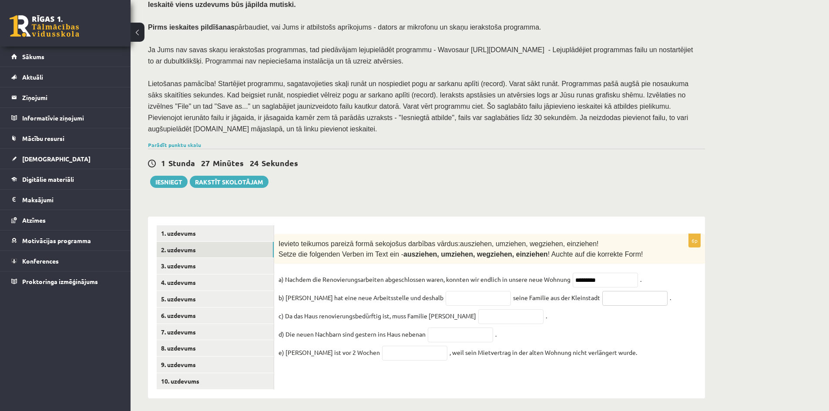
paste input "***"
type input "***"
click at [446, 291] on input "text" at bounding box center [478, 298] width 65 height 15
paste input "*****"
type input "*****"
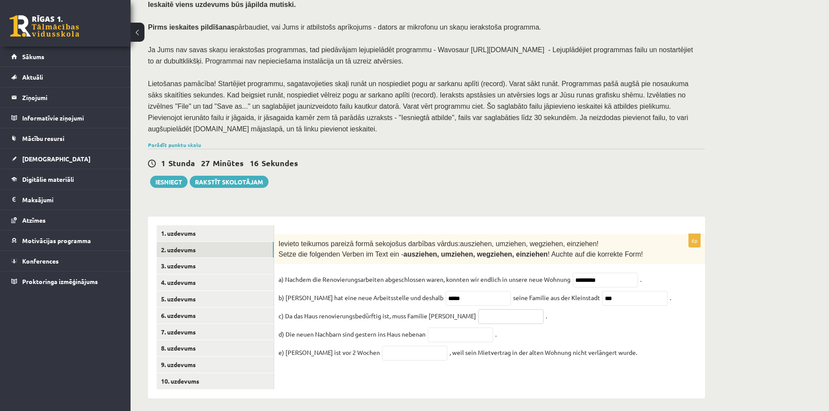
click at [478, 314] on input "text" at bounding box center [510, 316] width 65 height 15
paste input "*********"
type input "*********"
click at [466, 337] on input "text" at bounding box center [460, 335] width 65 height 15
paste input "**********"
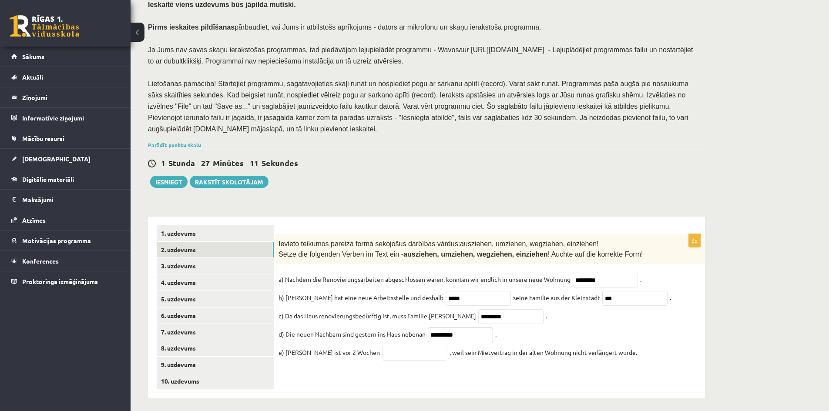
type input "**********"
click at [389, 352] on input "text" at bounding box center [414, 353] width 65 height 15
paste input "*********"
type input "*********"
click at [621, 354] on fieldset "**********" at bounding box center [489, 318] width 422 height 91
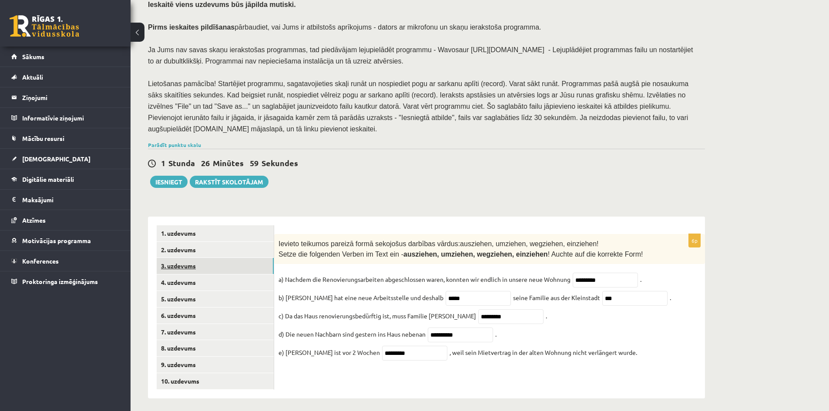
click at [200, 266] on link "3. uzdevums" at bounding box center [215, 266] width 117 height 16
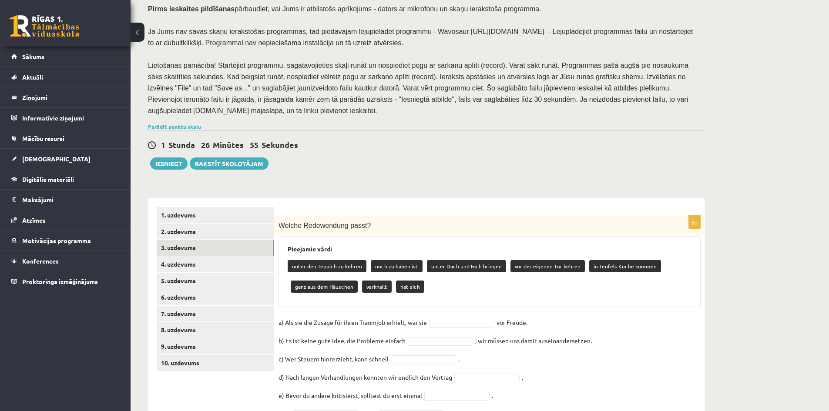
scroll to position [143, 0]
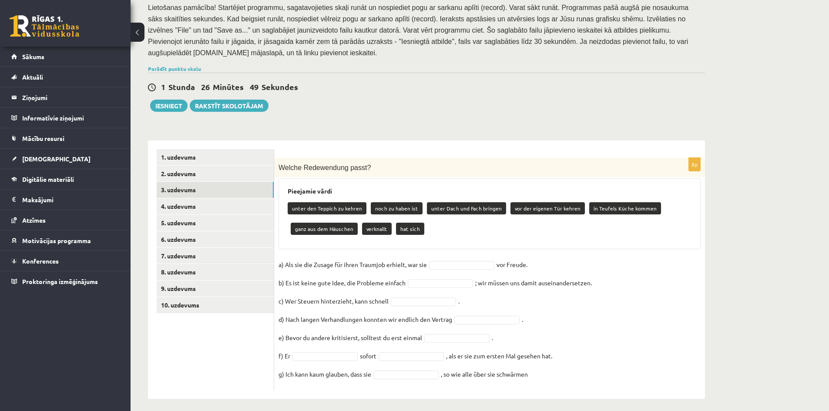
click at [316, 204] on p "unter den Teppich zu kehren" at bounding box center [327, 208] width 79 height 12
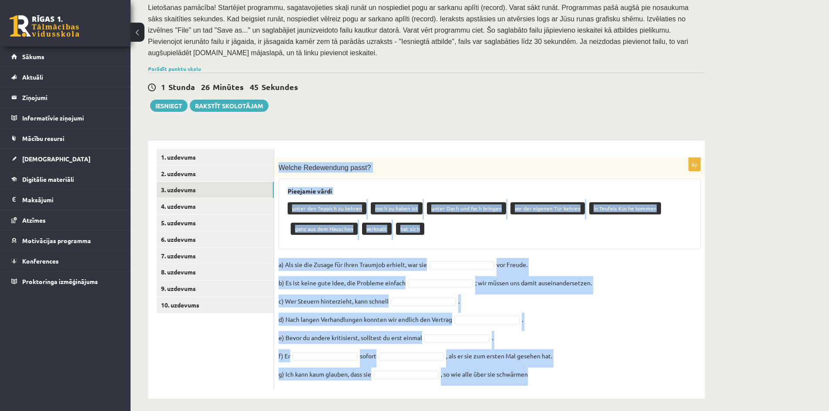
drag, startPoint x: 293, startPoint y: 169, endPoint x: 540, endPoint y: 378, distance: 323.0
click at [540, 378] on div "8p Welche Redewendung passt? Pieejamie vārdi unter den Teppich zu kehren noch z…" at bounding box center [489, 274] width 431 height 232
copy div "Welche Redewendung passt? Pieejamie vārdi unter den Teppich zu kehren noch zu h…"
click at [462, 248] on div "8p Welche Redewendung passt? Pieejamie vārdi unter den Teppich zu kehren noch z…" at bounding box center [489, 274] width 431 height 232
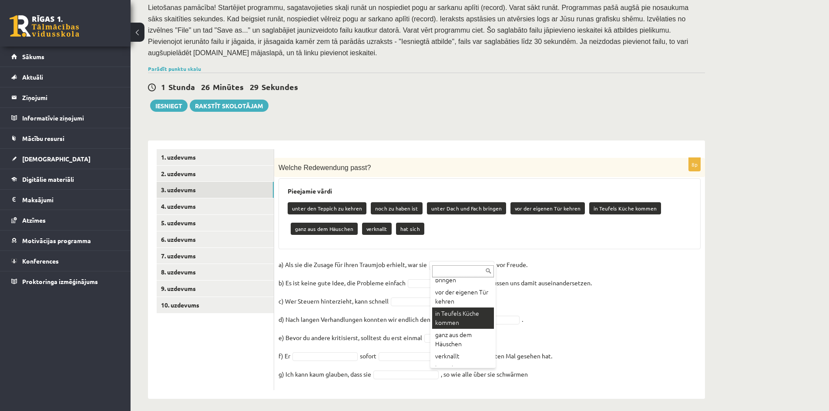
scroll to position [68, 0]
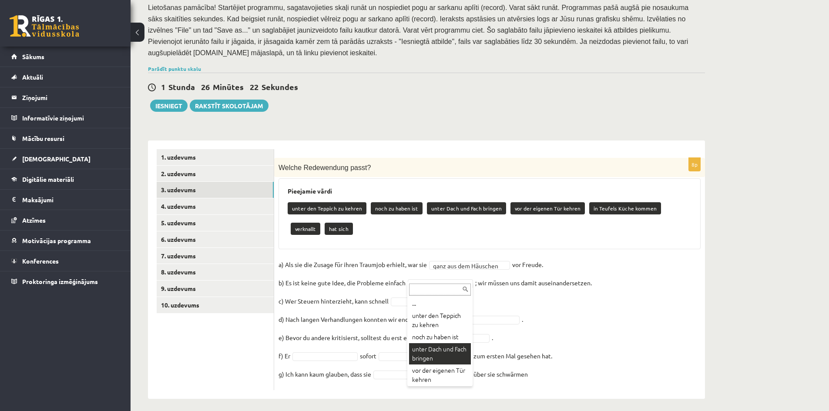
drag, startPoint x: 439, startPoint y: 352, endPoint x: 433, endPoint y: 344, distance: 9.6
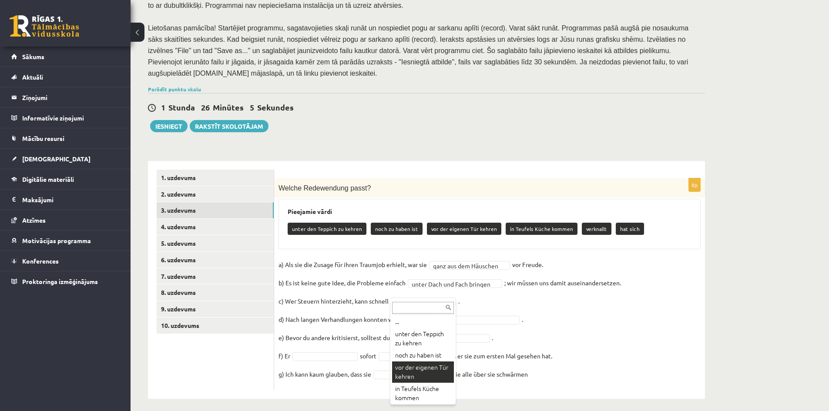
scroll to position [1, 0]
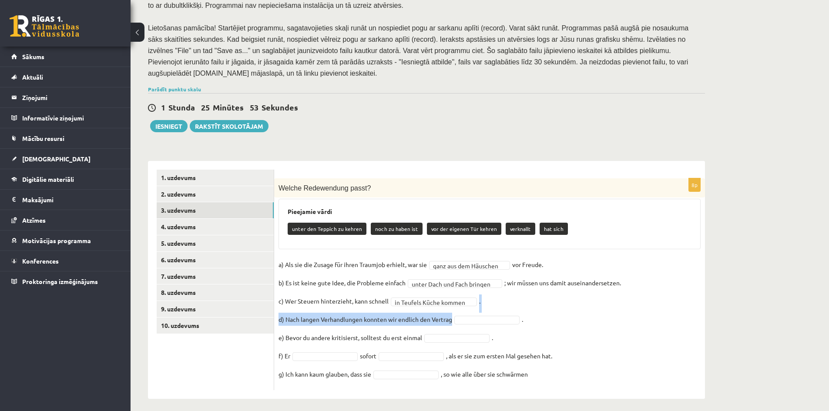
drag, startPoint x: 488, startPoint y: 306, endPoint x: 493, endPoint y: 312, distance: 8.0
click at [492, 312] on fieldset "**********" at bounding box center [489, 322] width 422 height 128
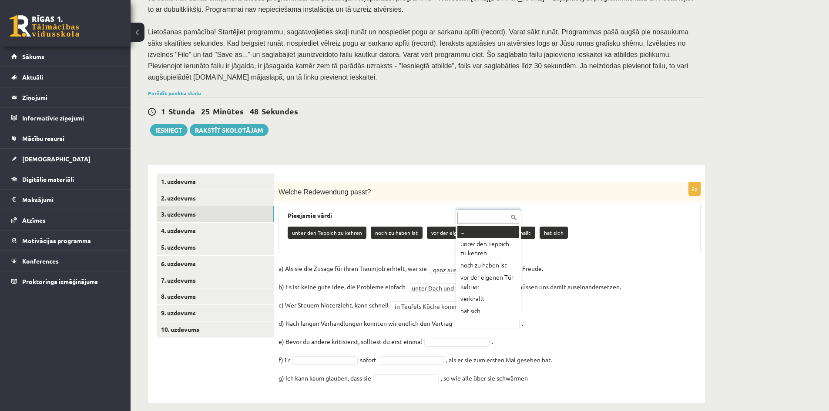
scroll to position [122, 0]
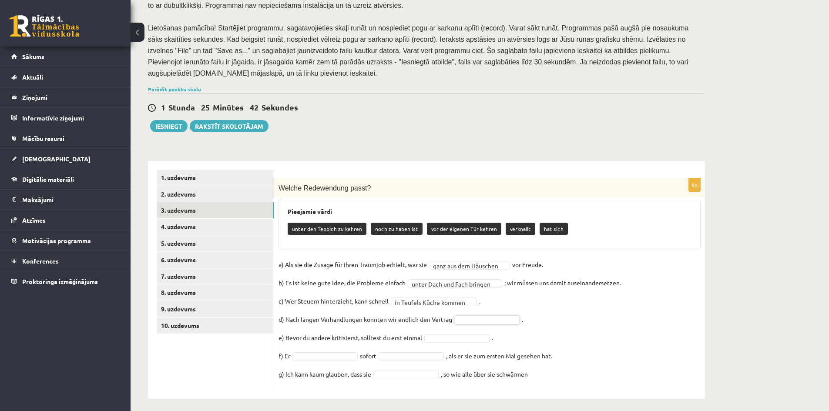
drag, startPoint x: 461, startPoint y: 283, endPoint x: 465, endPoint y: 281, distance: 4.5
click at [461, 283] on fieldset "**********" at bounding box center [489, 322] width 422 height 128
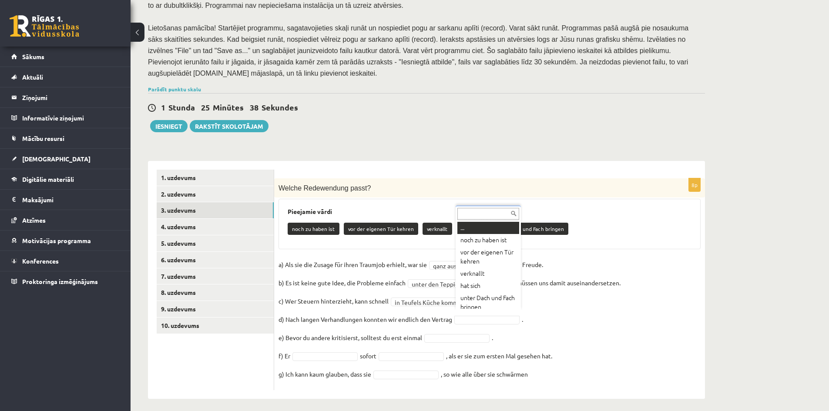
scroll to position [4, 0]
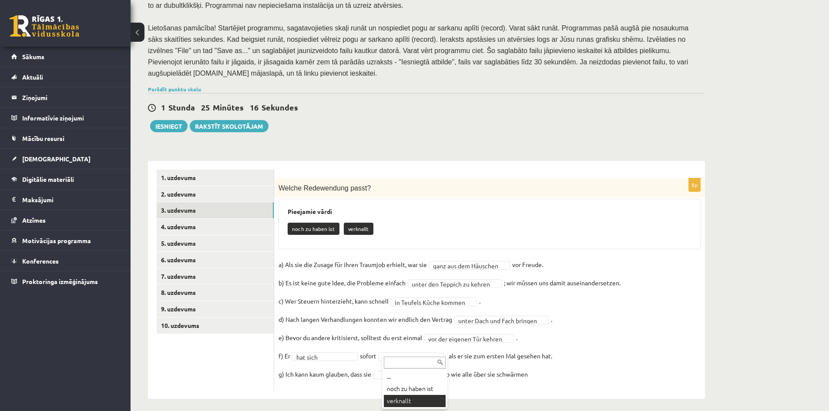
drag, startPoint x: 406, startPoint y: 403, endPoint x: 406, endPoint y: 390, distance: 12.2
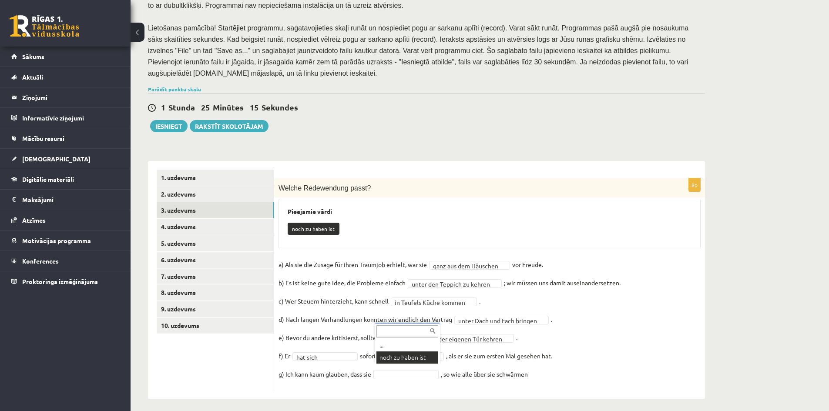
scroll to position [102, 0]
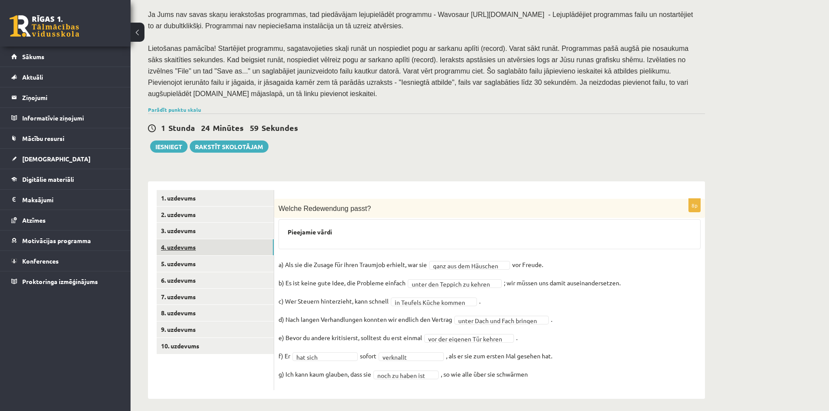
click at [196, 245] on link "4. uzdevums" at bounding box center [215, 247] width 117 height 16
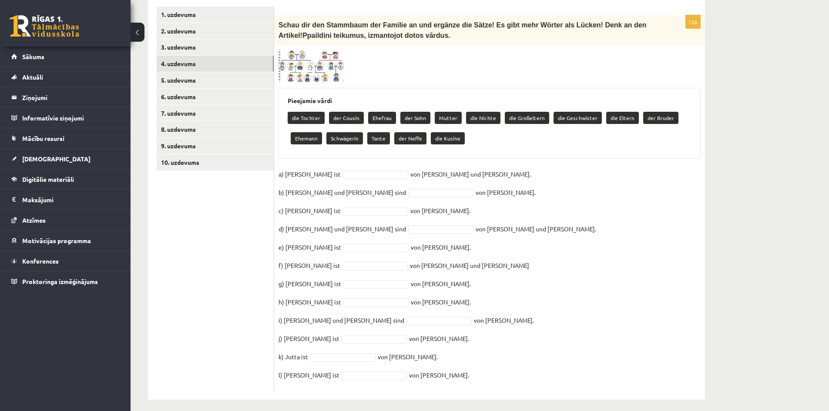
scroll to position [286, 0]
click at [320, 66] on img at bounding box center [310, 65] width 65 height 33
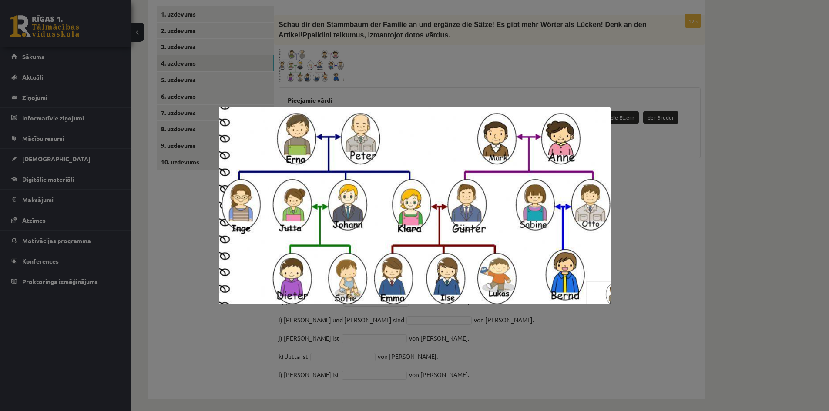
click at [653, 225] on div at bounding box center [414, 205] width 829 height 411
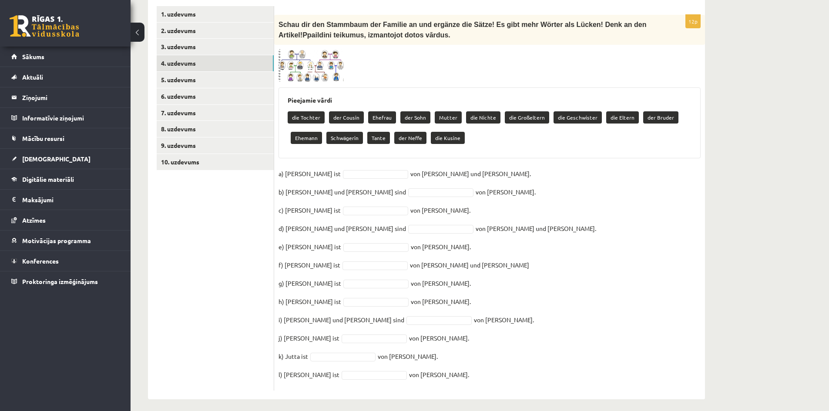
click at [318, 63] on span at bounding box center [312, 70] width 14 height 14
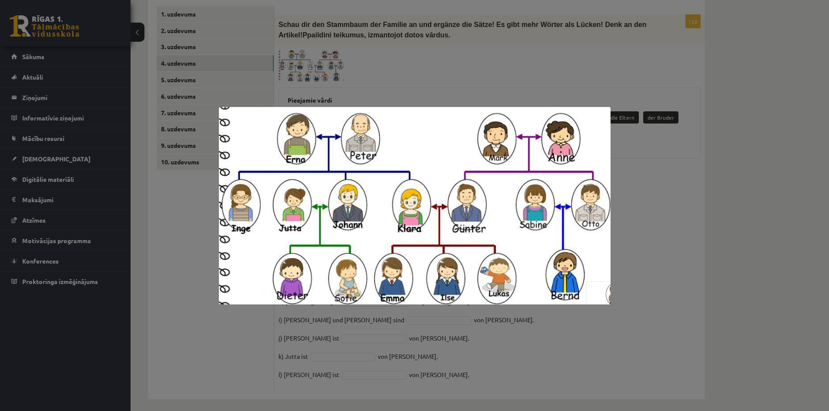
click at [437, 74] on div at bounding box center [414, 205] width 829 height 411
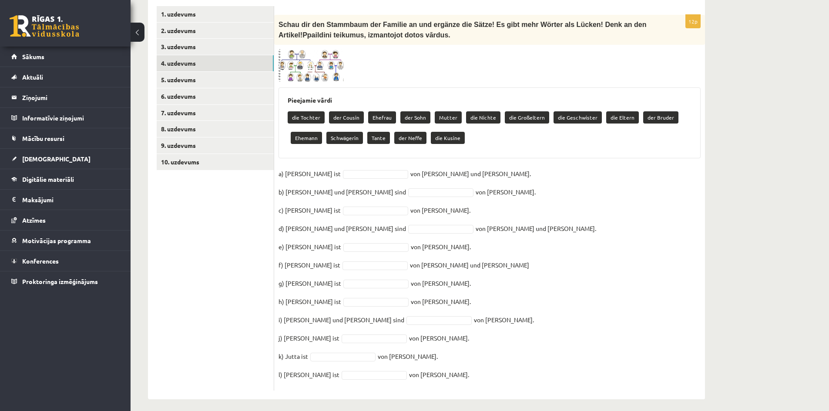
click at [279, 168] on div "12p Schau dir den Stammbaum der Familie an und ergänze die Sätze! Es gibt mehr …" at bounding box center [489, 203] width 431 height 376
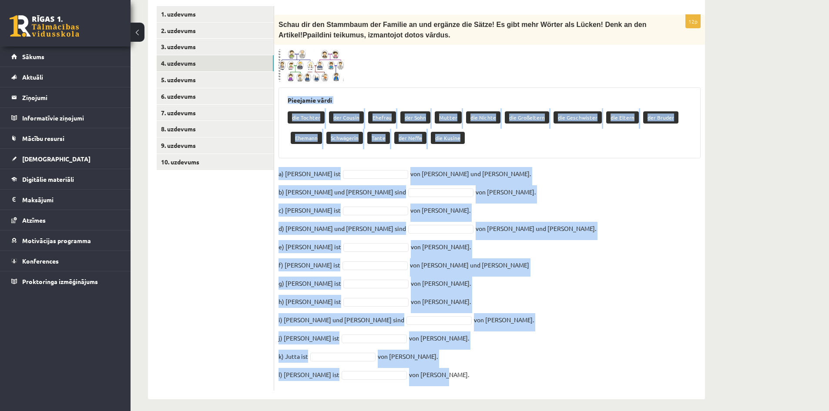
drag, startPoint x: 286, startPoint y: 92, endPoint x: 432, endPoint y: 369, distance: 312.4
click at [432, 369] on div "12p Schau dir den Stammbaum der Familie an und ergänze die Sätze! Es gibt mehr …" at bounding box center [489, 203] width 431 height 376
copy div "Pieejamie vārdi die Tochter der Cousin Ehefrau der Sohn Mutter die Nichte die G…"
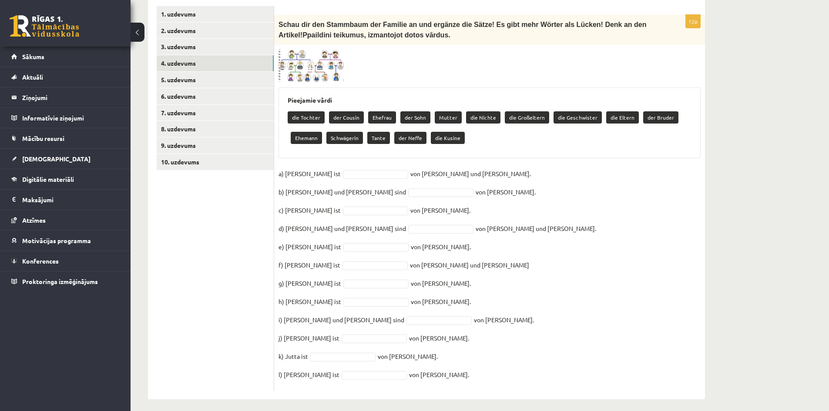
click at [253, 220] on ul "1. uzdevums 2. uzdevums 3. uzdevums 4. uzdevums 5. uzdevums 6. uzdevums 7. uzde…" at bounding box center [215, 198] width 117 height 385
paste input "********"
type input "********"
click at [371, 182] on fieldset "a) Otto ist der Sohn ******** von Mark und Anne. b) Emma und Lukas sind von Ils…" at bounding box center [489, 276] width 422 height 219
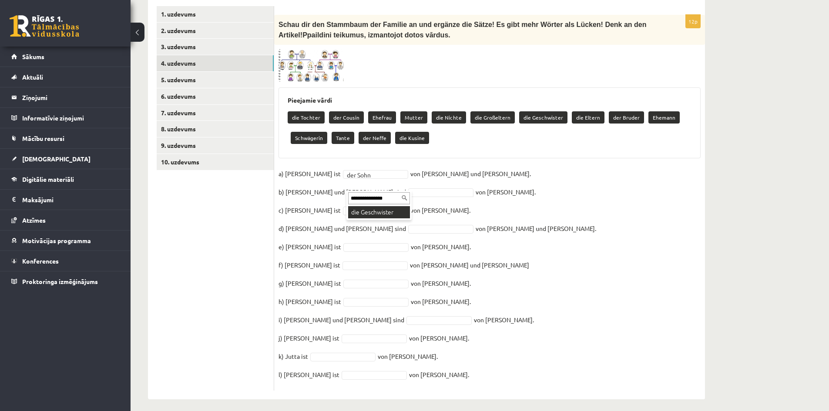
type input "**********"
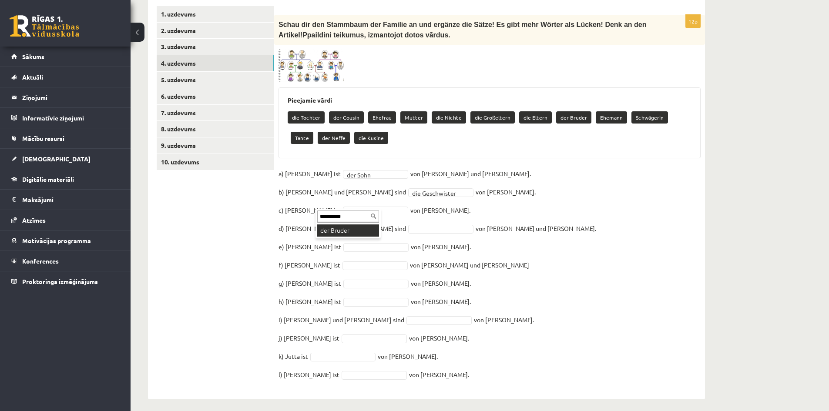
type input "**********"
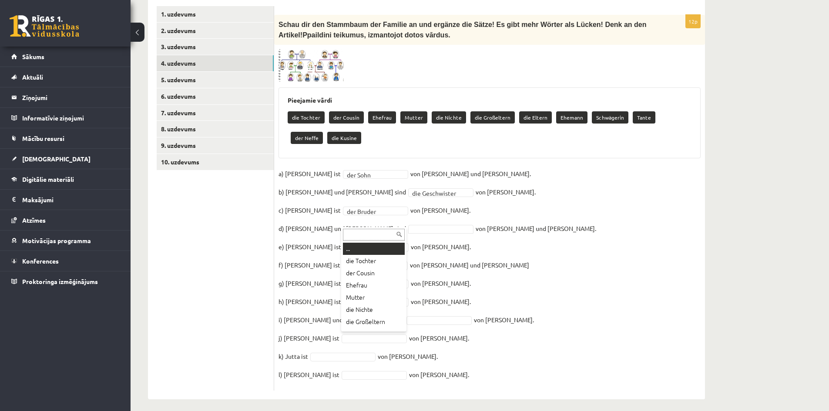
paste input "**********"
type input "**********"
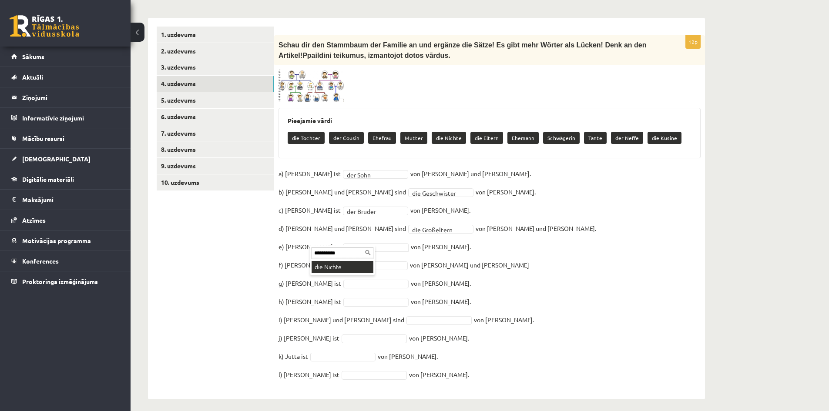
type input "**********"
click at [346, 275] on div "**********" at bounding box center [342, 260] width 65 height 30
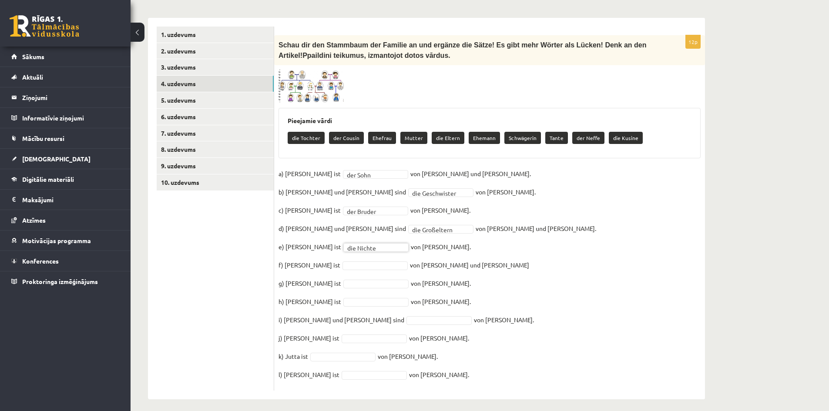
click at [334, 255] on fieldset "**********" at bounding box center [489, 276] width 422 height 219
type input "**********"
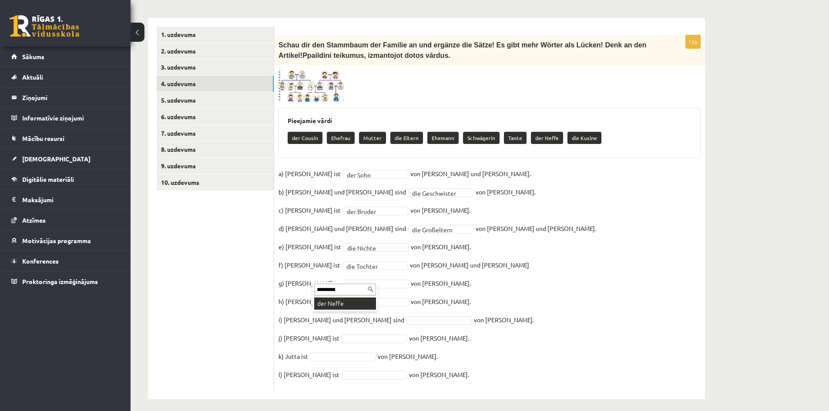
type input "*********"
click at [348, 311] on input "*********" at bounding box center [346, 308] width 62 height 12
drag, startPoint x: 348, startPoint y: 309, endPoint x: 303, endPoint y: 307, distance: 44.9
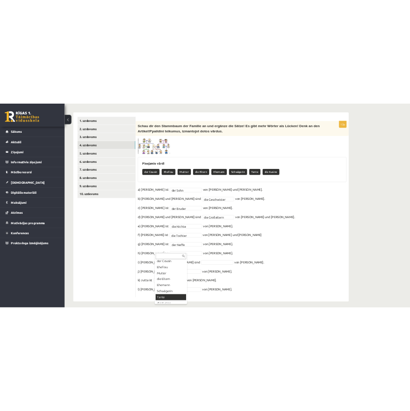
scroll to position [0, 0]
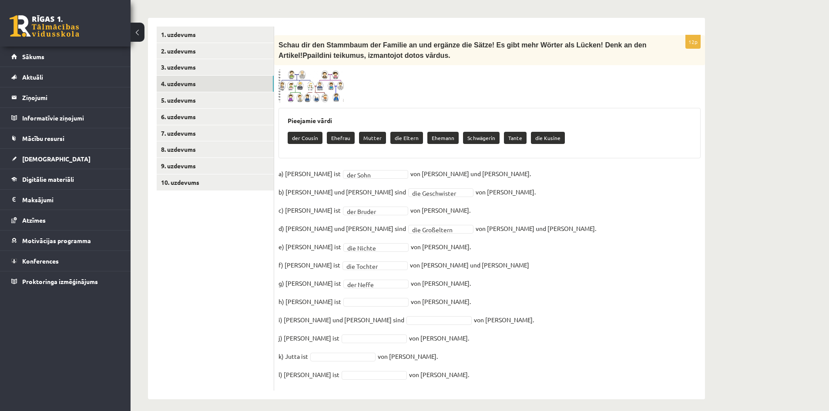
click at [327, 80] on img at bounding box center [310, 86] width 65 height 33
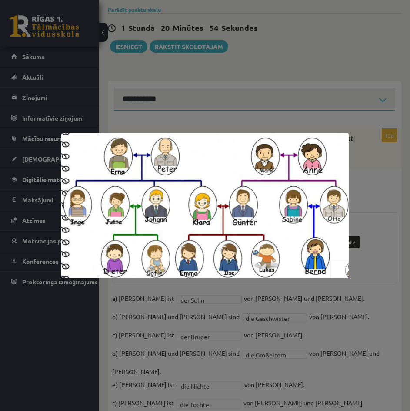
click at [374, 176] on div at bounding box center [205, 205] width 410 height 411
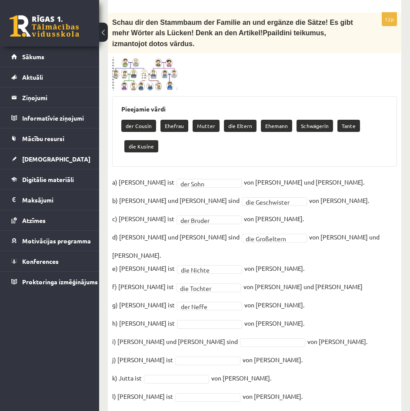
scroll to position [383, 0]
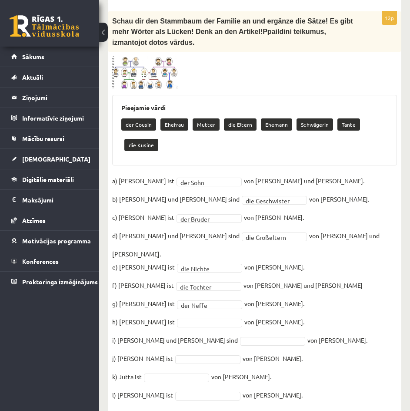
click at [145, 70] on span at bounding box center [145, 77] width 14 height 14
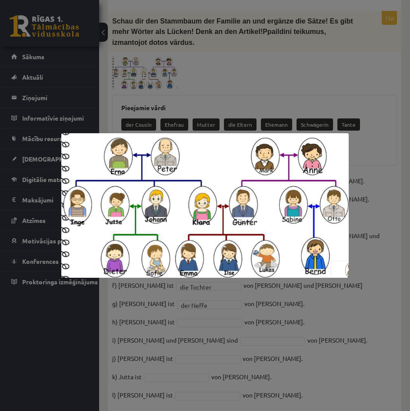
click at [404, 244] on div at bounding box center [205, 205] width 410 height 411
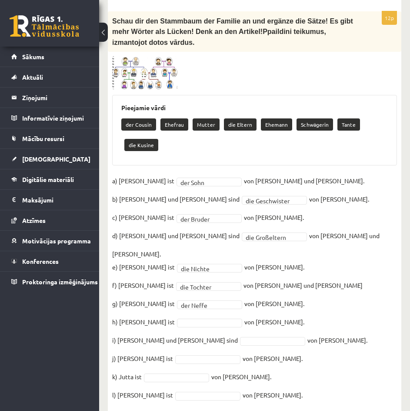
click at [152, 74] on img at bounding box center [144, 72] width 65 height 33
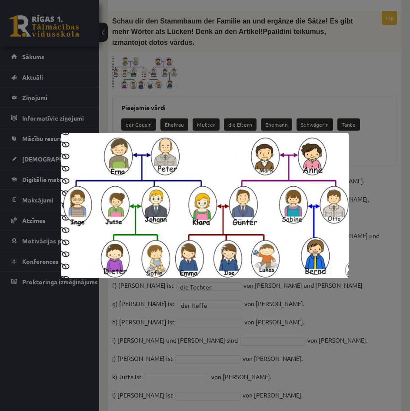
click at [383, 154] on div at bounding box center [205, 205] width 410 height 411
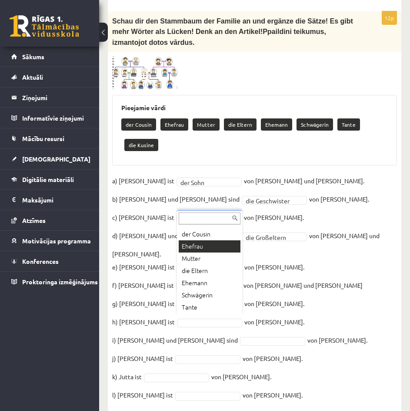
scroll to position [0, 0]
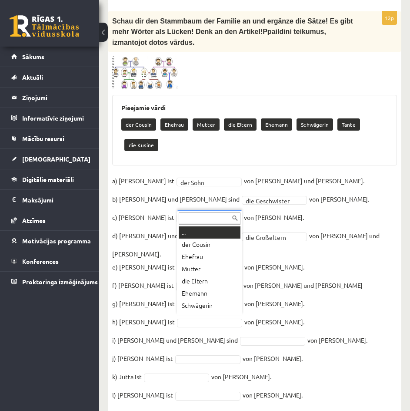
click at [200, 219] on input "text" at bounding box center [210, 218] width 62 height 12
paste input "**********"
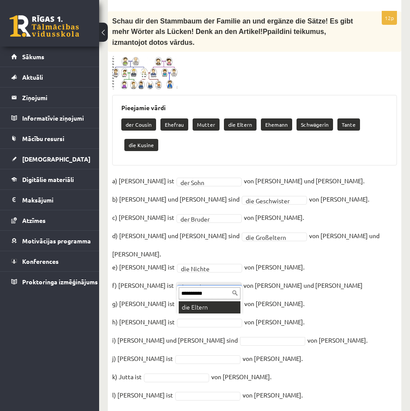
type input "**********"
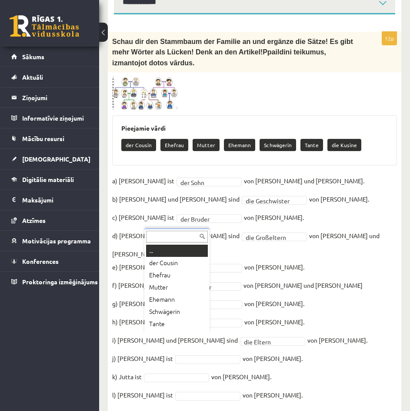
click at [172, 238] on input "text" at bounding box center [177, 237] width 62 height 12
paste input "**********"
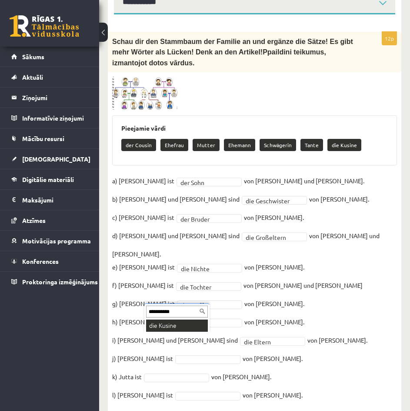
type input "**********"
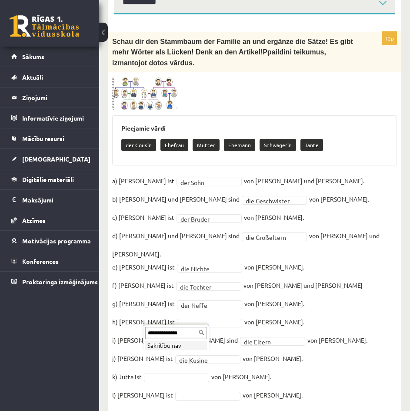
type input "**********"
click at [188, 346] on li "Sakritību nav" at bounding box center [176, 345] width 62 height 9
drag, startPoint x: 189, startPoint y: 332, endPoint x: 126, endPoint y: 333, distance: 63.1
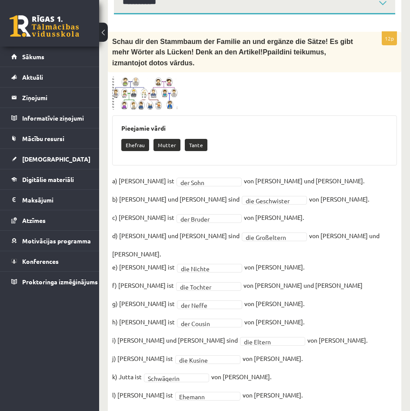
click at [253, 303] on fieldset "**********" at bounding box center [254, 290] width 285 height 232
click at [322, 299] on fieldset "**********" at bounding box center [254, 290] width 285 height 232
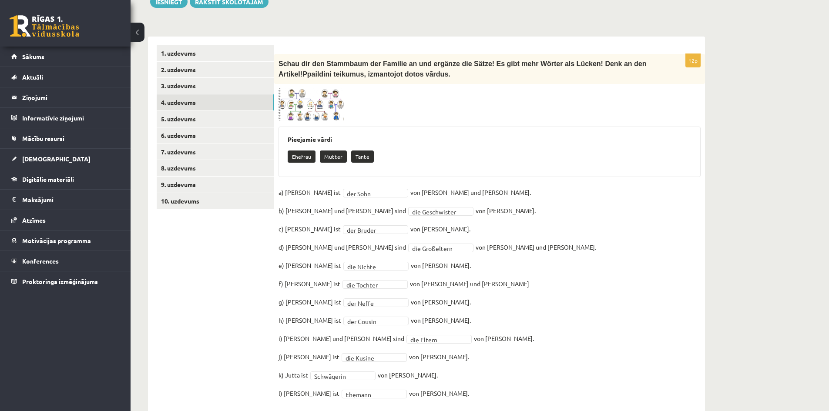
scroll to position [265, 0]
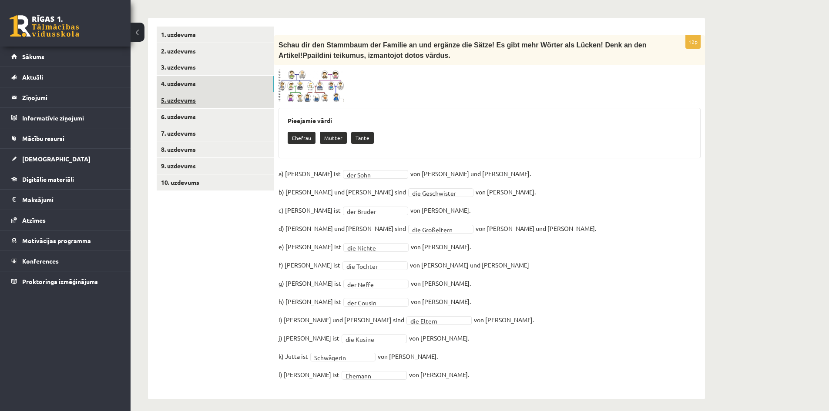
click at [218, 96] on link "5. uzdevums" at bounding box center [215, 100] width 117 height 16
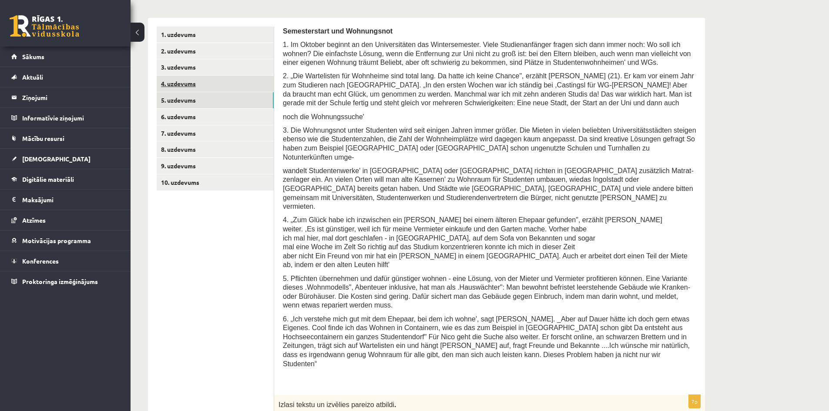
click at [208, 78] on link "4. uzdevums" at bounding box center [215, 84] width 117 height 16
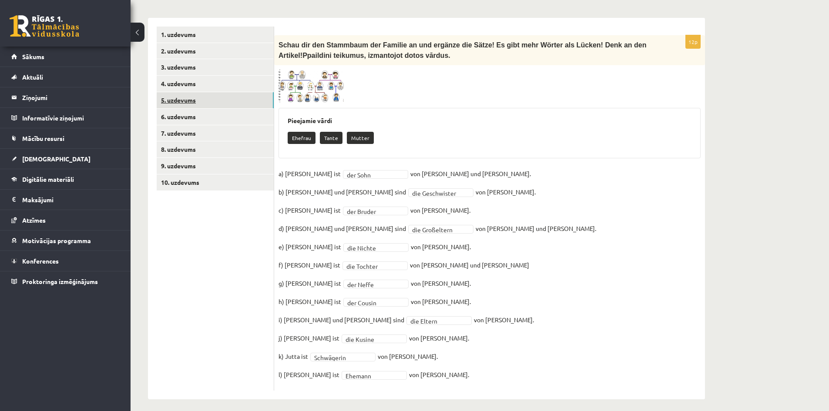
click at [206, 98] on link "5. uzdevums" at bounding box center [215, 100] width 117 height 16
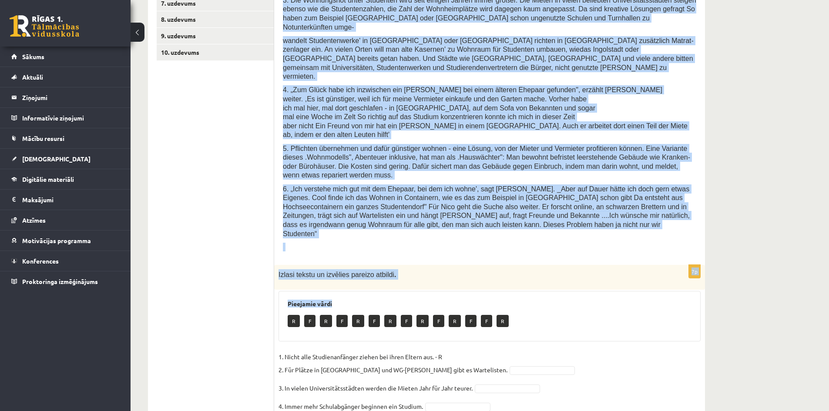
scroll to position [403, 0]
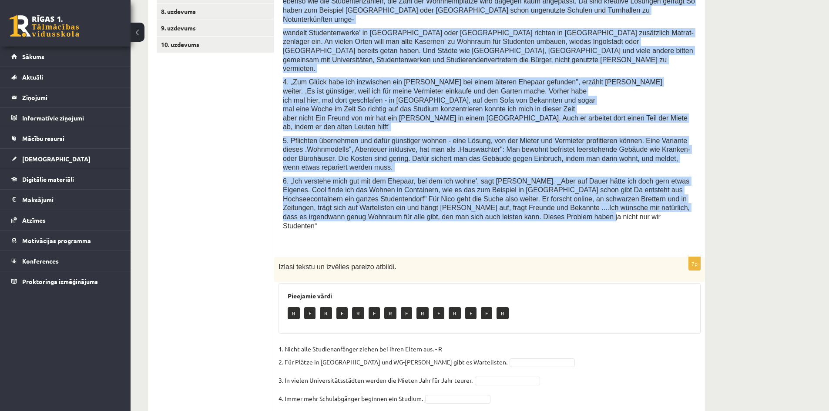
drag, startPoint x: 282, startPoint y: 18, endPoint x: 381, endPoint y: 170, distance: 180.9
click at [381, 170] on div "Semesterstart und Wohnungsnot 1. Im Oktober beginnt an den Universitäten das Wi…" at bounding box center [489, 188] width 431 height 617
copy div "Semesterstart und Wohnungsnot 1. Im Oktober beginnt an den Universitäten das Wi…"
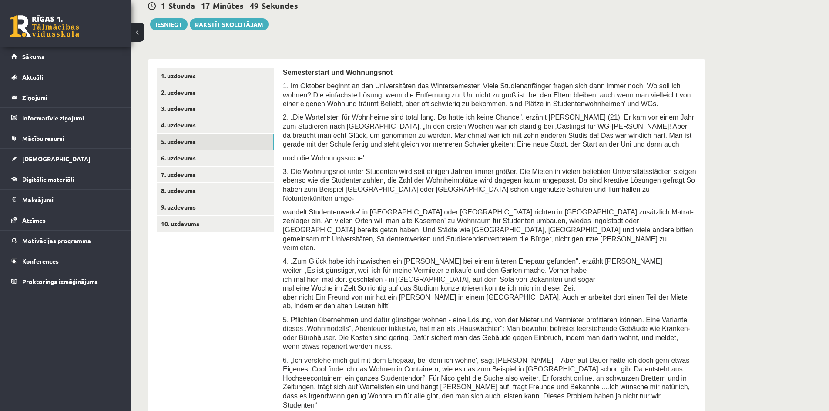
scroll to position [186, 0]
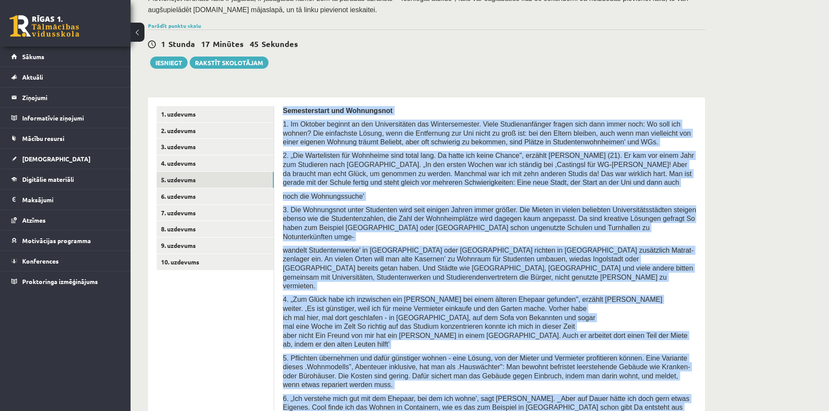
drag, startPoint x: 283, startPoint y: 106, endPoint x: 400, endPoint y: 386, distance: 303.5
click at [400, 386] on div "Semesterstart und Wohnungsnot 1. Im Oktober beginnt an den Universitäten das Wi…" at bounding box center [489, 286] width 413 height 360
copy div "Semesterstart und Wohnungsnot 1. Im Oktober beginnt an den Universitäten das Wi…"
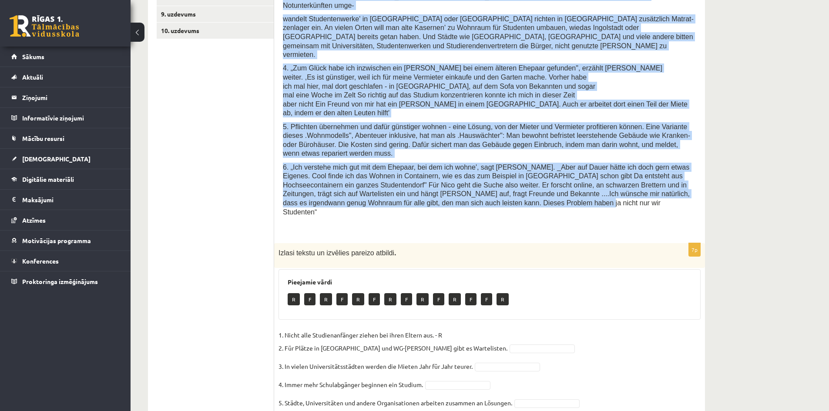
scroll to position [447, 0]
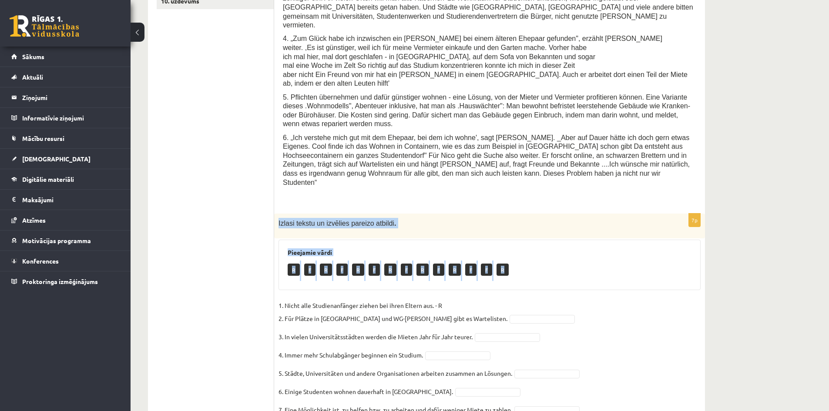
drag, startPoint x: 279, startPoint y: 164, endPoint x: 335, endPoint y: 234, distance: 89.4
click at [336, 234] on div "7p Izlasi tekstu un izvēlies pareizo atbildi . Pieejamie vārdi R F R F R F R F …" at bounding box center [489, 329] width 431 height 230
click at [290, 238] on div "7p Izlasi tekstu un izvēlies pareizo atbildi . Pieejamie vārdi R F R F R F R F …" at bounding box center [489, 329] width 431 height 230
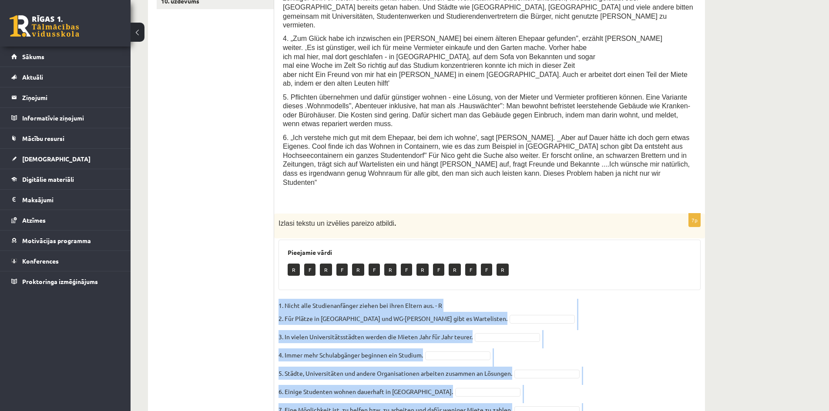
drag, startPoint x: 278, startPoint y: 243, endPoint x: 564, endPoint y: 373, distance: 314.5
click at [564, 373] on div "7p Izlasi tekstu un izvēlies pareizo atbildi . Pieejamie vārdi R F R F R F R F …" at bounding box center [489, 329] width 431 height 230
copy fieldset "1. Nicht alle Studienanfänger ziehen bei ihren Eltern aus. - R 2. Für Plätze in…"
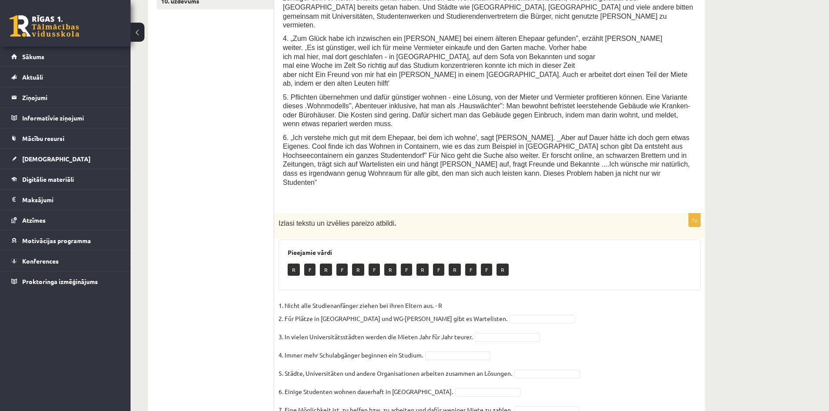
drag, startPoint x: 572, startPoint y: 210, endPoint x: 566, endPoint y: 205, distance: 7.7
click at [571, 261] on div "R F R F R F R F R F R F F R" at bounding box center [490, 271] width 404 height 20
click at [501, 365] on fieldset "1. Nicht alle Studienanfänger ziehen bei ihren Eltern aus. - R 2. Für Plätze in…" at bounding box center [489, 369] width 422 height 141
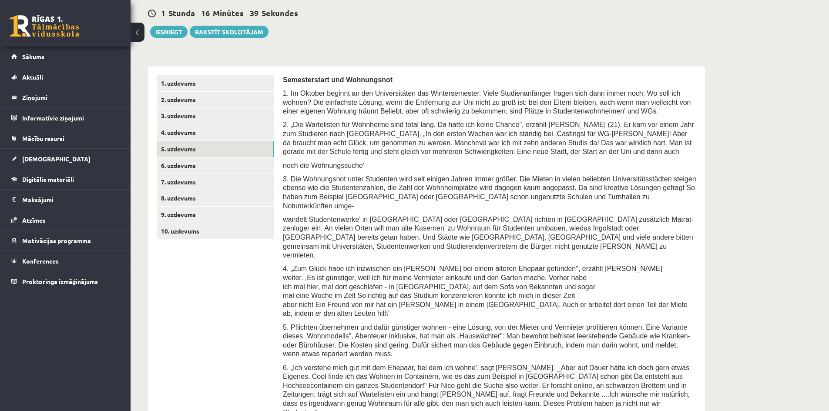
scroll to position [142, 0]
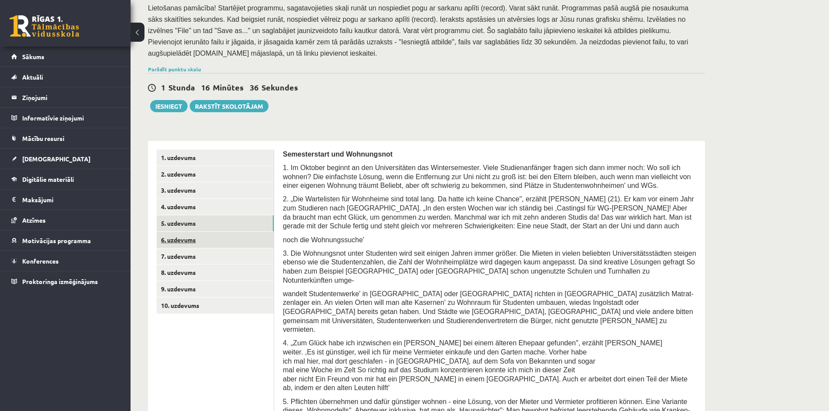
click at [206, 237] on link "6. uzdevums" at bounding box center [215, 240] width 117 height 16
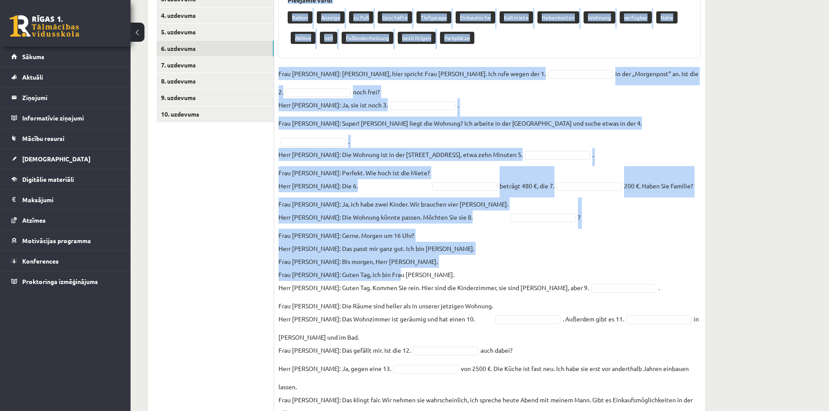
scroll to position [422, 0]
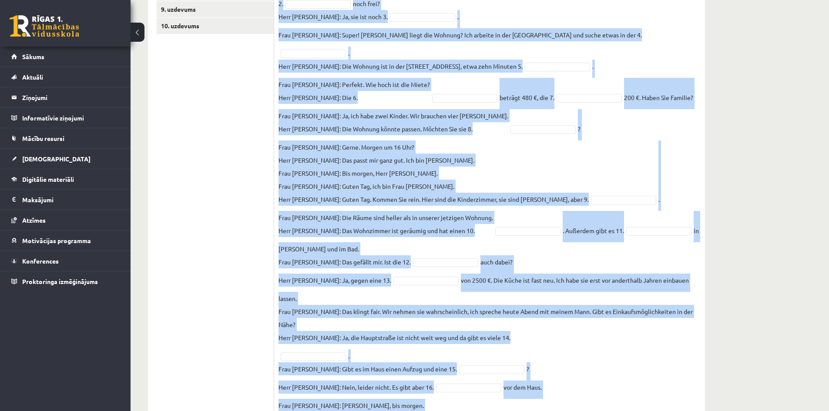
drag, startPoint x: 277, startPoint y: 99, endPoint x: 462, endPoint y: 380, distance: 336.1
click at [462, 380] on div "16p Ievieto iztrūkstošos vārdus dialogā! Setze die fehlenden Wörter ein! Pieeja…" at bounding box center [489, 154] width 431 height 551
copy div "Ievieto iztrūkstošos vārdus dialogā! Setze die fehlenden Wörter ein! Pieejamie …"
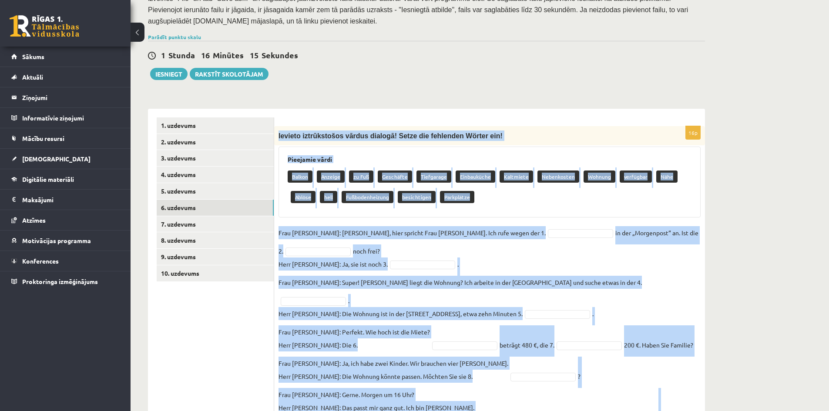
scroll to position [161, 0]
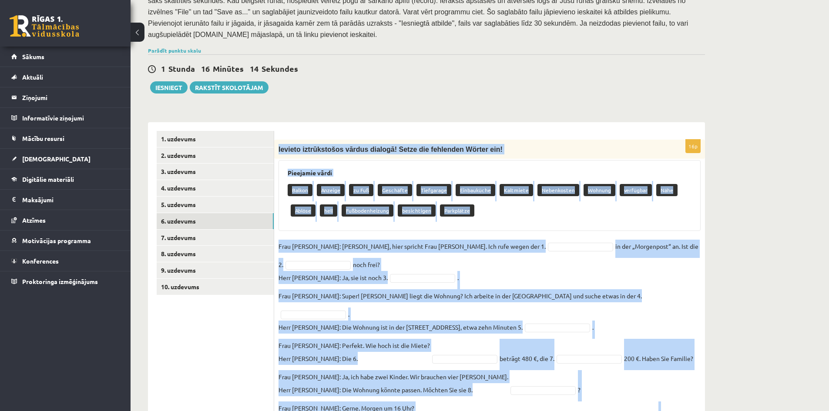
click at [488, 227] on div "16p Ievieto iztrūkstošos vārdus dialogā! Setze die fehlenden Wörter ein! Pieeja…" at bounding box center [489, 415] width 431 height 551
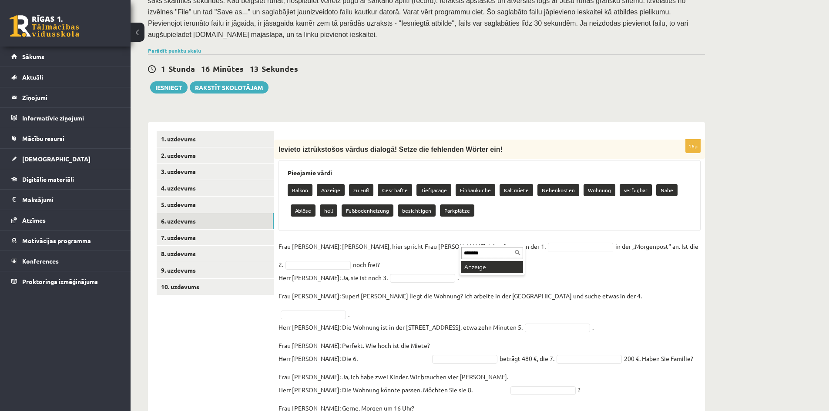
type input "*******"
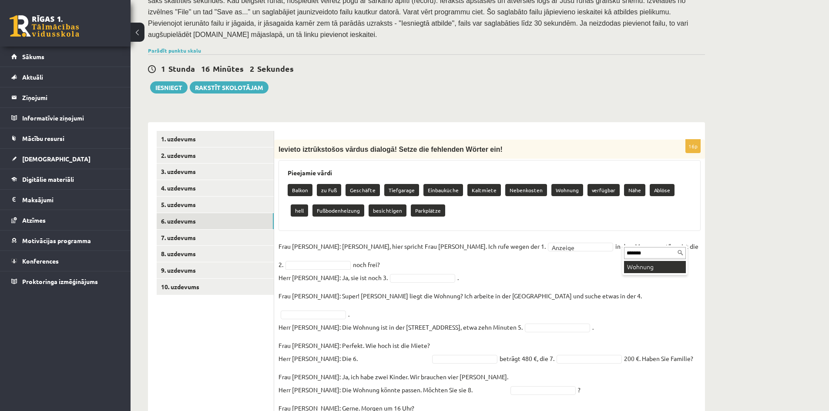
type input "*******"
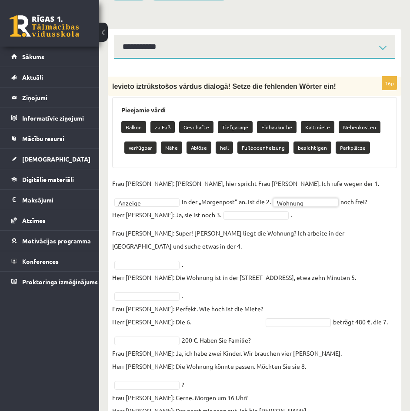
scroll to position [335, 0]
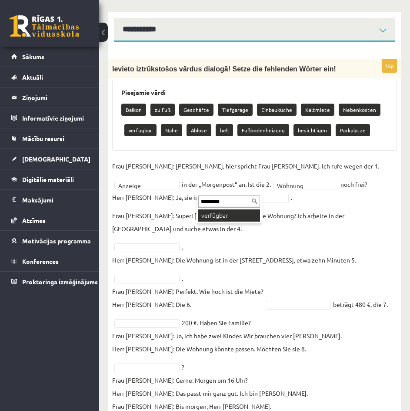
type input "*********"
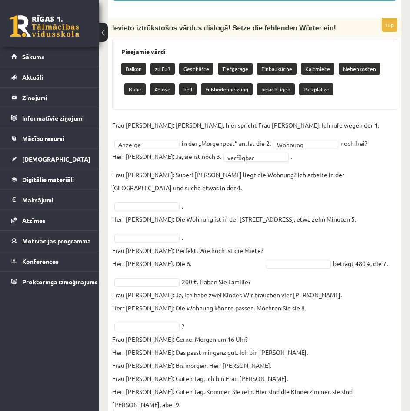
scroll to position [379, 0]
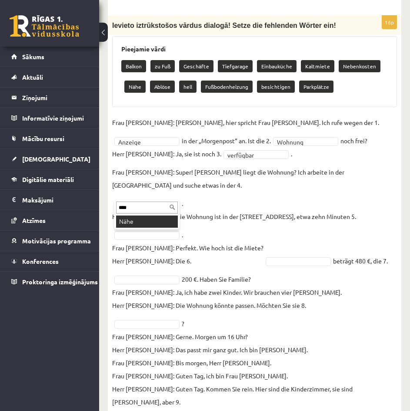
type input "****"
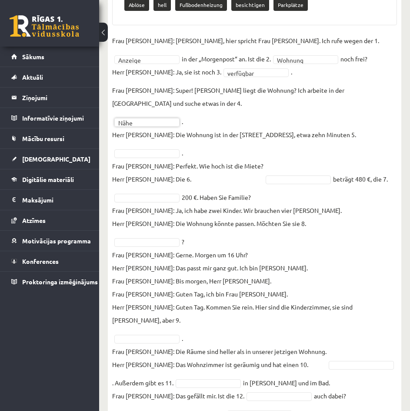
scroll to position [466, 0]
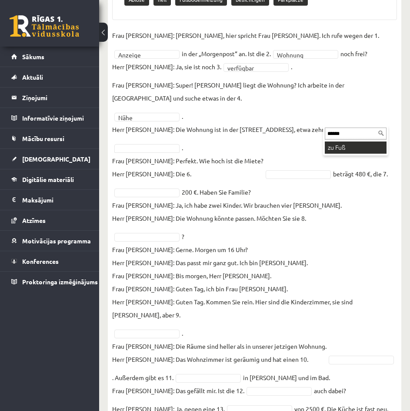
type input "******"
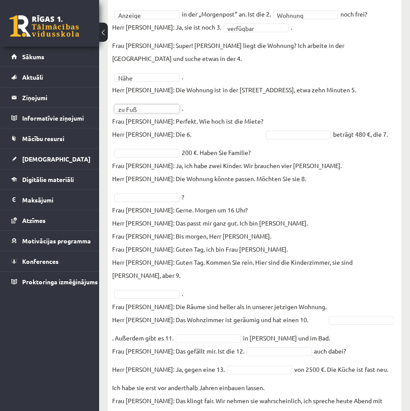
scroll to position [509, 0]
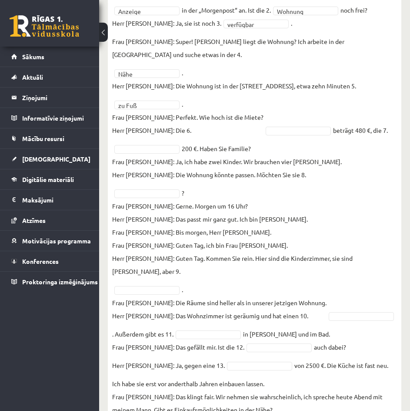
paste input "*********"
type input "*********"
type input "**********"
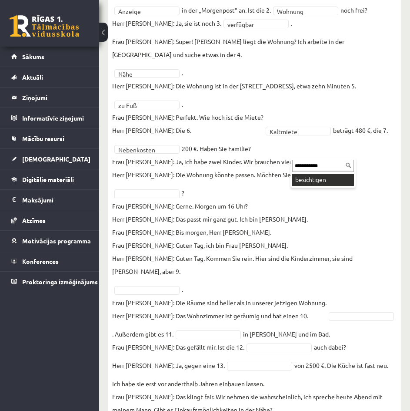
type input "**********"
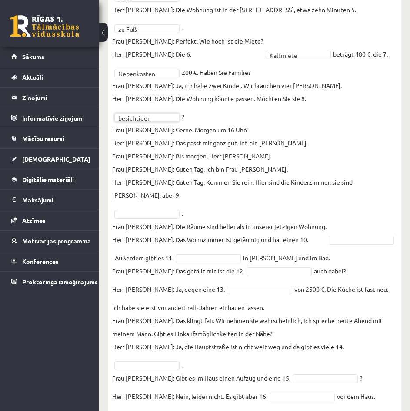
scroll to position [587, 0]
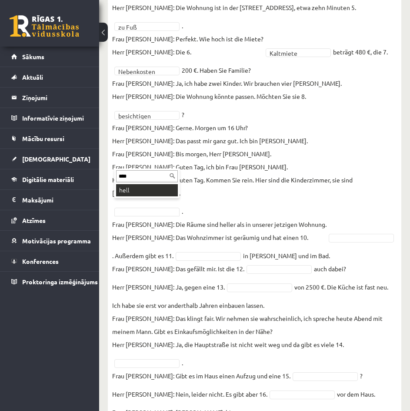
type input "****"
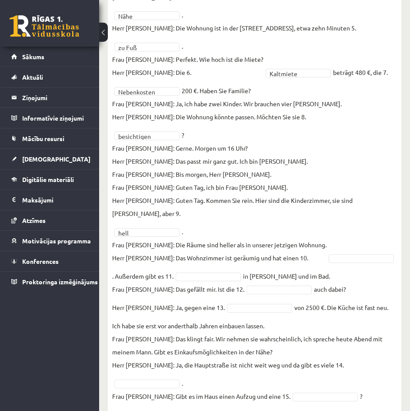
paste input "******"
type input "******"
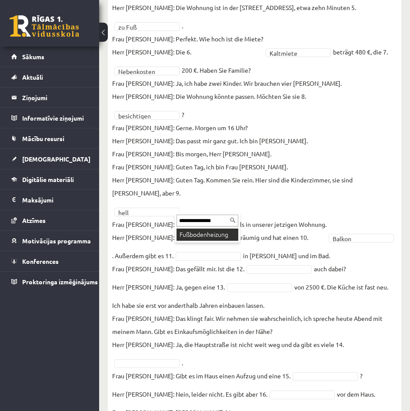
type input "**********"
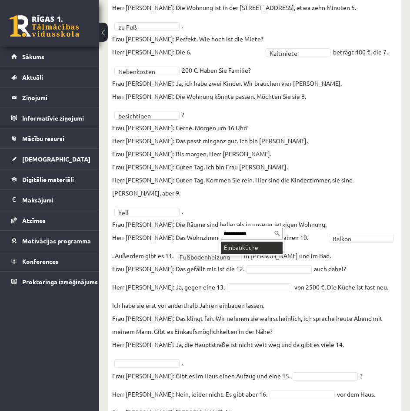
type input "**********"
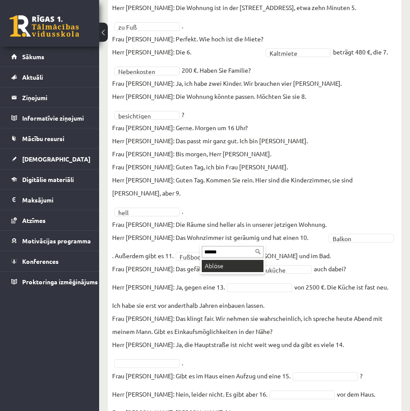
type input "******"
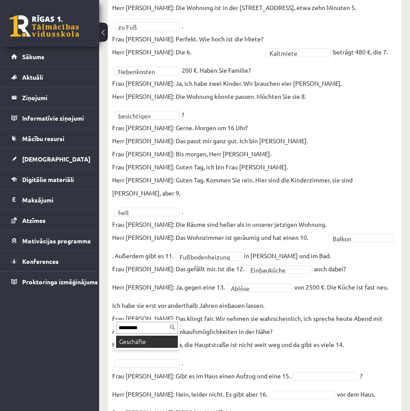
type input "*********"
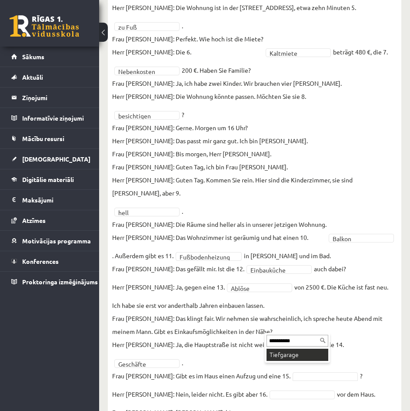
type input "**********"
paste input "**********"
type input "**********"
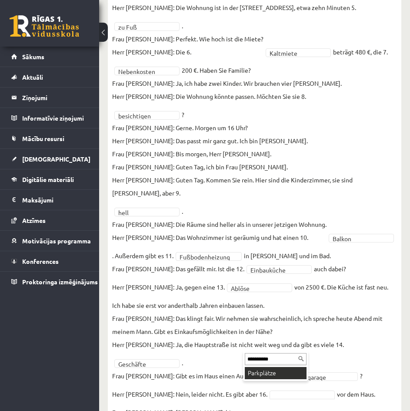
type input "**********"
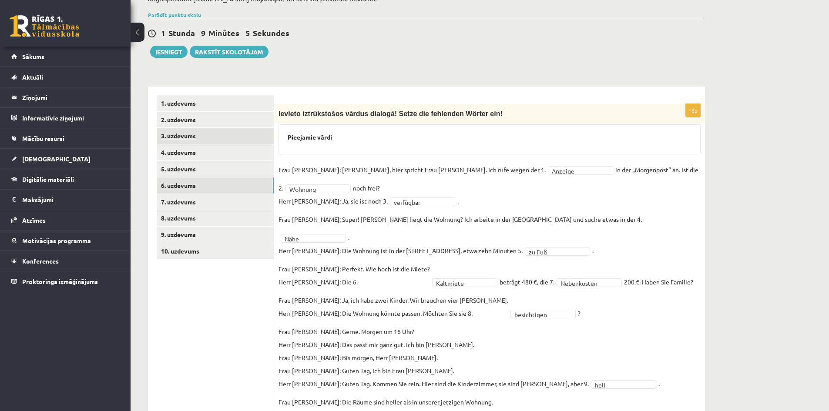
scroll to position [164, 0]
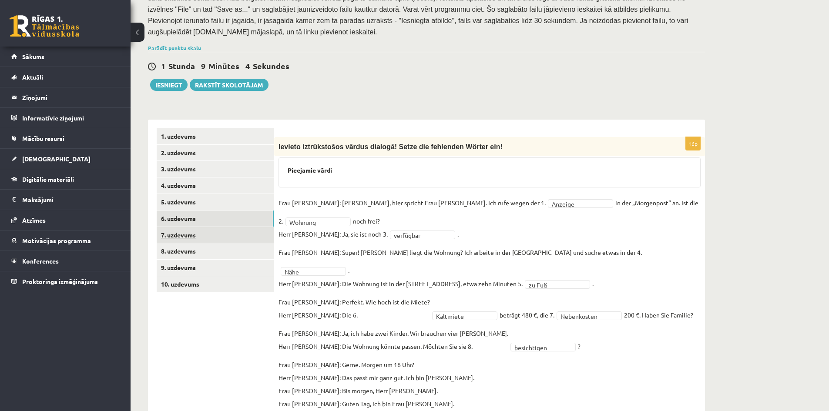
click at [211, 227] on link "7. uzdevums" at bounding box center [215, 235] width 117 height 16
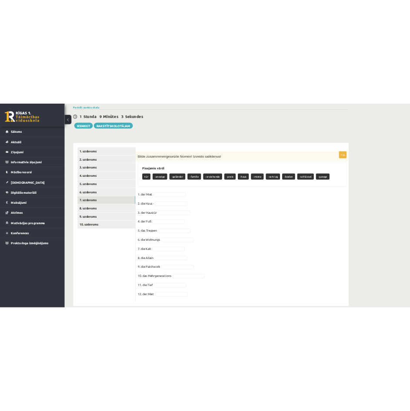
scroll to position [214, 0]
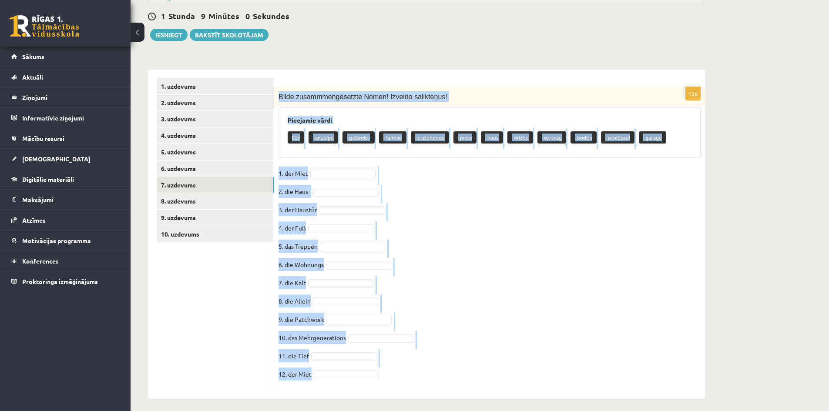
drag, startPoint x: 278, startPoint y: 91, endPoint x: 393, endPoint y: 373, distance: 304.2
click at [393, 373] on div "12p Bilde zusammmengesetzte Nomen! Izveido salikteņus! Pieejamie vārdi tür -anz…" at bounding box center [489, 238] width 431 height 303
copy div "Bilde zusammmengesetzte Nomen! Izveido salikteņus! Pieejamie vārdi tür -anzeige…"
drag, startPoint x: 455, startPoint y: 174, endPoint x: 446, endPoint y: 165, distance: 12.6
click at [455, 174] on fieldset "1. der Miet 2. die Haus - 3. der Haustür 4. der Fuß 5. das Treppen 6. die Wohnu…" at bounding box center [489, 276] width 422 height 219
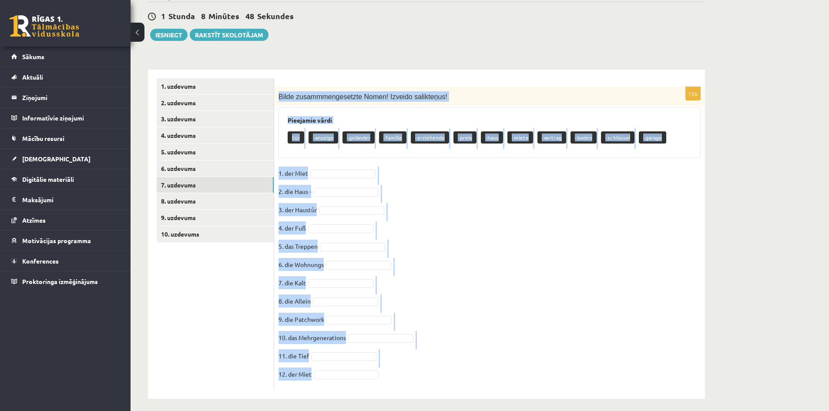
click at [431, 108] on div "Pieejamie vārdi tür -anzeige -geländer -familie -erziehende -preis -haus -miete…" at bounding box center [489, 132] width 422 height 50
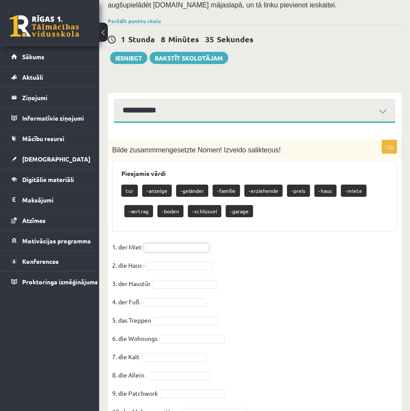
scroll to position [257, 0]
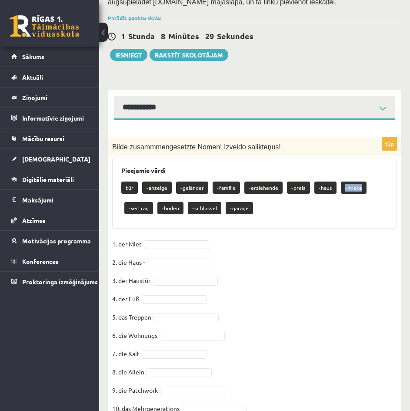
drag, startPoint x: 353, startPoint y: 179, endPoint x: 334, endPoint y: 179, distance: 18.7
click at [341, 181] on p "-miete" at bounding box center [354, 187] width 26 height 12
click at [317, 203] on div "tür -anzeige -geländer -familie -erziehende -preis -haus -miete -vertrag -boden…" at bounding box center [254, 198] width 267 height 41
drag, startPoint x: 128, startPoint y: 199, endPoint x: 148, endPoint y: 201, distance: 20.1
click at [148, 202] on p "-vertrag" at bounding box center [138, 208] width 29 height 12
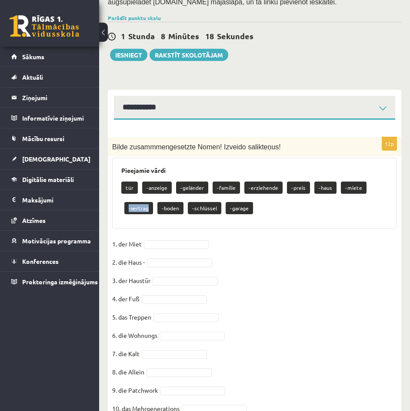
copy p "-vertrag"
click at [161, 241] on fieldset "1. der Miet 2. die Haus - 3. der Haustür 4. der Fuß 5. das Treppen 6. die Wohnu…" at bounding box center [254, 346] width 285 height 219
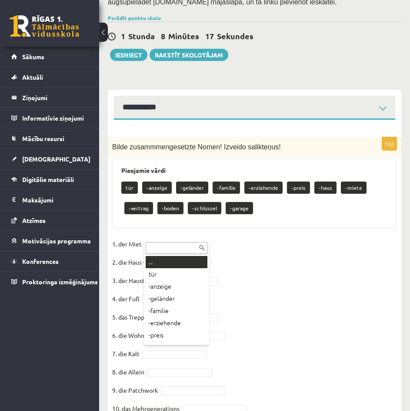
paste input "********"
type input "********"
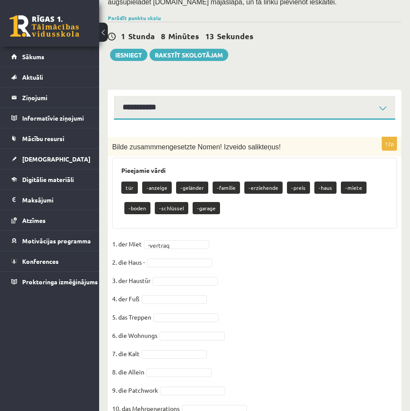
click at [233, 237] on fieldset "1. der Miet -vertrag ******** 2. die Haus - 3. der Haustür 4. der Fuß 5. das Tr…" at bounding box center [254, 346] width 285 height 219
drag, startPoint x: 166, startPoint y: 181, endPoint x: 143, endPoint y: 180, distance: 22.6
click at [143, 181] on p "-anzeige" at bounding box center [157, 187] width 30 height 12
type input "********"
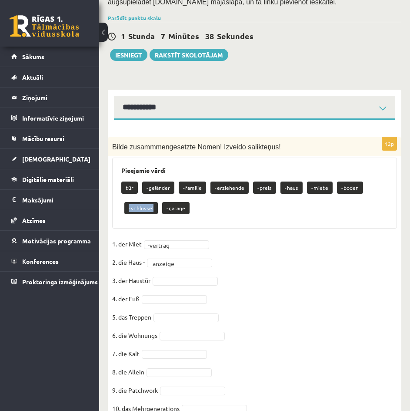
drag, startPoint x: 152, startPoint y: 200, endPoint x: 125, endPoint y: 201, distance: 27.0
click at [125, 202] on p "-schlüssel" at bounding box center [141, 208] width 34 height 12
type input "**********"
drag, startPoint x: 350, startPoint y: 180, endPoint x: 328, endPoint y: 180, distance: 21.8
click at [328, 180] on div "tür -geländer -familie -erziehende -preis -haus -miete -boden -garage" at bounding box center [254, 198] width 267 height 41
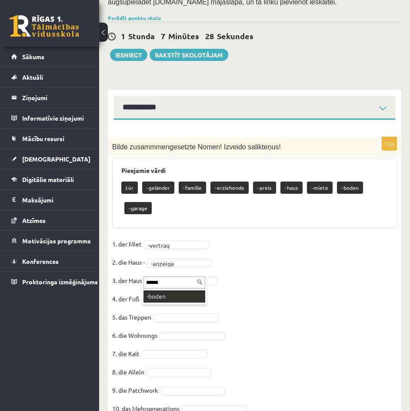
type input "******"
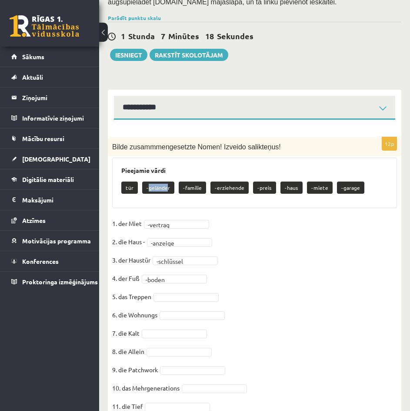
drag, startPoint x: 167, startPoint y: 180, endPoint x: 148, endPoint y: 181, distance: 18.8
click at [148, 181] on p "-geländer" at bounding box center [158, 187] width 32 height 12
click at [171, 181] on p "-geländer" at bounding box center [158, 187] width 32 height 12
drag, startPoint x: 169, startPoint y: 180, endPoint x: 144, endPoint y: 181, distance: 24.8
click at [144, 181] on p "-geländer" at bounding box center [158, 187] width 32 height 12
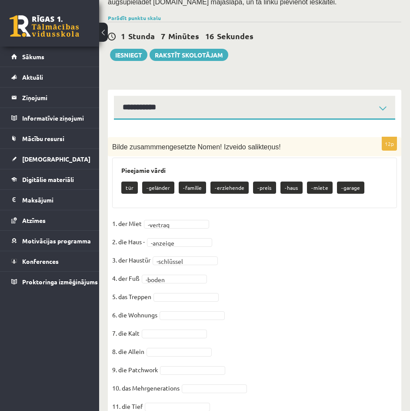
drag, startPoint x: 176, startPoint y: 294, endPoint x: 178, endPoint y: 289, distance: 4.5
click at [176, 293] on fieldset "**********" at bounding box center [254, 326] width 285 height 219
type input "*********"
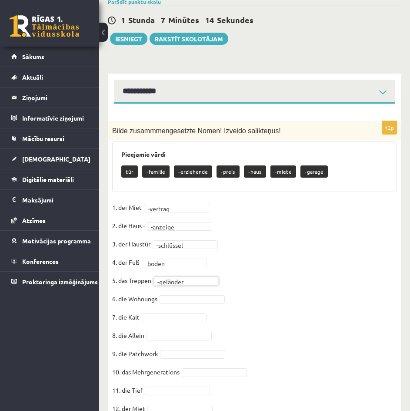
scroll to position [301, 0]
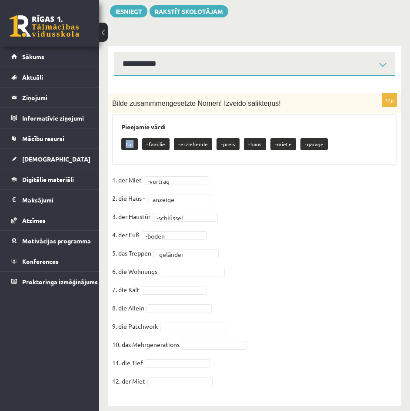
drag, startPoint x: 133, startPoint y: 136, endPoint x: 126, endPoint y: 137, distance: 6.6
click at [126, 138] on p "tür" at bounding box center [129, 144] width 17 height 12
type input "***"
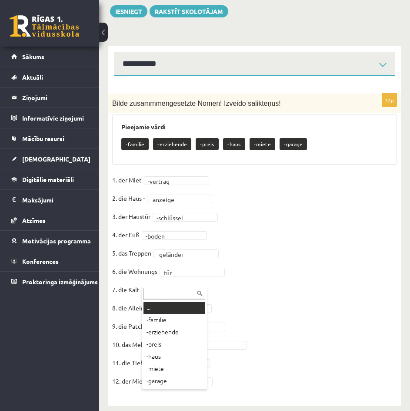
click at [158, 293] on input "text" at bounding box center [175, 294] width 62 height 12
paste input "*****"
type input "*****"
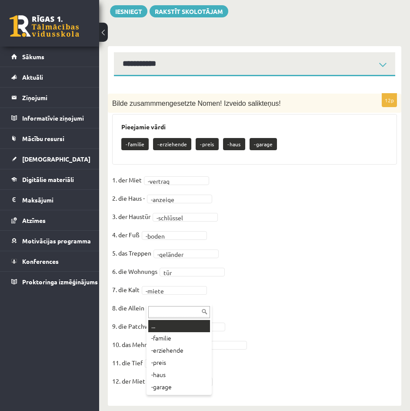
click at [187, 310] on input "text" at bounding box center [179, 312] width 62 height 12
paste input "**********"
type input "**********"
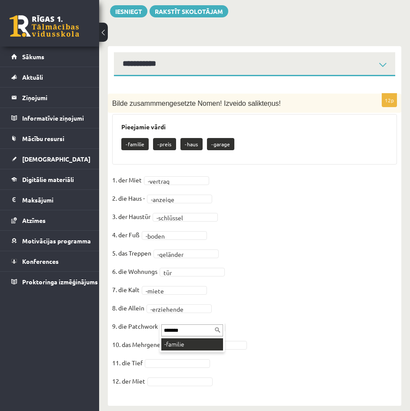
type input "*******"
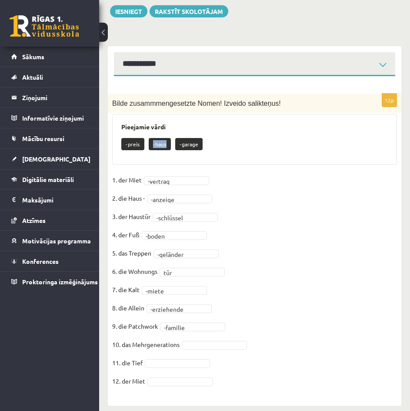
drag, startPoint x: 168, startPoint y: 136, endPoint x: 151, endPoint y: 136, distance: 16.1
click at [151, 138] on p "-haus" at bounding box center [160, 144] width 22 height 12
type input "*****"
click at [174, 369] on fieldset "**********" at bounding box center [254, 282] width 285 height 219
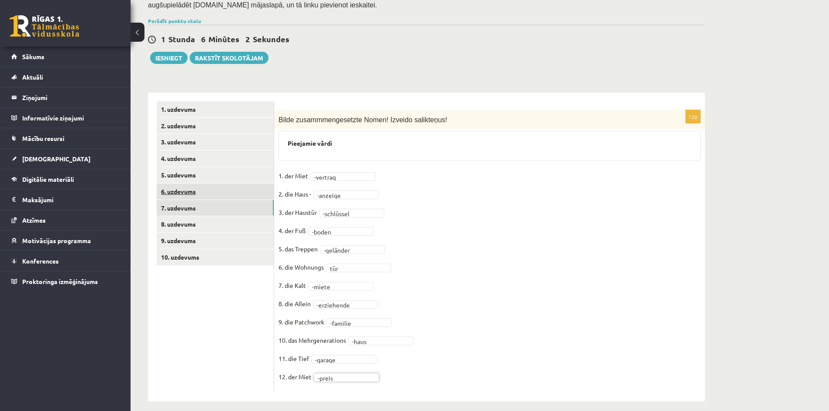
scroll to position [193, 0]
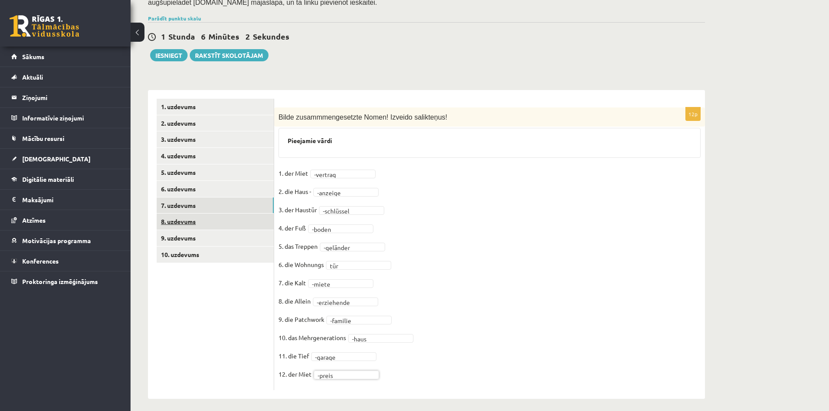
click at [194, 216] on link "8. uzdevums" at bounding box center [215, 222] width 117 height 16
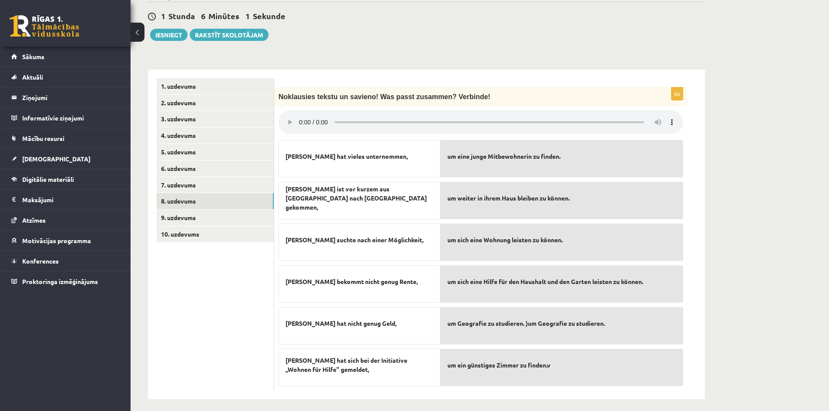
scroll to position [215, 0]
drag, startPoint x: 464, startPoint y: 91, endPoint x: 274, endPoint y: 94, distance: 190.2
click at [274, 94] on div "**********" at bounding box center [426, 234] width 557 height 330
click at [428, 92] on span "Noklausies tekstu un savieno! Was passt zusammen? Verbinde!" at bounding box center [384, 95] width 212 height 7
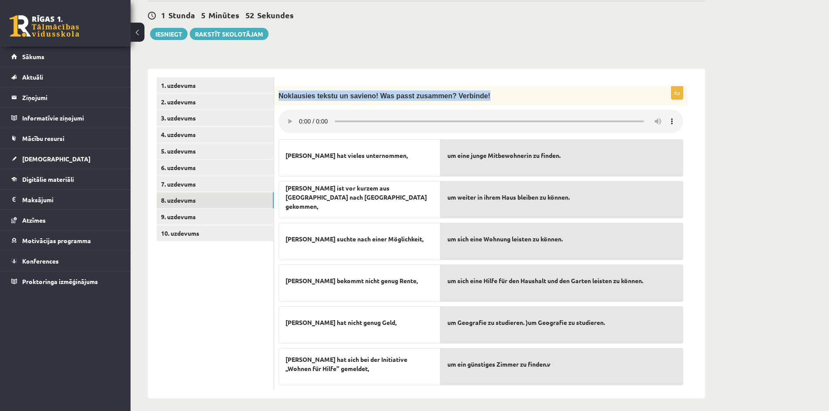
drag, startPoint x: 462, startPoint y: 91, endPoint x: 277, endPoint y: 95, distance: 185.0
click at [277, 95] on div "Noklausies tekstu un savieno! Was passt zusammen? Verbinde!" at bounding box center [480, 95] width 413 height 19
click at [272, 95] on div at bounding box center [272, 95] width 0 height 0
click at [174, 411] on div at bounding box center [87, 416] width 174 height 0
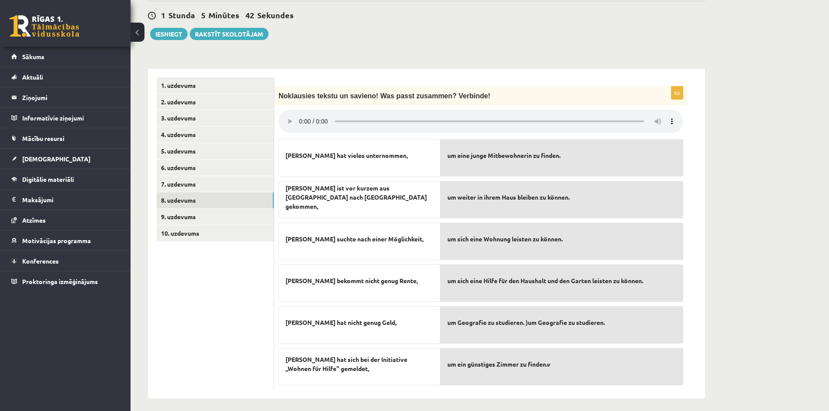
click at [493, 100] on div "6p Noklausies tekstu un savieno! Was passt zusammen? Verbinde! Simone hat viele…" at bounding box center [480, 238] width 413 height 304
drag, startPoint x: 514, startPoint y: 48, endPoint x: 501, endPoint y: 39, distance: 15.8
click at [514, 48] on div "Vācu valoda 10.a1 klase 1. ieskaite , Ilia Ganebnyi (10.a1 klase) Ieskaitē vien…" at bounding box center [427, 117] width 592 height 597
click at [650, 129] on div at bounding box center [480, 122] width 405 height 25
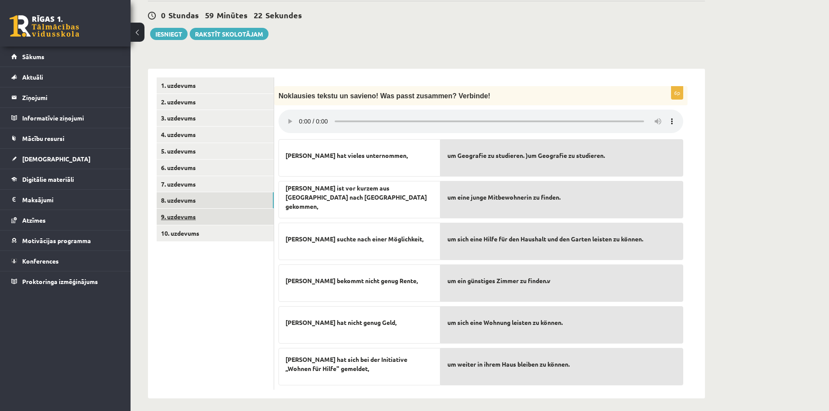
click at [204, 211] on link "9. uzdevums" at bounding box center [215, 217] width 117 height 16
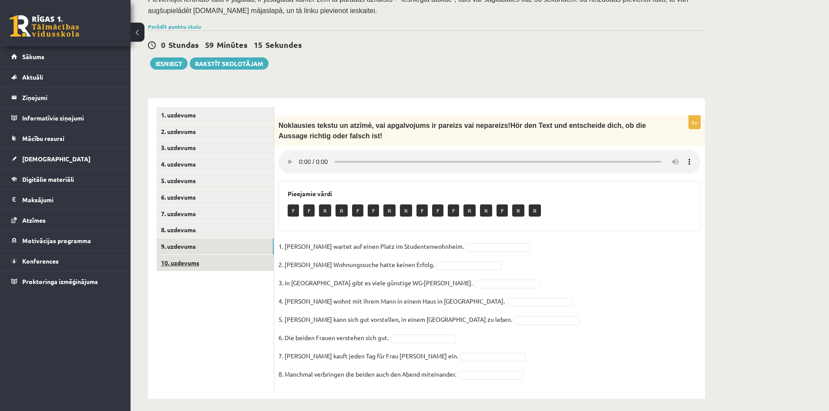
click at [204, 255] on link "10. uzdevums" at bounding box center [215, 263] width 117 height 16
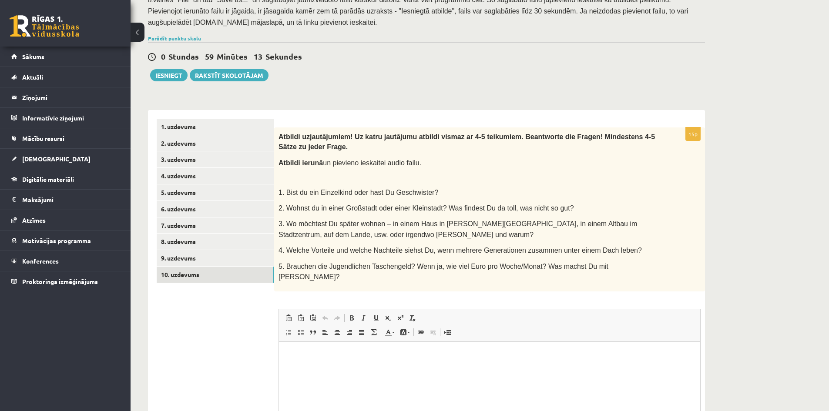
scroll to position [0, 0]
drag, startPoint x: 279, startPoint y: 130, endPoint x: 647, endPoint y: 256, distance: 388.2
click at [647, 256] on div "Atbildi uz jautājumiem! Uz katru jautājumu atbildi vismaz ar 4-5 teikumiem. Bea…" at bounding box center [489, 209] width 431 height 164
click at [429, 272] on div "Atbildi uz jautājumiem! Uz katru jautājumu atbildi vismaz ar 4-5 teikumiem. Bea…" at bounding box center [489, 209] width 431 height 164
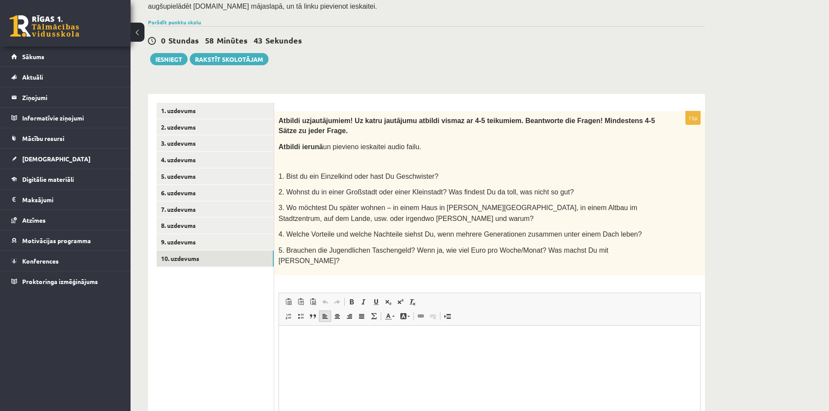
scroll to position [260, 0]
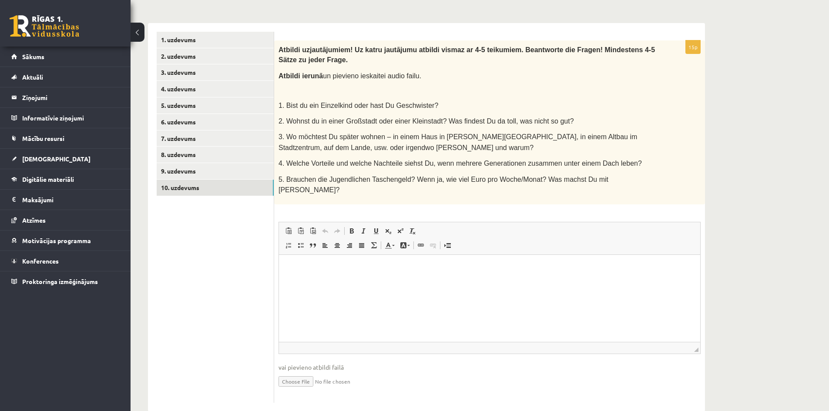
drag, startPoint x: 277, startPoint y: 99, endPoint x: 657, endPoint y: 177, distance: 388.3
click at [657, 177] on div "Atbildi uz jautājumiem! Uz katru jautājumu atbildi vismaz ar 4-5 teikumiem. Bea…" at bounding box center [489, 122] width 431 height 164
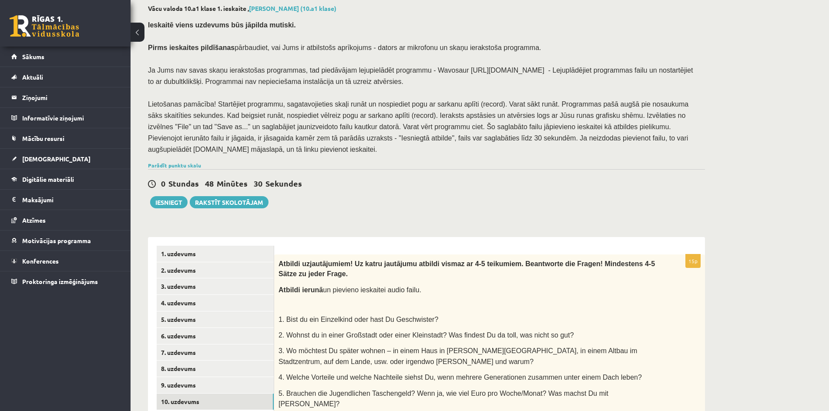
scroll to position [87, 0]
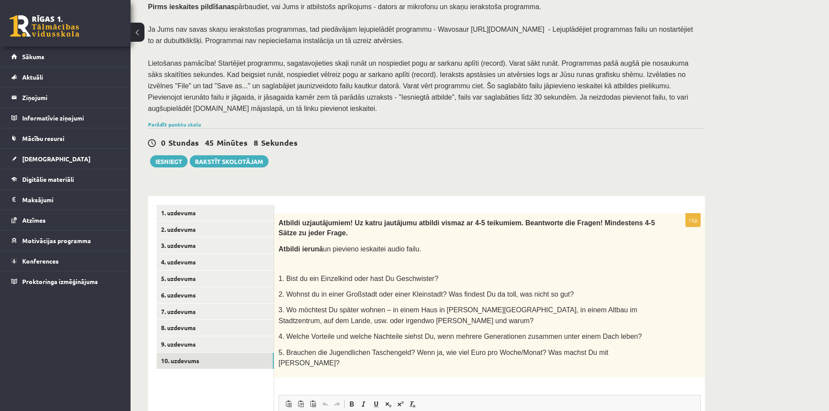
click at [403, 259] on p at bounding box center [467, 263] width 379 height 9
drag, startPoint x: 278, startPoint y: 272, endPoint x: 652, endPoint y: 346, distance: 380.6
click at [652, 346] on div "Atbildi uz jautājumiem! Uz katru jautājumu atbildi vismaz ar 4-5 teikumiem. Bea…" at bounding box center [489, 296] width 431 height 164
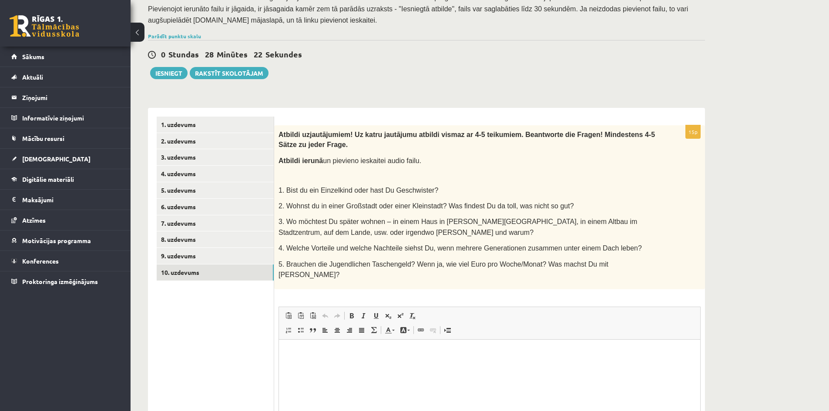
scroll to position [218, 0]
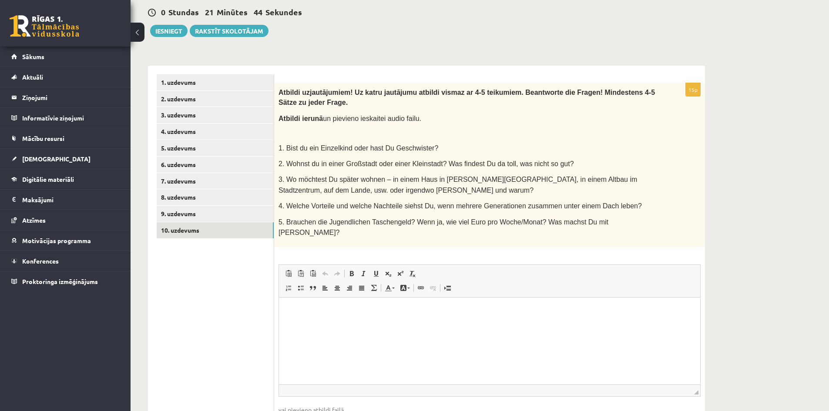
click at [316, 302] on html at bounding box center [489, 311] width 421 height 27
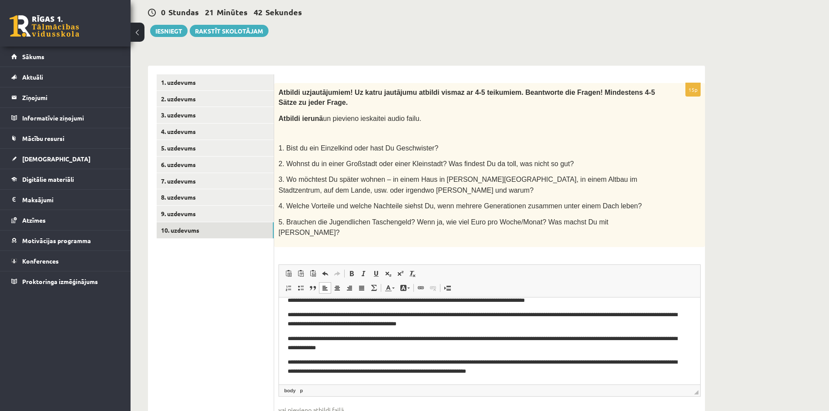
scroll to position [25, 0]
click at [594, 376] on html "**********" at bounding box center [489, 328] width 421 height 112
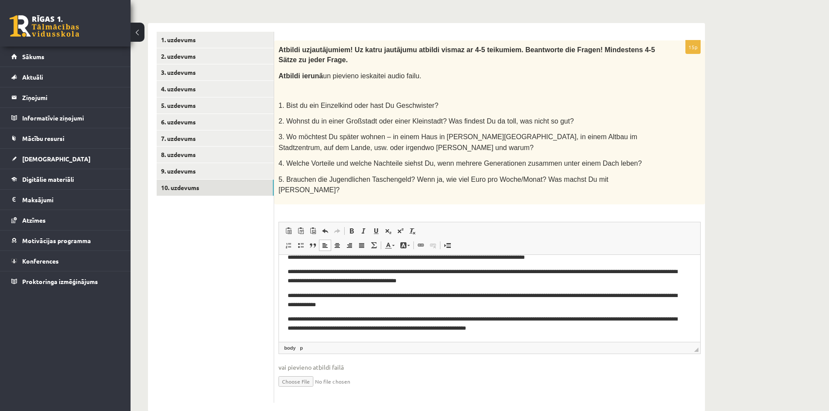
click at [308, 372] on input "file" at bounding box center [489, 381] width 422 height 18
type input "**********"
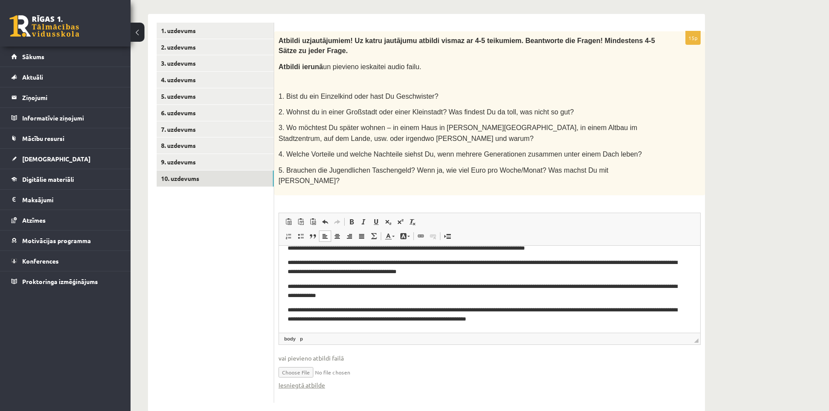
click at [579, 318] on p "**********" at bounding box center [486, 315] width 397 height 18
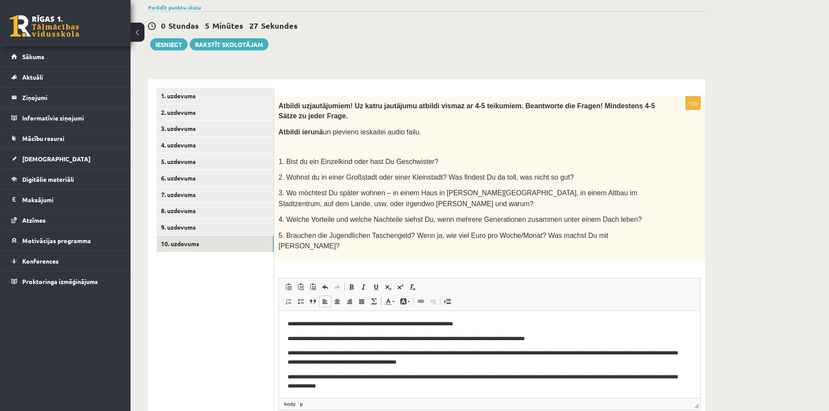
scroll to position [226, 0]
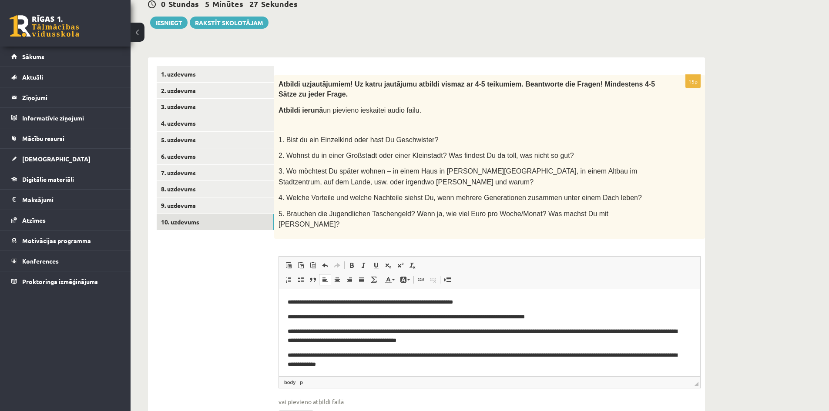
click at [218, 259] on ul "1. uzdevums 2. uzdevums 3. uzdevums 4. uzdevums 5. uzdevums 6. uzdevums 7. uzde…" at bounding box center [215, 256] width 117 height 381
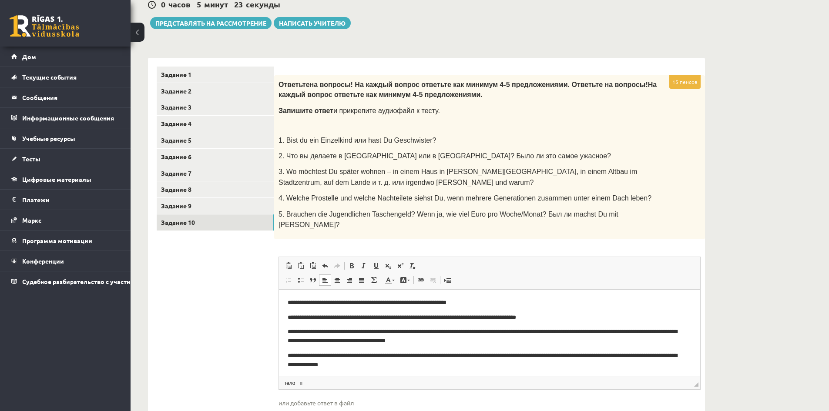
click at [406, 34] on div "Тест по немецкому языку 10.а1 класс, Илья Ганебный (10.а1 класс) Одно задание т…" at bounding box center [427, 135] width 592 height 677
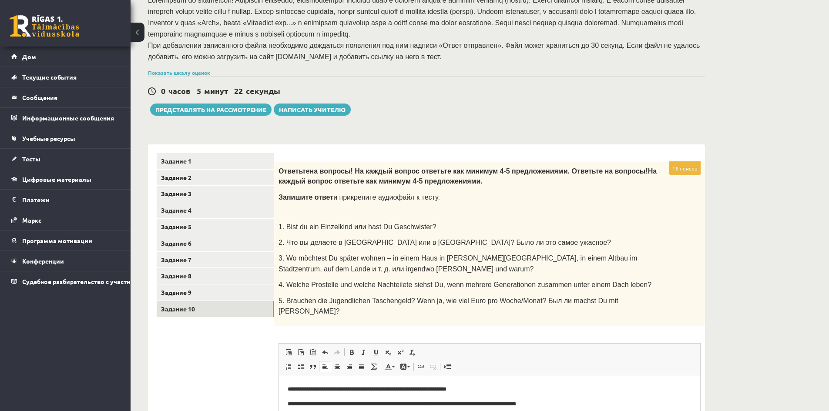
scroll to position [150, 0]
click at [233, 106] on font "Представлять на рассмотрение" at bounding box center [210, 110] width 111 height 8
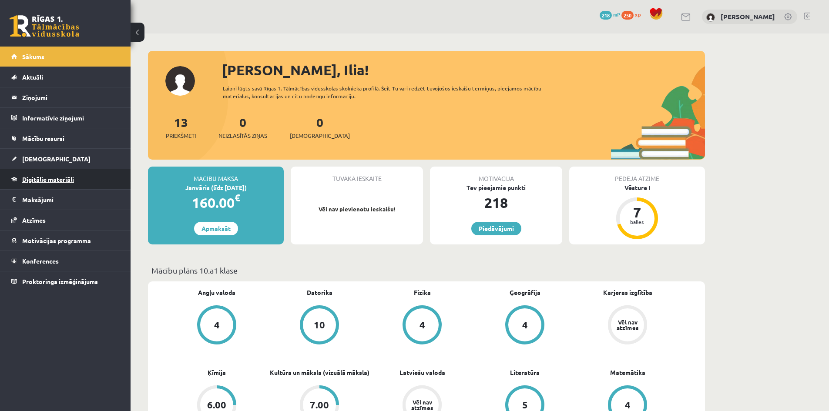
drag, startPoint x: 0, startPoint y: 0, endPoint x: 45, endPoint y: 183, distance: 188.2
click at [45, 183] on link "Digitālie materiāli" at bounding box center [65, 179] width 108 height 20
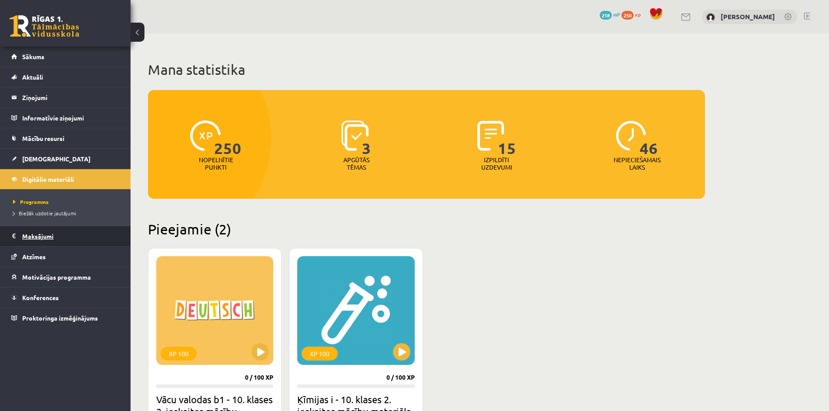
click at [45, 238] on legend "Maksājumi 0" at bounding box center [70, 236] width 97 height 20
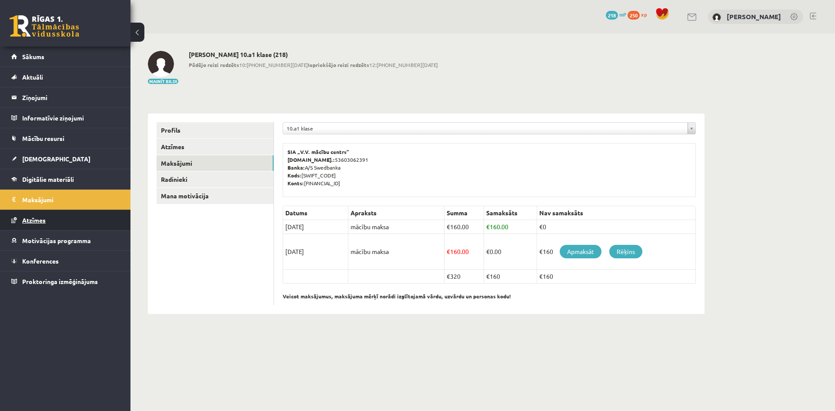
click at [51, 215] on link "Atzīmes" at bounding box center [65, 220] width 108 height 20
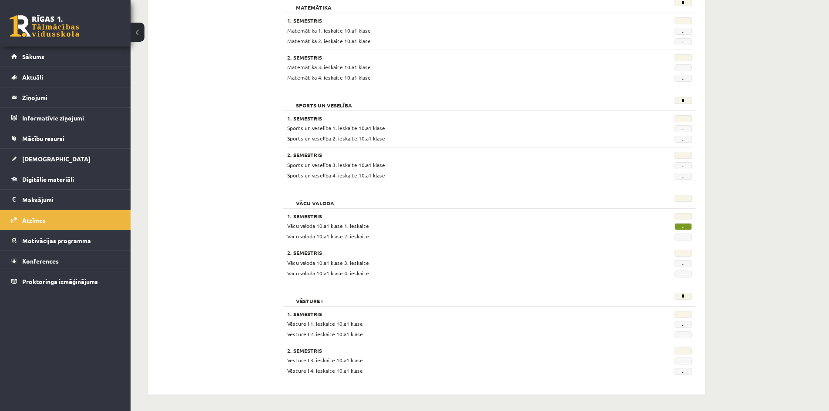
scroll to position [927, 0]
click at [47, 143] on link "Mācību resursi" at bounding box center [65, 138] width 108 height 20
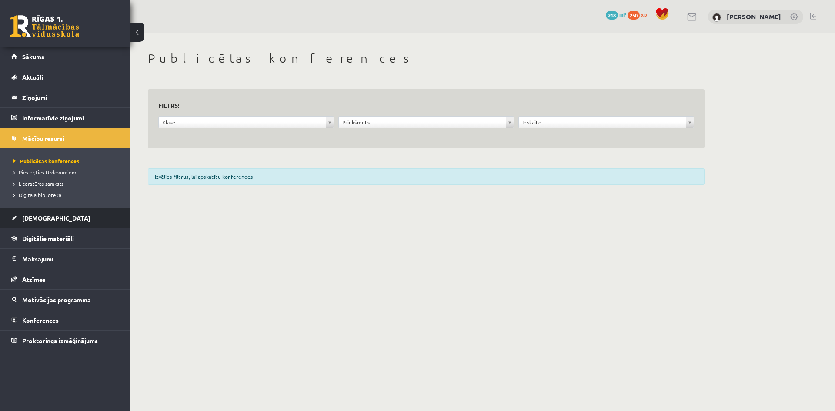
click at [51, 217] on link "[DEMOGRAPHIC_DATA]" at bounding box center [65, 218] width 108 height 20
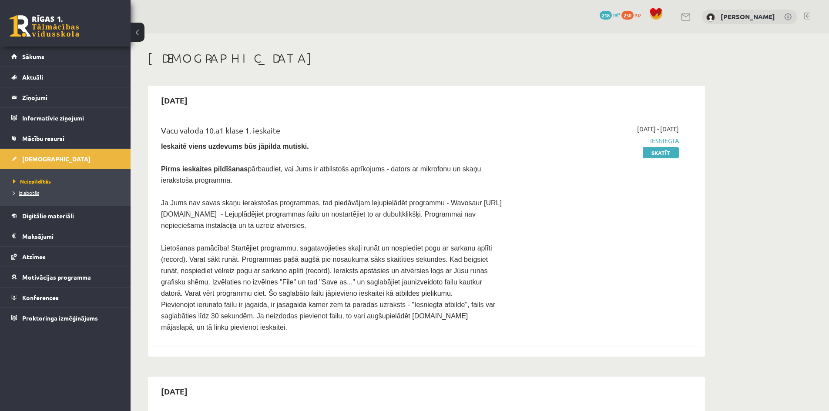
click at [36, 193] on span "Izlabotās" at bounding box center [26, 192] width 26 height 7
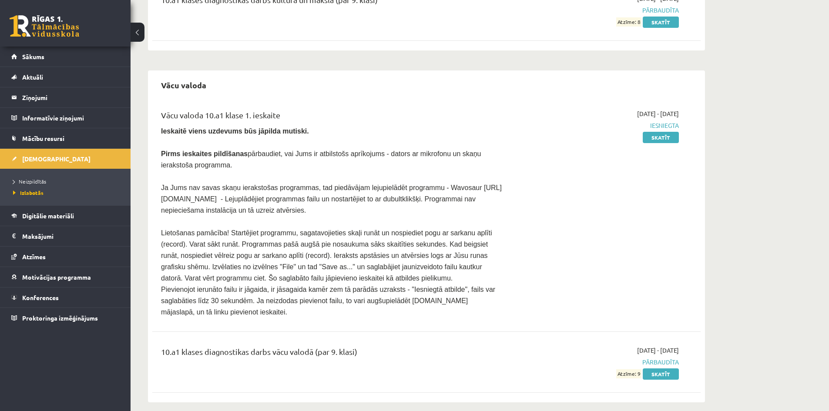
scroll to position [369, 0]
click at [659, 367] on link "Skatīt" at bounding box center [661, 372] width 36 height 11
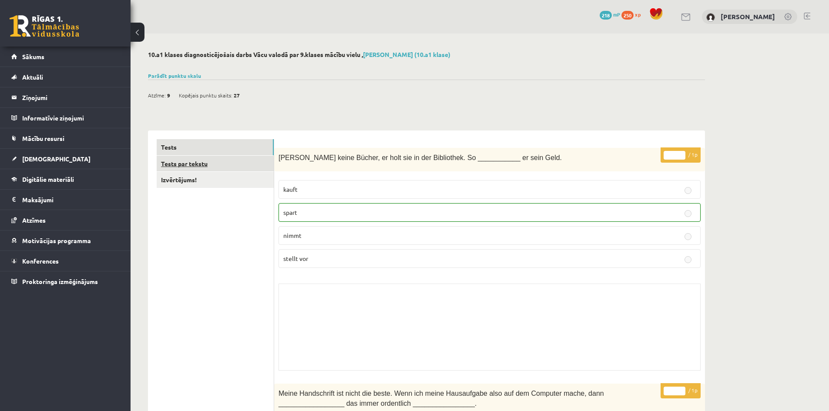
click at [229, 166] on link "Tests par tekstu" at bounding box center [215, 164] width 117 height 16
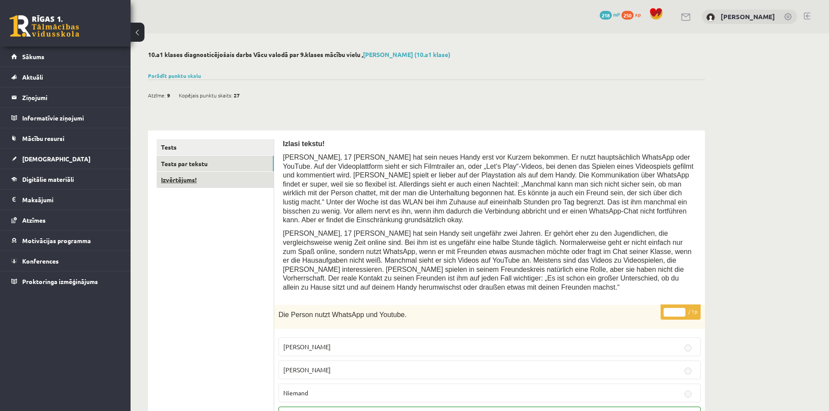
click at [241, 184] on link "Izvērtējums!" at bounding box center [215, 180] width 117 height 16
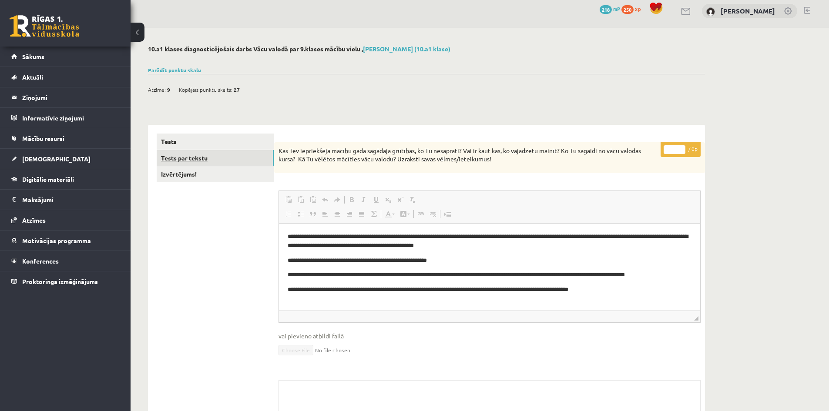
click at [220, 156] on link "Tests par tekstu" at bounding box center [215, 158] width 117 height 16
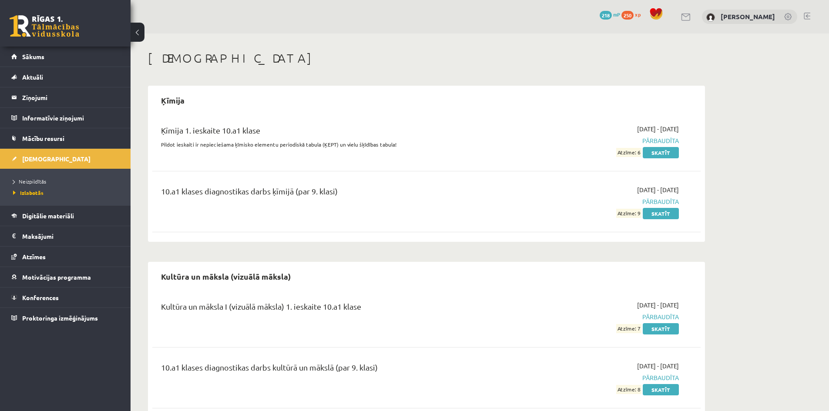
scroll to position [368, 0]
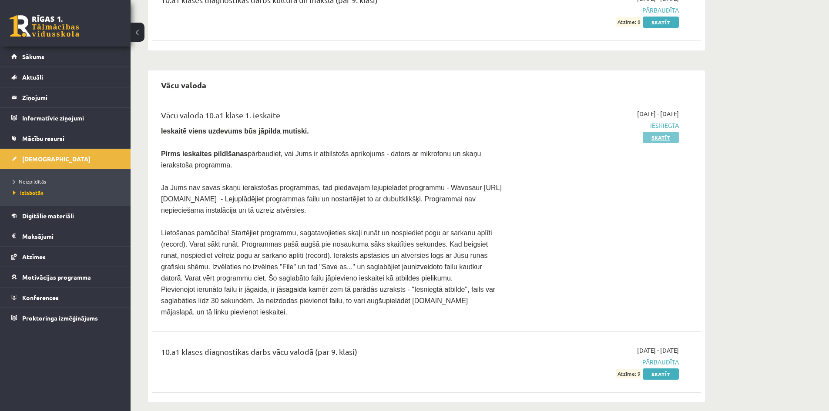
click at [659, 137] on link "Skatīt" at bounding box center [661, 137] width 36 height 11
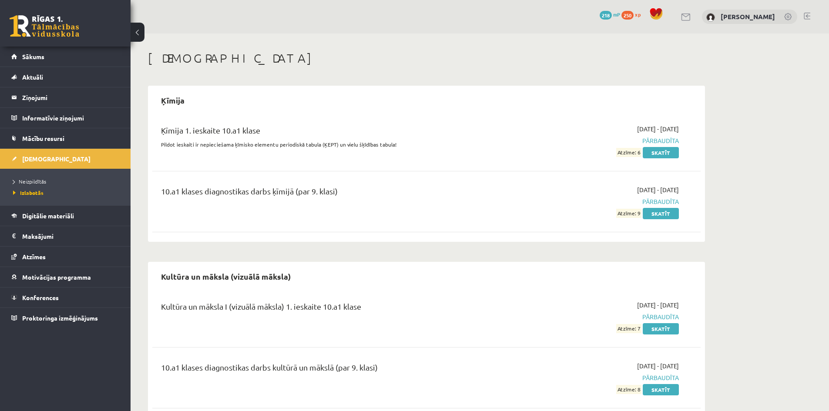
scroll to position [366, 0]
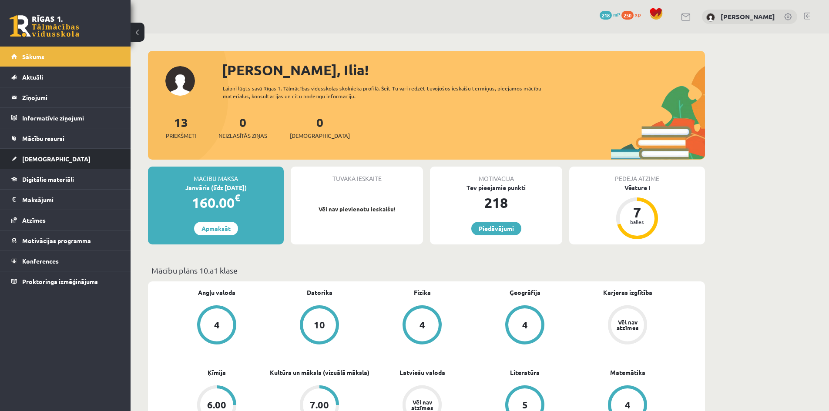
click at [45, 160] on span "[DEMOGRAPHIC_DATA]" at bounding box center [56, 159] width 68 height 8
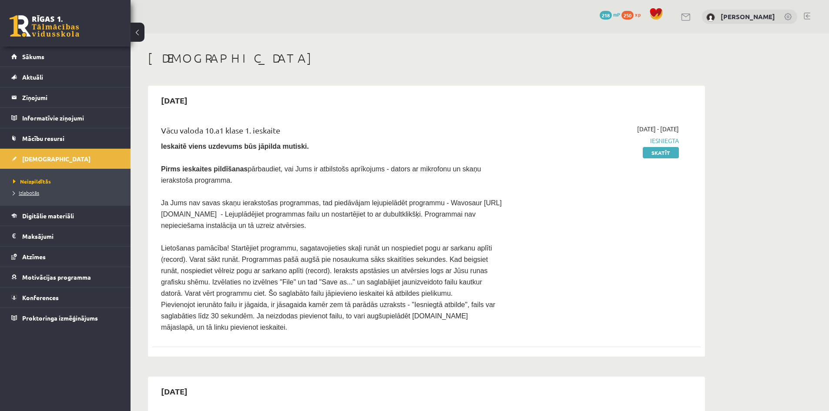
click at [32, 191] on span "Izlabotās" at bounding box center [26, 192] width 26 height 7
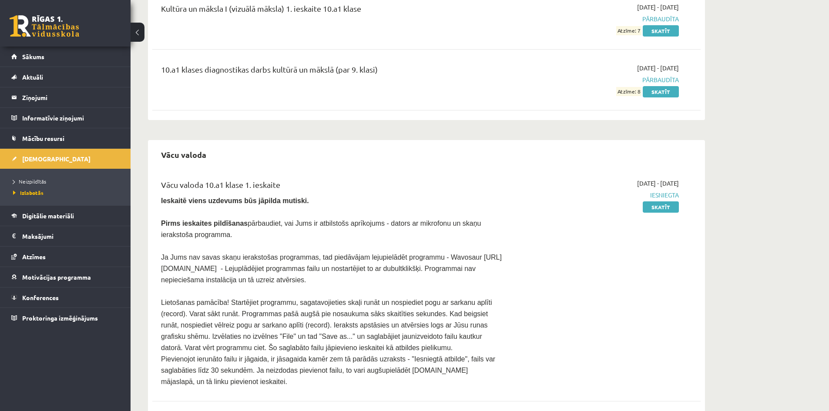
scroll to position [369, 0]
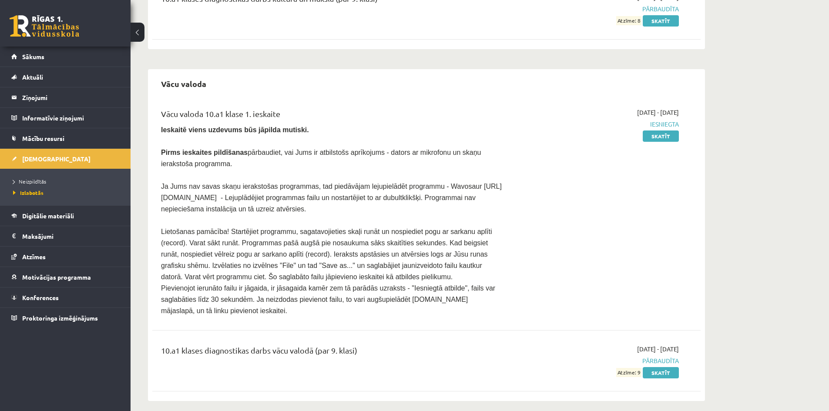
drag, startPoint x: 290, startPoint y: 337, endPoint x: 161, endPoint y: 340, distance: 129.7
click at [161, 345] on div "10.a1 klases diagnostikas darbs vācu valodā (par 9. klasi)" at bounding box center [331, 361] width 354 height 33
click at [454, 345] on div "10.a1 klases diagnostikas darbs vācu valodā (par 9. klasi)" at bounding box center [331, 353] width 341 height 16
click at [660, 138] on link "Skatīt" at bounding box center [661, 136] width 36 height 11
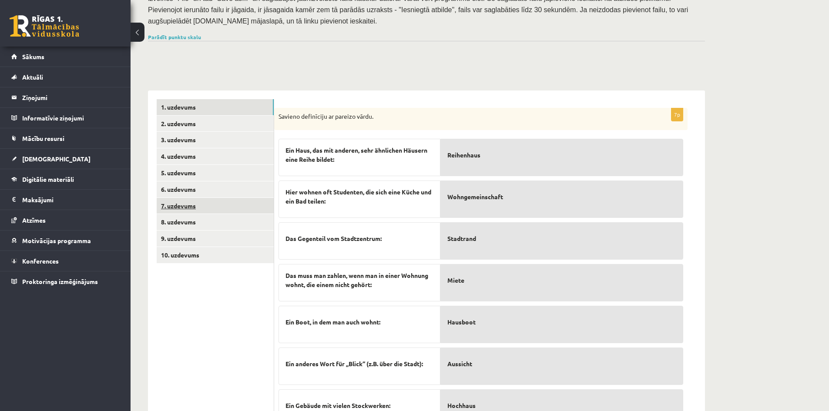
scroll to position [174, 0]
click at [205, 208] on link "7. uzdevums" at bounding box center [215, 206] width 117 height 16
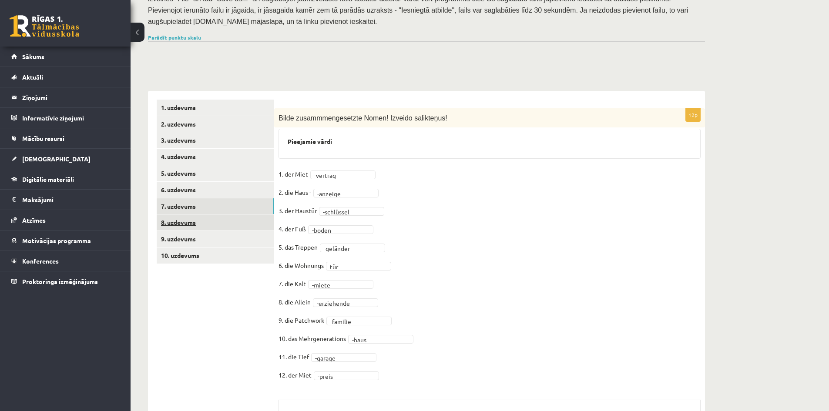
click at [201, 217] on link "8. uzdevums" at bounding box center [215, 223] width 117 height 16
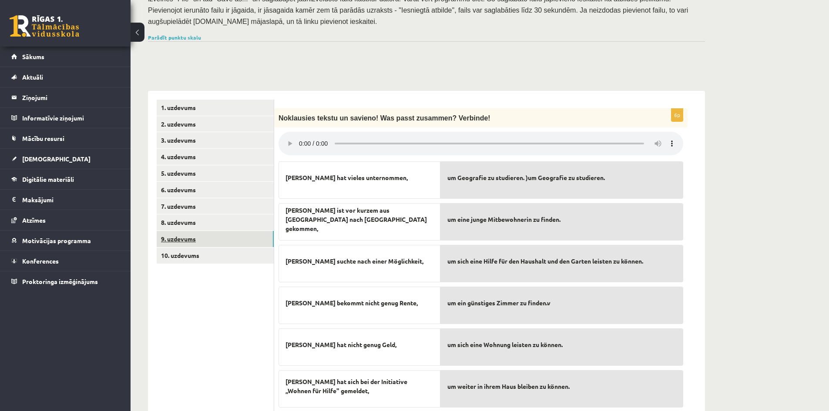
click at [193, 234] on link "9. uzdevums" at bounding box center [215, 239] width 117 height 16
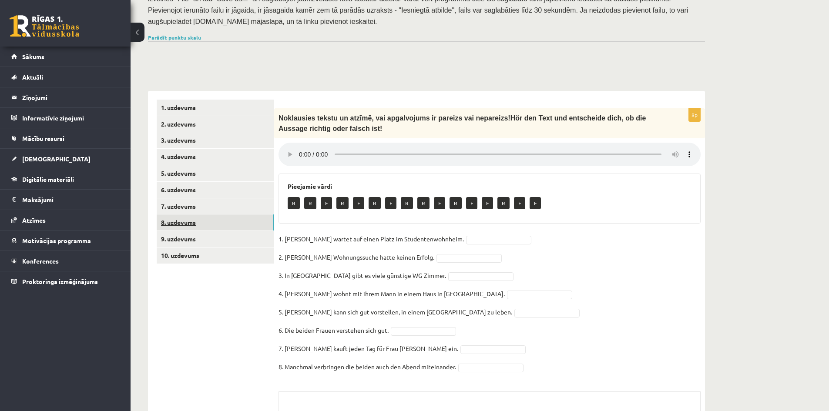
click at [222, 223] on link "8. uzdevums" at bounding box center [215, 223] width 117 height 16
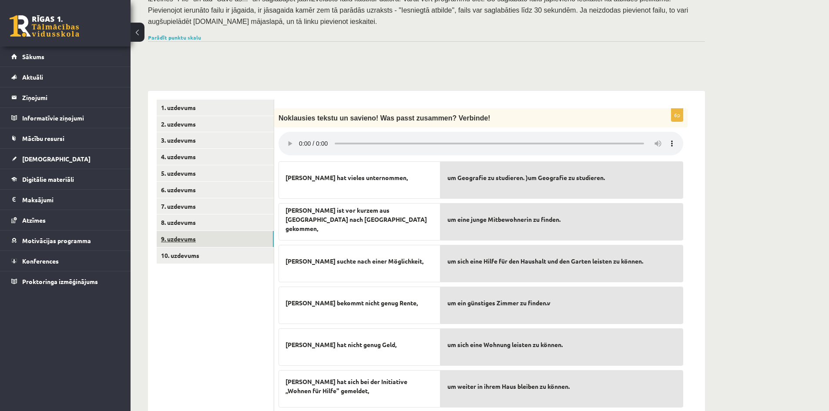
click at [217, 231] on link "9. uzdevums" at bounding box center [215, 239] width 117 height 16
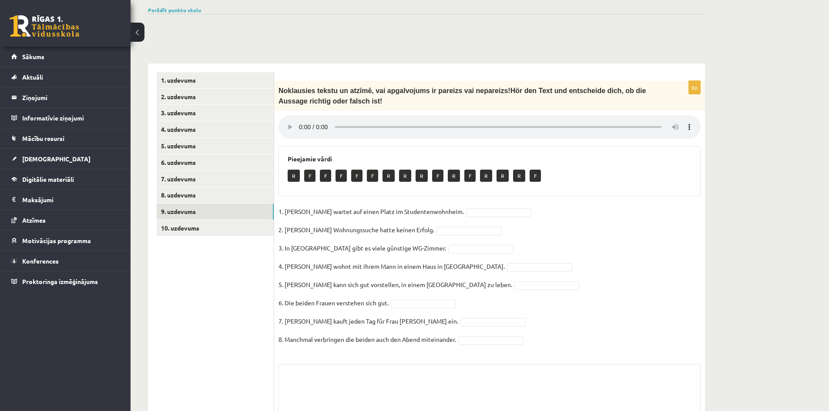
scroll to position [218, 0]
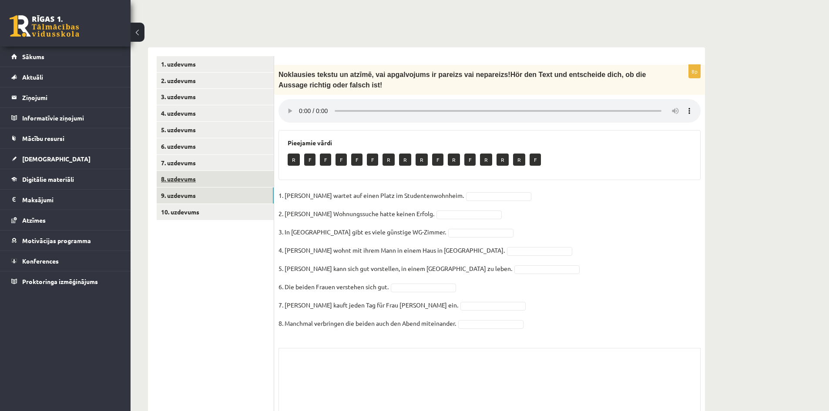
click at [227, 181] on link "8. uzdevums" at bounding box center [215, 179] width 117 height 16
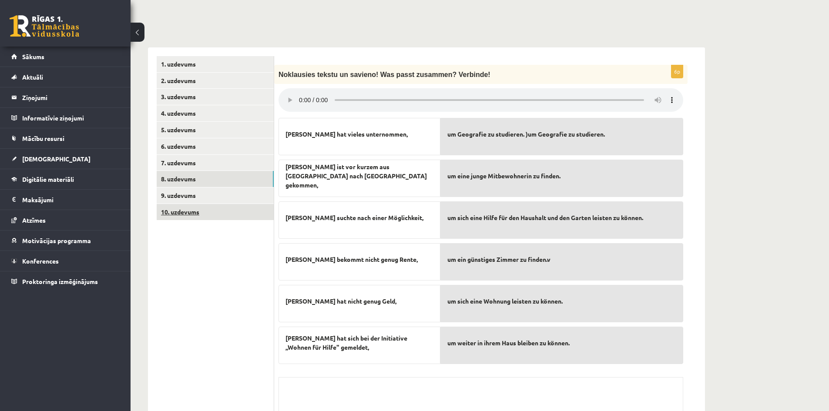
click at [214, 212] on link "10. uzdevums" at bounding box center [215, 212] width 117 height 16
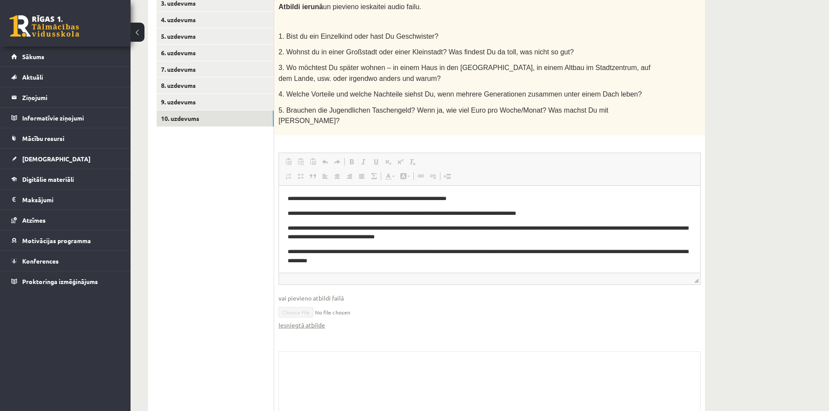
scroll to position [307, 0]
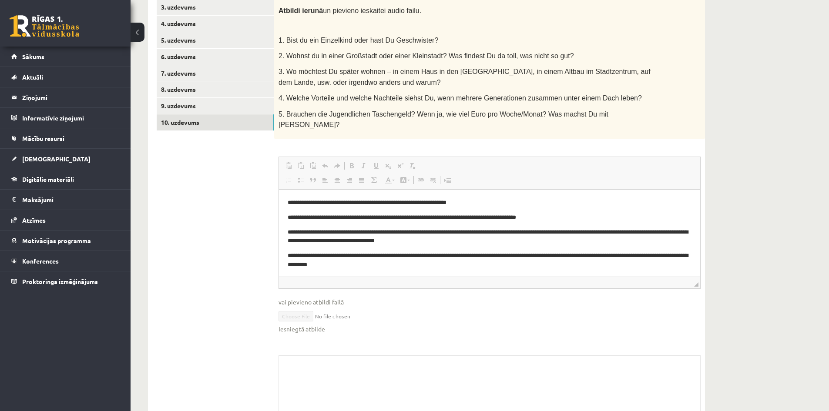
click at [331, 218] on font "**********" at bounding box center [402, 218] width 228 height 6
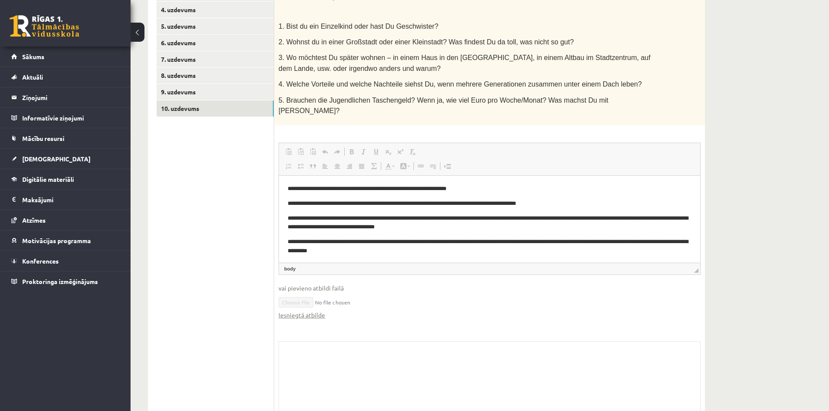
scroll to position [351, 0]
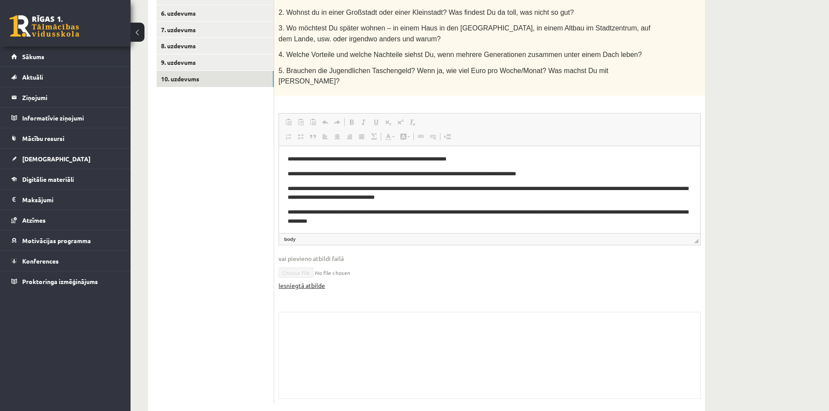
click at [312, 281] on link "Iesniegtā atbilde" at bounding box center [301, 285] width 47 height 9
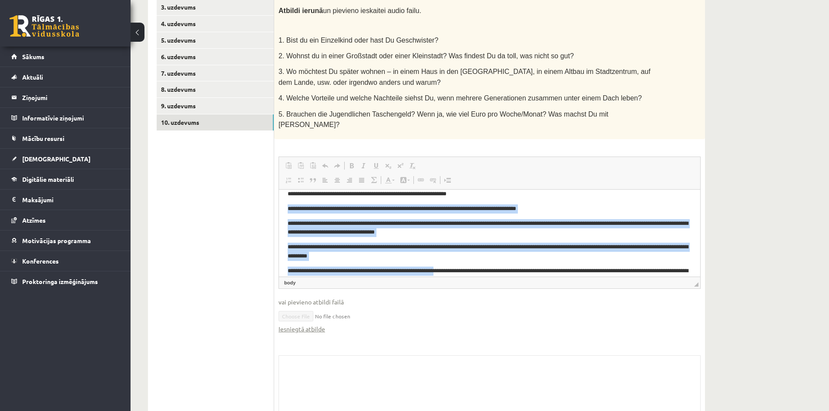
scroll to position [25, 0]
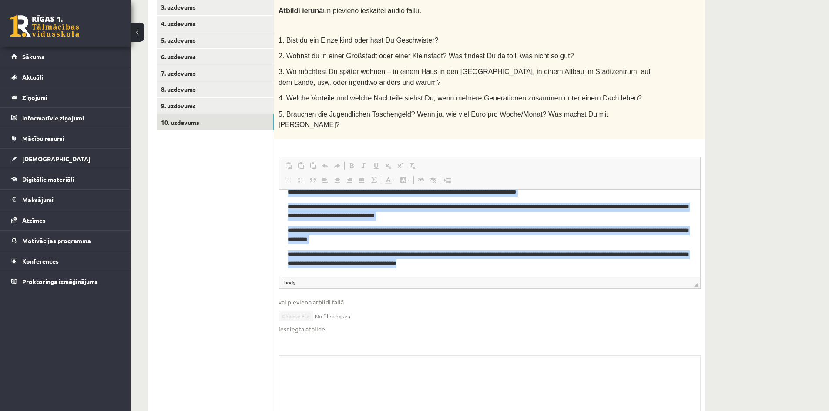
drag, startPoint x: 287, startPoint y: 201, endPoint x: 528, endPoint y: 269, distance: 250.3
click at [528, 269] on html "**********" at bounding box center [489, 220] width 421 height 112
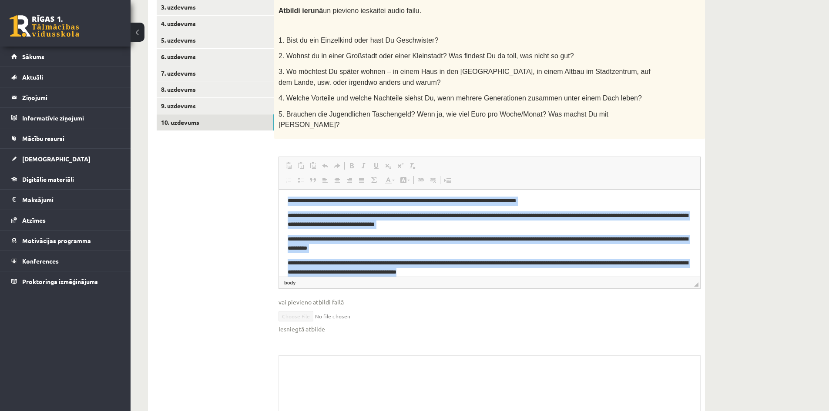
click at [528, 269] on html "**********" at bounding box center [489, 229] width 421 height 112
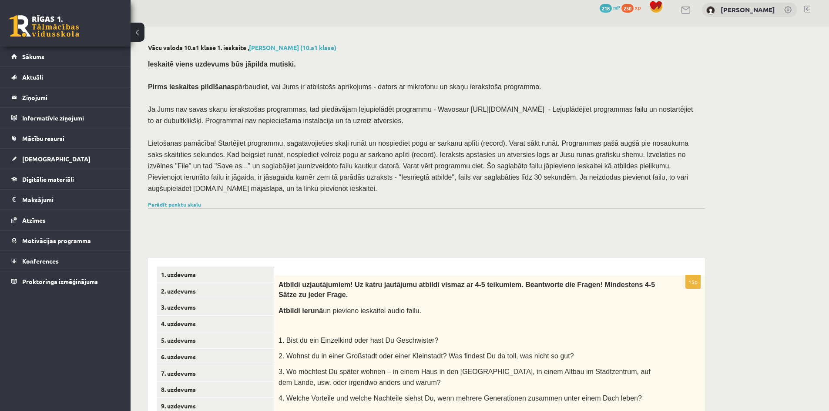
scroll to position [0, 0]
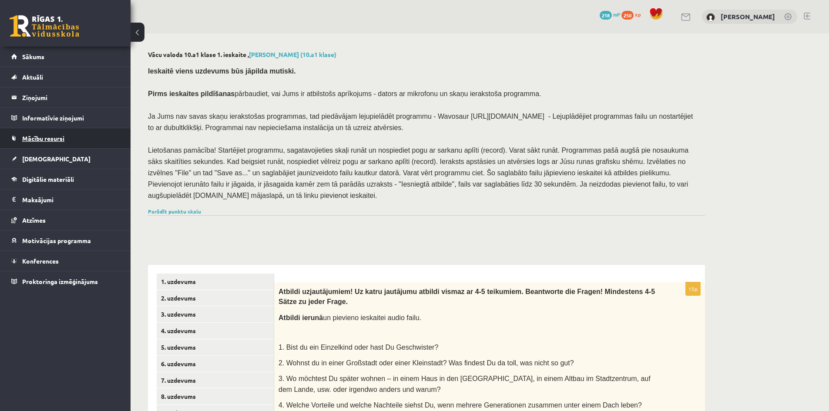
click at [45, 141] on span "Mācību resursi" at bounding box center [43, 138] width 42 height 8
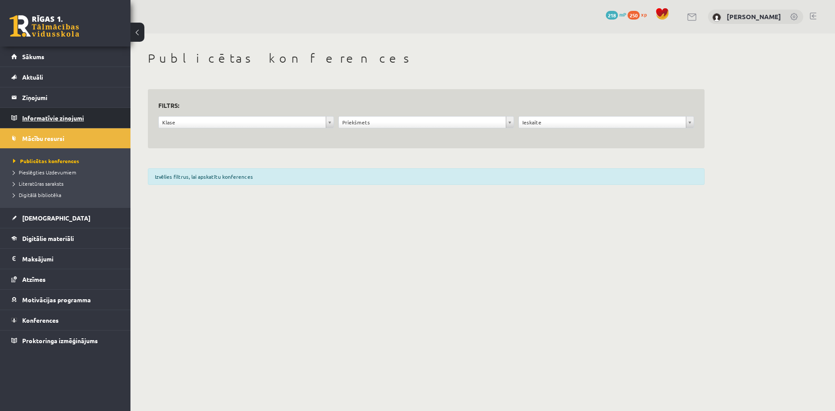
click at [52, 118] on legend "Informatīvie ziņojumi 0" at bounding box center [70, 118] width 97 height 20
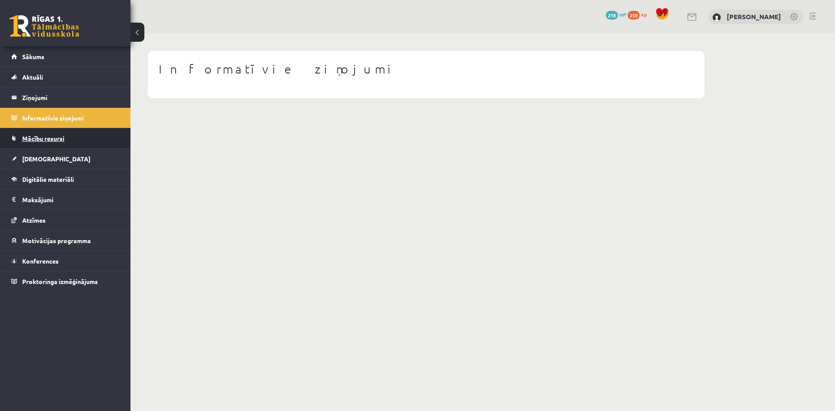
click at [48, 134] on link "Mācību resursi" at bounding box center [65, 138] width 108 height 20
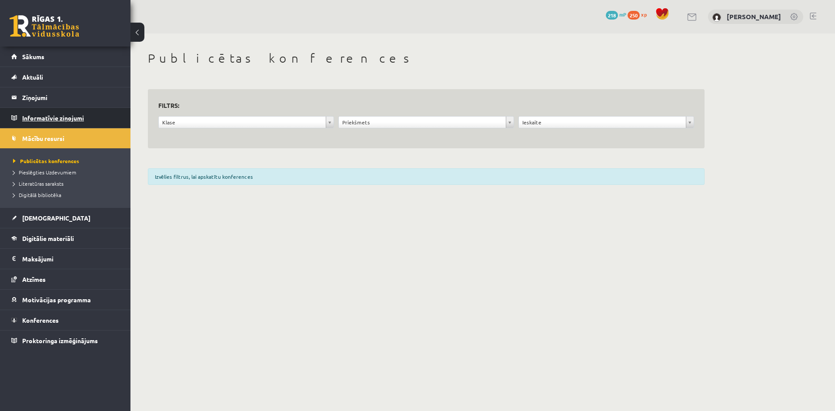
click at [48, 117] on legend "Informatīvie ziņojumi 0" at bounding box center [70, 118] width 97 height 20
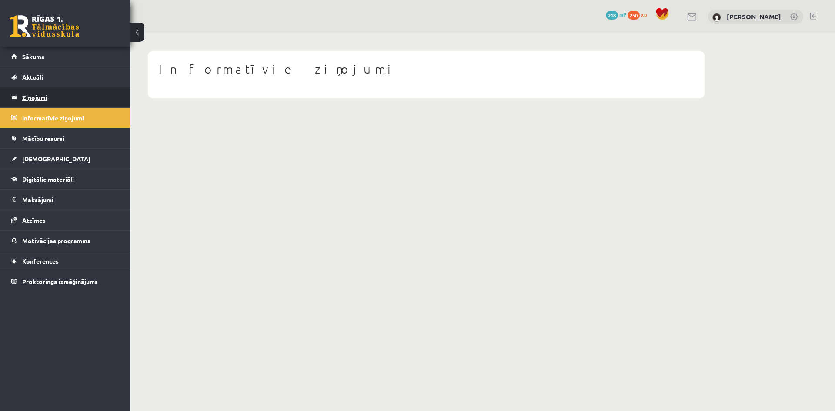
click at [42, 96] on legend "Ziņojumi 0" at bounding box center [70, 97] width 97 height 20
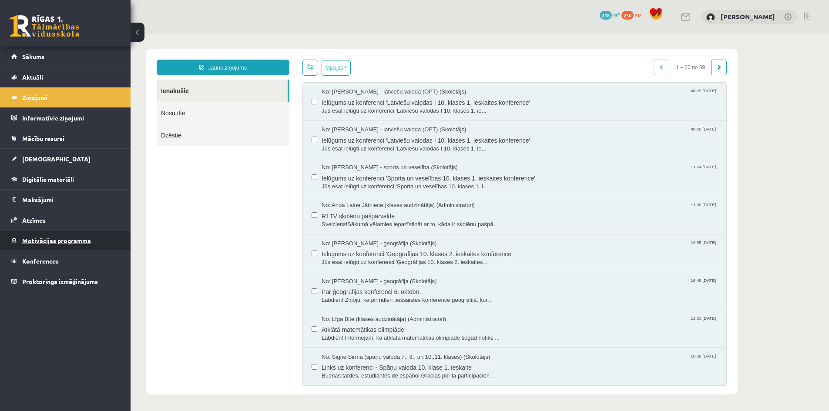
click at [49, 243] on span "Motivācijas programma" at bounding box center [56, 241] width 69 height 8
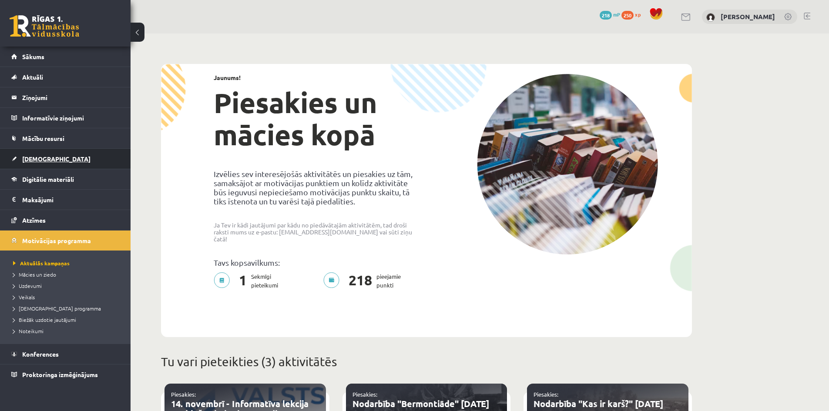
click at [40, 158] on span "[DEMOGRAPHIC_DATA]" at bounding box center [56, 159] width 68 height 8
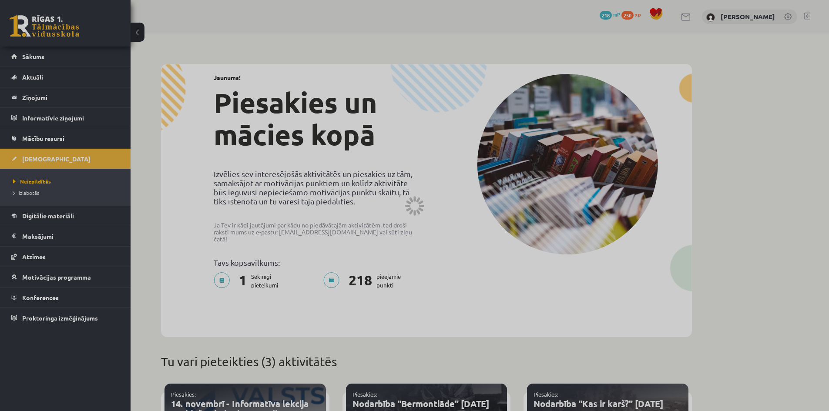
click at [27, 194] on div at bounding box center [414, 205] width 829 height 411
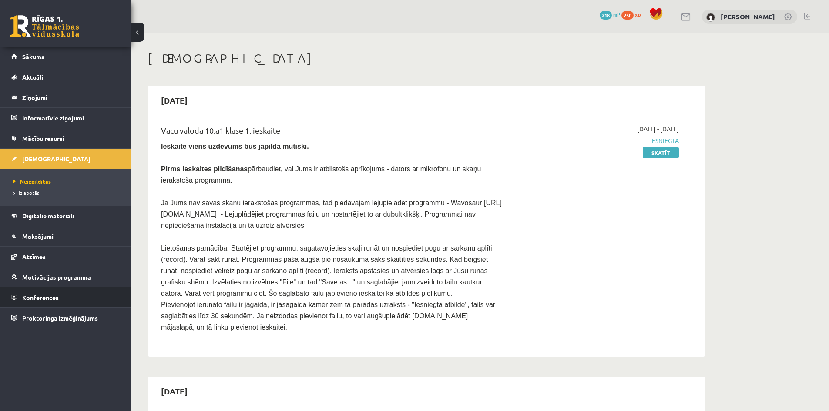
click at [44, 297] on span "Konferences" at bounding box center [40, 298] width 37 height 8
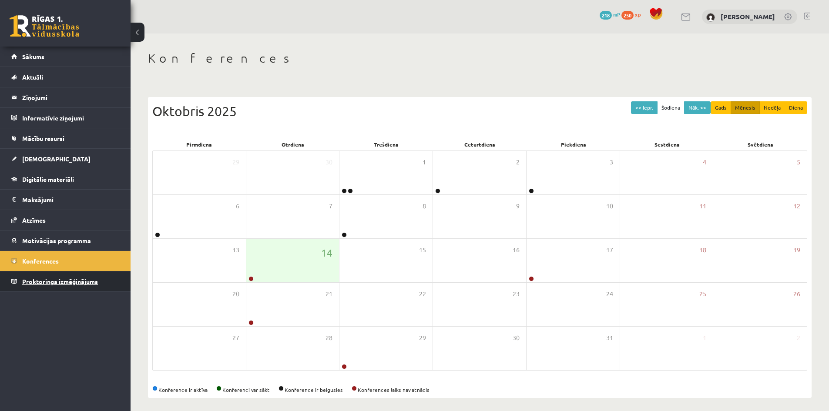
click at [37, 283] on span "Proktoringa izmēģinājums" at bounding box center [60, 282] width 76 height 8
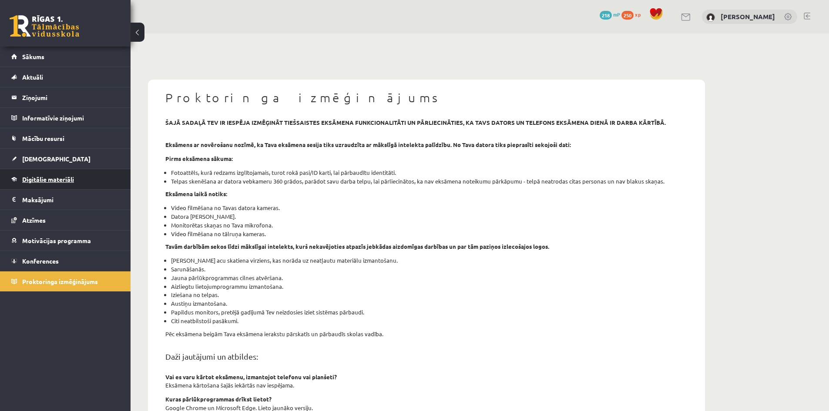
click at [40, 177] on span "Digitālie materiāli" at bounding box center [48, 179] width 52 height 8
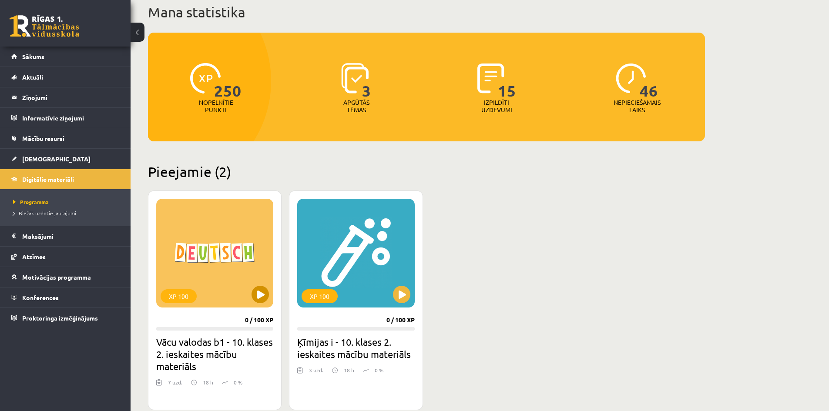
scroll to position [87, 0]
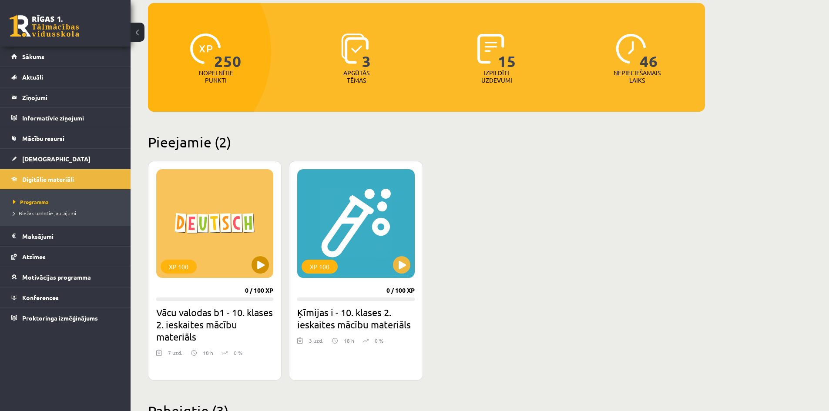
click at [207, 247] on div "XP 100" at bounding box center [214, 223] width 117 height 109
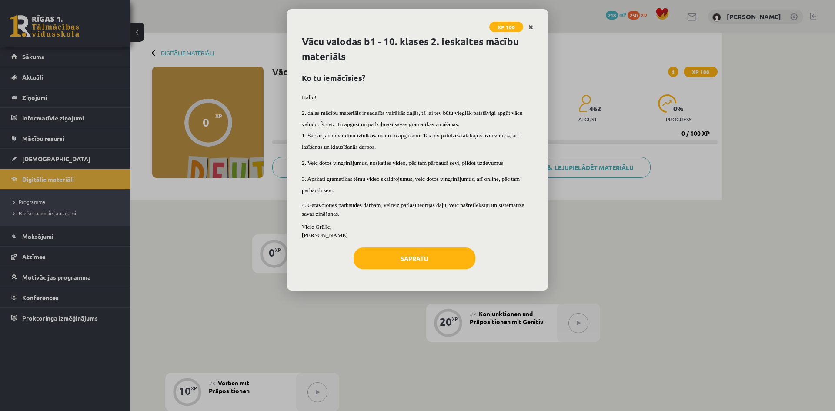
click at [530, 24] on icon "Close" at bounding box center [531, 27] width 5 height 6
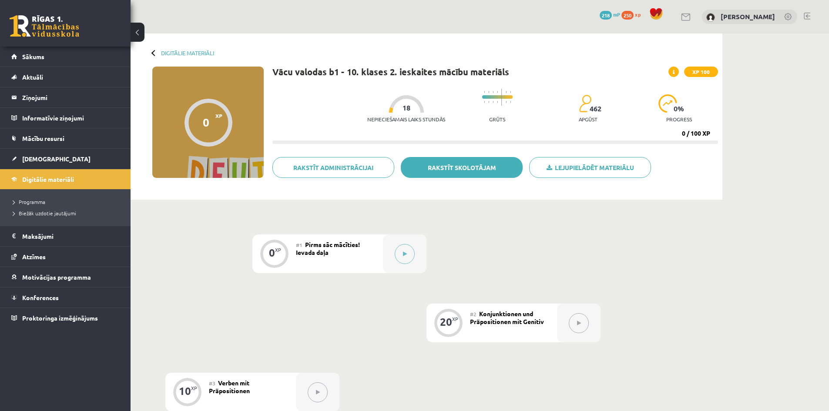
click at [459, 173] on link "Rakstīt skolotājam" at bounding box center [462, 167] width 122 height 21
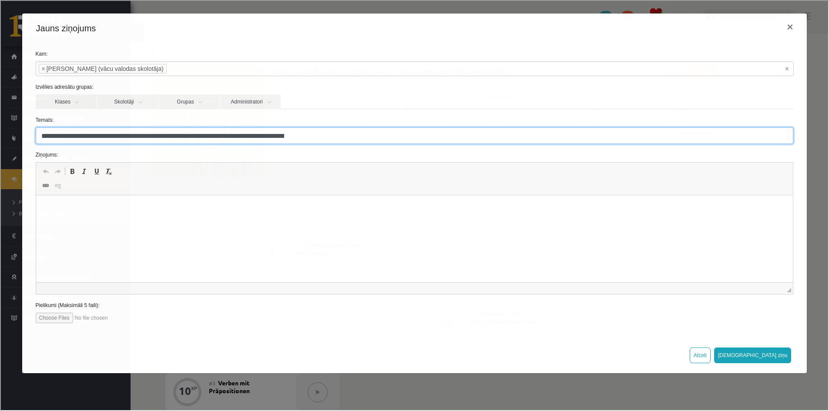
click at [335, 140] on input "**********" at bounding box center [414, 135] width 758 height 17
drag, startPoint x: 347, startPoint y: 134, endPoint x: 27, endPoint y: 121, distance: 320.1
click at [27, 121] on div "**********" at bounding box center [413, 189] width 785 height 294
type input "*"
click at [138, 135] on input "**********" at bounding box center [414, 135] width 758 height 17
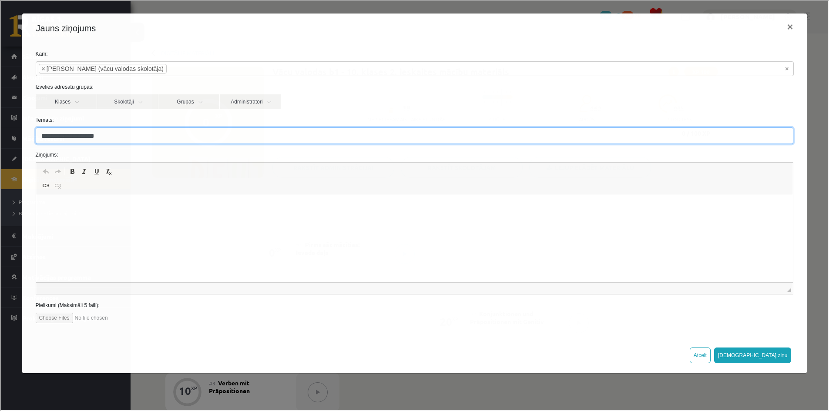
paste input "**********"
click at [203, 136] on input "**********" at bounding box center [414, 135] width 758 height 17
click at [208, 134] on input "**********" at bounding box center [414, 135] width 758 height 17
click at [207, 136] on input "**********" at bounding box center [414, 135] width 758 height 17
click at [208, 136] on input "**********" at bounding box center [414, 135] width 758 height 17
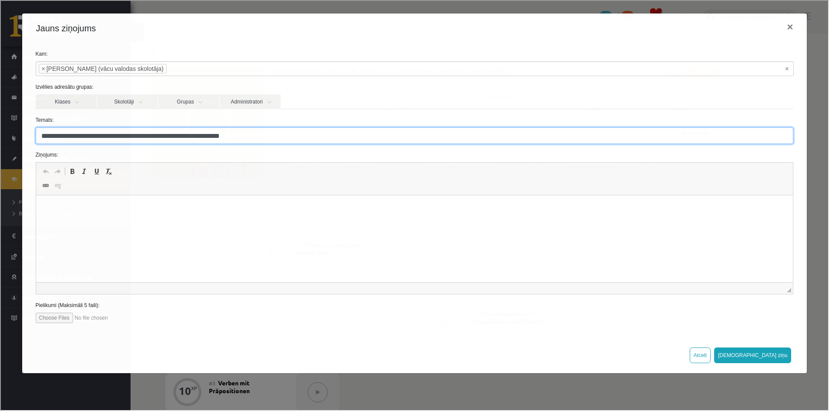
type input "**********"
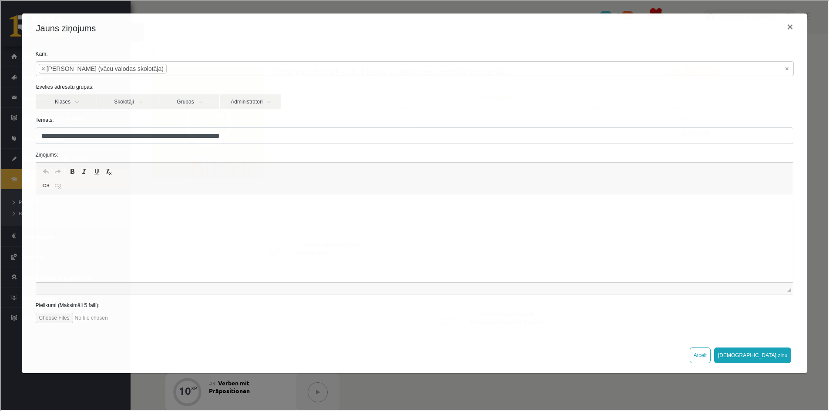
click at [137, 219] on html at bounding box center [414, 208] width 757 height 27
click at [77, 207] on p "Визуальный текстовый редактор, wiswyg-editor-47433955538580-1760444927-40" at bounding box center [414, 208] width 740 height 9
click at [101, 217] on html at bounding box center [414, 208] width 757 height 27
click at [47, 134] on input "**********" at bounding box center [414, 135] width 758 height 17
type input "**********"
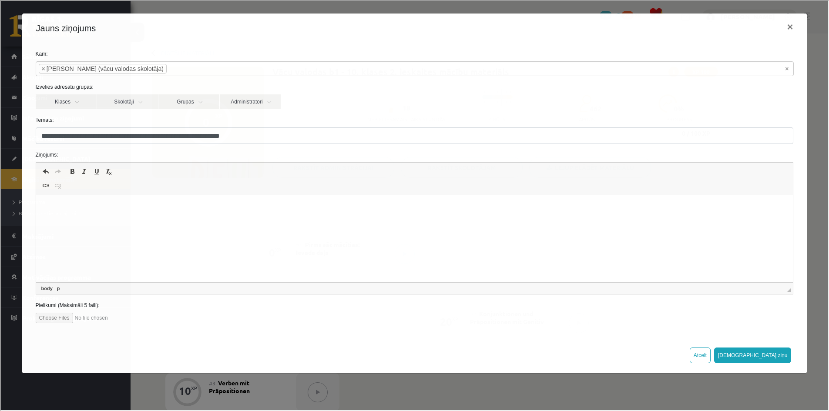
click at [64, 201] on html at bounding box center [414, 208] width 757 height 27
drag, startPoint x: 94, startPoint y: 214, endPoint x: 70, endPoint y: 403, distance: 191.1
click at [36, 208] on html "**********" at bounding box center [414, 208] width 757 height 27
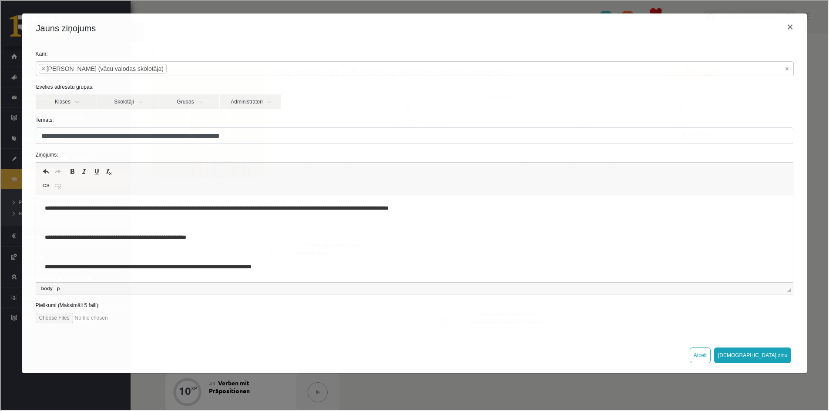
click at [44, 237] on p "**********" at bounding box center [410, 237] width 733 height 9
click at [47, 238] on p "**********" at bounding box center [410, 237] width 733 height 9
click at [45, 238] on p "**********" at bounding box center [410, 237] width 733 height 9
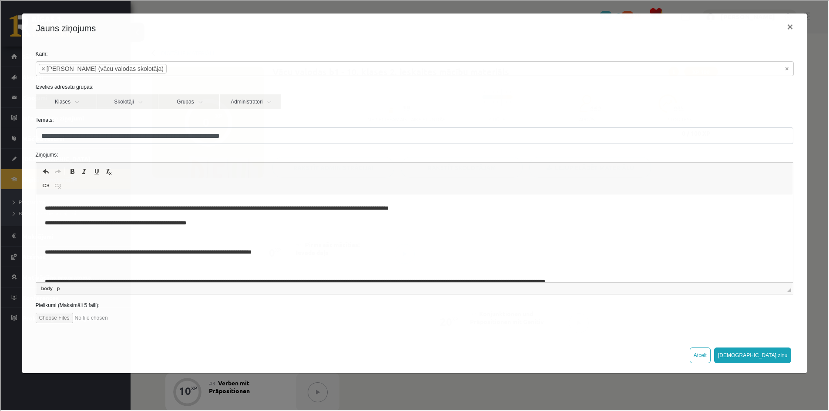
click at [45, 252] on p "**********" at bounding box center [410, 252] width 733 height 9
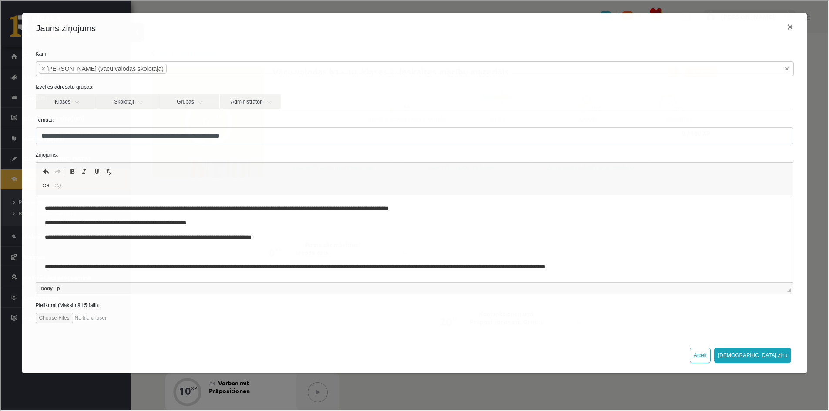
click at [44, 267] on p "**********" at bounding box center [410, 267] width 733 height 9
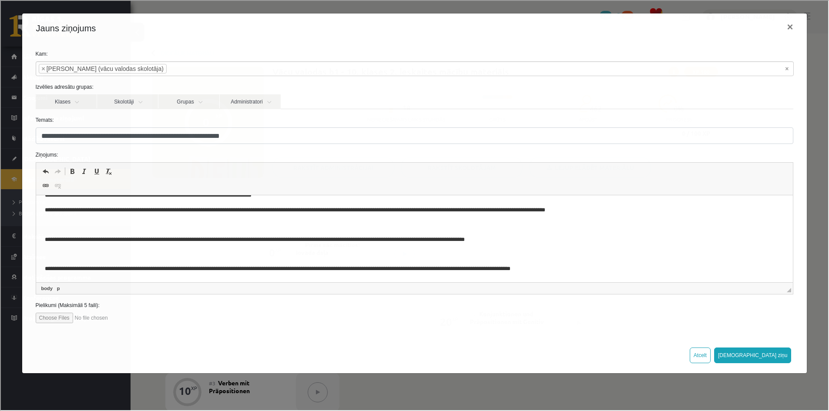
click at [44, 238] on html "**********" at bounding box center [414, 217] width 757 height 129
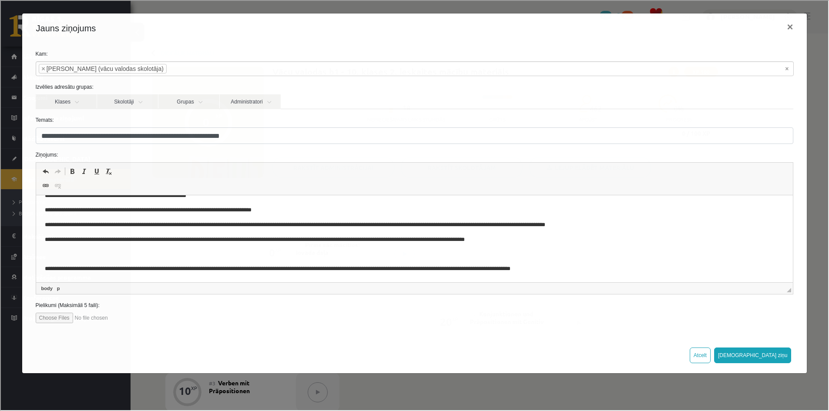
scroll to position [28, 0]
click at [47, 271] on p "**********" at bounding box center [410, 269] width 733 height 9
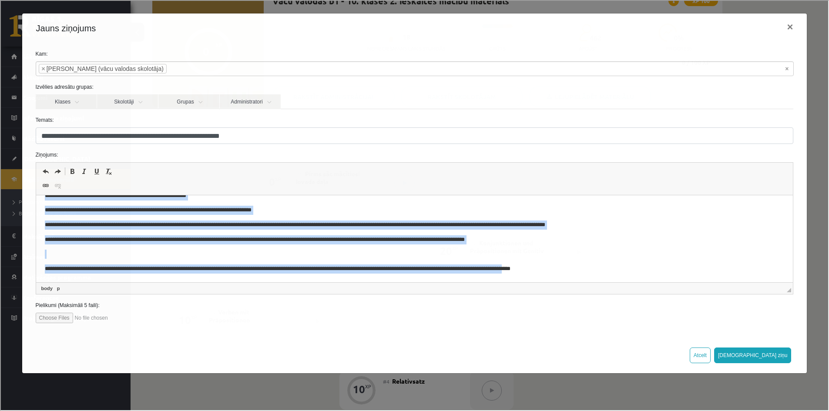
scroll to position [87, 0]
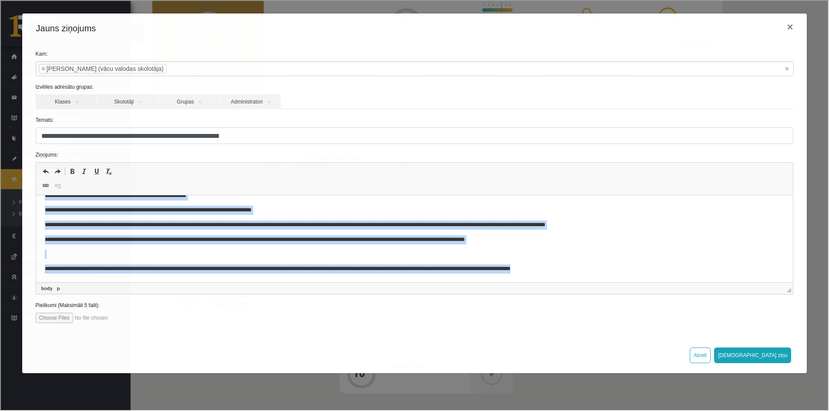
drag, startPoint x: 43, startPoint y: 221, endPoint x: 606, endPoint y: 263, distance: 564.2
click at [606, 263] on html "**********" at bounding box center [414, 225] width 757 height 114
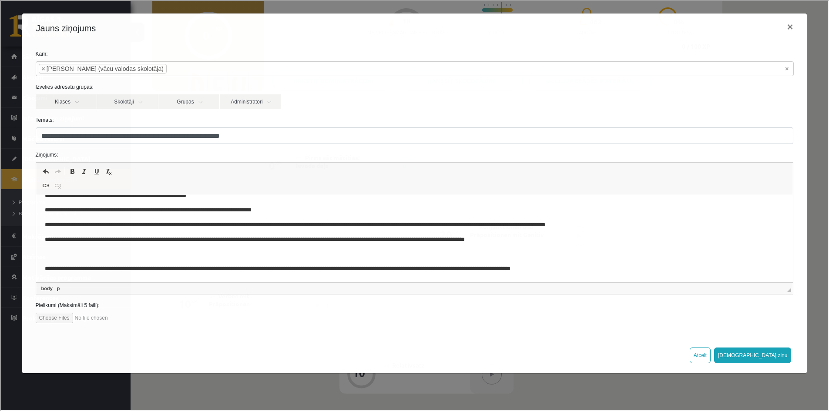
scroll to position [0, 0]
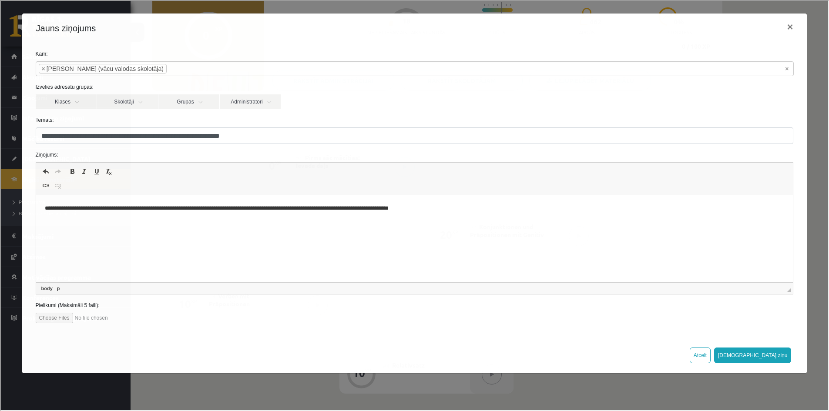
click at [76, 223] on p "Визуальный текстовый редактор, wiswyg-editor-47433955538580-1760444927-40" at bounding box center [414, 223] width 740 height 9
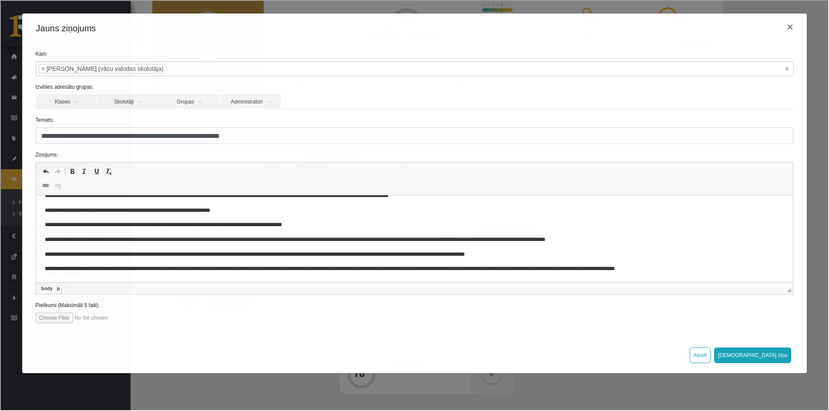
scroll to position [13, 0]
click at [736, 265] on p "**********" at bounding box center [410, 269] width 733 height 9
click at [777, 359] on button "[DEMOGRAPHIC_DATA] ziņu" at bounding box center [751, 355] width 77 height 16
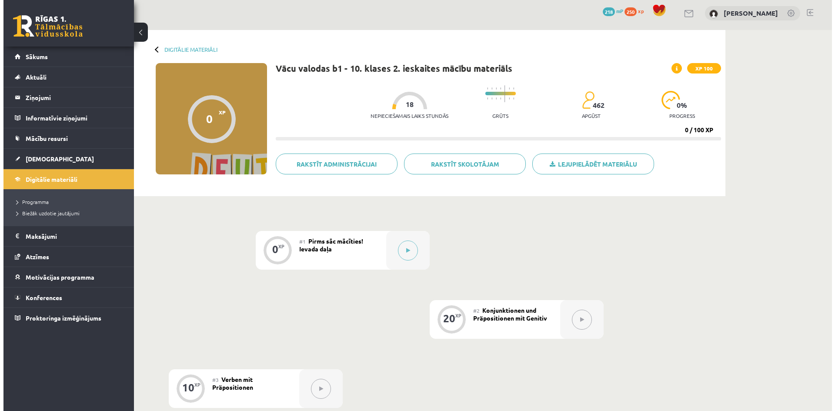
scroll to position [0, 0]
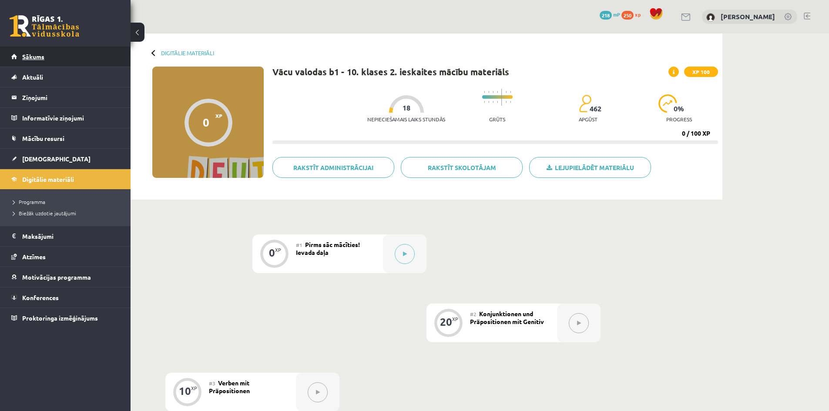
click at [38, 57] on span "Sākums" at bounding box center [33, 57] width 22 height 8
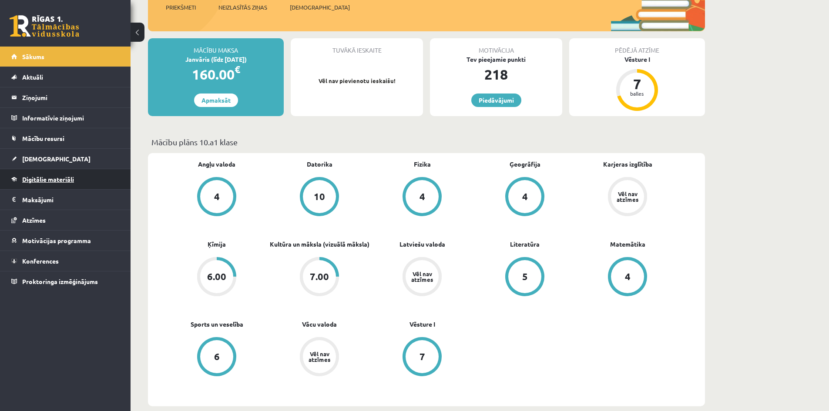
scroll to position [87, 0]
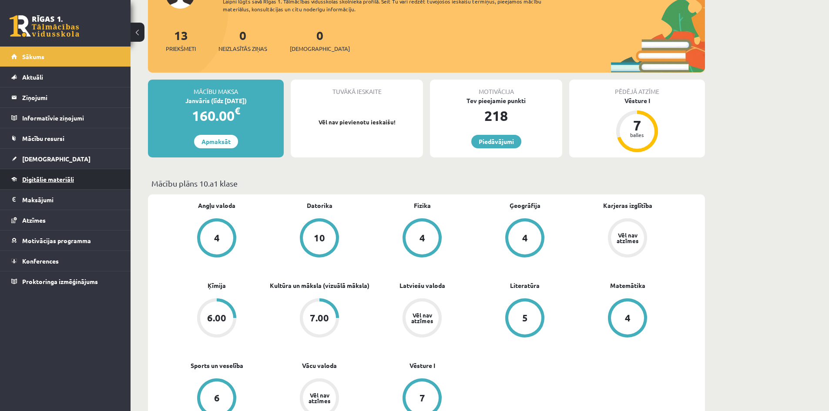
click at [53, 179] on span "Digitālie materiāli" at bounding box center [48, 179] width 52 height 8
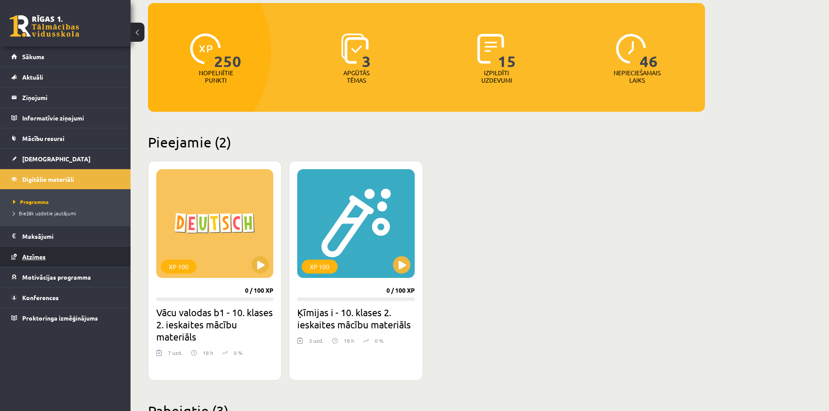
click at [38, 252] on link "Atzīmes" at bounding box center [65, 257] width 108 height 20
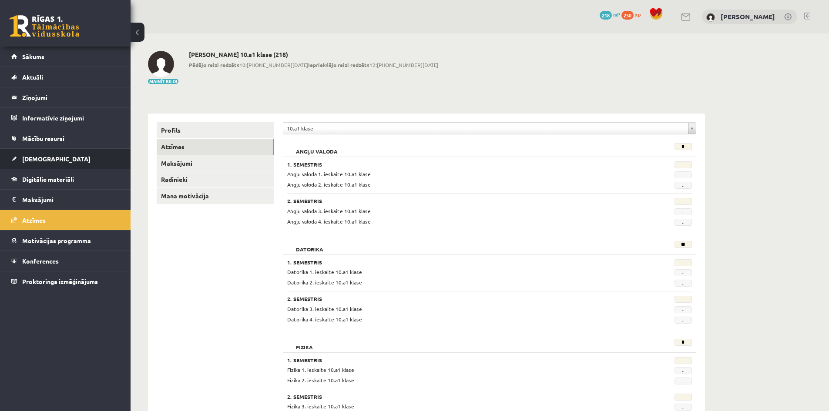
click at [38, 160] on span "[DEMOGRAPHIC_DATA]" at bounding box center [56, 159] width 68 height 8
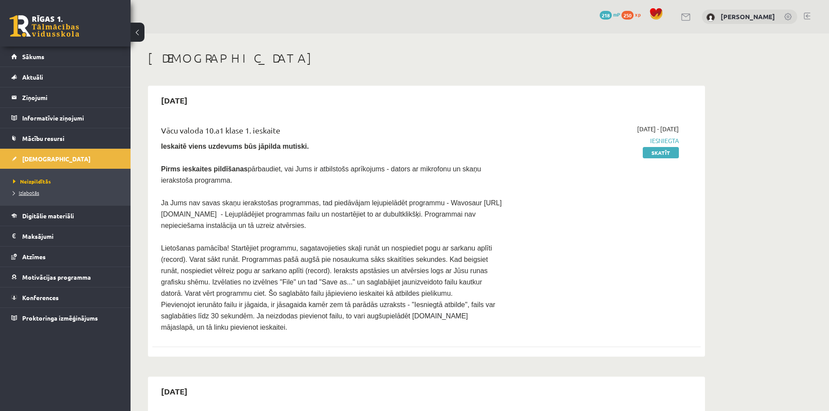
click at [28, 194] on span "Izlabotās" at bounding box center [26, 192] width 26 height 7
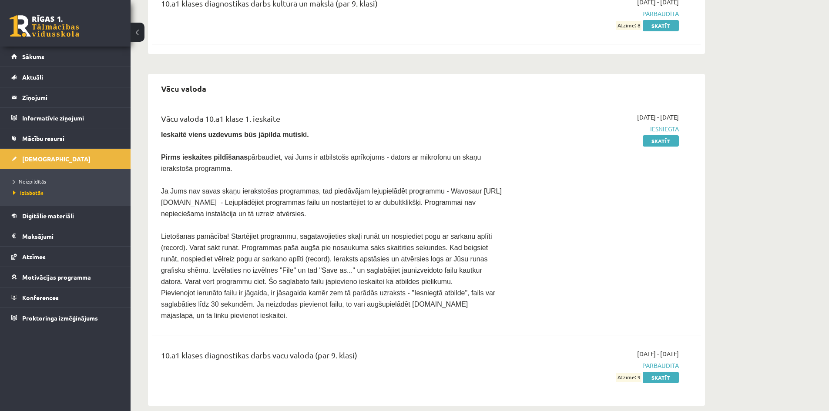
scroll to position [369, 0]
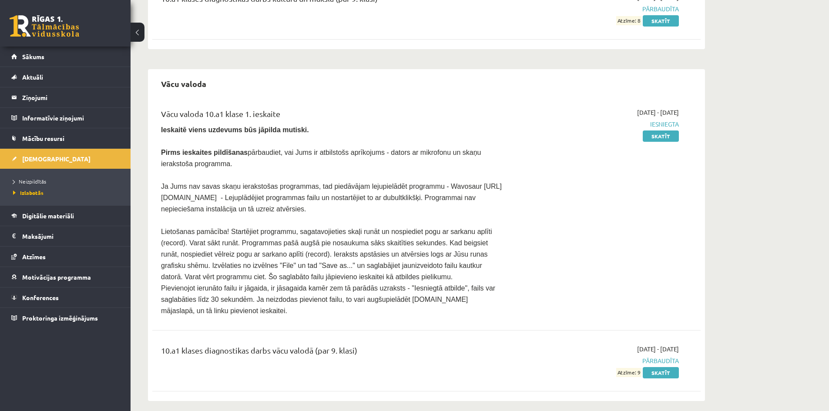
drag, startPoint x: 288, startPoint y: 114, endPoint x: 146, endPoint y: 114, distance: 141.4
click at [146, 114] on div "[DEMOGRAPHIC_DATA] [GEOGRAPHIC_DATA] Ķīmija 1. ieskaite 10.a1 klase Pildot iesk…" at bounding box center [427, 42] width 592 height 754
copy div "Vācu valoda 10.a1 klase 1. ieskaite"
click at [665, 134] on link "Skatīt" at bounding box center [661, 136] width 36 height 11
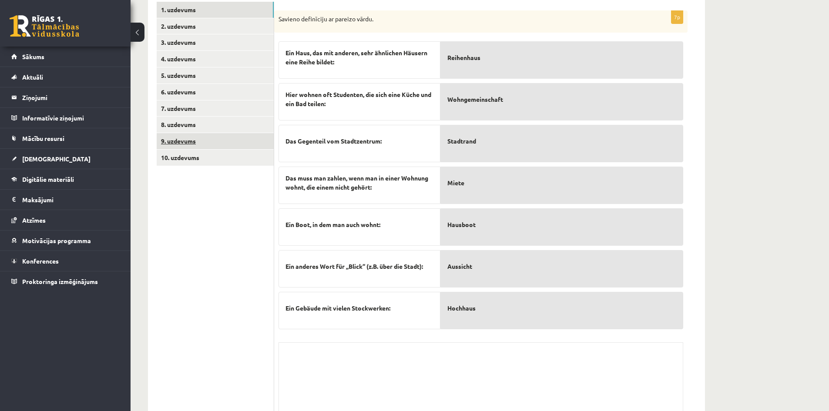
click at [206, 134] on link "9. uzdevums" at bounding box center [215, 141] width 117 height 16
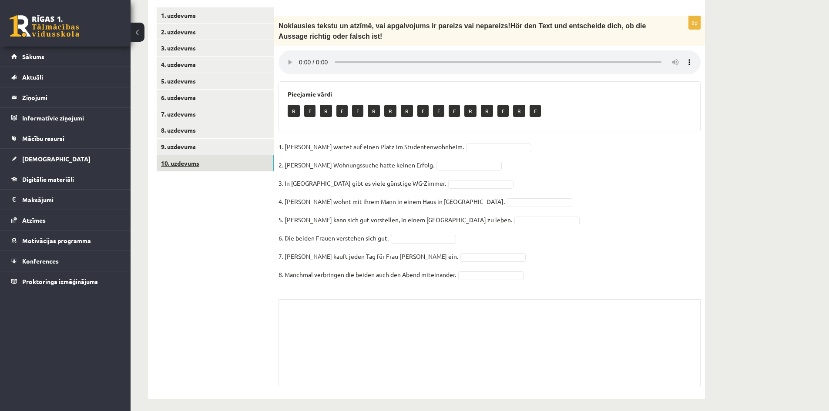
click at [197, 159] on link "10. uzdevums" at bounding box center [215, 163] width 117 height 16
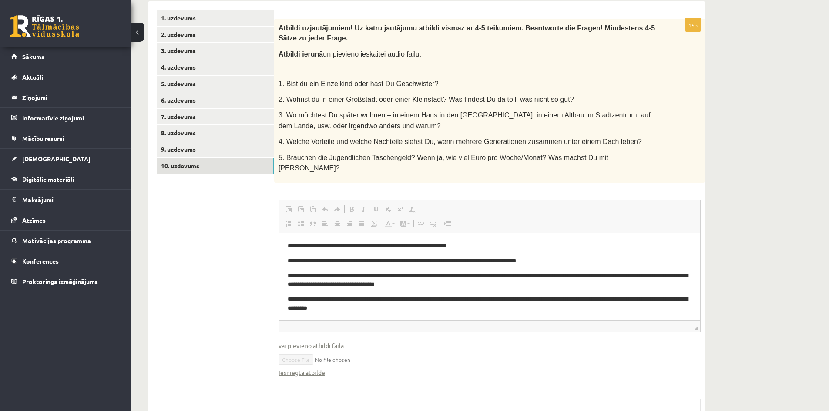
click at [296, 263] on font "**********" at bounding box center [402, 261] width 228 height 6
click at [295, 282] on font "**********" at bounding box center [488, 280] width 400 height 15
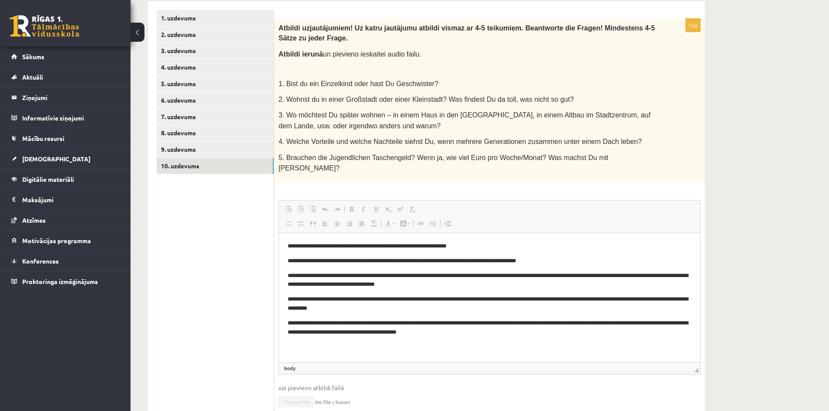
drag, startPoint x: 697, startPoint y: 309, endPoint x: 695, endPoint y: 352, distance: 42.2
click at [695, 368] on span "◢" at bounding box center [696, 370] width 4 height 4
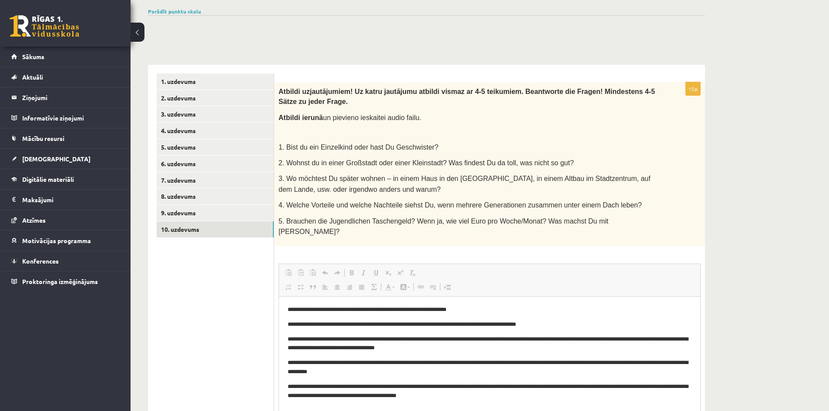
scroll to position [132, 0]
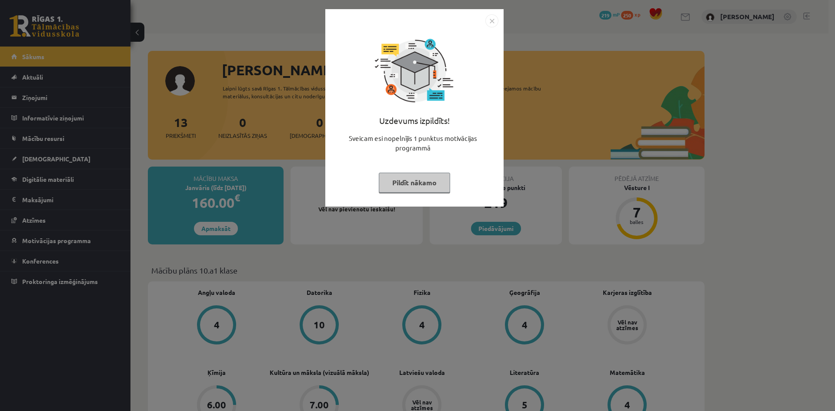
click at [493, 17] on img "Close" at bounding box center [492, 20] width 13 height 13
